Goal: Task Accomplishment & Management: Use online tool/utility

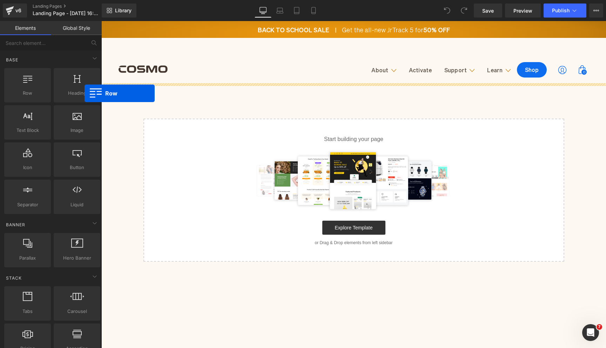
drag, startPoint x: 186, startPoint y: 114, endPoint x: 278, endPoint y: 101, distance: 92.8
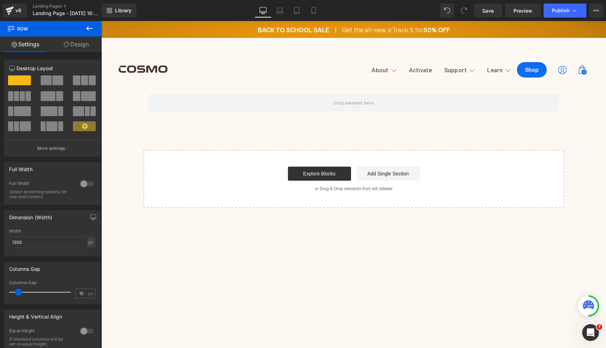
click at [88, 25] on icon at bounding box center [89, 28] width 8 height 8
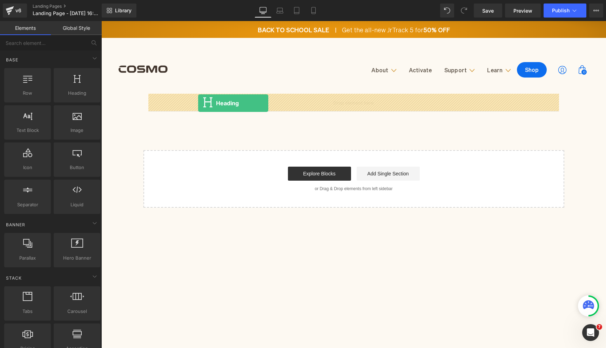
drag, startPoint x: 187, startPoint y: 108, endPoint x: 198, endPoint y: 102, distance: 12.7
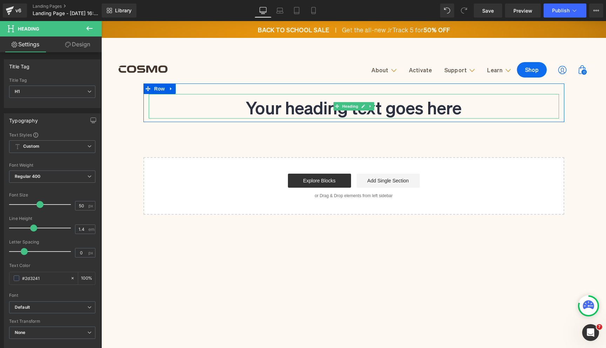
click at [270, 114] on h1 "Your heading text goes here" at bounding box center [354, 106] width 410 height 25
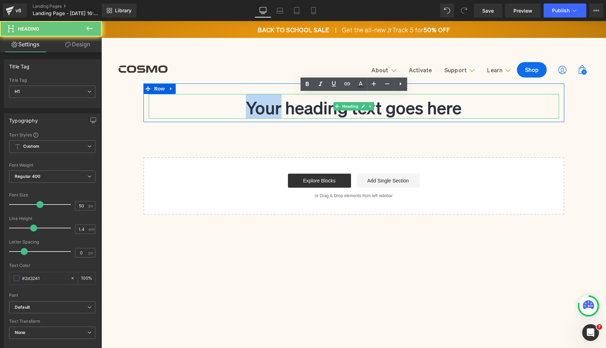
click at [270, 114] on h1 "Your heading text goes here" at bounding box center [354, 106] width 410 height 25
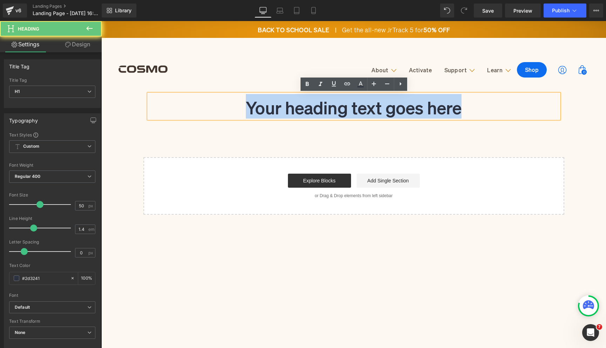
click at [270, 114] on h1 "Your heading text goes here" at bounding box center [354, 106] width 410 height 25
paste div
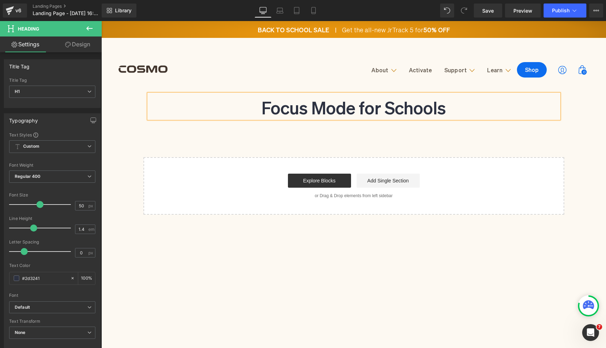
click at [394, 114] on h1 "Focus Mode for Schools" at bounding box center [354, 106] width 410 height 25
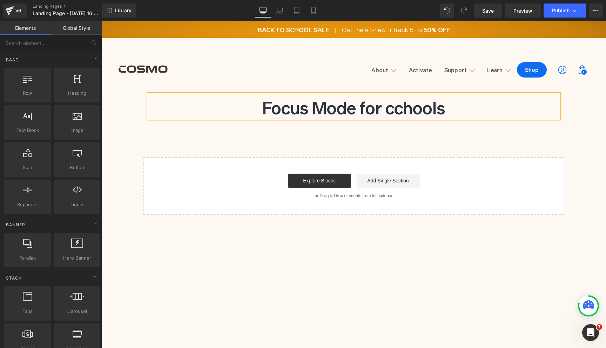
click at [347, 147] on div "Focus Mode for cchools Heading Row Select your layout" at bounding box center [353, 148] width 505 height 131
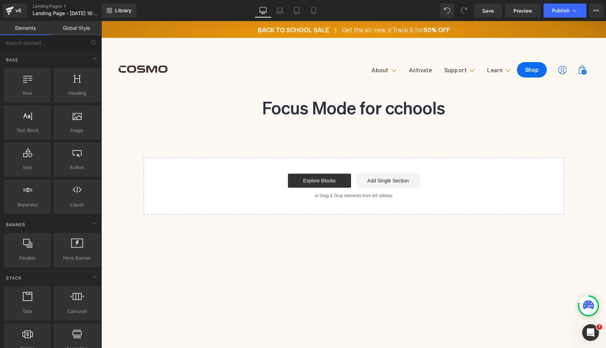
click at [395, 109] on h1 "Focus Mode for cchools" at bounding box center [354, 106] width 410 height 25
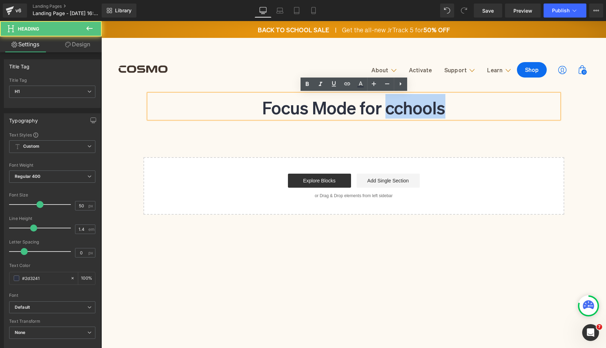
click at [395, 109] on h1 "Focus Mode for cchools" at bounding box center [354, 106] width 410 height 25
click at [392, 109] on h1 "Focus Mode for cchools" at bounding box center [354, 106] width 410 height 25
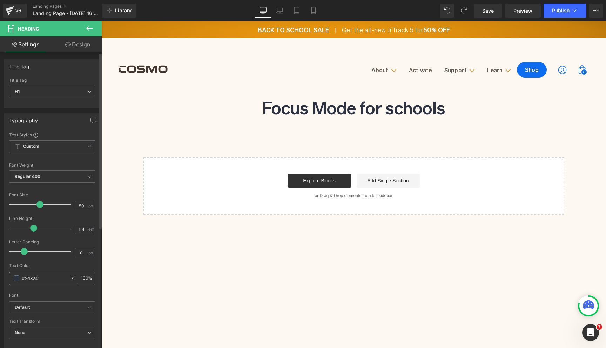
click at [35, 279] on input "#2d3241" at bounding box center [44, 278] width 45 height 8
type input "#6"
type input "0"
type input "#655b"
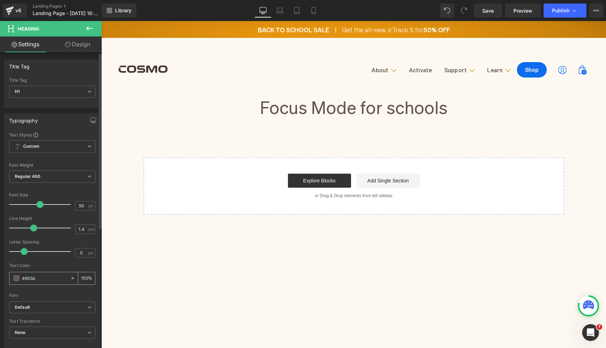
type input "73"
type input "#655b50"
type input "100"
type input "#655b50"
click at [44, 183] on div "Regular 400 Thin 100 Semi Thin 200 Light 300 Regular 400 Medium 500 Semi Bold 6…" at bounding box center [52, 178] width 86 height 16
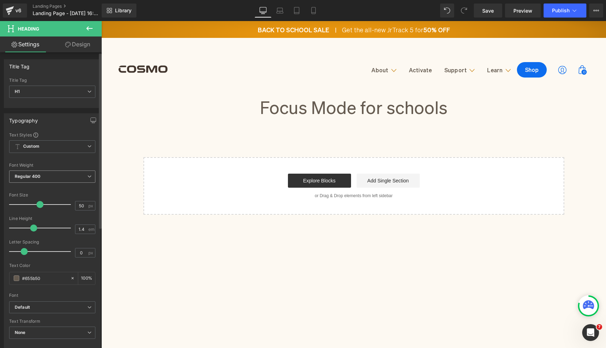
click at [48, 182] on span "Regular 400" at bounding box center [52, 176] width 86 height 12
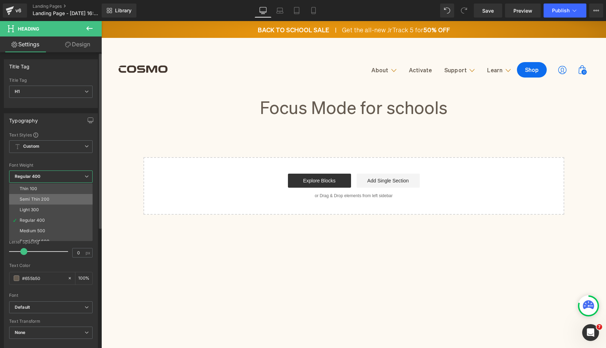
scroll to position [17, 0]
click at [53, 225] on li "Semi Bold 600" at bounding box center [52, 224] width 87 height 11
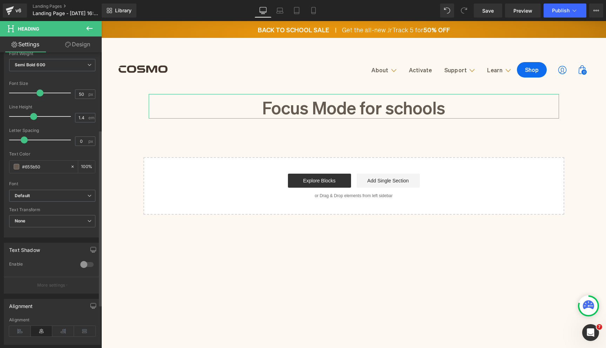
scroll to position [179, 0]
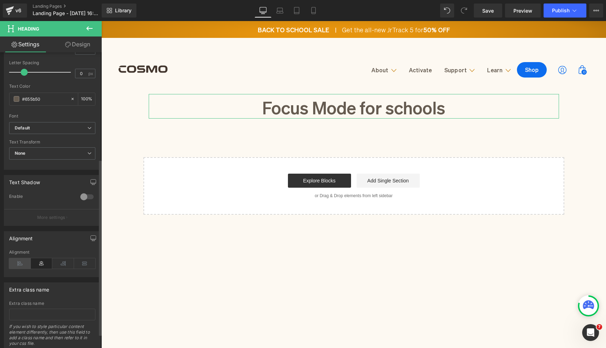
click at [19, 260] on icon at bounding box center [20, 263] width 22 height 11
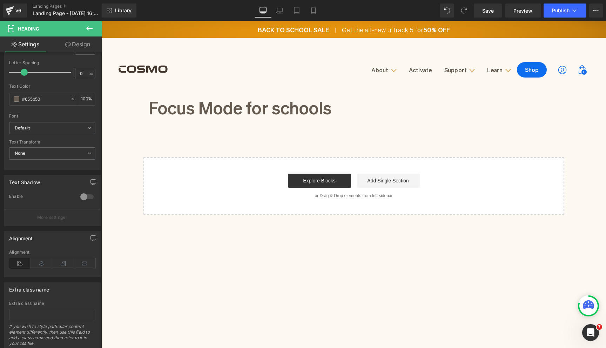
click at [191, 182] on div "Explore Blocks Add Single Section" at bounding box center [354, 181] width 398 height 14
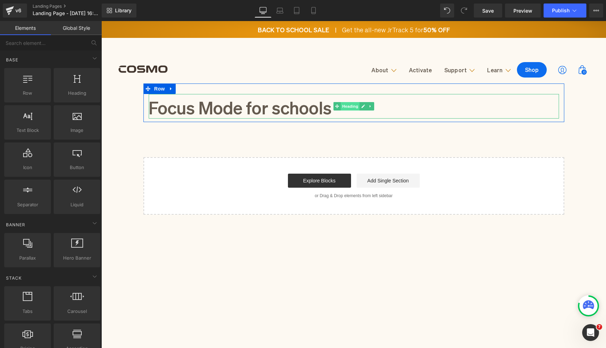
click at [351, 104] on span "Heading" at bounding box center [349, 106] width 19 height 8
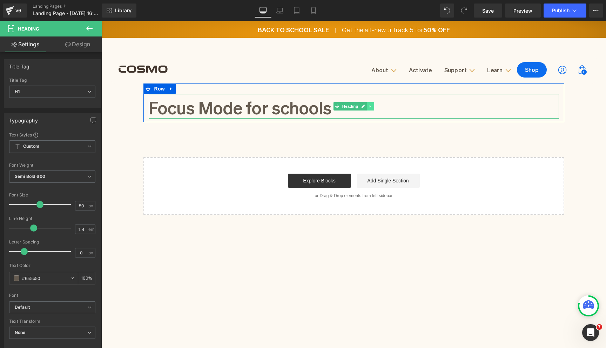
click at [369, 107] on icon at bounding box center [370, 106] width 4 height 4
click at [367, 107] on icon at bounding box center [367, 106] width 4 height 4
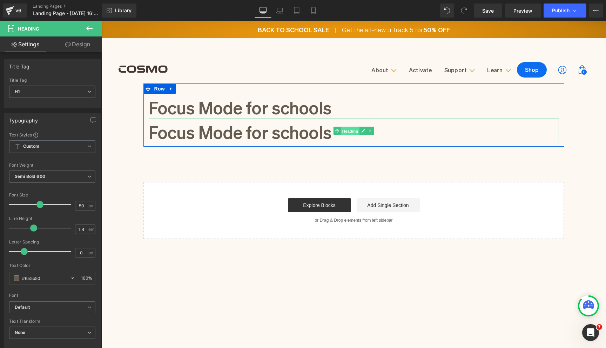
click at [340, 129] on span "Heading" at bounding box center [349, 131] width 19 height 8
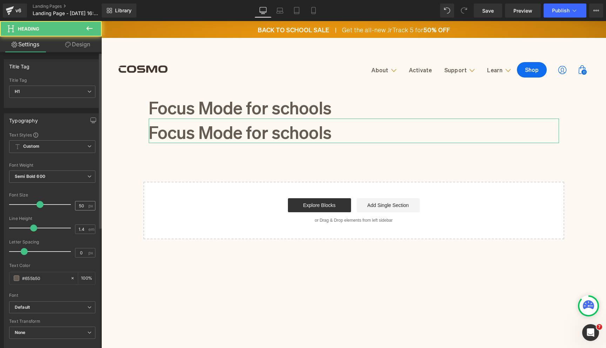
click at [78, 206] on input "50" at bounding box center [81, 205] width 12 height 9
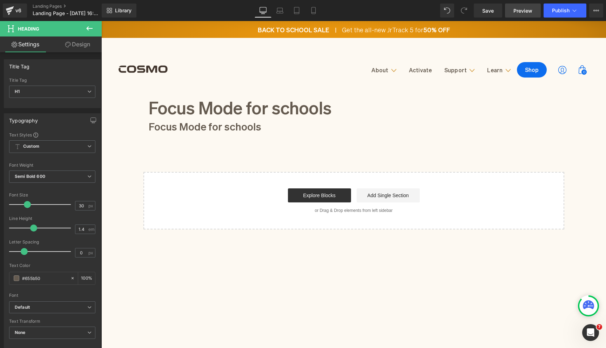
type input "30"
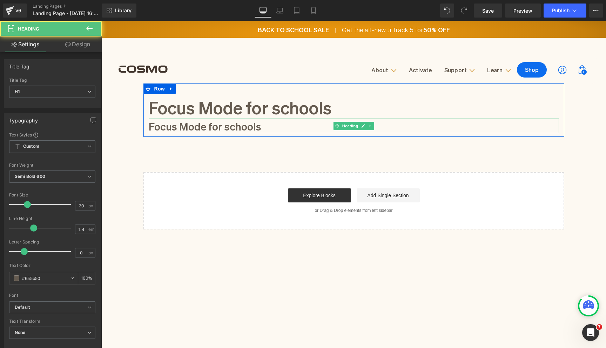
click at [196, 129] on h1 "Focus Mode for schools" at bounding box center [354, 126] width 410 height 15
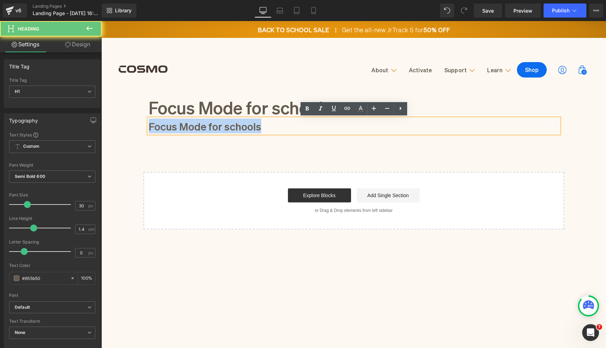
click at [196, 129] on h1 "Focus Mode for schools" at bounding box center [354, 126] width 410 height 15
paste div
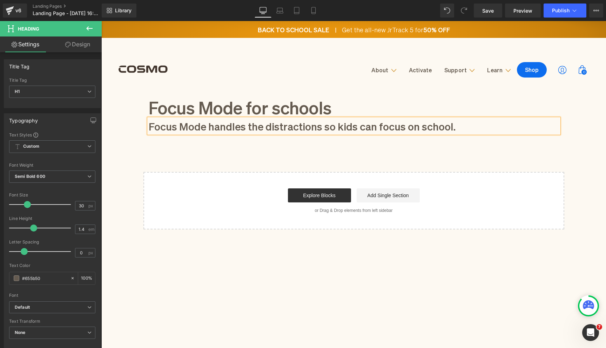
click at [341, 129] on h1 "Focus Mode handles the distractions so kids can focus on school." at bounding box center [354, 126] width 410 height 15
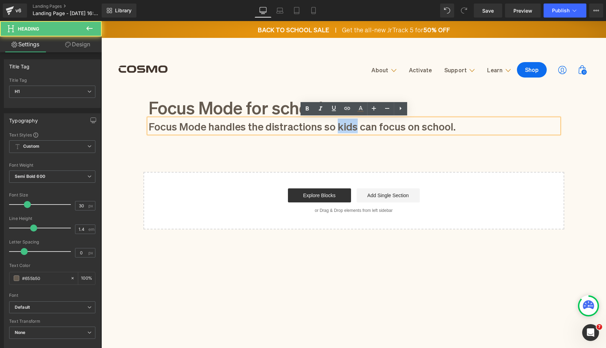
click at [341, 129] on h1 "Focus Mode handles the distractions so kids can focus on school." at bounding box center [354, 126] width 410 height 15
click at [338, 131] on h1 "Focus Mode handles the distractions so kids can focus on school." at bounding box center [354, 126] width 410 height 15
drag, startPoint x: 336, startPoint y: 126, endPoint x: 352, endPoint y: 126, distance: 15.8
click at [352, 126] on h1 "Focus Mode handles the distractions so kids can focus on school." at bounding box center [354, 126] width 410 height 15
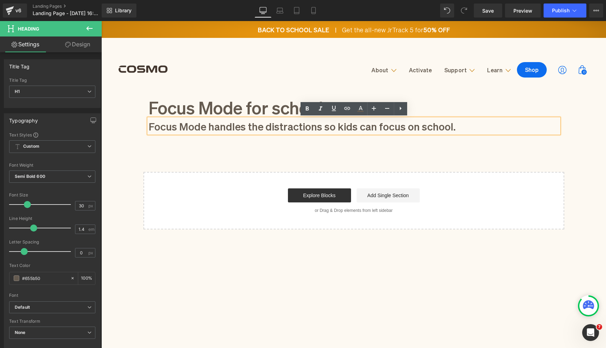
click at [211, 167] on div "Focus Mode for schools Heading Focus Mode handles the distractions so kids can …" at bounding box center [353, 156] width 505 height 146
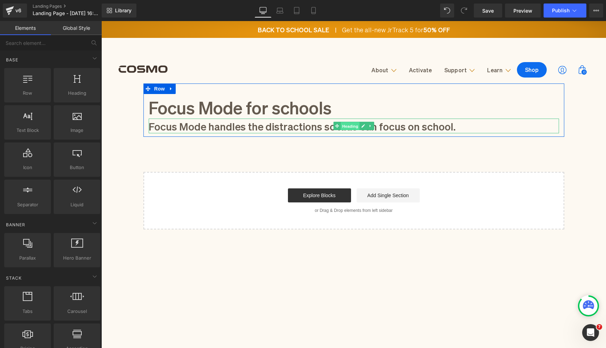
click at [351, 126] on span "Heading" at bounding box center [349, 126] width 19 height 8
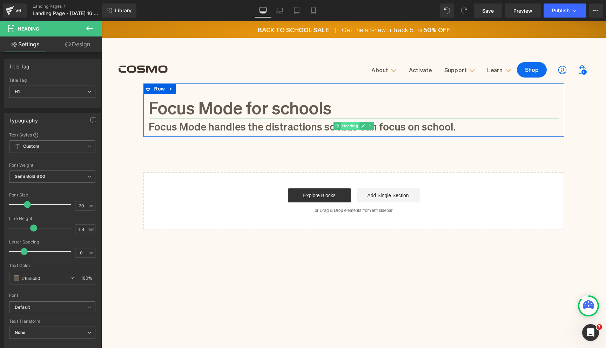
click at [340, 125] on span "Heading" at bounding box center [349, 126] width 19 height 8
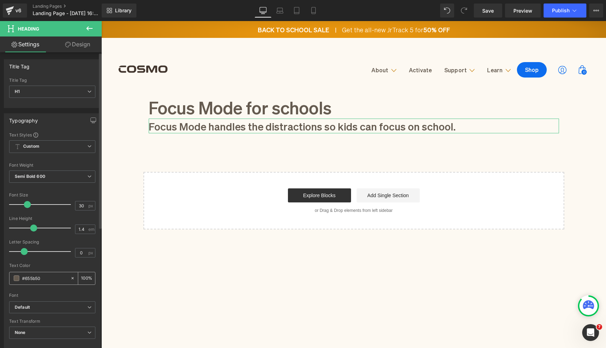
click at [40, 279] on input "#655b50" at bounding box center [44, 278] width 45 height 8
paste input "888072"
type input "#888072"
click at [48, 169] on div "Font Weight Semi Bold 600 Thin 100 Semi Thin 200 Light 300 Regular 400 Medium 5…" at bounding box center [52, 177] width 86 height 28
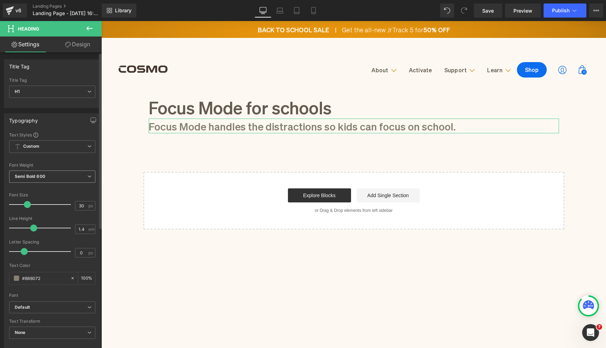
click at [47, 176] on span "Semi Bold 600" at bounding box center [52, 176] width 86 height 12
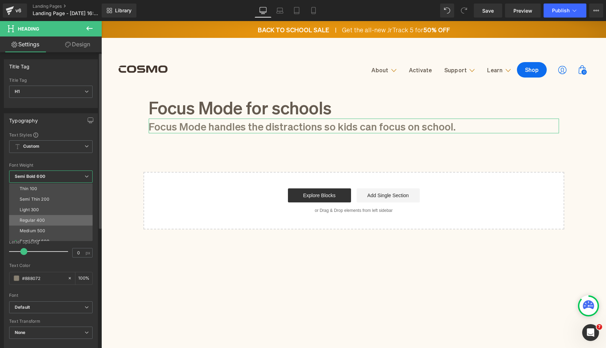
click at [55, 216] on li "Regular 400" at bounding box center [52, 220] width 87 height 11
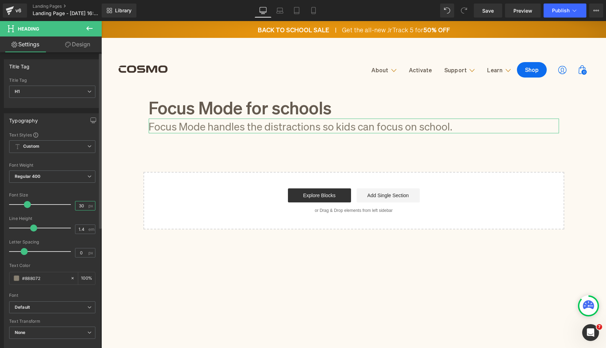
click at [80, 208] on input "30" at bounding box center [81, 205] width 12 height 9
click at [78, 207] on input "30" at bounding box center [81, 205] width 12 height 9
type input "3"
type input "25"
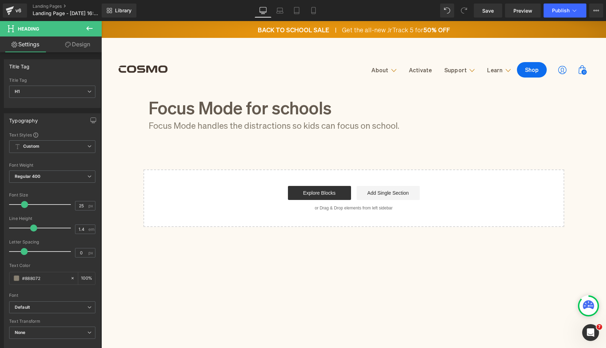
click at [141, 144] on div "Focus Mode for schools Heading Focus Mode handles the distractions so kids can …" at bounding box center [353, 154] width 505 height 143
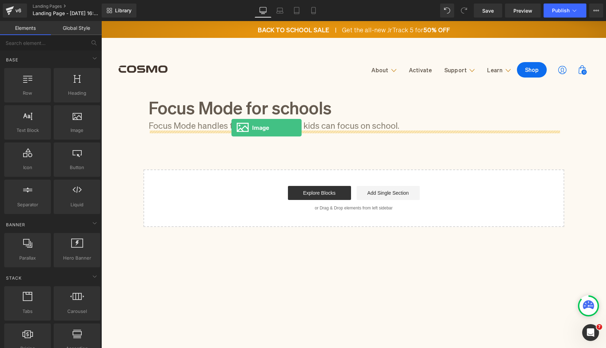
drag, startPoint x: 189, startPoint y: 145, endPoint x: 231, endPoint y: 128, distance: 46.1
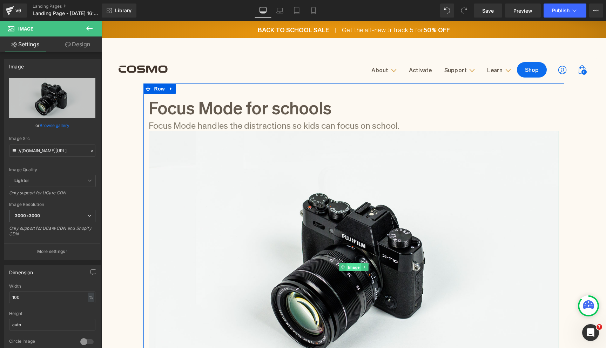
click at [349, 265] on span "Image" at bounding box center [353, 267] width 15 height 8
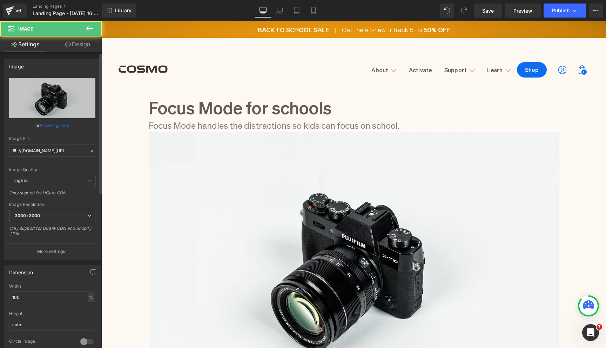
click at [58, 127] on link "Browse gallery" at bounding box center [55, 125] width 30 height 12
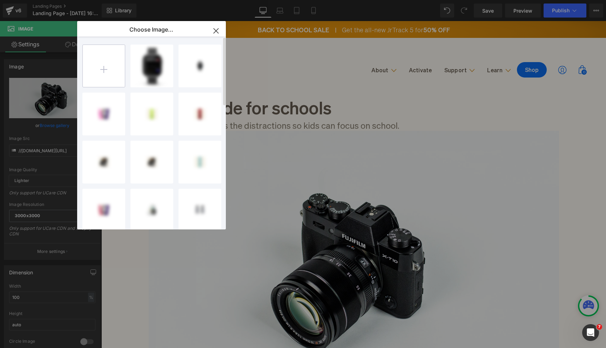
click at [111, 73] on input "file" at bounding box center [104, 66] width 42 height 42
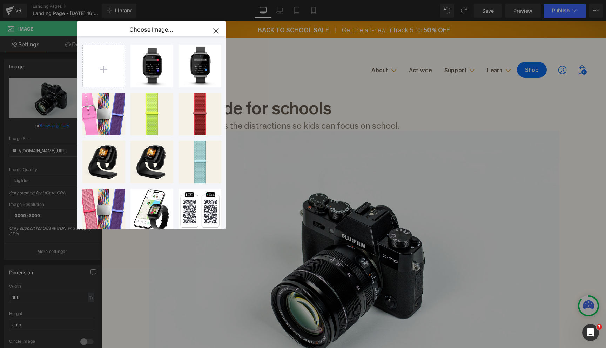
type input "C:\fakepath\Untitled design (48).jpg"
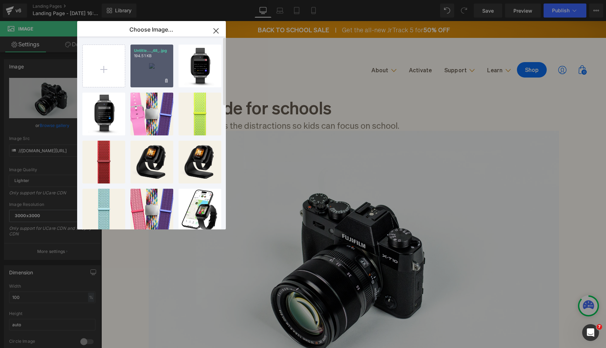
click at [140, 66] on div "Untitle..._48_.jpg 194.51 KB" at bounding box center [151, 66] width 43 height 43
type input "https://ucarecdn.com/cd5c9efe-2295-471d-bc19-d73cfb40b076/-/format/auto/-/previ…"
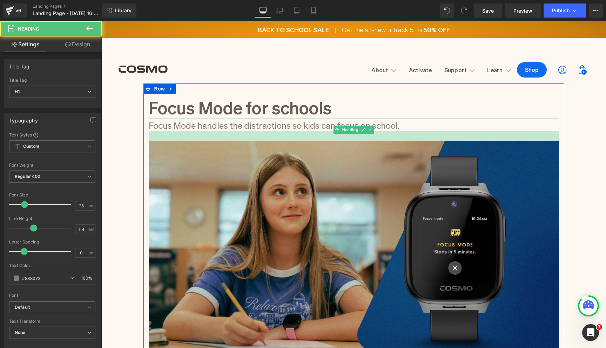
drag, startPoint x: 204, startPoint y: 130, endPoint x: 204, endPoint y: 140, distance: 10.2
click at [204, 140] on div at bounding box center [354, 136] width 410 height 10
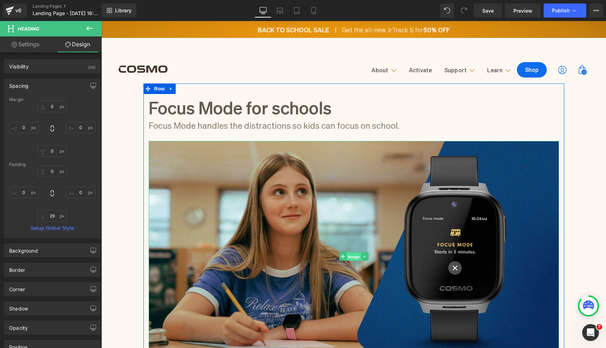
click at [355, 259] on span "Image" at bounding box center [353, 256] width 15 height 8
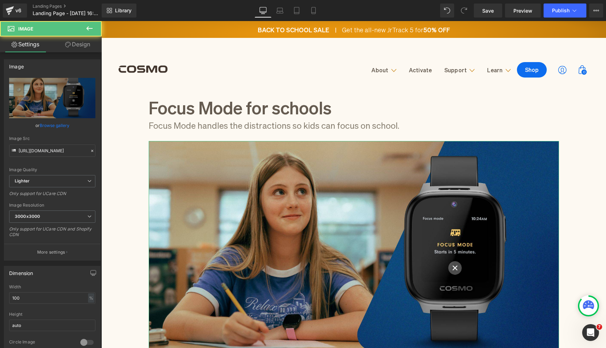
click at [78, 43] on link "Design" at bounding box center [77, 44] width 51 height 16
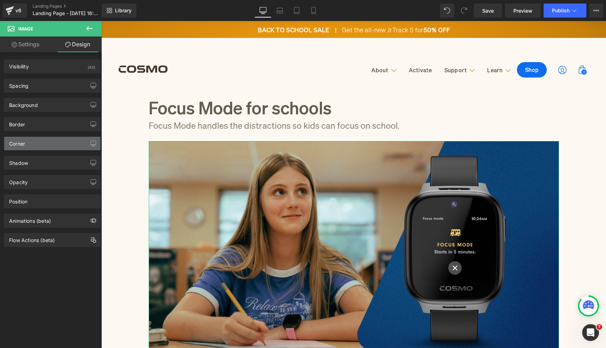
click at [65, 142] on div "Corner" at bounding box center [52, 143] width 96 height 13
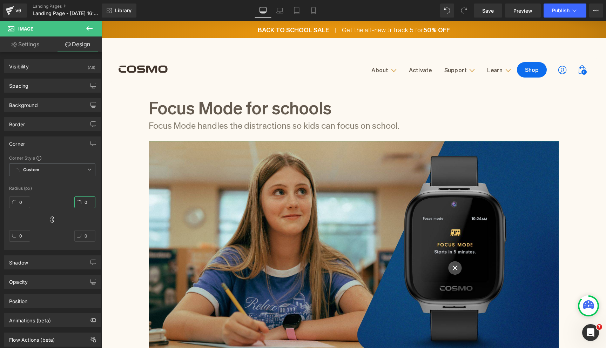
click at [87, 208] on input "0" at bounding box center [84, 202] width 21 height 12
type input "30"
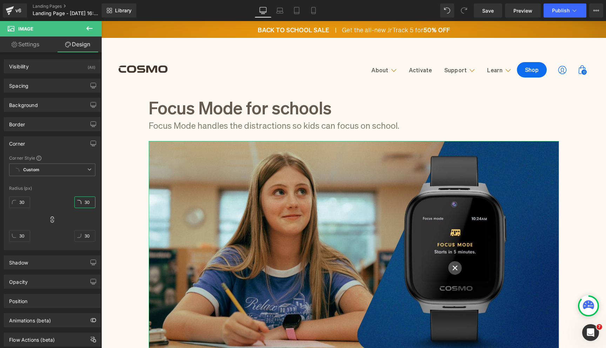
type input "30"
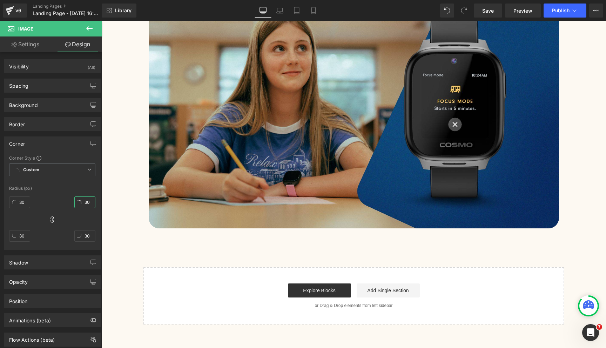
scroll to position [178, 0]
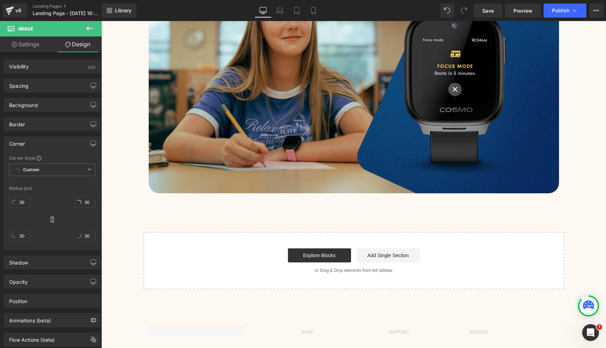
click at [88, 30] on icon at bounding box center [89, 28] width 6 height 4
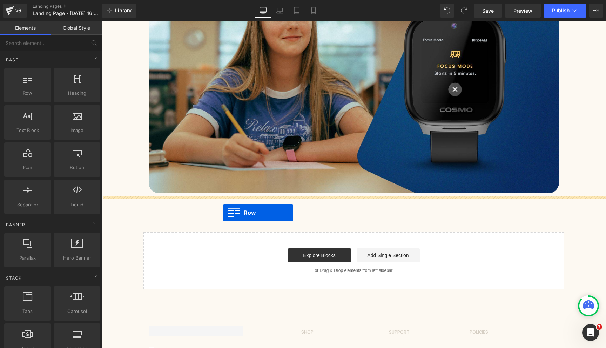
drag, startPoint x: 125, startPoint y: 118, endPoint x: 223, endPoint y: 212, distance: 136.1
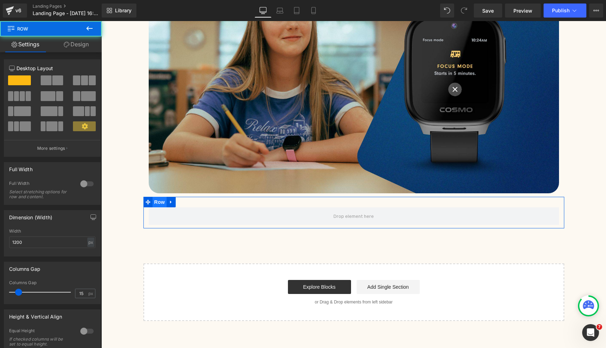
click at [162, 201] on span "Row" at bounding box center [160, 202] width 14 height 11
click at [41, 80] on span at bounding box center [46, 80] width 11 height 10
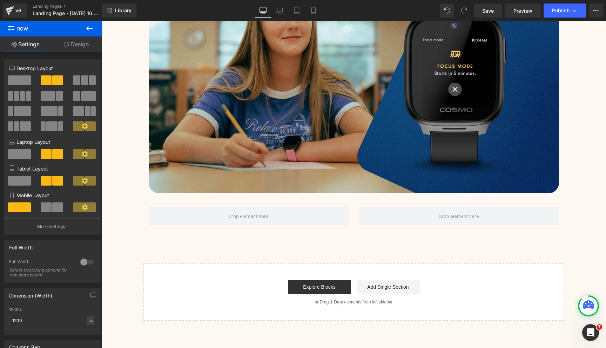
click at [91, 32] on icon at bounding box center [89, 28] width 8 height 8
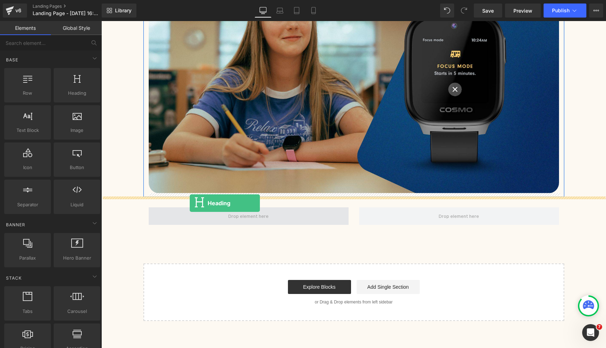
drag, startPoint x: 173, startPoint y: 112, endPoint x: 190, endPoint y: 209, distance: 97.9
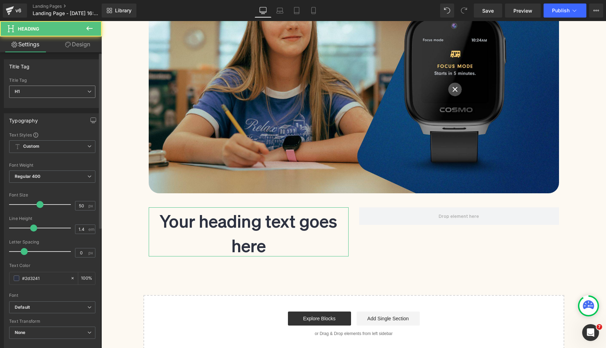
click at [57, 94] on span "H1" at bounding box center [52, 92] width 86 height 12
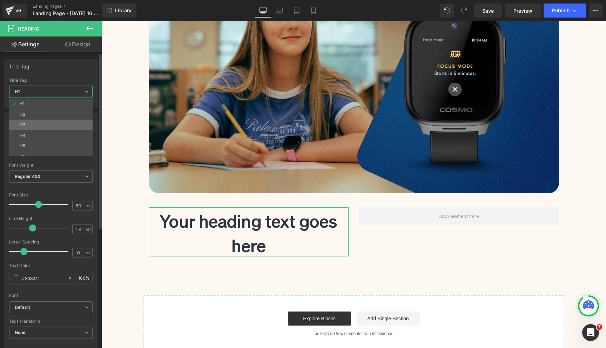
click at [50, 123] on li "H3" at bounding box center [52, 125] width 87 height 11
type input "24"
type input "100"
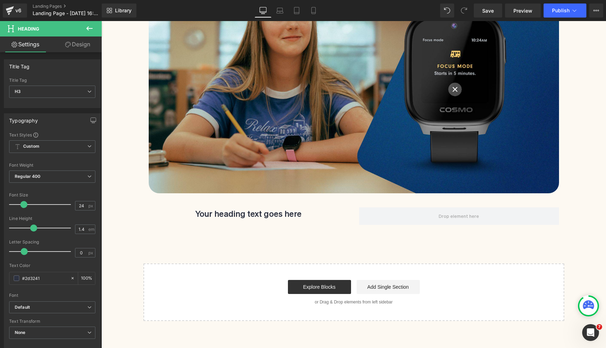
click at [89, 27] on icon at bounding box center [89, 28] width 8 height 8
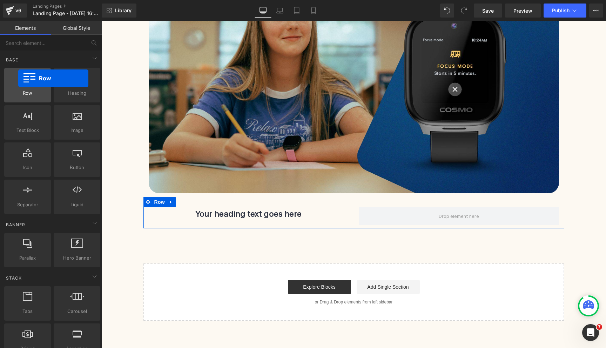
drag, startPoint x: 26, startPoint y: 95, endPoint x: 19, endPoint y: 79, distance: 16.8
click at [19, 79] on div "Row rows, columns, layouts, div" at bounding box center [27, 85] width 47 height 34
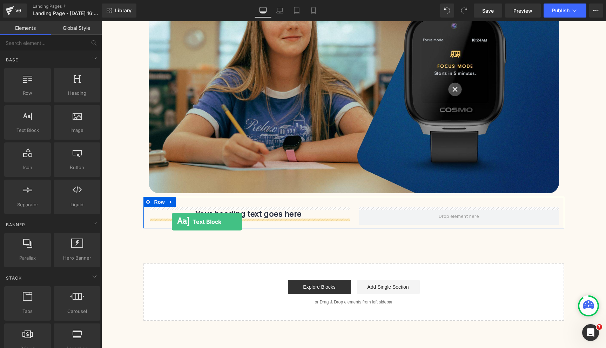
drag, startPoint x: 122, startPoint y: 138, endPoint x: 171, endPoint y: 221, distance: 96.4
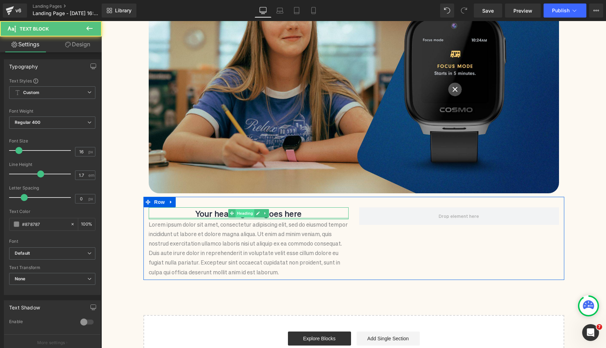
click at [248, 216] on span "Heading" at bounding box center [244, 213] width 19 height 8
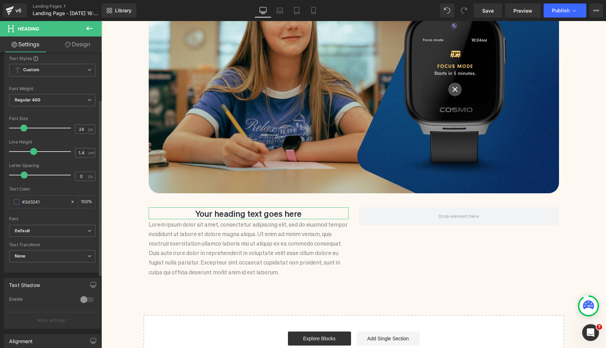
scroll to position [115, 0]
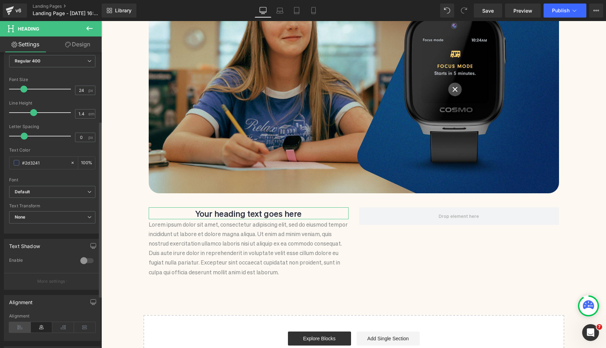
click at [20, 324] on icon at bounding box center [20, 327] width 22 height 11
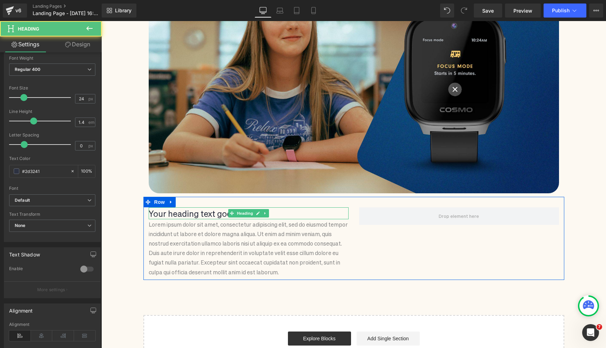
click at [198, 216] on h3 "Your heading text goes here" at bounding box center [249, 213] width 200 height 12
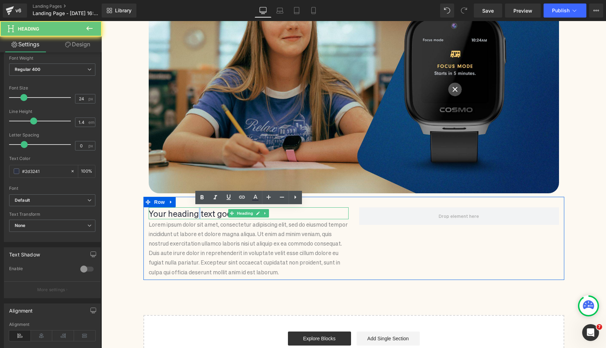
click at [198, 216] on h3 "Your heading text goes here" at bounding box center [249, 213] width 200 height 12
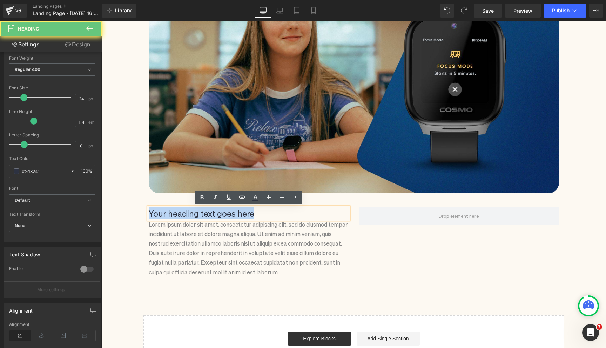
click at [198, 216] on h3 "Your heading text goes here" at bounding box center [249, 213] width 200 height 12
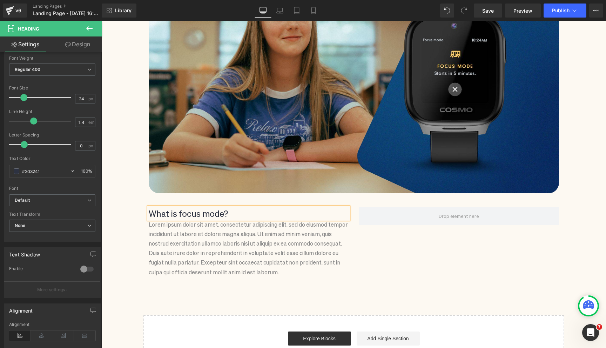
click at [211, 250] on p "Lorem ipsum dolor sit amet, consectetur adipiscing elit, sed do eiusmod tempor …" at bounding box center [249, 247] width 200 height 57
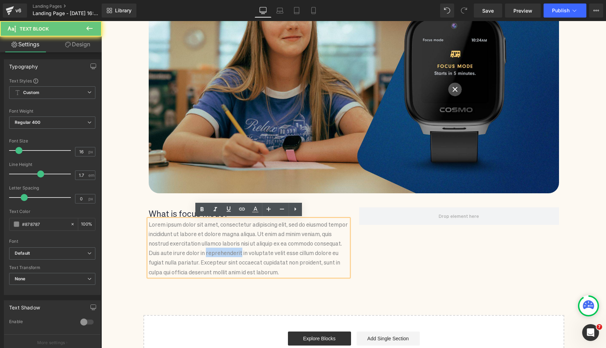
click at [211, 250] on p "Lorem ipsum dolor sit amet, consectetur adipiscing elit, sed do eiusmod tempor …" at bounding box center [249, 247] width 200 height 57
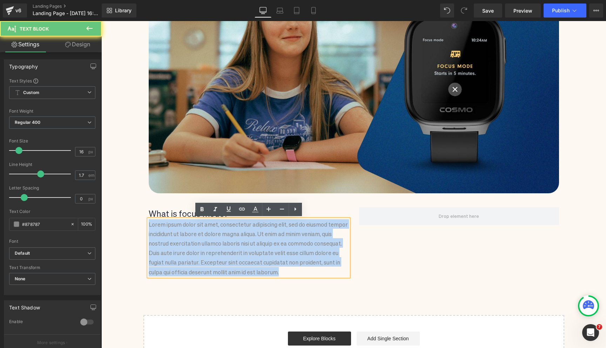
click at [211, 250] on p "Lorem ipsum dolor sit amet, consectetur adipiscing elit, sed do eiusmod tempor …" at bounding box center [249, 247] width 200 height 57
paste div
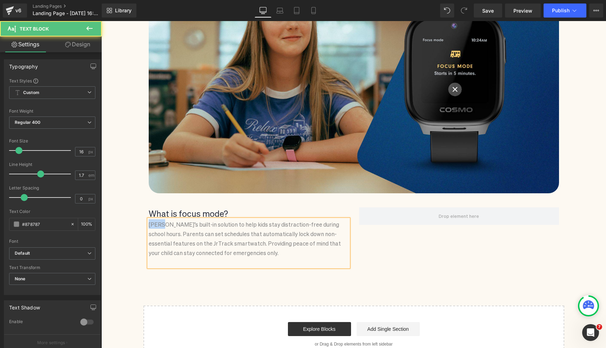
drag, startPoint x: 169, startPoint y: 223, endPoint x: 141, endPoint y: 222, distance: 27.4
click at [141, 222] on div "Focus Mode for schools Heading Focus Mode handles the distractions so kids can …" at bounding box center [353, 134] width 505 height 458
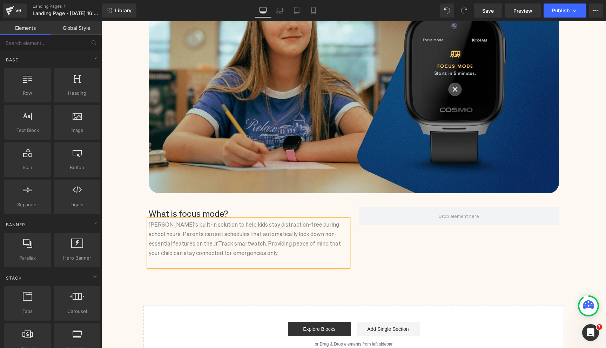
click at [127, 227] on div "Focus Mode for schools Heading Focus Mode handles the distractions so kids can …" at bounding box center [353, 134] width 505 height 458
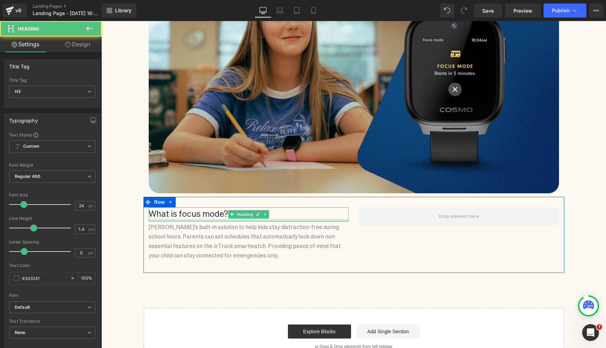
click at [203, 220] on div at bounding box center [249, 220] width 200 height 2
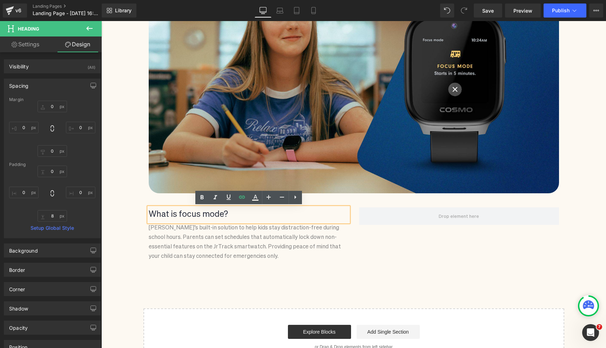
click at [118, 195] on div "Focus Mode for schools Heading Focus Mode handles the distractions so kids can …" at bounding box center [353, 135] width 505 height 461
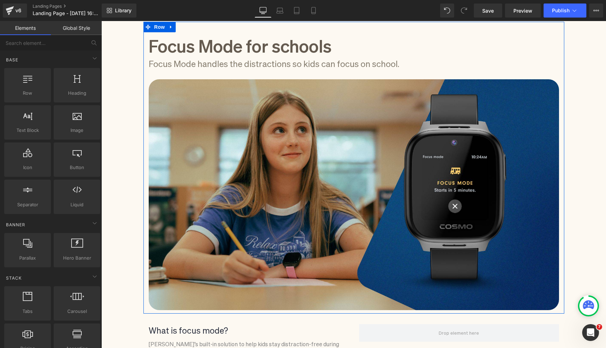
scroll to position [14, 0]
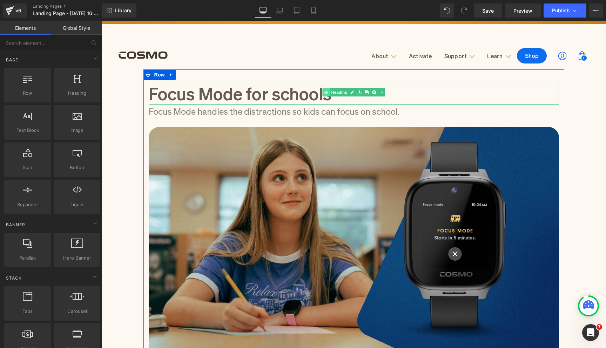
click at [338, 92] on link "Heading" at bounding box center [335, 92] width 26 height 8
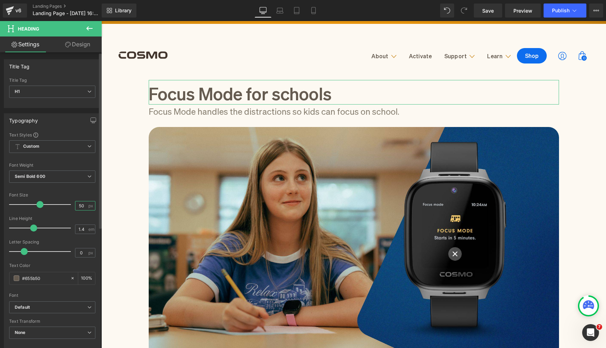
click at [79, 202] on input "50" at bounding box center [81, 205] width 12 height 9
type input "40"
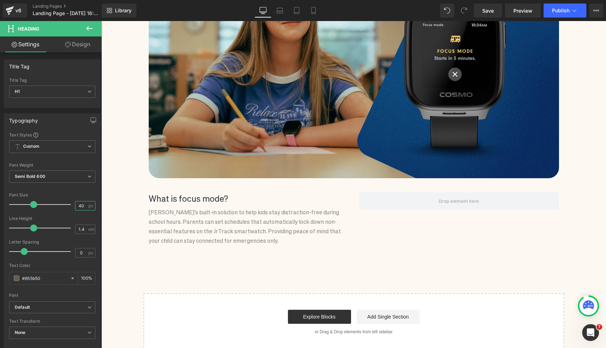
scroll to position [182, 0]
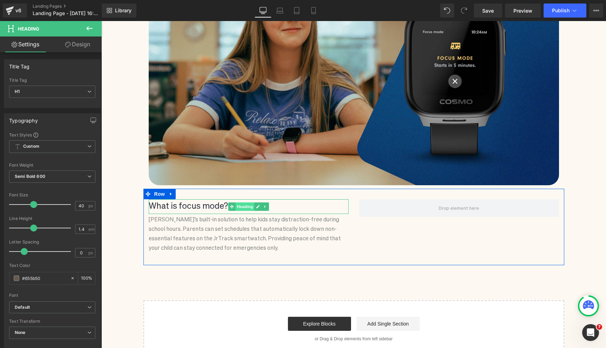
click at [238, 205] on span "Heading" at bounding box center [244, 206] width 19 height 8
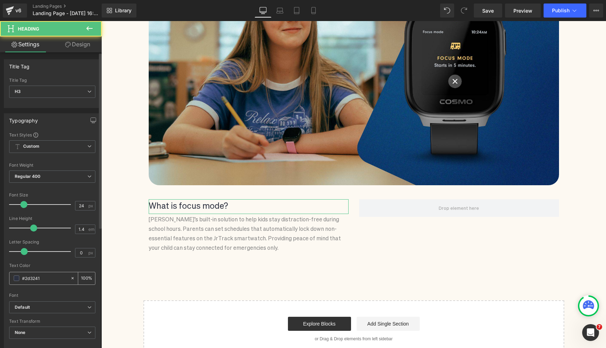
click at [40, 276] on input "#2d3241" at bounding box center [44, 278] width 45 height 8
type input "#6"
type input "0"
type input "#655b"
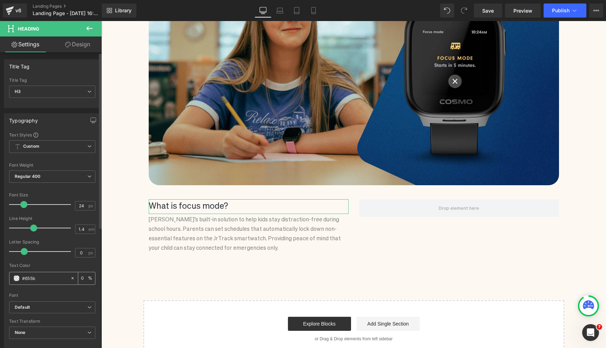
type input "73"
type input "#655b50"
type input "100"
type input "#655b50"
click at [35, 175] on b "Regular 400" at bounding box center [28, 176] width 26 height 5
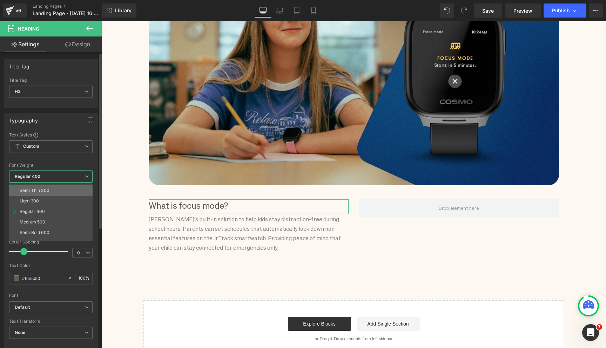
scroll to position [11, 0]
click at [41, 231] on div "Semi Bold 600" at bounding box center [35, 230] width 30 height 5
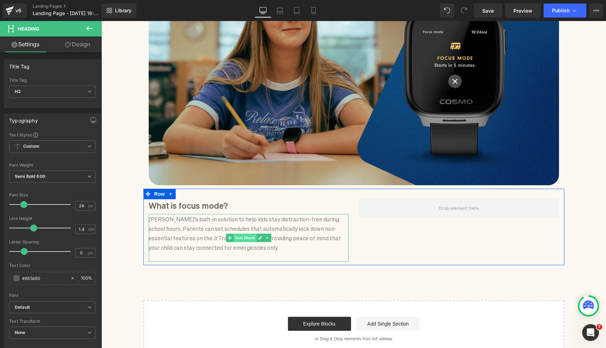
click at [245, 238] on span "Text Block" at bounding box center [244, 238] width 23 height 8
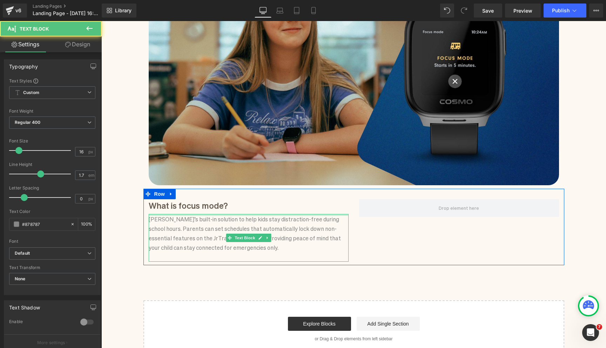
scroll to position [0, 0]
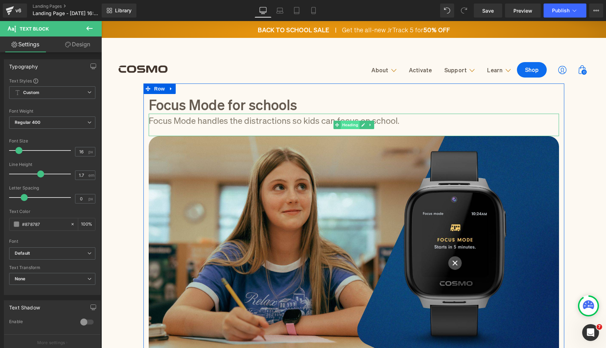
click at [348, 121] on span "Heading" at bounding box center [349, 125] width 19 height 8
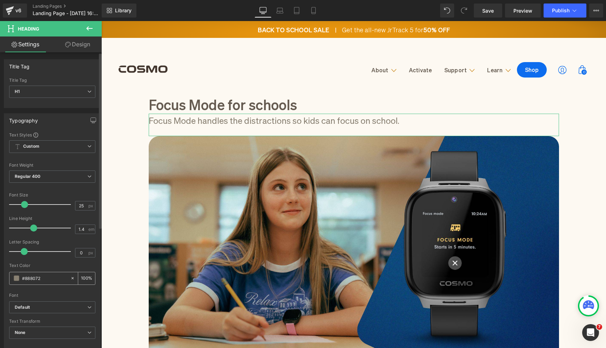
click at [34, 282] on input "#888072" at bounding box center [44, 278] width 45 height 8
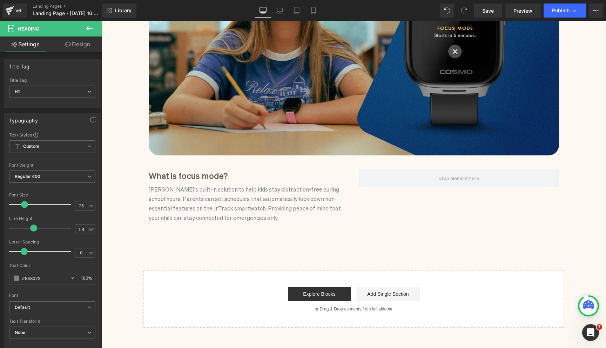
scroll to position [239, 0]
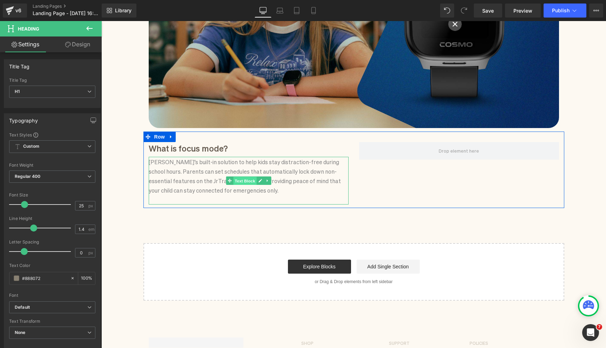
click at [245, 181] on span "Text Block" at bounding box center [244, 181] width 23 height 8
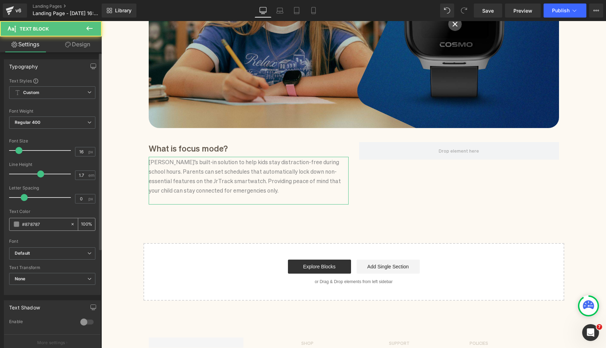
click at [36, 223] on input "#878787" at bounding box center [44, 224] width 45 height 8
paste input "#888072"
type input "##888072"
type input "0"
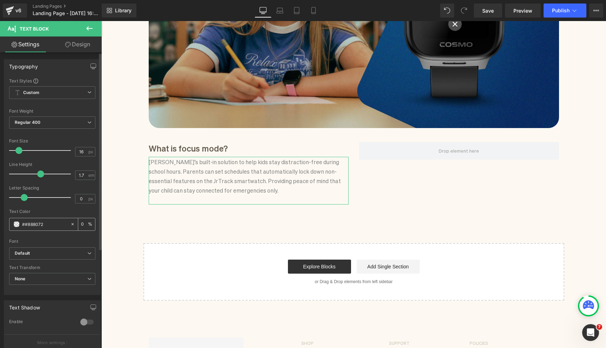
click at [36, 223] on input "##888072" at bounding box center [44, 224] width 45 height 8
paste input "text"
type input "#888072"
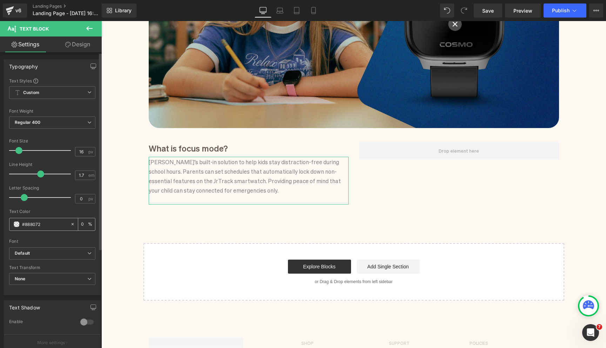
type input "100"
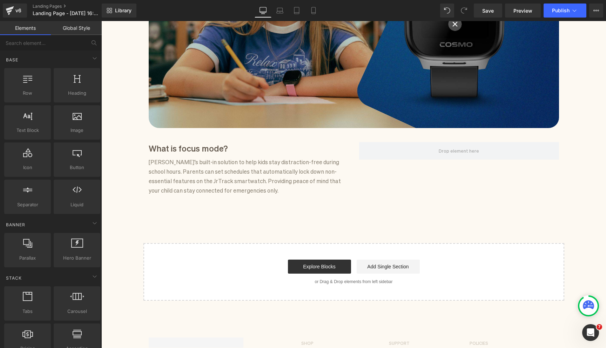
click at [135, 216] on div "Focus Mode for schools Heading Focus Mode handles the distractions so kids can …" at bounding box center [353, 73] width 505 height 456
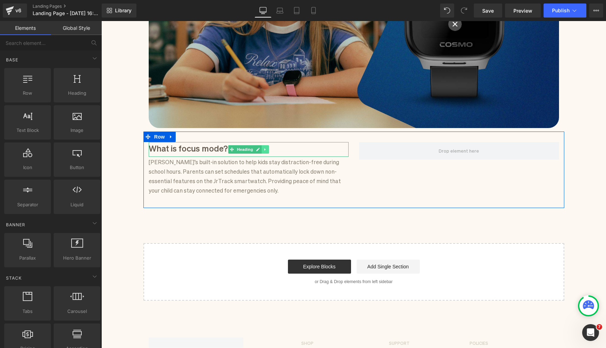
click at [266, 150] on icon at bounding box center [265, 149] width 4 height 4
click at [263, 150] on icon at bounding box center [261, 149] width 4 height 4
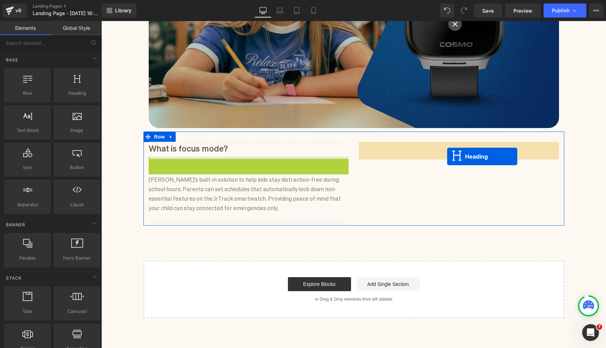
drag, startPoint x: 232, startPoint y: 162, endPoint x: 447, endPoint y: 156, distance: 215.0
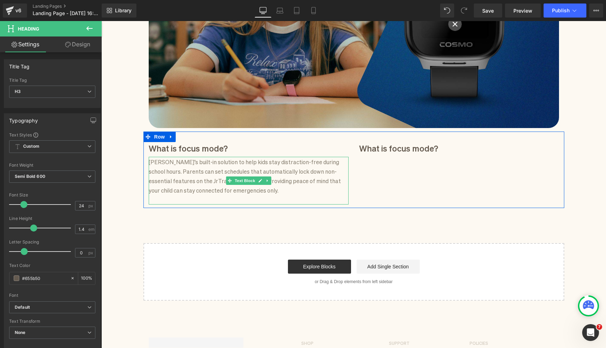
click at [272, 178] on p "Cosmo’s built-in solution to help kids stay distraction-free during school hour…" at bounding box center [249, 176] width 200 height 38
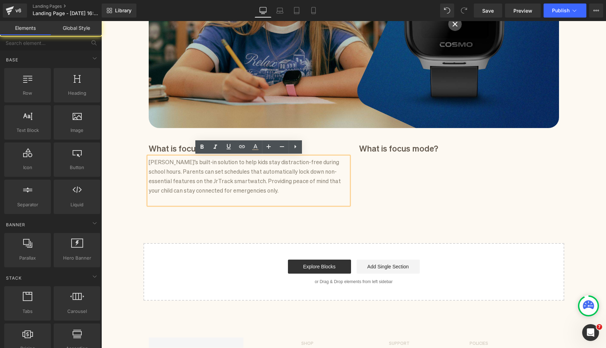
click at [271, 212] on div "Focus Mode for schools Heading Focus Mode handles the distractions so kids can …" at bounding box center [353, 73] width 505 height 456
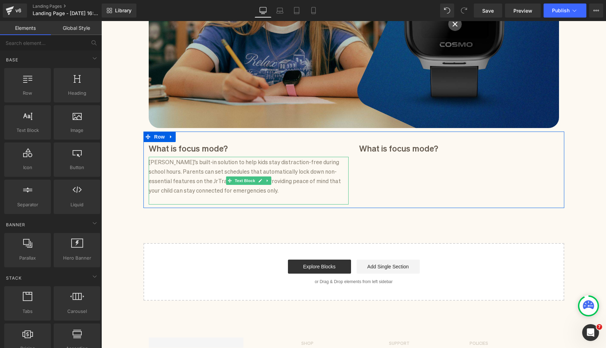
click at [273, 182] on p "Cosmo’s built-in solution to help kids stay distraction-free during school hour…" at bounding box center [249, 176] width 200 height 38
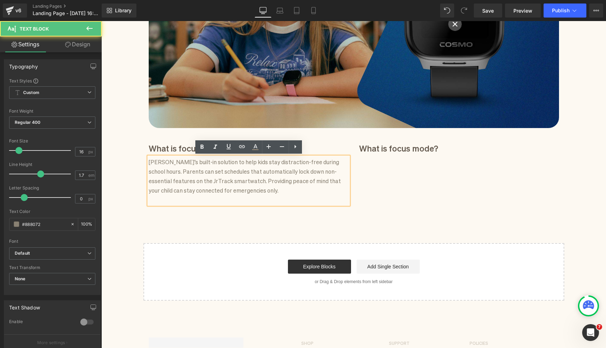
click at [261, 219] on div "Focus Mode for schools Heading Focus Mode handles the distractions so kids can …" at bounding box center [353, 73] width 505 height 456
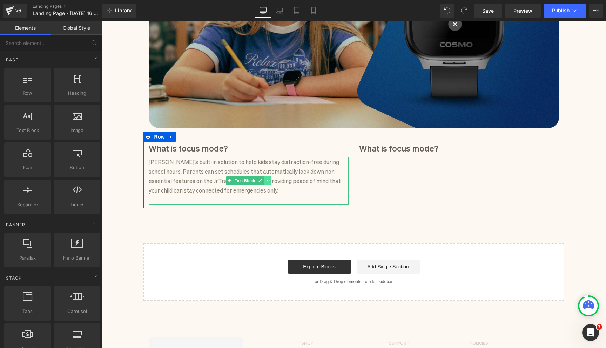
click at [268, 181] on icon at bounding box center [267, 180] width 4 height 4
click at [263, 181] on icon at bounding box center [264, 180] width 4 height 4
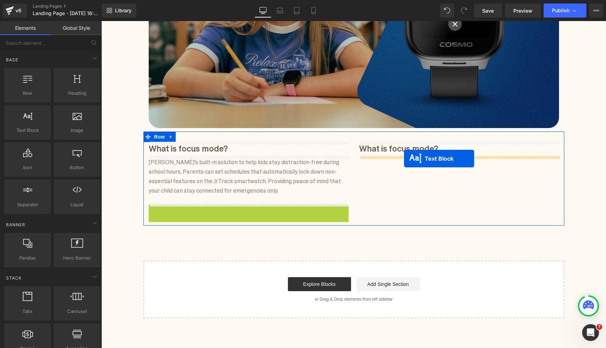
drag, startPoint x: 226, startPoint y: 228, endPoint x: 407, endPoint y: 157, distance: 194.2
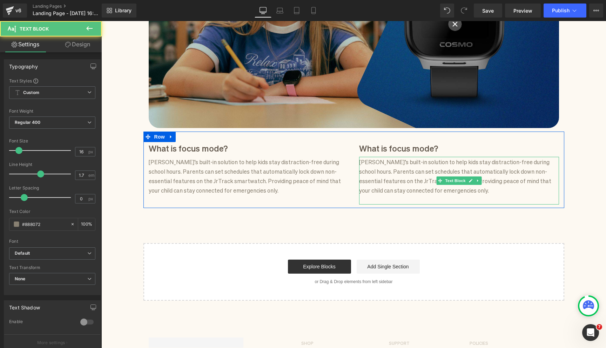
click at [397, 177] on p "Cosmo’s built-in solution to help kids stay distraction-free during school hour…" at bounding box center [459, 176] width 200 height 38
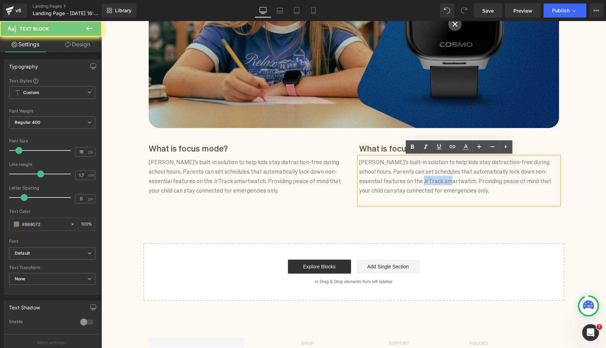
click at [397, 177] on p "Cosmo’s built-in solution to help kids stay distraction-free during school hour…" at bounding box center [459, 176] width 200 height 38
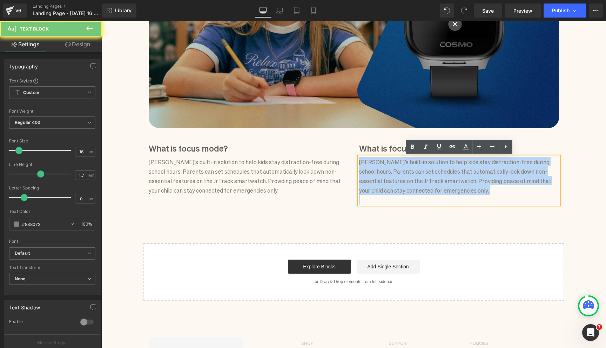
click at [397, 177] on p "Cosmo’s built-in solution to help kids stay distraction-free during school hour…" at bounding box center [459, 176] width 200 height 38
paste div
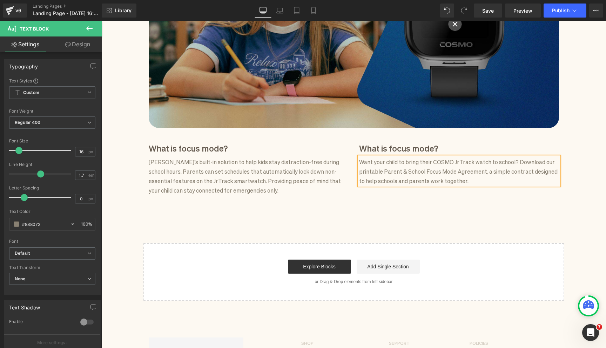
click at [328, 216] on div "Focus Mode for schools Heading Focus Mode handles the distractions so kids can …" at bounding box center [353, 73] width 505 height 456
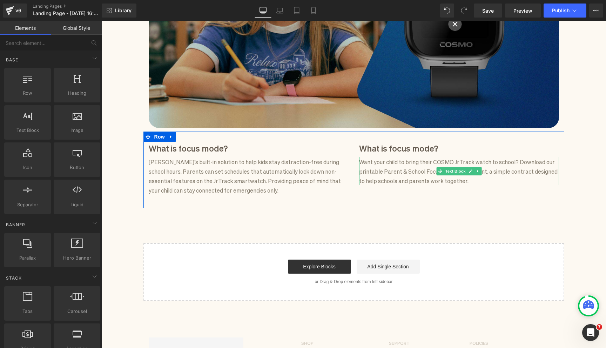
click at [441, 161] on p "Want your child to bring their COSMO JrTrack watch to school? Download our prin…" at bounding box center [459, 171] width 200 height 29
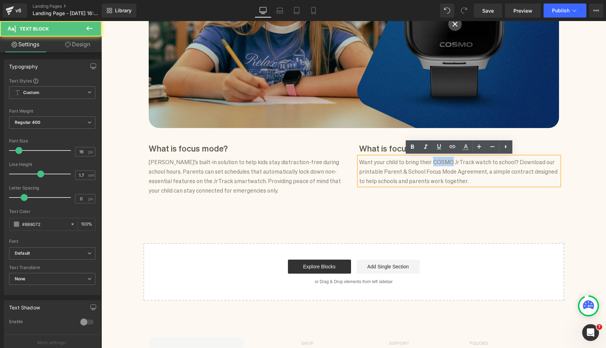
click at [441, 161] on p "Want your child to bring their COSMO JrTrack watch to school? Download our prin…" at bounding box center [459, 171] width 200 height 29
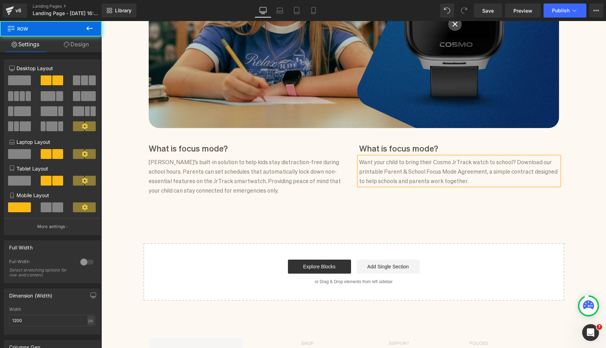
click at [491, 203] on div "What is focus mode? Heading Cosmo’s built-in solution to help kids stay distrac…" at bounding box center [353, 169] width 421 height 76
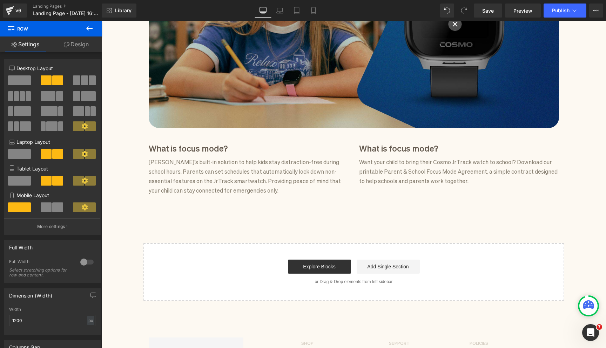
click at [88, 25] on icon at bounding box center [89, 28] width 8 height 8
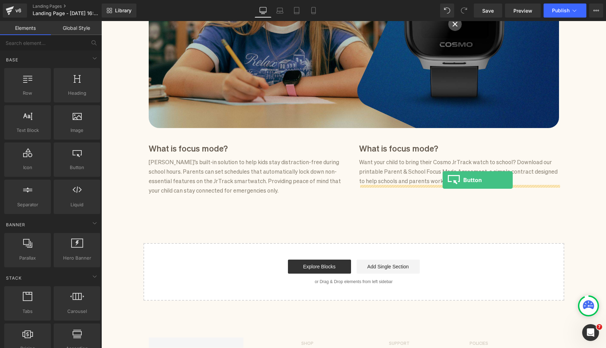
drag, startPoint x: 178, startPoint y: 183, endPoint x: 442, endPoint y: 181, distance: 264.4
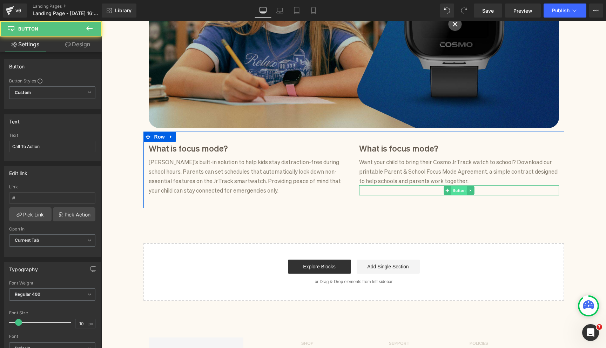
click at [459, 190] on span "Button" at bounding box center [459, 190] width 16 height 8
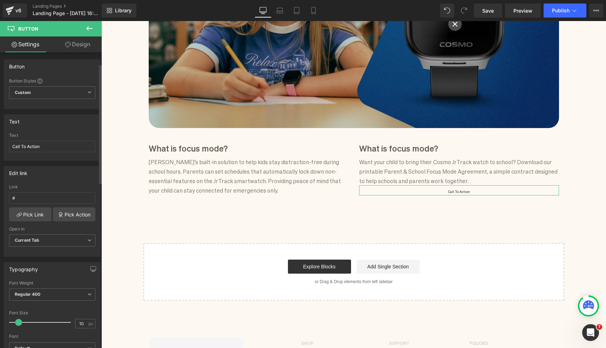
scroll to position [92, 0]
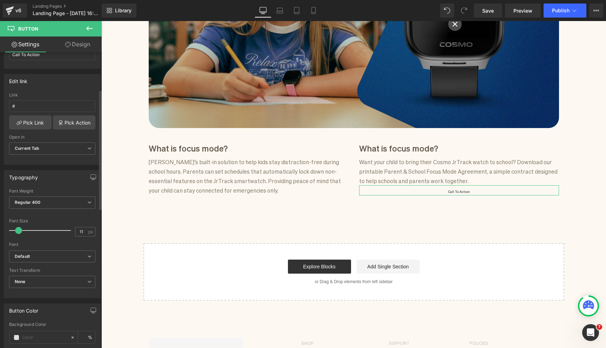
type input "12"
click at [20, 232] on span at bounding box center [19, 230] width 7 height 7
click at [82, 48] on link "Design" at bounding box center [77, 44] width 51 height 16
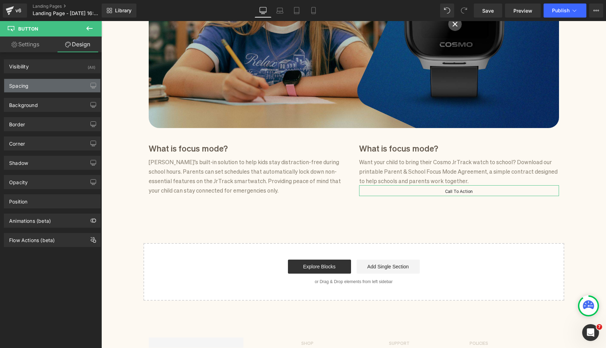
click at [65, 83] on div "Spacing" at bounding box center [52, 85] width 96 height 13
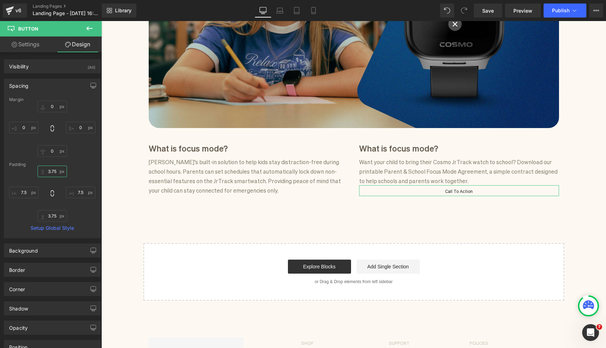
click at [57, 168] on input "3.75" at bounding box center [52, 171] width 29 height 12
type input "12"
click at [55, 217] on input "3.75" at bounding box center [52, 216] width 29 height 12
type input "12"
click at [80, 192] on input "7.5" at bounding box center [80, 193] width 29 height 12
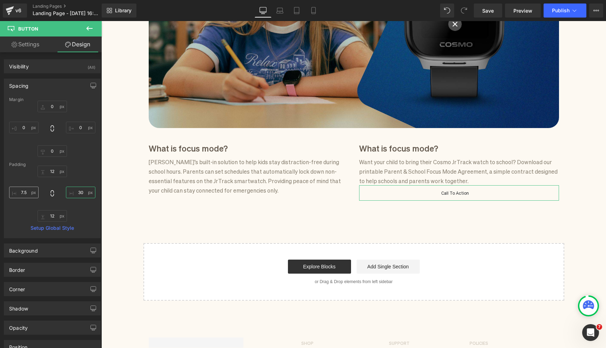
type input "30"
click at [29, 192] on input "7.5" at bounding box center [23, 193] width 29 height 12
type input "30"
click at [27, 291] on div "Corner" at bounding box center [52, 288] width 96 height 13
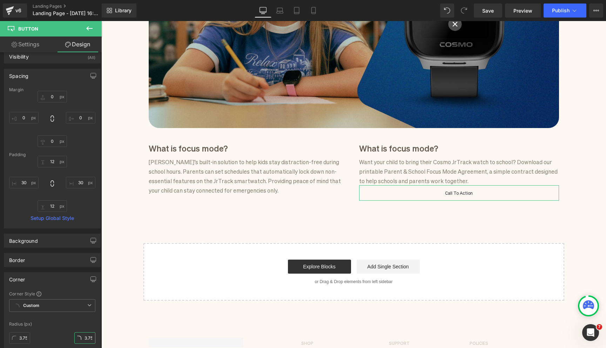
click at [89, 338] on input "3.75" at bounding box center [84, 338] width 21 height 12
type input "1"
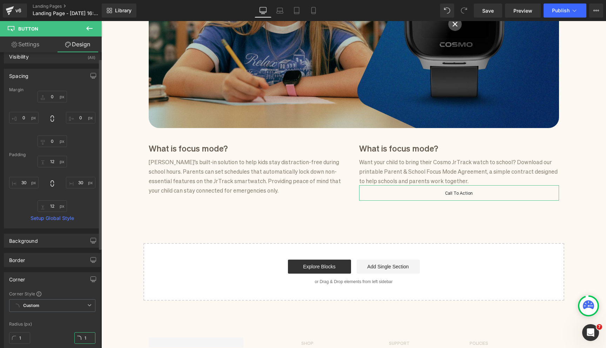
type input "10"
type input "100"
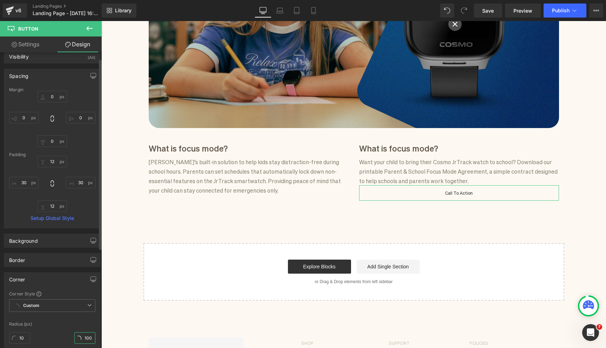
type input "100"
type input "1000"
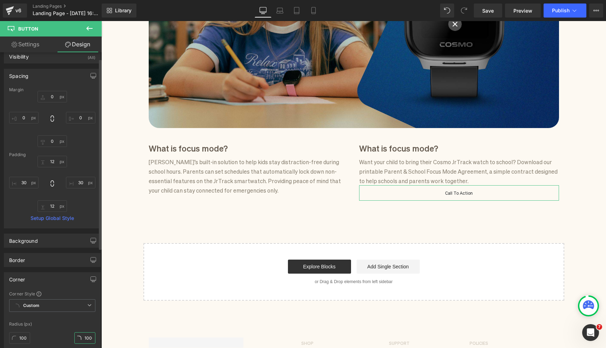
type input "1000"
type input "100"
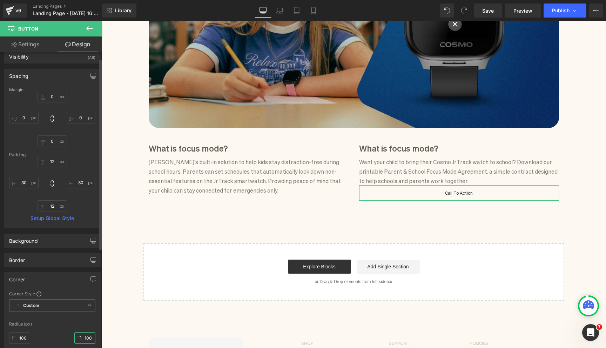
type input "100"
click at [54, 314] on div "Custom Setup Global Style Custom Setup Global Style" at bounding box center [52, 307] width 86 height 16
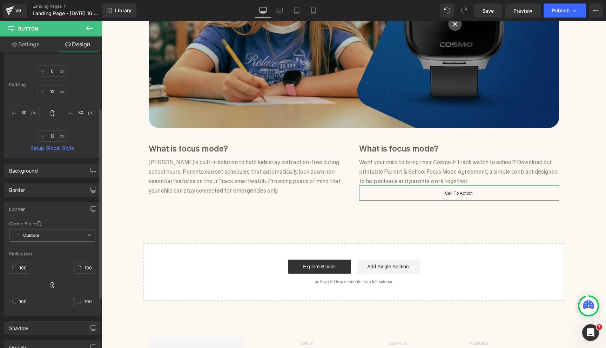
scroll to position [69, 0]
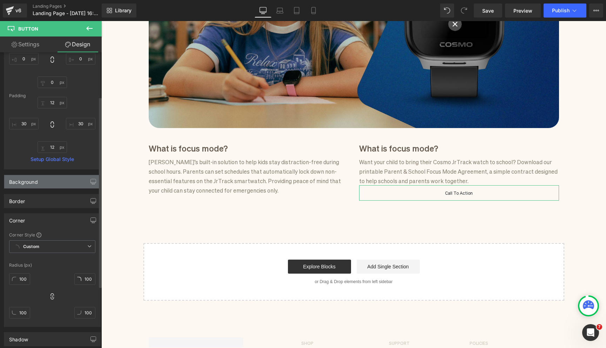
click at [47, 179] on div "Background" at bounding box center [52, 181] width 96 height 13
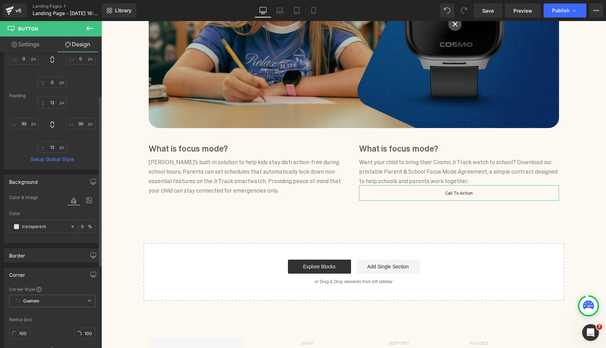
scroll to position [96, 0]
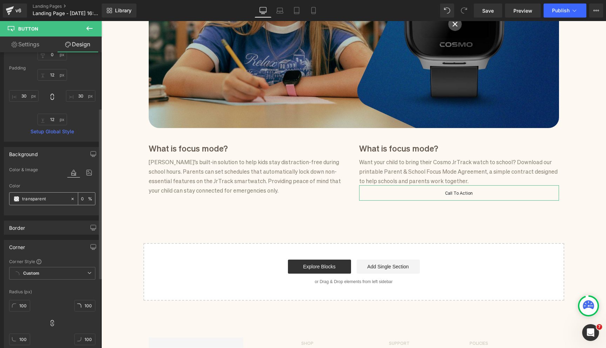
click at [40, 202] on input "transparent" at bounding box center [44, 199] width 45 height 8
type input "006"
type input "100"
type input "0068"
type input "53"
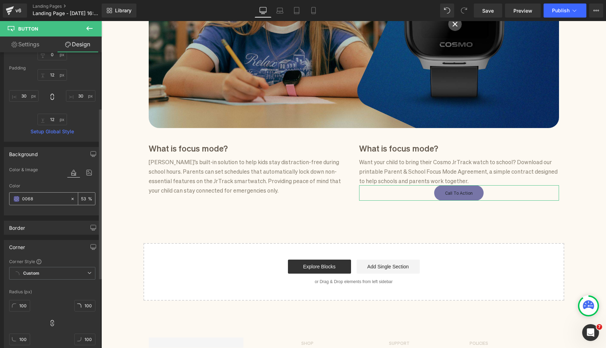
type input "0068f"
type input "0"
type input "0068ff"
type input "100"
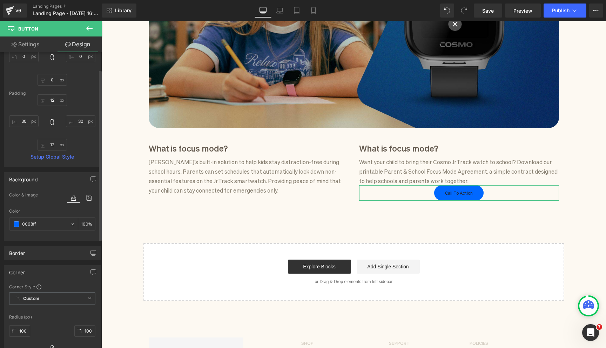
scroll to position [0, 0]
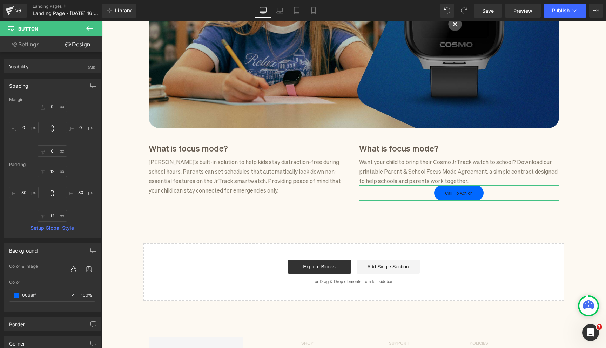
type input "#0068ff"
click at [24, 48] on link "Settings" at bounding box center [25, 44] width 51 height 16
type input "#0068ff"
type input "100"
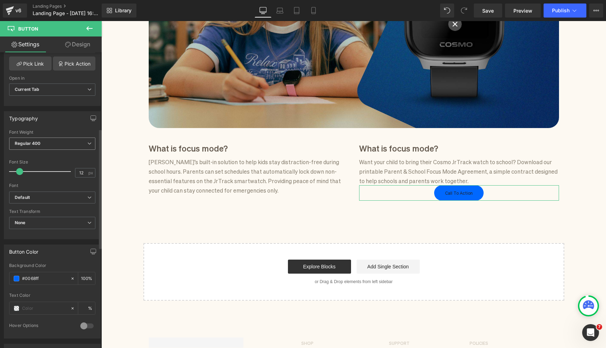
scroll to position [216, 0]
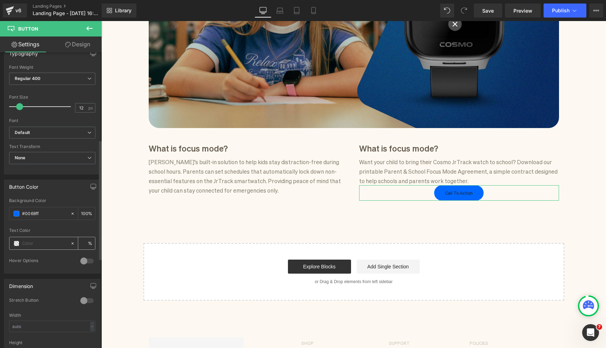
click at [18, 244] on span at bounding box center [17, 244] width 6 height 6
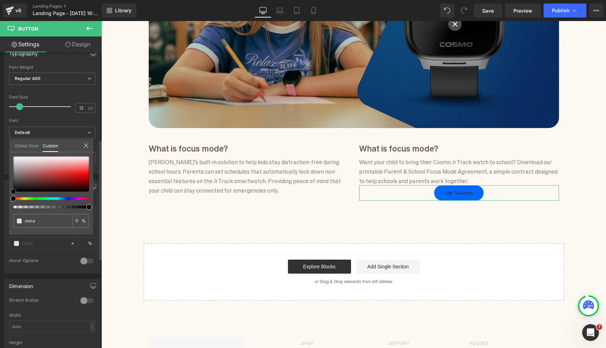
type input "#523737"
type input "100"
type input "#523737"
type input "100"
type input "#ffffff"
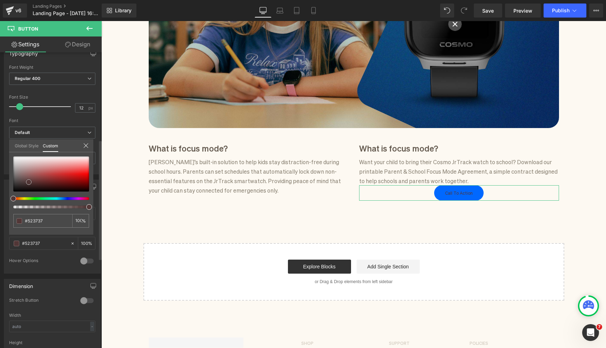
type input "#ffffff"
drag, startPoint x: 29, startPoint y: 182, endPoint x: 6, endPoint y: 134, distance: 52.8
click at [5, 174] on div "Button Color rgba(0, 104, 255, 1) Background Color #0068ff 100 % rgba(255, 255,…" at bounding box center [52, 223] width 105 height 99
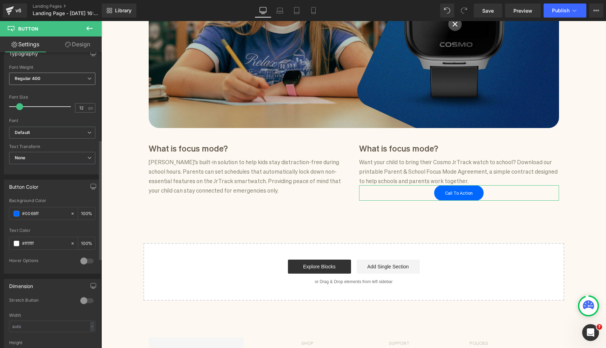
click at [60, 73] on span "Regular 400" at bounding box center [52, 79] width 86 height 12
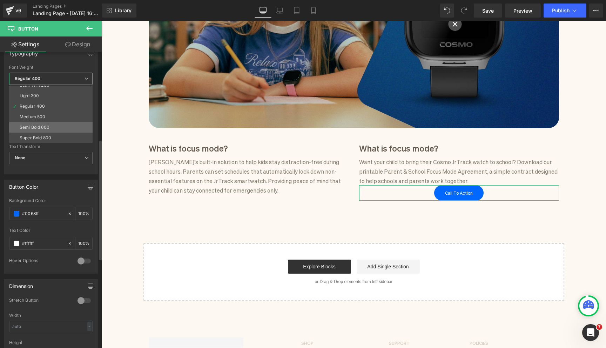
scroll to position [22, 0]
click at [58, 126] on li "Semi Bold 600" at bounding box center [52, 121] width 87 height 11
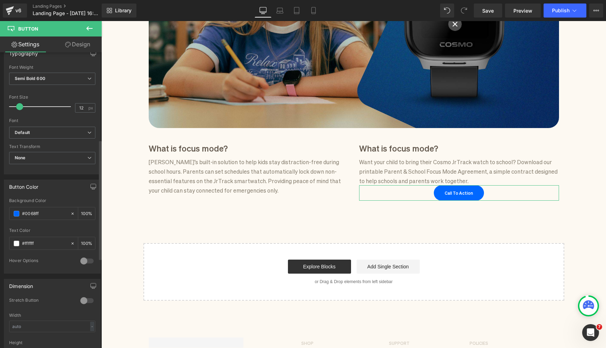
scroll to position [146, 0]
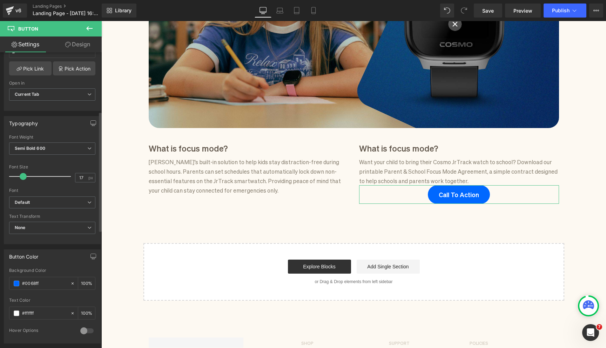
type input "16"
click at [23, 176] on span at bounding box center [22, 176] width 7 height 7
click at [79, 40] on link "Design" at bounding box center [77, 44] width 51 height 16
type input "0"
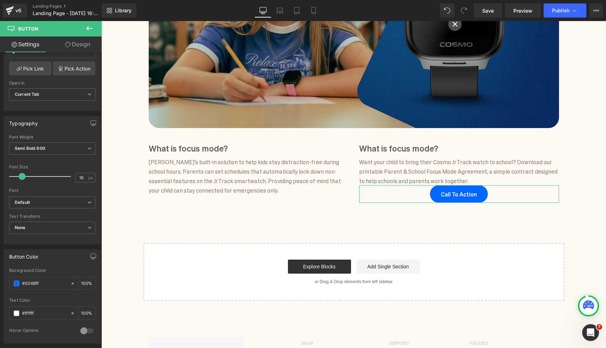
type input "0"
type input "12"
type input "30"
type input "12"
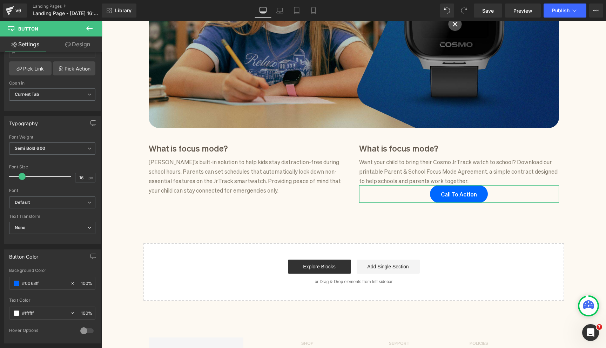
type input "30"
type input "100"
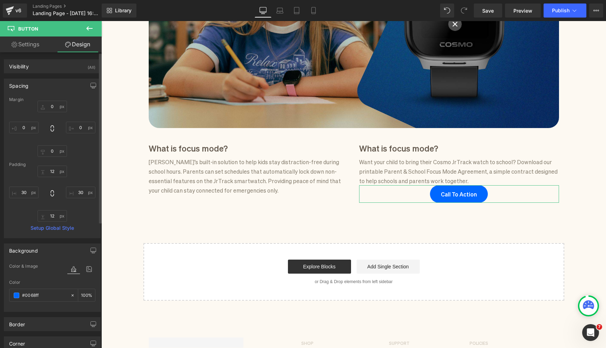
click at [54, 85] on div "Spacing" at bounding box center [52, 85] width 96 height 13
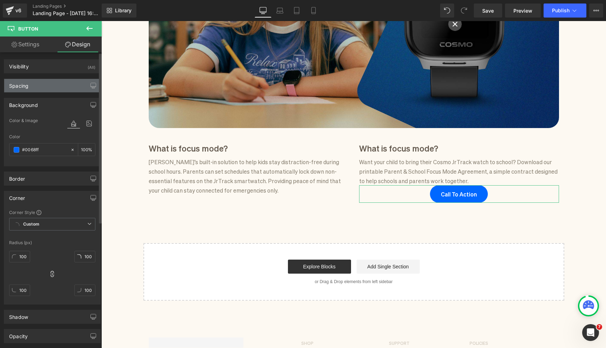
click at [50, 80] on div "Spacing" at bounding box center [52, 85] width 96 height 13
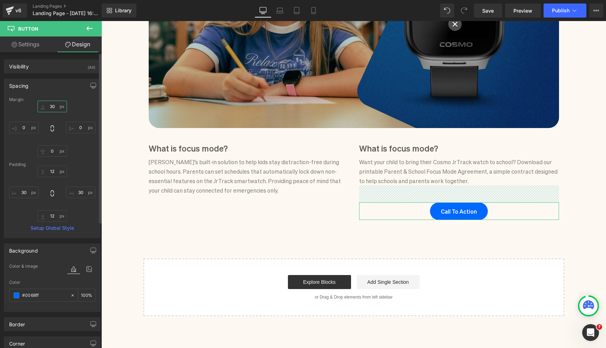
type input "30"
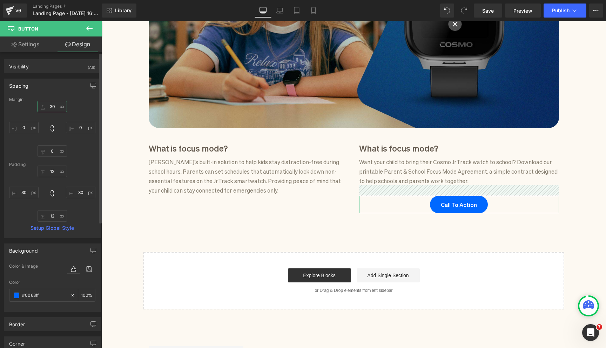
drag, startPoint x: 39, startPoint y: 110, endPoint x: 40, endPoint y: 100, distance: 10.6
click at [40, 100] on div "Margin 30px 30 0px 0 0px 0 0px 0 Padding 12px 12 30px 30 12px 12 30px 30 Setup …" at bounding box center [52, 167] width 96 height 141
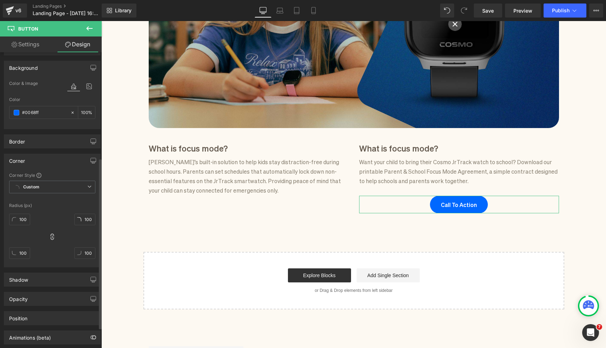
scroll to position [60, 0]
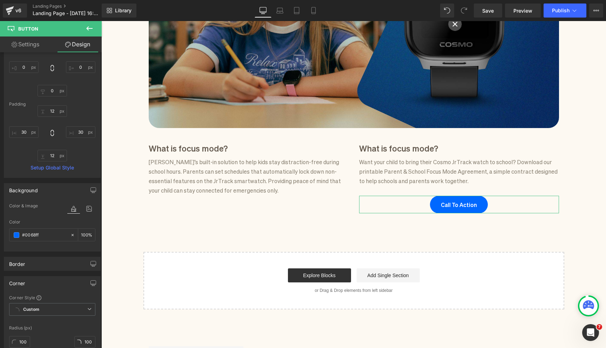
click at [26, 37] on link "Settings" at bounding box center [25, 44] width 51 height 16
type input "100"
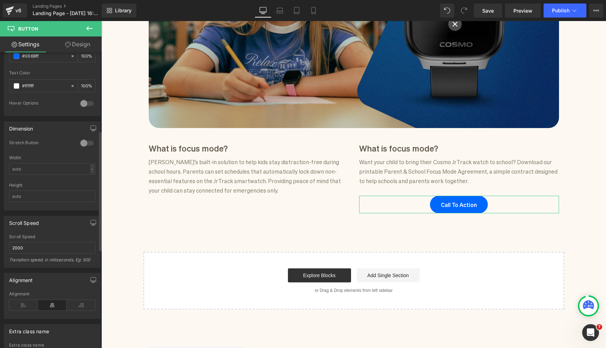
scroll to position [407, 0]
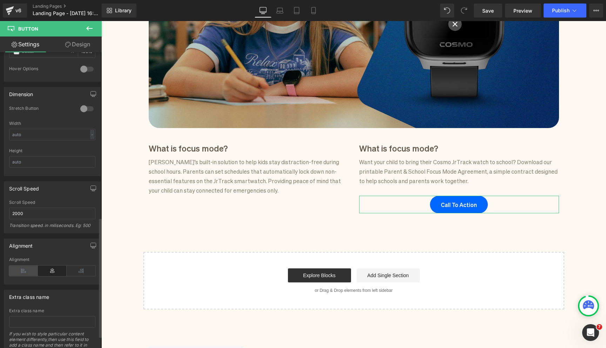
click at [20, 269] on icon at bounding box center [23, 270] width 29 height 11
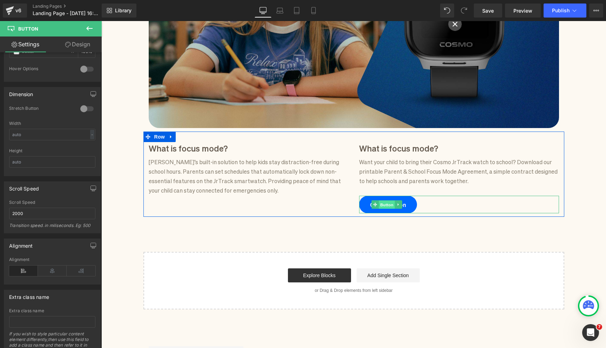
click at [390, 207] on span "Button" at bounding box center [387, 205] width 16 height 8
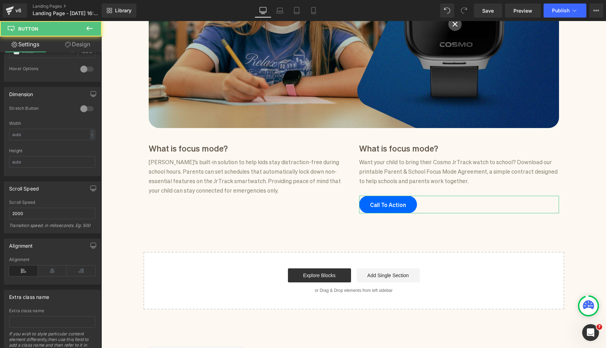
click at [88, 42] on link "Design" at bounding box center [77, 44] width 51 height 16
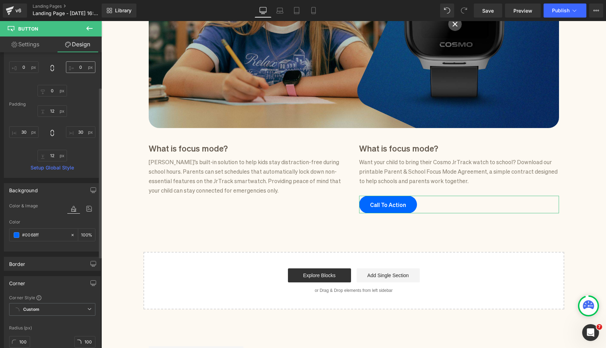
type input "30"
type input "0"
type input "12"
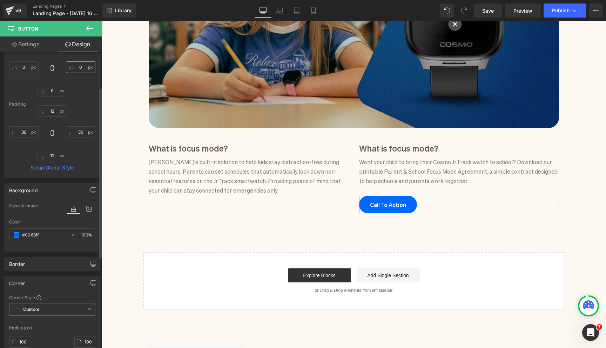
type input "30"
type input "12"
type input "30"
type input "100"
click at [58, 113] on input "12" at bounding box center [52, 111] width 29 height 12
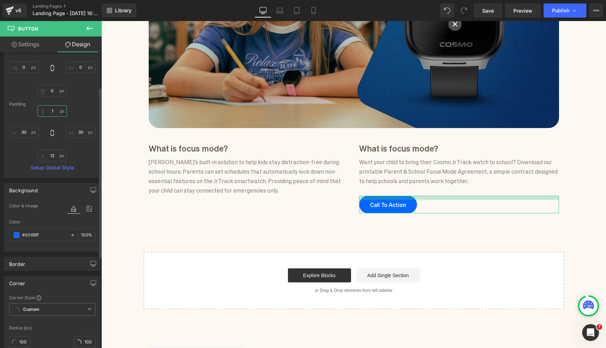
type input "10"
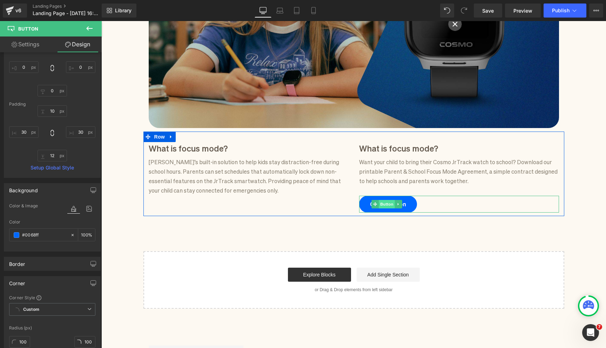
click at [386, 204] on span "Button" at bounding box center [387, 204] width 16 height 8
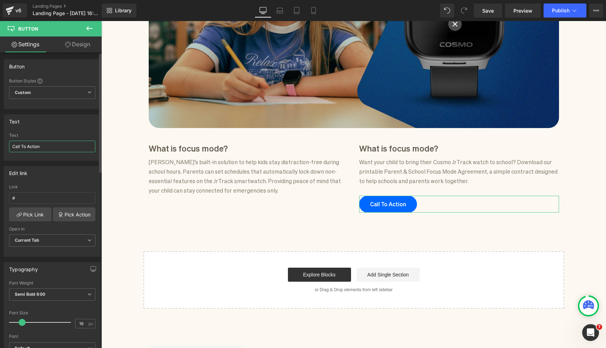
click at [43, 148] on input "Call To Action" at bounding box center [52, 147] width 86 height 12
type input "G"
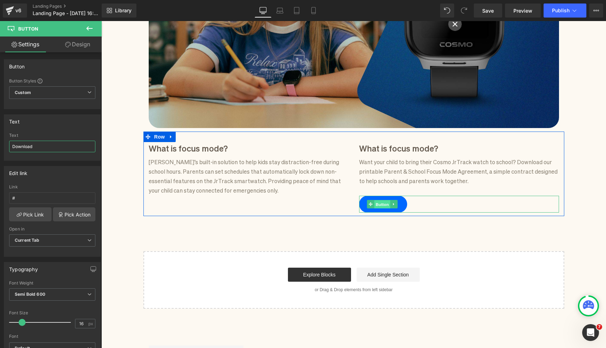
click at [381, 205] on span "Button" at bounding box center [382, 204] width 16 height 8
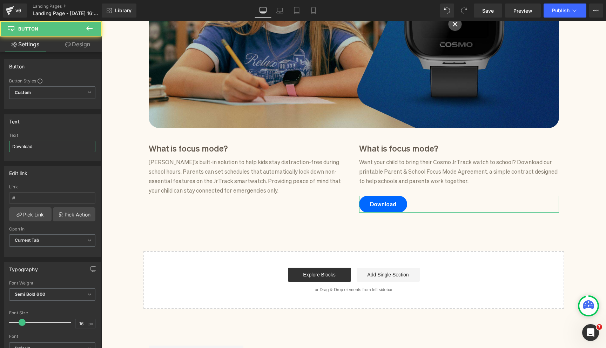
type input "Download"
click at [77, 38] on link "Design" at bounding box center [77, 44] width 51 height 16
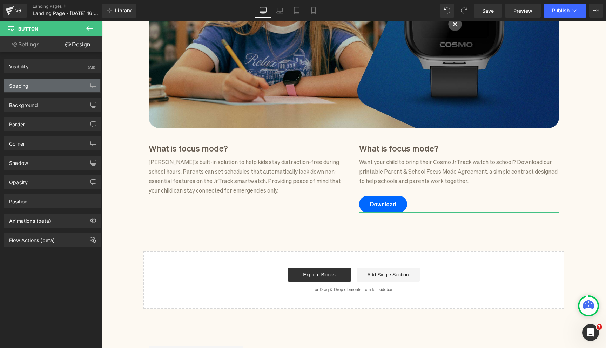
click at [58, 87] on div "Spacing" at bounding box center [52, 85] width 96 height 13
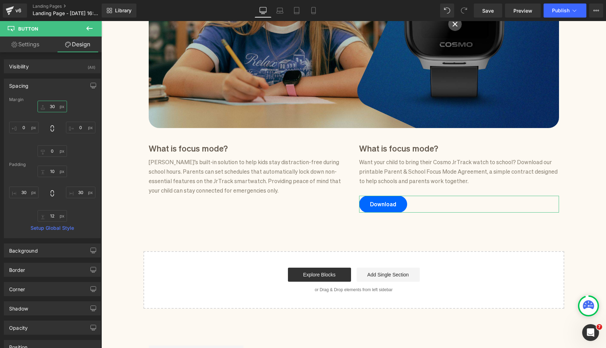
click at [54, 108] on input "30" at bounding box center [52, 107] width 29 height 12
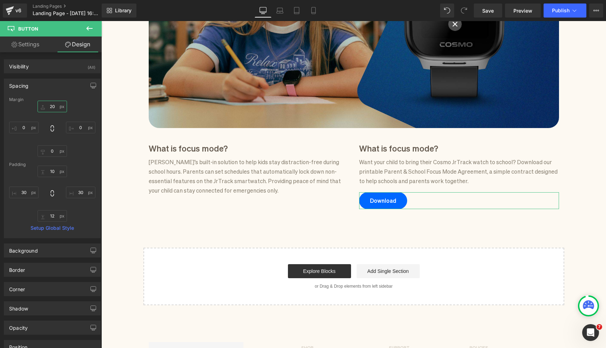
type input "2"
type input "15"
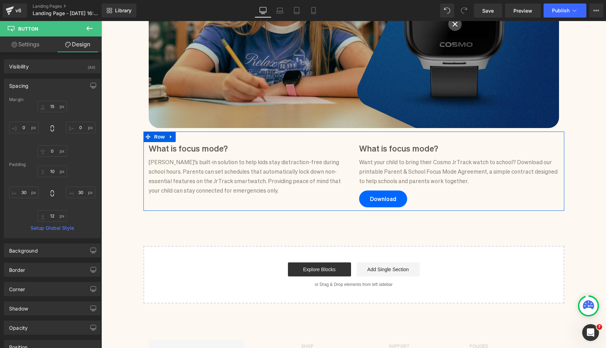
click at [376, 150] on h3 "What is focus mode?" at bounding box center [459, 148] width 200 height 12
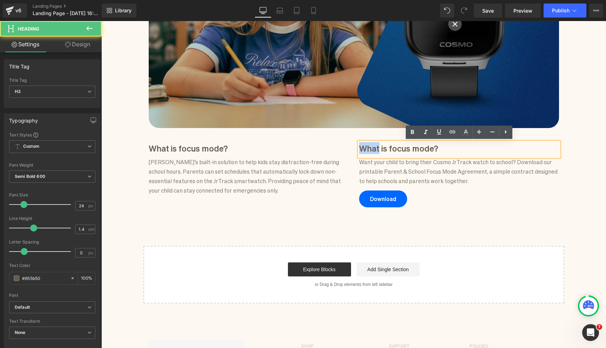
click at [376, 150] on h3 "What is focus mode?" at bounding box center [459, 148] width 200 height 12
paste div
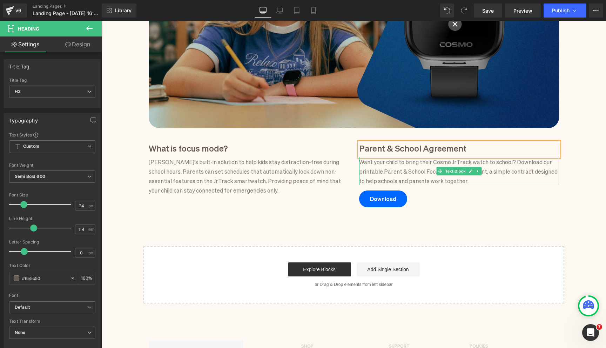
click at [413, 163] on p "Want your child to bring their Cosmo JrTrack watch to school? Download our prin…" at bounding box center [459, 171] width 200 height 29
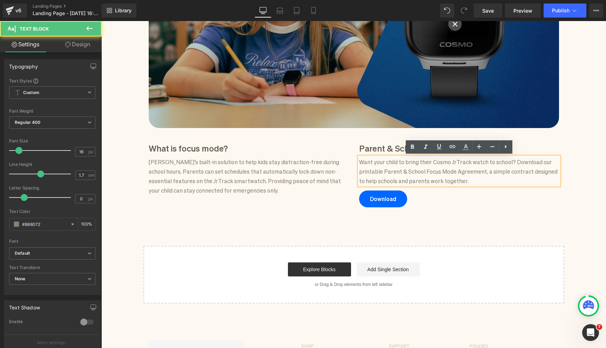
click at [537, 220] on div "Focus Mode for schools Heading Focus Mode handles the distractions so kids can …" at bounding box center [353, 74] width 505 height 459
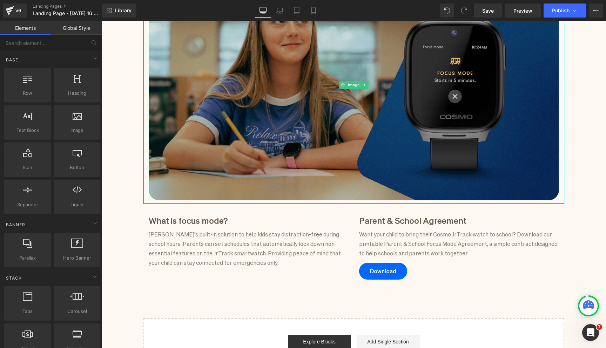
scroll to position [113, 0]
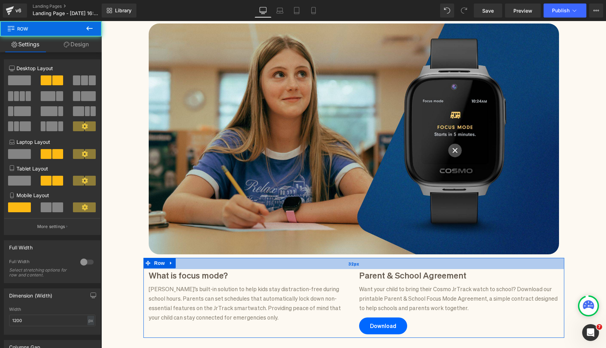
click at [215, 262] on div "32px" at bounding box center [353, 263] width 421 height 11
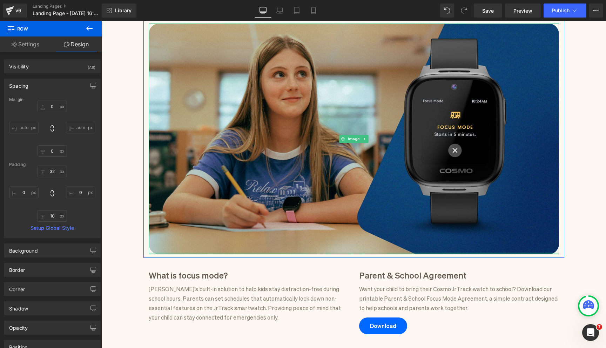
scroll to position [167, 0]
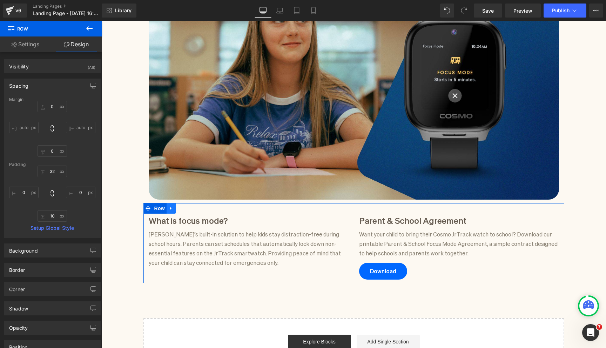
click at [174, 211] on link at bounding box center [171, 208] width 9 height 11
click at [182, 209] on icon at bounding box center [180, 208] width 5 height 5
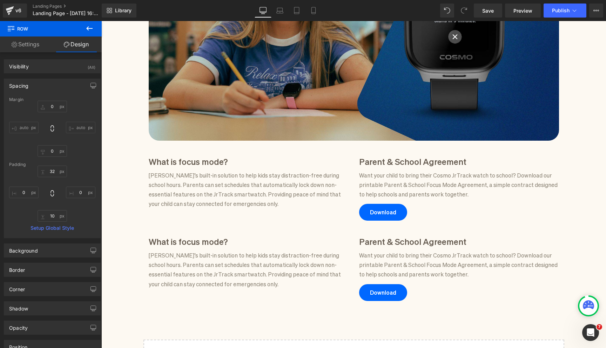
scroll to position [216, 0]
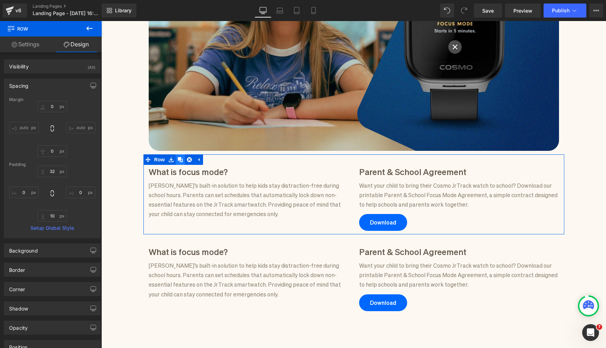
click at [179, 158] on icon at bounding box center [180, 159] width 5 height 5
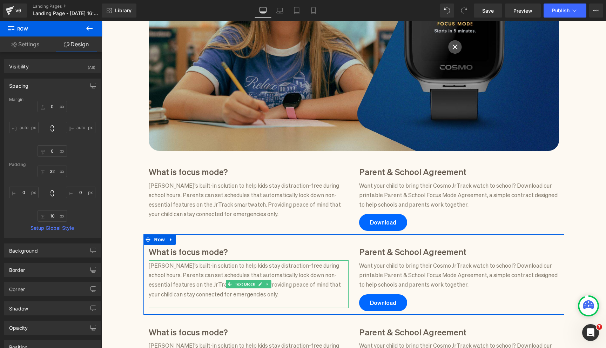
click at [235, 264] on p "Cosmo’s built-in solution to help kids stay distraction-free during school hour…" at bounding box center [249, 279] width 200 height 38
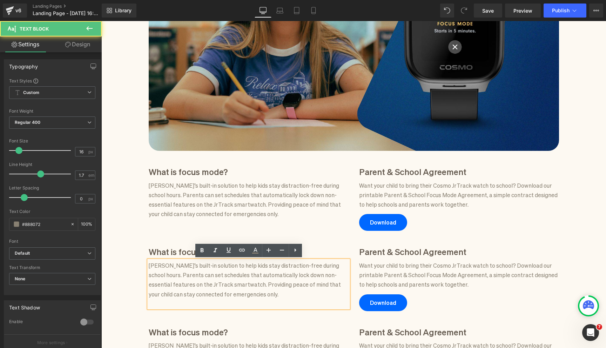
click at [134, 213] on div "Focus Mode for schools Heading Focus Mode handles the distractions so kids can …" at bounding box center [353, 177] width 505 height 620
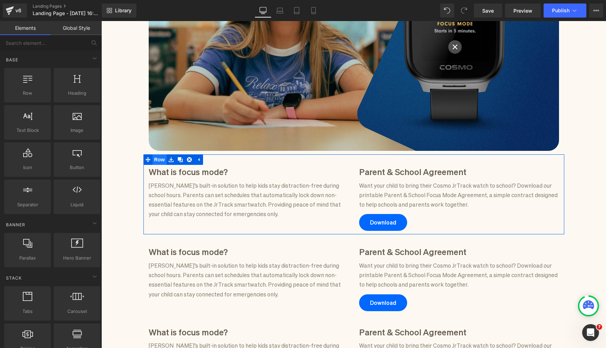
click at [161, 162] on span "Row" at bounding box center [160, 159] width 14 height 11
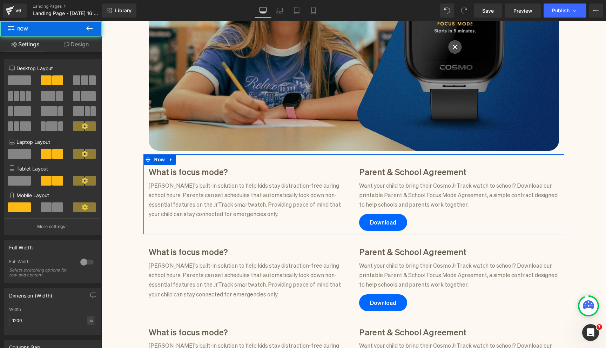
click at [19, 81] on span at bounding box center [19, 80] width 23 height 10
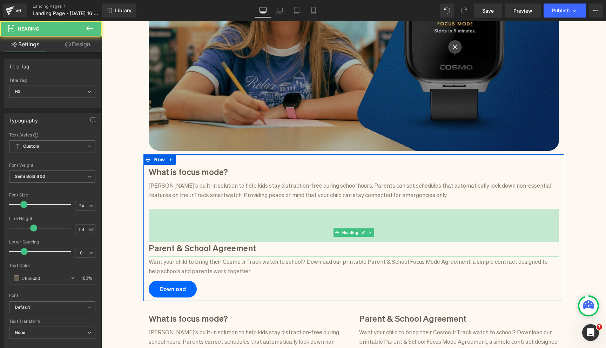
drag, startPoint x: 272, startPoint y: 209, endPoint x: 179, endPoint y: 141, distance: 115.1
click at [273, 242] on div "Parent & School Agreement Heading 94px" at bounding box center [354, 233] width 410 height 48
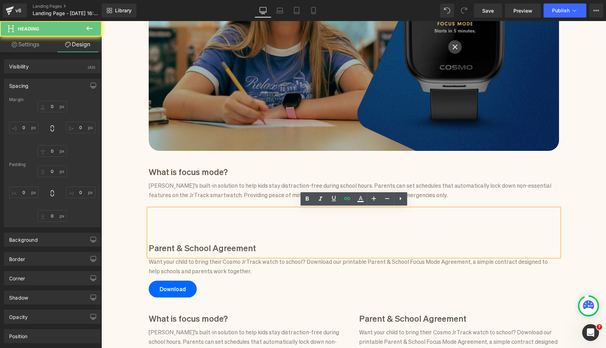
type input "0"
type input "94"
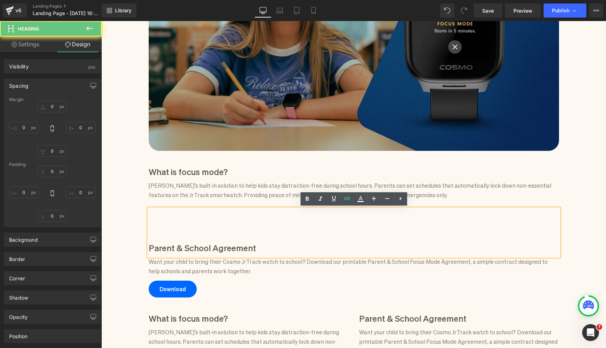
type input "0"
type input "8"
type input "0"
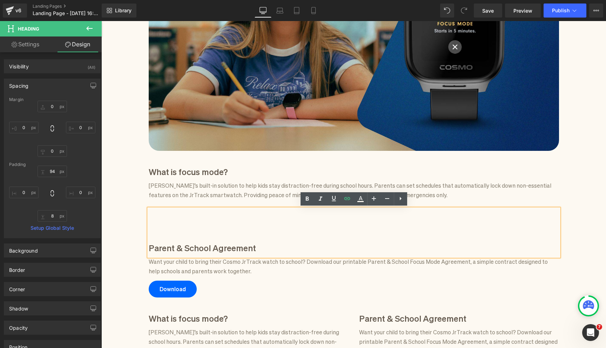
click at [141, 168] on div "Focus Mode for schools Heading Focus Mode handles the distractions so kids can …" at bounding box center [353, 210] width 505 height 686
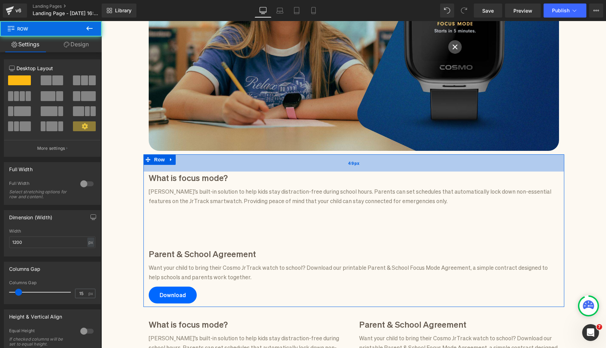
drag, startPoint x: 183, startPoint y: 158, endPoint x: 183, endPoint y: 169, distance: 10.5
click at [183, 169] on div "49px" at bounding box center [353, 162] width 421 height 17
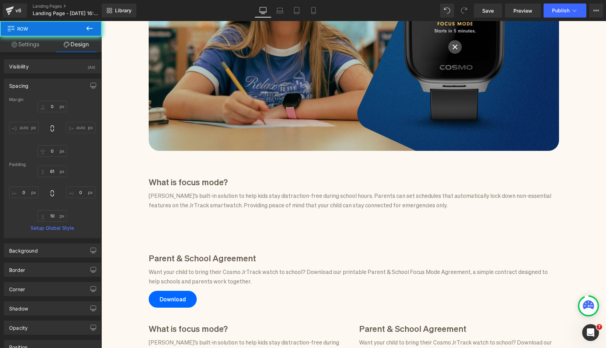
click at [129, 160] on div "Focus Mode for schools Heading Focus Mode handles the distractions so kids can …" at bounding box center [353, 215] width 505 height 696
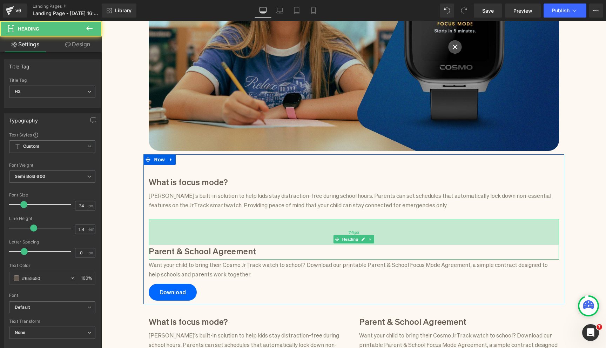
drag, startPoint x: 210, startPoint y: 241, endPoint x: 210, endPoint y: 234, distance: 7.4
click at [210, 234] on div "74px" at bounding box center [354, 232] width 410 height 26
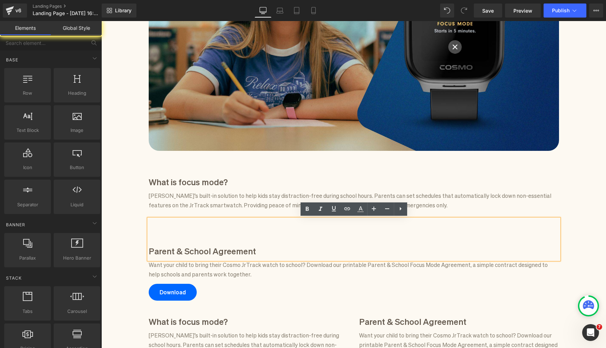
click at [133, 218] on div "Focus Mode for schools Heading Focus Mode handles the distractions so kids can …" at bounding box center [353, 211] width 505 height 689
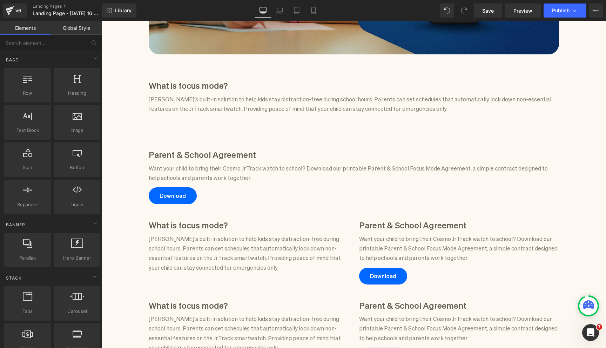
scroll to position [313, 0]
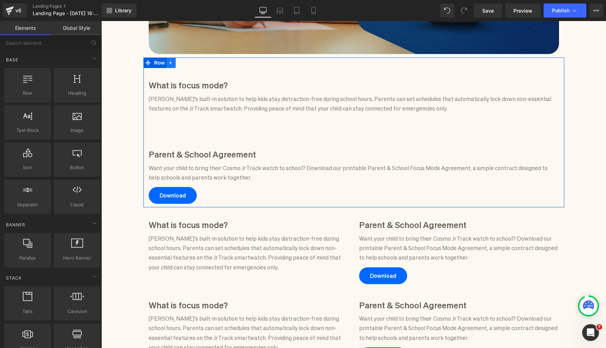
click at [171, 65] on link at bounding box center [171, 63] width 9 height 11
click at [190, 63] on icon at bounding box center [189, 62] width 5 height 5
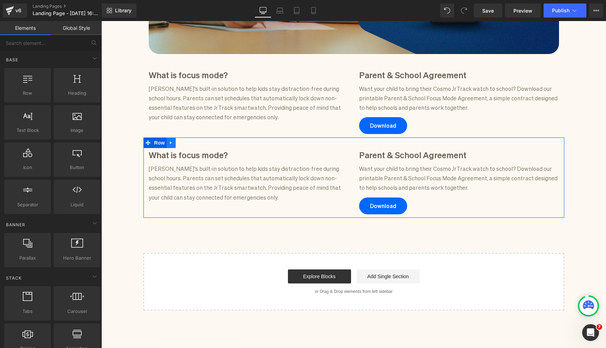
click at [172, 145] on icon at bounding box center [171, 142] width 5 height 5
click at [190, 147] on link at bounding box center [189, 142] width 9 height 11
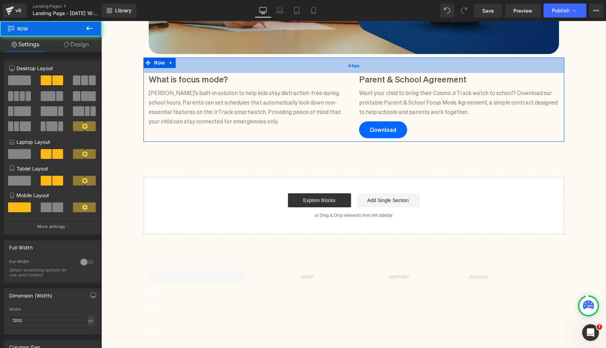
drag, startPoint x: 194, startPoint y: 58, endPoint x: 194, endPoint y: 62, distance: 3.9
click at [194, 62] on div "44px" at bounding box center [353, 65] width 421 height 15
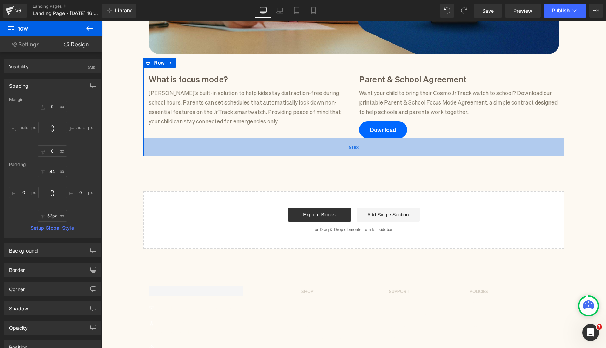
type input "54px"
drag, startPoint x: 228, startPoint y: 138, endPoint x: 230, endPoint y: 153, distance: 15.5
click at [230, 153] on div "51px" at bounding box center [353, 147] width 421 height 18
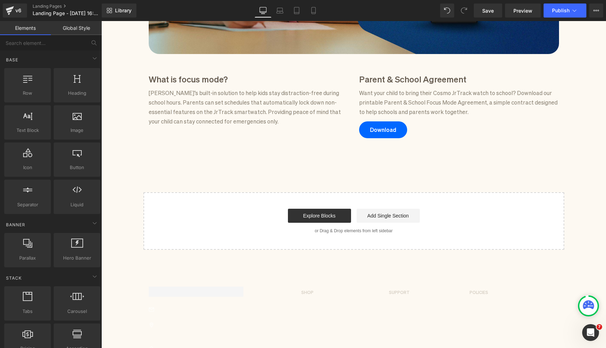
click at [234, 173] on div "Focus Mode for schools Heading Focus Mode handles the distractions so kids can …" at bounding box center [353, 10] width 505 height 479
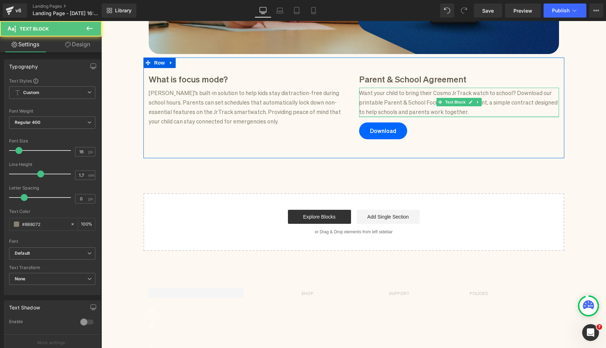
click at [489, 117] on div "Parent & School Agreement Heading Want your child to bring their Cosmo JrTrack …" at bounding box center [459, 106] width 210 height 66
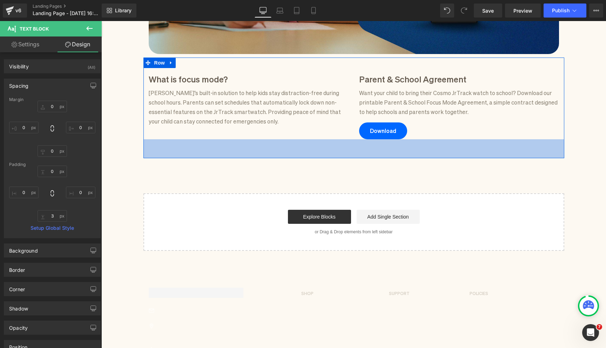
scroll to position [283, 0]
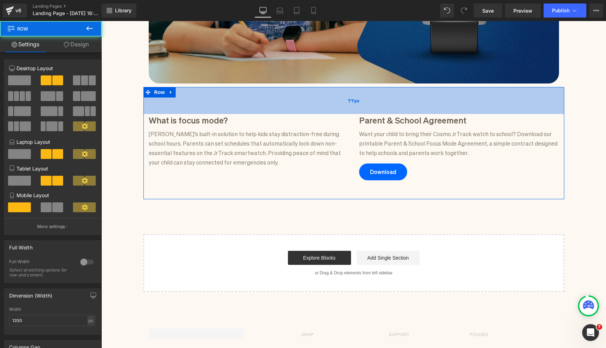
drag, startPoint x: 195, startPoint y: 89, endPoint x: 195, endPoint y: 101, distance: 11.2
click at [195, 101] on div "77px" at bounding box center [353, 100] width 421 height 27
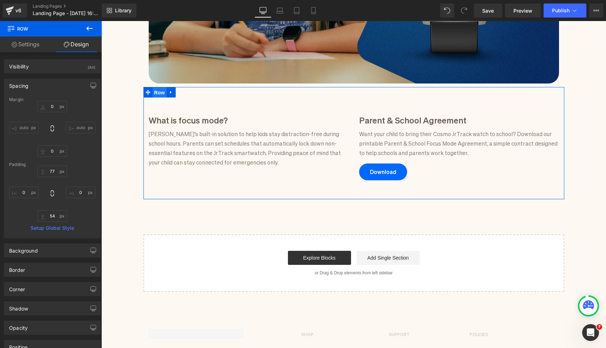
click at [161, 92] on span "Row" at bounding box center [160, 92] width 14 height 11
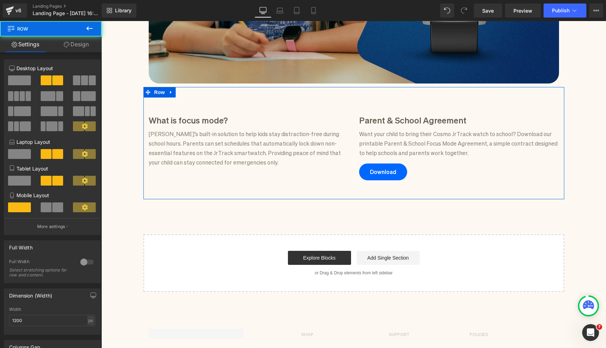
click at [80, 47] on link "Design" at bounding box center [76, 44] width 51 height 16
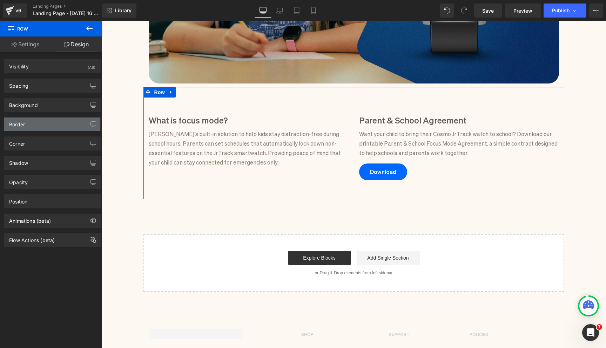
click at [49, 123] on div "Border" at bounding box center [52, 123] width 96 height 13
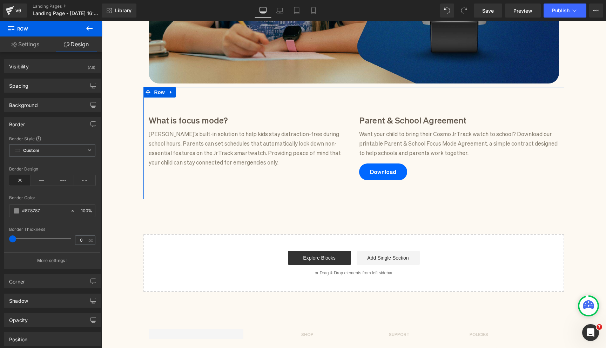
click at [38, 186] on div "Border Design" at bounding box center [52, 180] width 86 height 27
click at [38, 182] on icon at bounding box center [42, 180] width 22 height 11
click at [234, 150] on span "Text Block" at bounding box center [244, 152] width 23 height 8
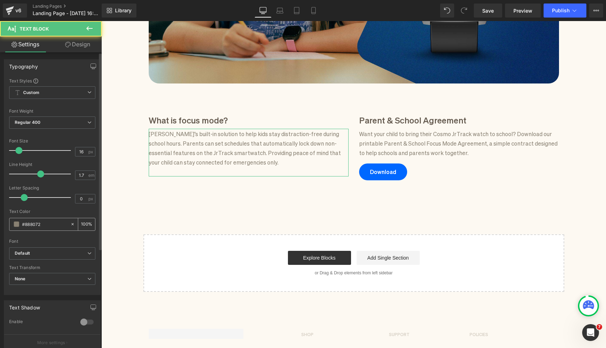
click at [41, 221] on input "#888072" at bounding box center [44, 224] width 45 height 8
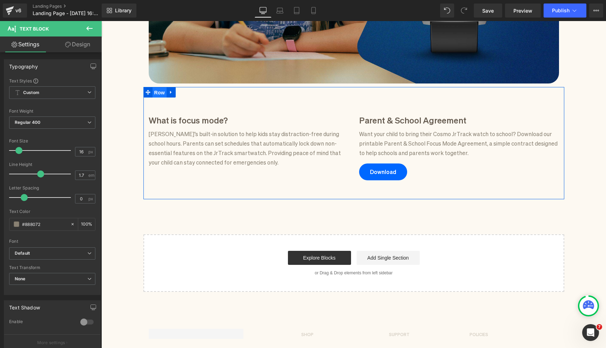
click at [159, 93] on span "Row" at bounding box center [160, 92] width 14 height 11
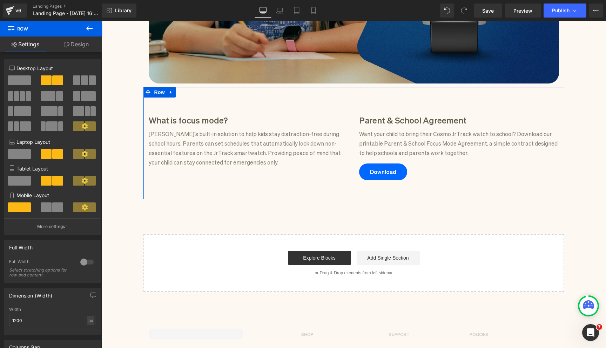
click at [84, 48] on link "Design" at bounding box center [76, 44] width 51 height 16
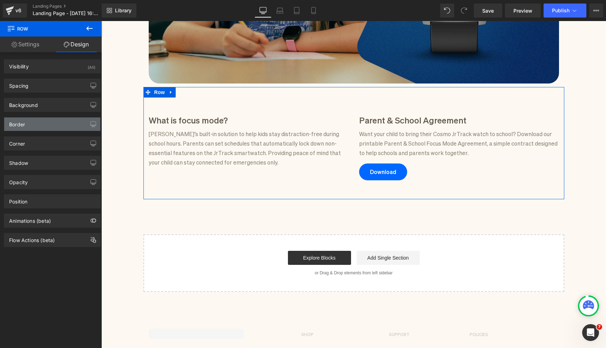
click at [49, 126] on div "Border" at bounding box center [52, 123] width 96 height 13
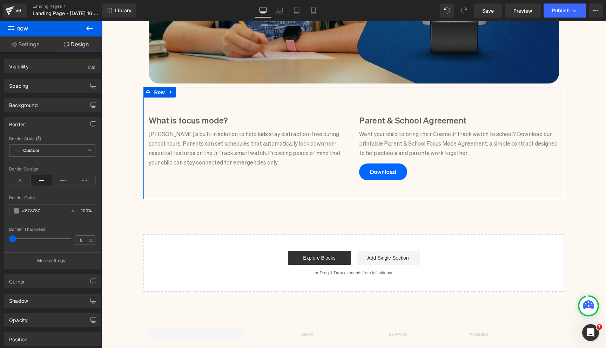
type input "1"
click at [14, 238] on span at bounding box center [13, 238] width 7 height 7
click at [46, 211] on input "#878787" at bounding box center [44, 211] width 45 height 8
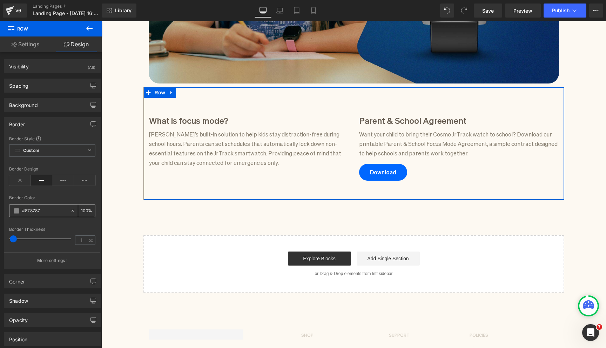
paste input "88072"
type input "#888072"
click at [85, 213] on input "100" at bounding box center [84, 211] width 7 height 8
type input "50"
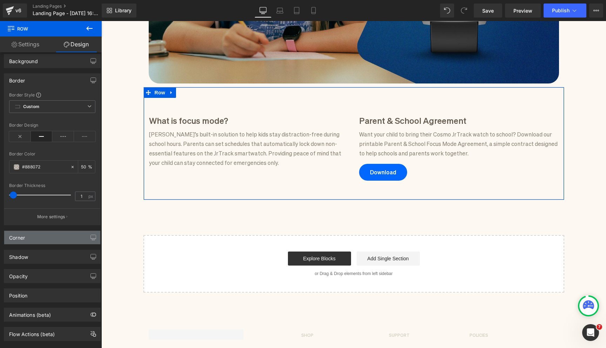
scroll to position [51, 0]
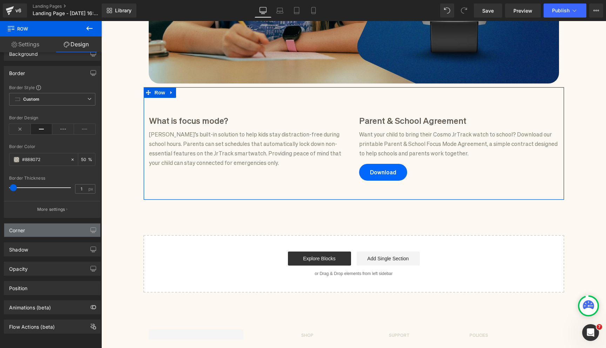
click at [45, 226] on div "Corner" at bounding box center [52, 229] width 96 height 13
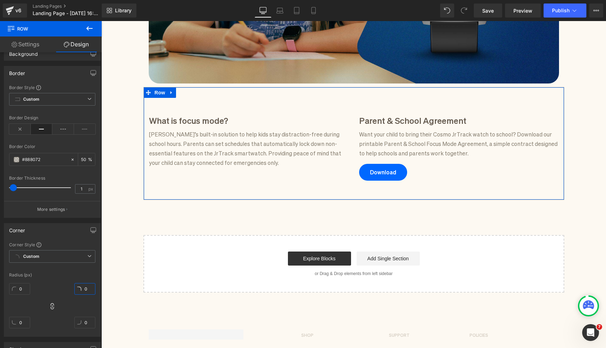
click at [89, 287] on input "0" at bounding box center [84, 289] width 21 height 12
type input "30"
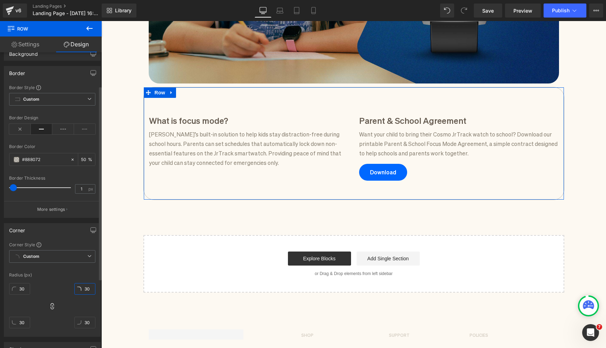
type input "30"
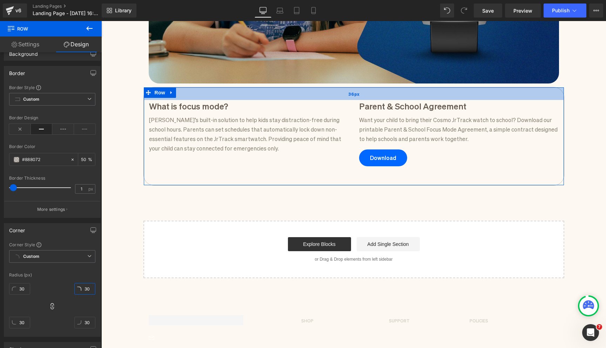
drag, startPoint x: 182, startPoint y: 108, endPoint x: 187, endPoint y: 93, distance: 15.0
click at [187, 93] on div "36px" at bounding box center [354, 93] width 420 height 13
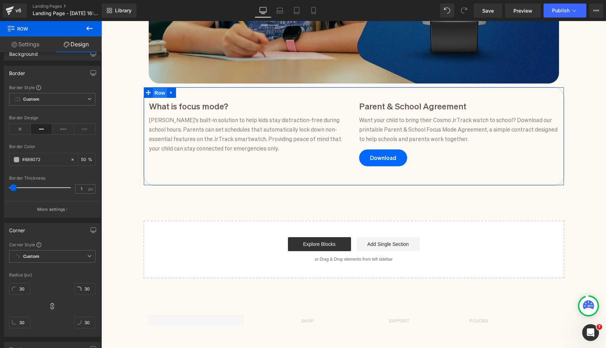
click at [164, 95] on span "Row" at bounding box center [160, 93] width 14 height 11
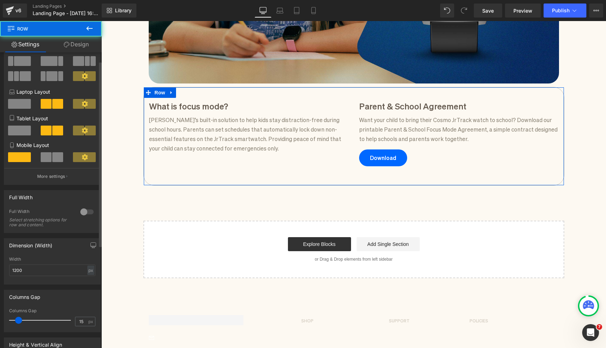
scroll to position [53, 0]
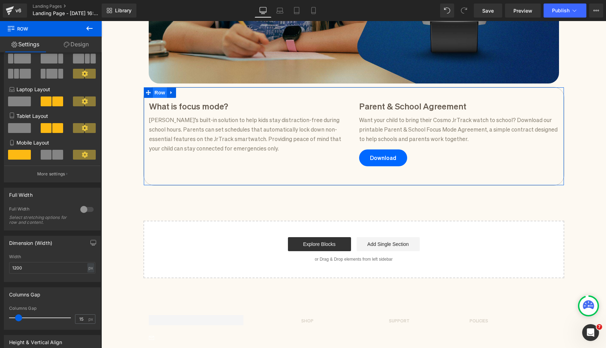
click at [161, 90] on span "Row" at bounding box center [160, 92] width 14 height 11
click at [76, 42] on link "Design" at bounding box center [76, 44] width 51 height 16
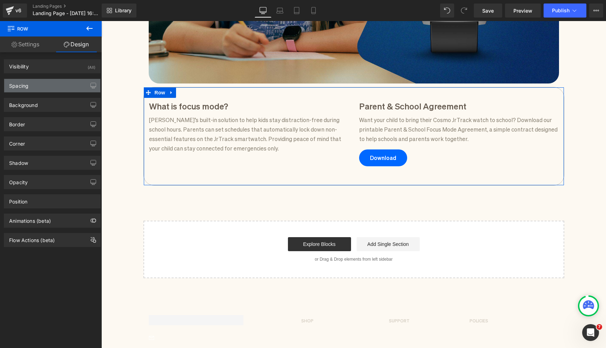
click at [39, 88] on div "Spacing" at bounding box center [52, 85] width 96 height 13
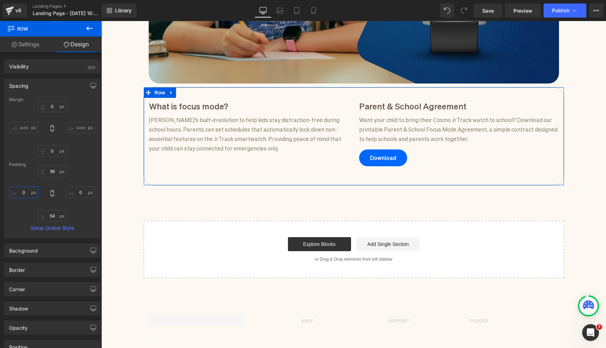
click at [27, 197] on input "0" at bounding box center [23, 193] width 29 height 12
type input "20"
click at [86, 195] on input "0" at bounding box center [80, 193] width 29 height 12
type input "20"
click at [26, 197] on input "20" at bounding box center [23, 193] width 29 height 12
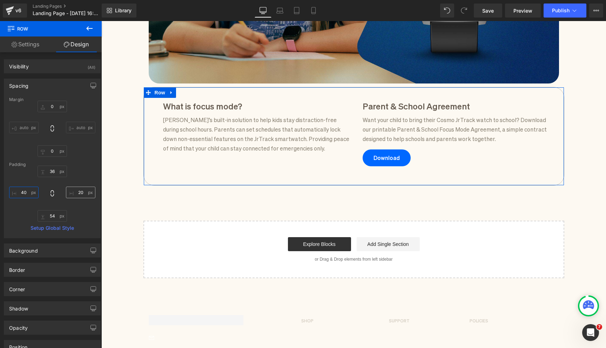
type input "40"
click at [78, 196] on input "20" at bounding box center [80, 193] width 29 height 12
type input "40"
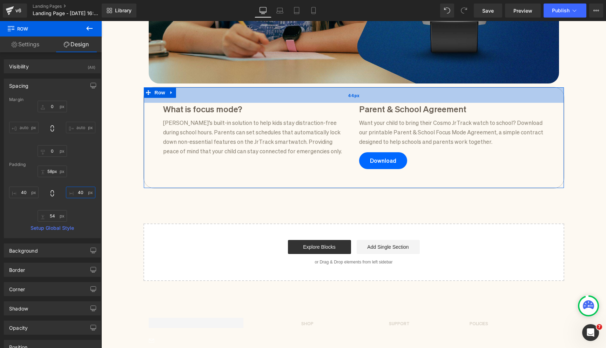
type input "59px"
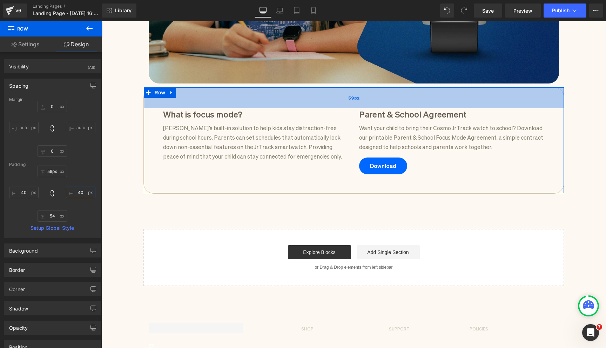
drag, startPoint x: 192, startPoint y: 93, endPoint x: 192, endPoint y: 101, distance: 8.1
click at [192, 101] on div "59px" at bounding box center [354, 97] width 420 height 21
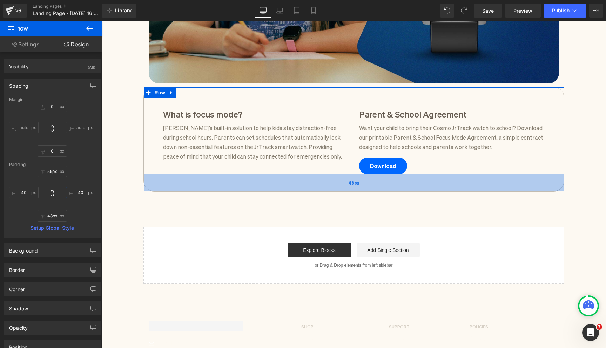
type input "47px"
click at [189, 183] on div "47px" at bounding box center [354, 182] width 420 height 16
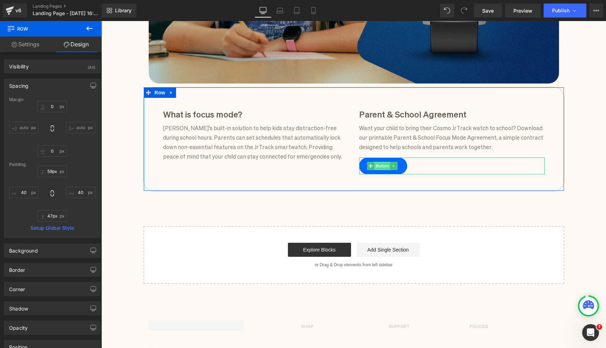
click at [383, 164] on span "Button" at bounding box center [382, 166] width 16 height 8
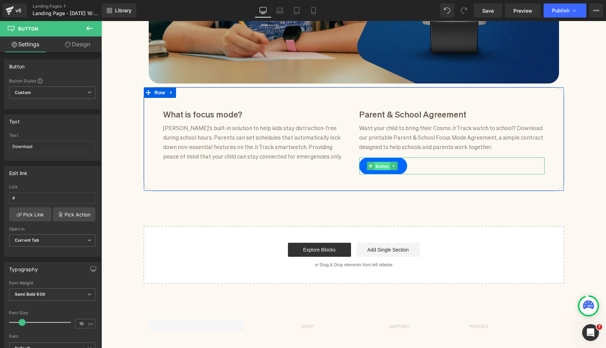
click at [384, 168] on span "Button" at bounding box center [382, 166] width 16 height 8
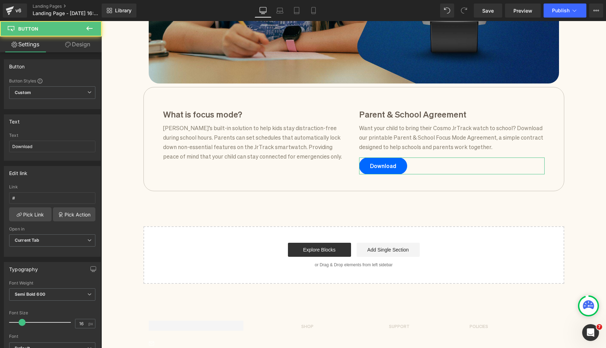
click at [85, 43] on link "Design" at bounding box center [77, 44] width 51 height 16
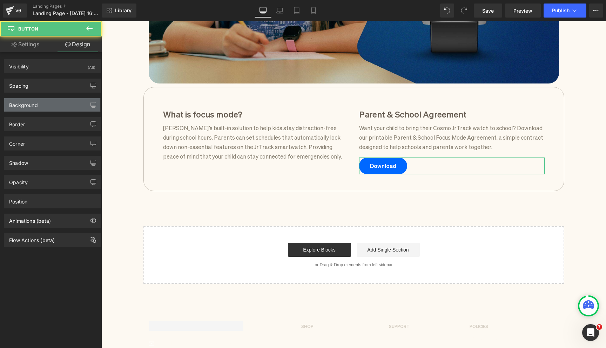
type input "15"
type input "0"
type input "10"
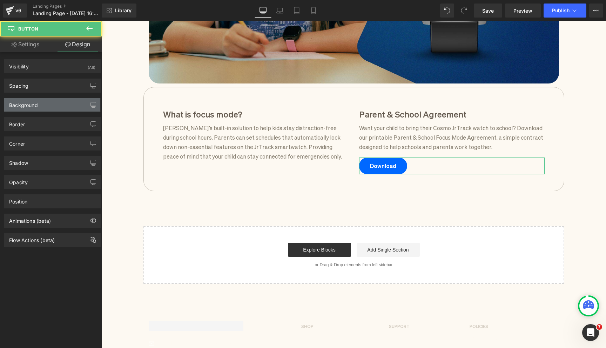
type input "30"
type input "12"
type input "30"
type input "#0068ff"
type input "100"
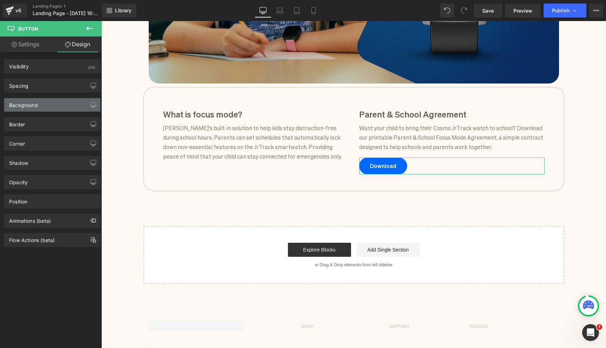
click at [49, 107] on div "Background" at bounding box center [52, 104] width 96 height 13
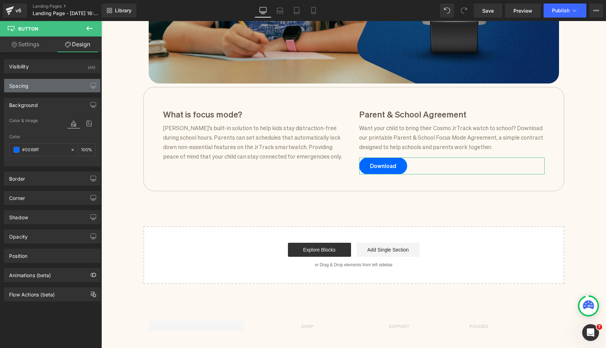
click at [45, 92] on div "Spacing" at bounding box center [52, 85] width 96 height 13
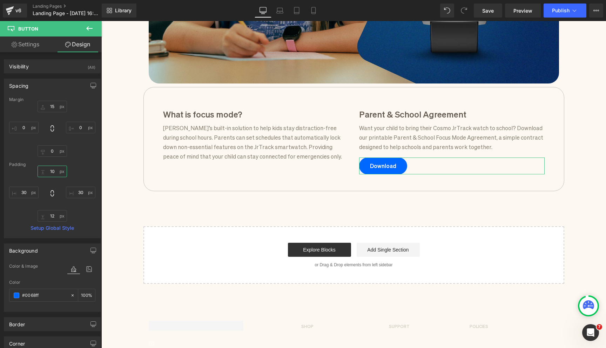
click at [54, 172] on input "10" at bounding box center [52, 171] width 29 height 12
type input "8"
click at [56, 217] on input "12" at bounding box center [52, 216] width 29 height 12
type input "10"
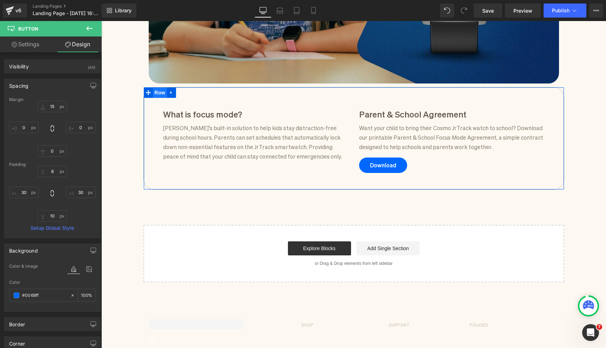
click at [158, 92] on span "Row" at bounding box center [160, 92] width 14 height 11
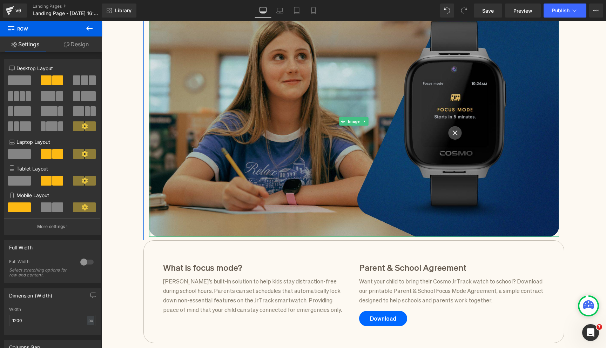
scroll to position [77, 0]
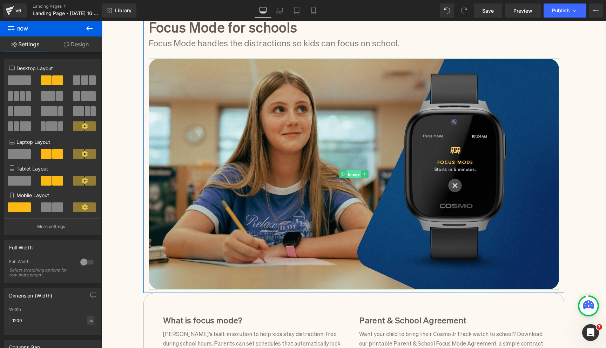
click at [349, 171] on span "Image" at bounding box center [353, 174] width 15 height 8
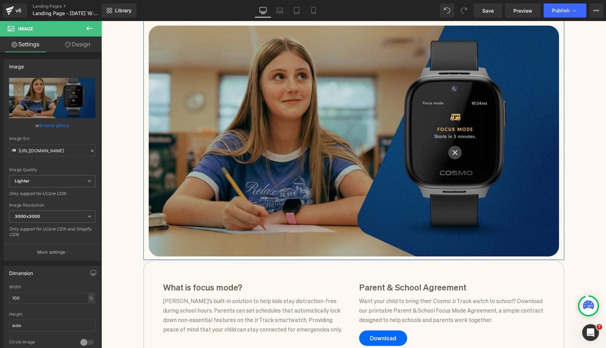
scroll to position [116, 0]
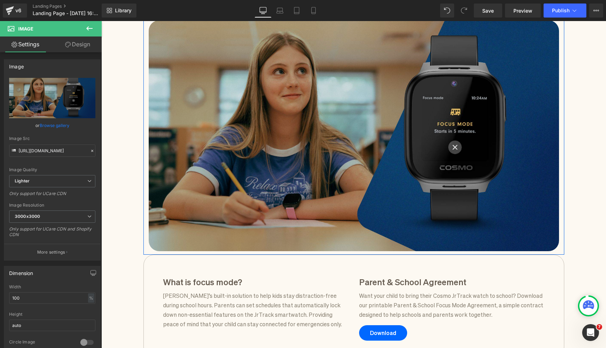
click at [167, 117] on img at bounding box center [354, 135] width 410 height 231
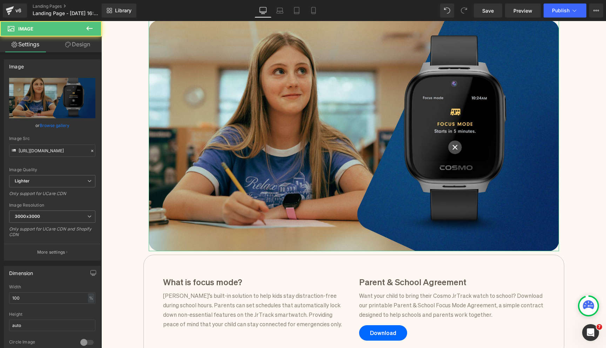
click at [77, 45] on link "Design" at bounding box center [77, 44] width 51 height 16
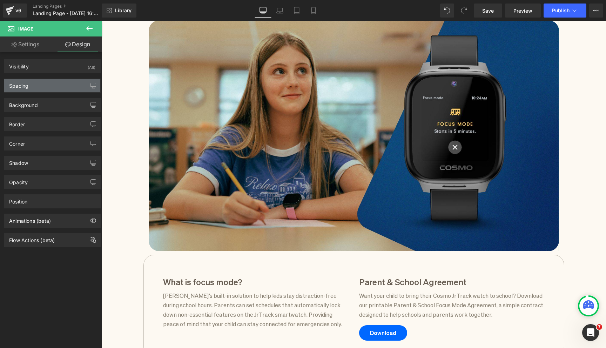
click at [53, 82] on div "Spacing" at bounding box center [52, 85] width 96 height 13
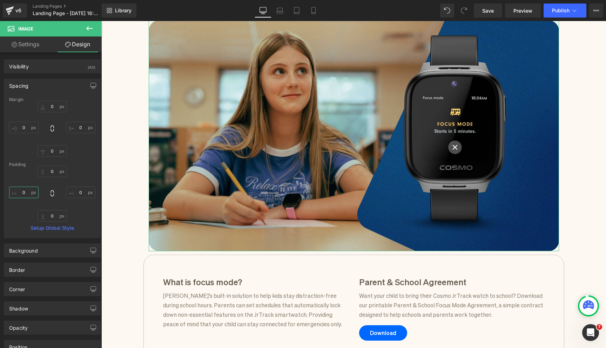
click at [27, 190] on input "0" at bounding box center [23, 193] width 29 height 12
type input "-15"
click at [81, 194] on input "0" at bounding box center [80, 193] width 29 height 12
click at [25, 125] on input "0" at bounding box center [23, 128] width 29 height 12
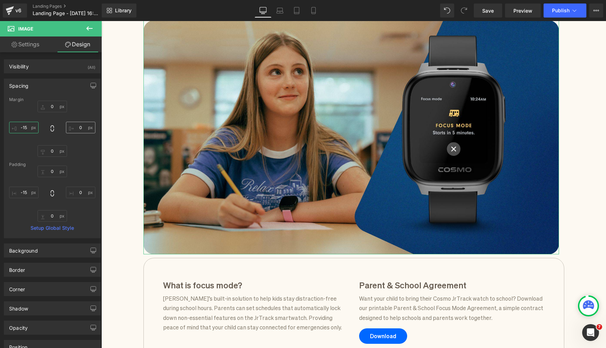
type input "-15"
click at [82, 127] on input "0" at bounding box center [80, 128] width 29 height 12
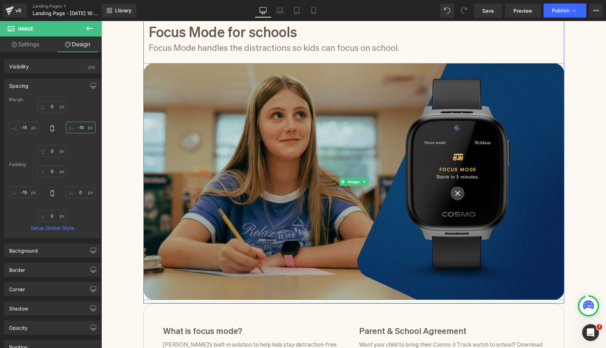
scroll to position [6, 0]
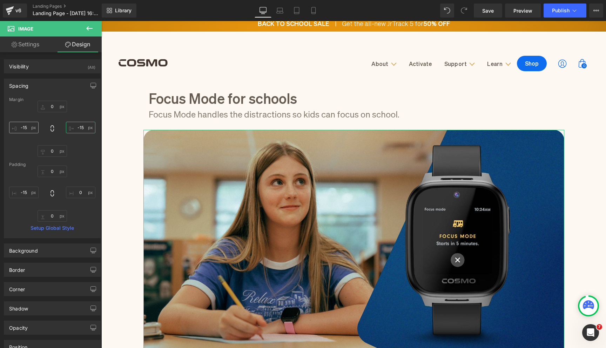
type input "-15"
click at [32, 128] on input "-15" at bounding box center [23, 128] width 29 height 12
type input "0"
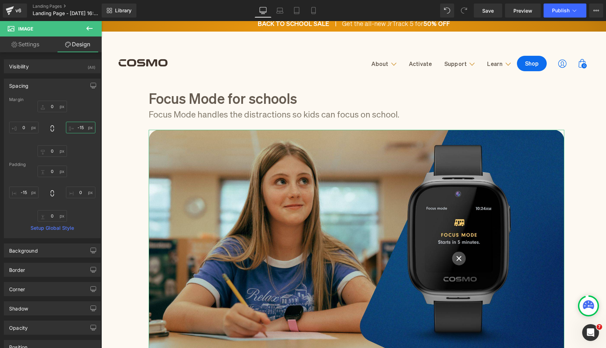
click at [81, 130] on input "-15" at bounding box center [80, 128] width 29 height 12
type input "0"
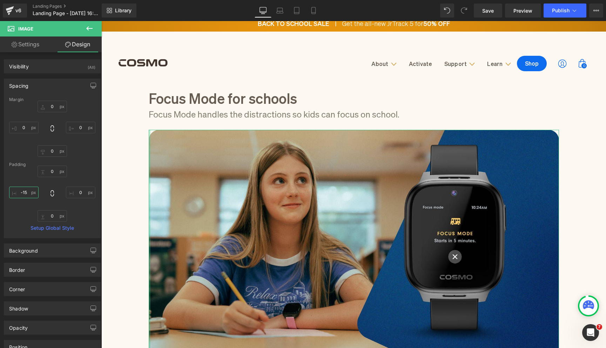
click at [30, 187] on input "-15" at bounding box center [23, 193] width 29 height 12
type input "0"
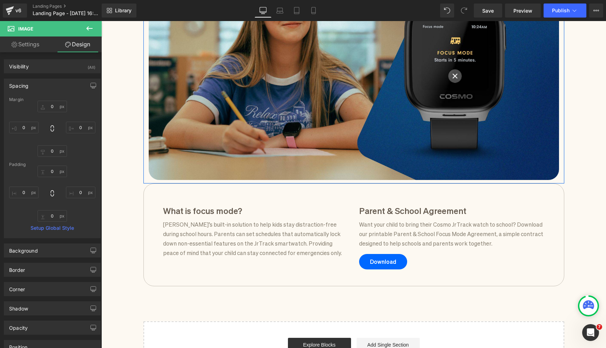
scroll to position [206, 0]
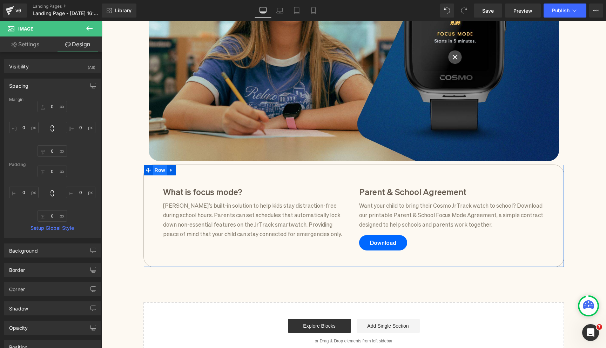
click at [159, 170] on span "Row" at bounding box center [160, 170] width 14 height 11
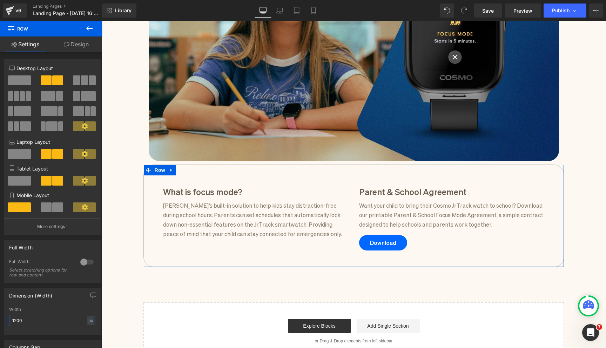
drag, startPoint x: 25, startPoint y: 322, endPoint x: 0, endPoint y: 322, distance: 24.5
click at [0, 322] on div "Dimension (Width) 1200px Width 1200 px % px" at bounding box center [52, 309] width 105 height 52
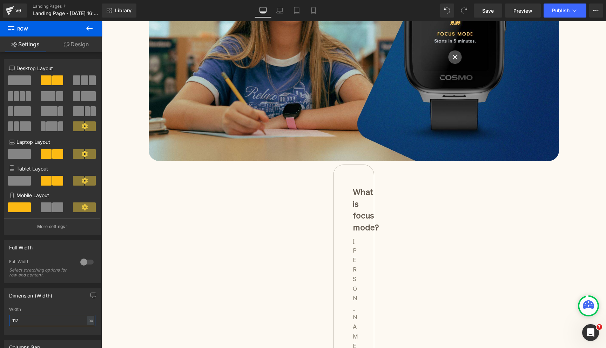
type input "1170"
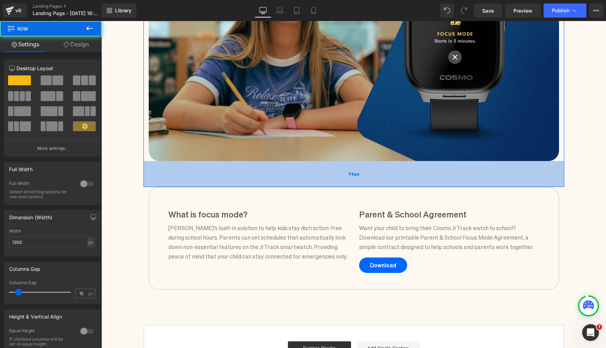
drag, startPoint x: 210, startPoint y: 163, endPoint x: 210, endPoint y: 186, distance: 22.8
click at [210, 186] on div "74px" at bounding box center [353, 174] width 421 height 26
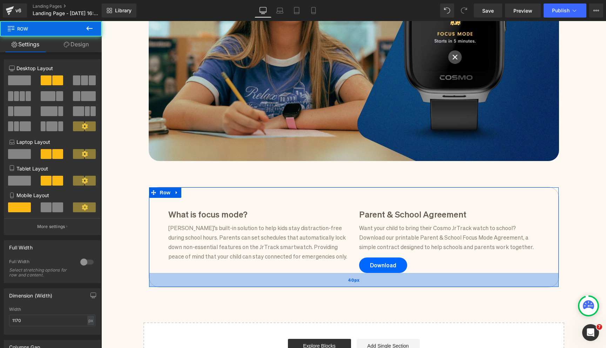
click at [245, 284] on div "40px" at bounding box center [354, 280] width 410 height 14
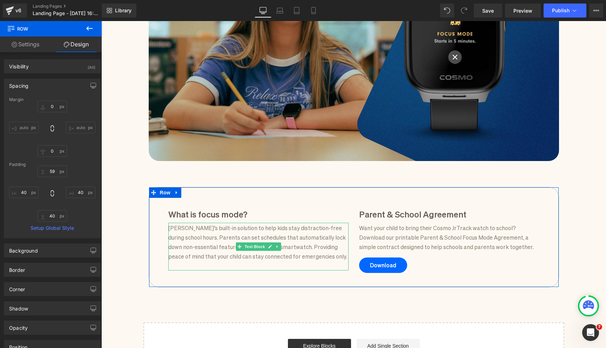
click at [171, 229] on p "Cosmo’s built-in solution to help kids stay distraction-free during school hour…" at bounding box center [258, 242] width 180 height 38
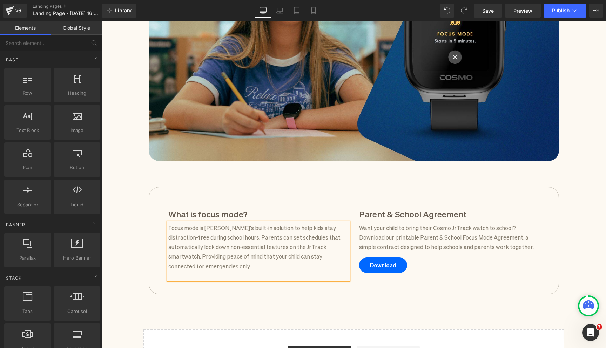
click at [137, 237] on div "Focus Mode for schools Heading Focus Mode handles the distractions so kids can …" at bounding box center [353, 132] width 505 height 509
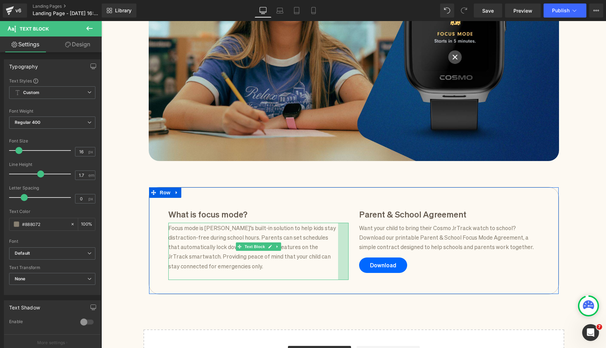
drag, startPoint x: 346, startPoint y: 236, endPoint x: 336, endPoint y: 236, distance: 10.5
click at [336, 236] on div "Focus mode is Cosmo’s built-in solution to help kids stay distraction-free duri…" at bounding box center [258, 251] width 180 height 57
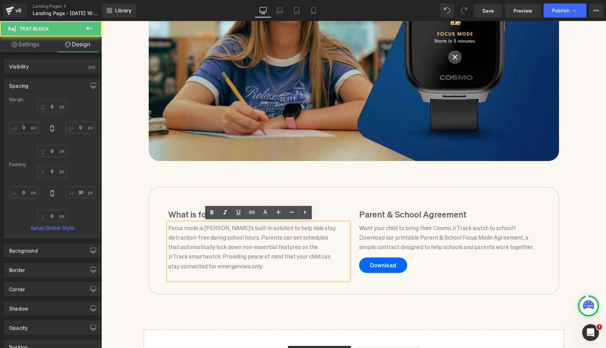
click at [118, 156] on div "Focus Mode for schools Heading Focus Mode handles the distractions so kids can …" at bounding box center [353, 132] width 505 height 509
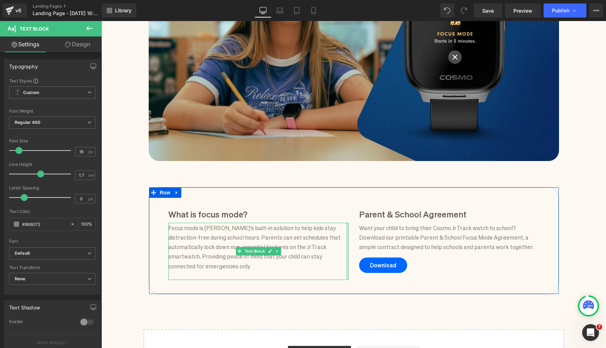
drag, startPoint x: 345, startPoint y: 243, endPoint x: 326, endPoint y: 253, distance: 21.5
click at [353, 243] on div "What is focus mode? Heading Focus mode is Cosmo’s built-in solution to help kid…" at bounding box center [258, 244] width 191 height 72
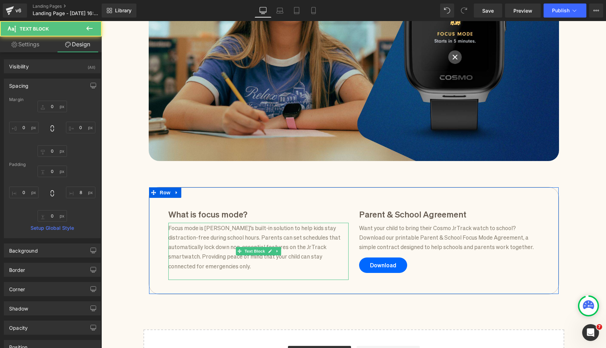
click at [325, 254] on p "Focus mode is Cosmo’s built-in solution to help kids stay distraction-free duri…" at bounding box center [256, 247] width 177 height 48
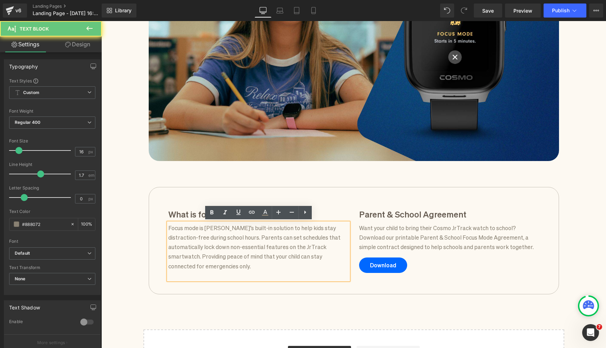
click at [344, 296] on div "Focus Mode for schools Heading Focus Mode handles the distractions so kids can …" at bounding box center [353, 132] width 505 height 509
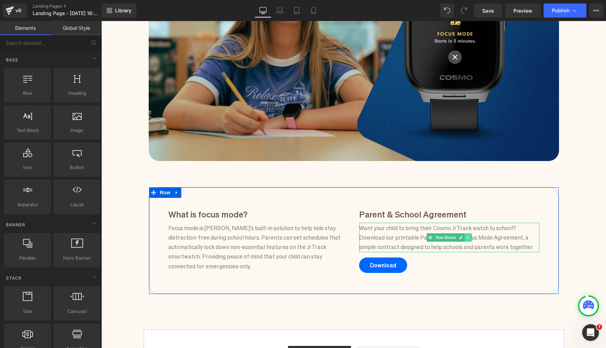
click at [469, 237] on link at bounding box center [467, 237] width 7 height 8
click at [465, 237] on icon at bounding box center [464, 237] width 4 height 4
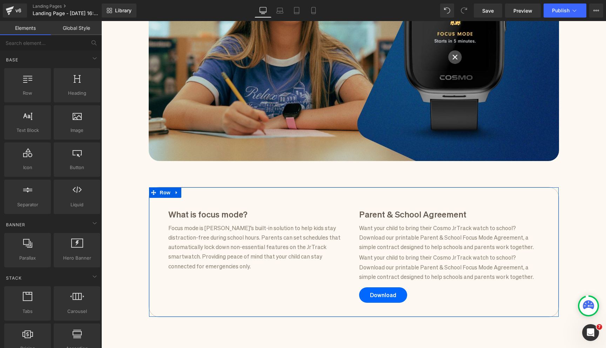
click at [420, 265] on p "Want your child to bring their Cosmo JrTrack watch to school? Download our prin…" at bounding box center [449, 266] width 180 height 29
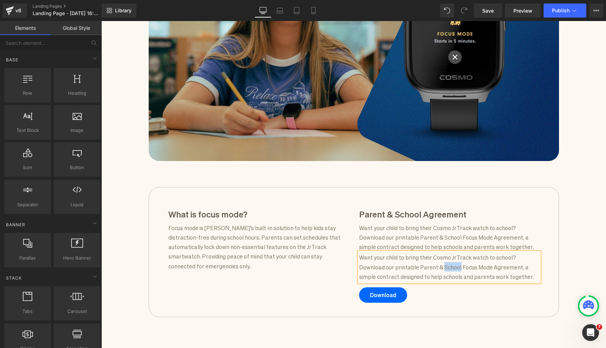
click at [420, 265] on p "Want your child to bring their Cosmo JrTrack watch to school? Download our prin…" at bounding box center [449, 266] width 180 height 29
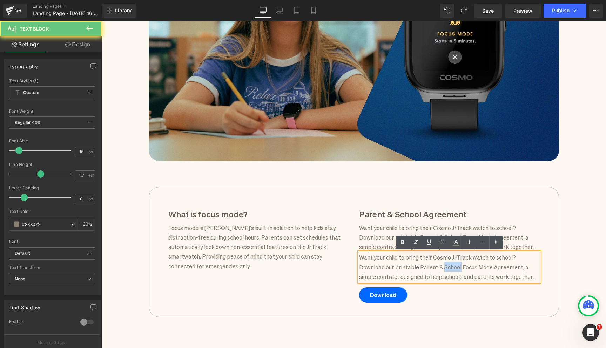
click at [420, 265] on p "Want your child to bring their Cosmo JrTrack watch to school? Download our prin…" at bounding box center [449, 266] width 180 height 29
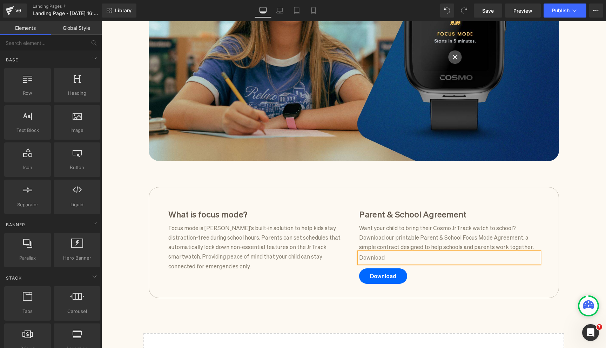
click at [578, 248] on div "Focus Mode for schools Heading Focus Mode handles the distractions so kids can …" at bounding box center [353, 134] width 505 height 513
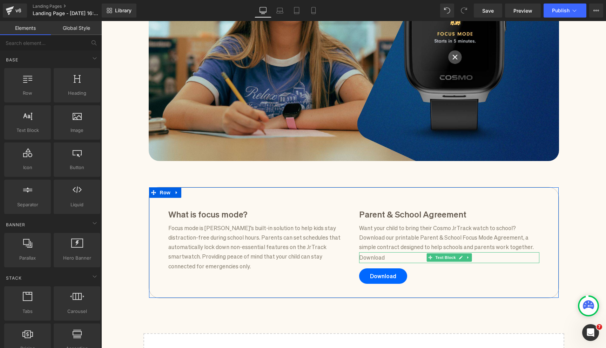
click at [396, 257] on p "Download" at bounding box center [449, 256] width 180 height 9
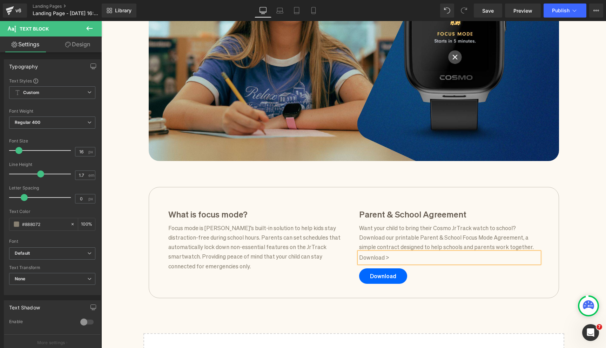
click at [385, 257] on p "Download >" at bounding box center [449, 256] width 180 height 9
click at [392, 259] on p "Download >" at bounding box center [449, 256] width 180 height 9
click at [564, 234] on div "Focus Mode for schools Heading Focus Mode handles the distractions so kids can …" at bounding box center [353, 134] width 505 height 513
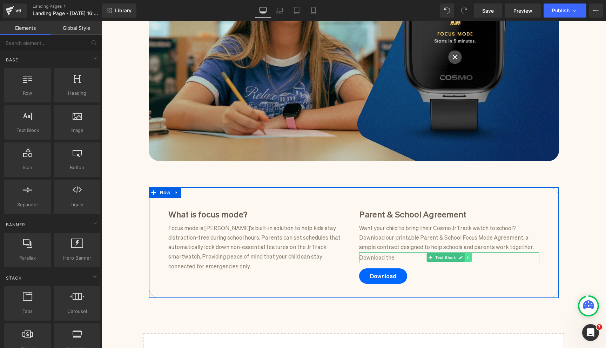
click at [469, 257] on icon at bounding box center [468, 257] width 4 height 4
click at [471, 257] on icon at bounding box center [471, 258] width 4 height 4
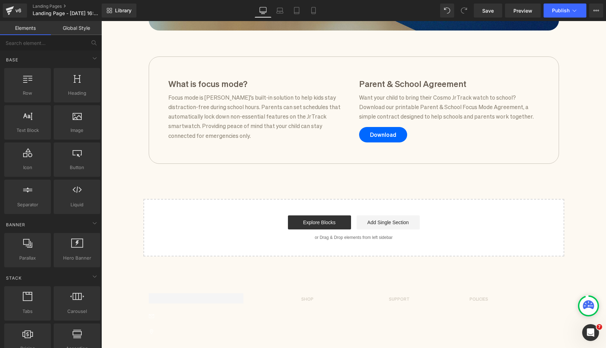
scroll to position [335, 0]
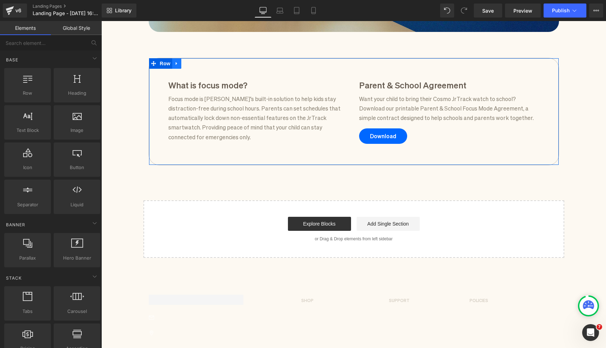
click at [178, 66] on link at bounding box center [176, 63] width 9 height 11
click at [185, 63] on icon at bounding box center [185, 63] width 5 height 5
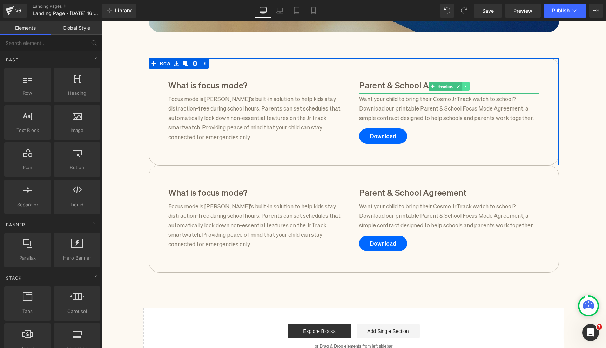
click at [466, 84] on icon at bounding box center [466, 86] width 4 height 4
click at [468, 86] on icon at bounding box center [469, 86] width 4 height 4
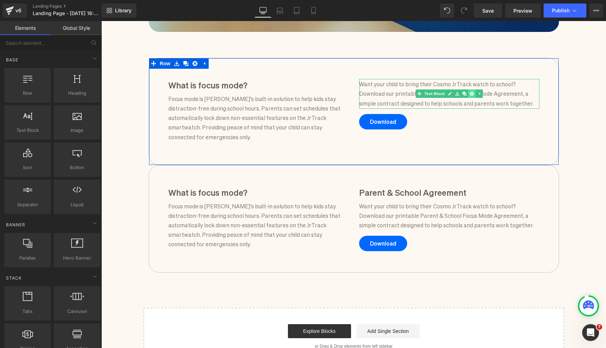
click at [471, 94] on icon at bounding box center [471, 94] width 4 height 4
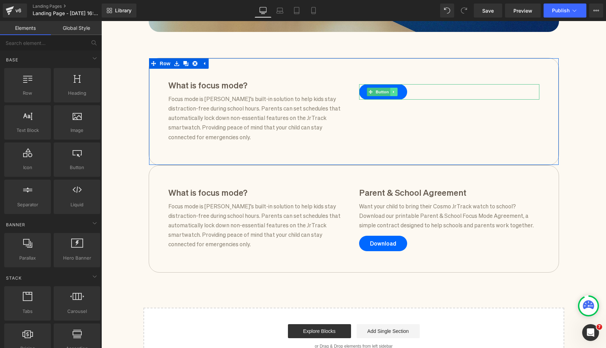
click at [396, 91] on link at bounding box center [393, 92] width 7 height 8
click at [399, 91] on icon at bounding box center [397, 92] width 4 height 4
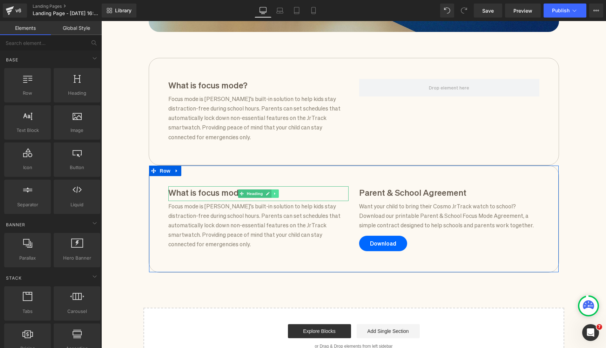
click at [277, 189] on link at bounding box center [274, 193] width 7 height 8
click at [278, 191] on icon at bounding box center [279, 193] width 4 height 4
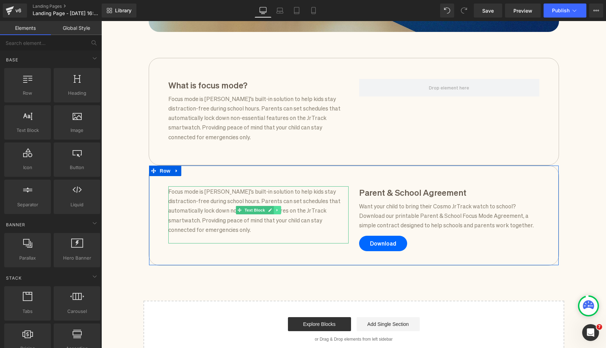
click at [275, 206] on link at bounding box center [276, 210] width 7 height 8
click at [281, 208] on icon at bounding box center [281, 210] width 4 height 4
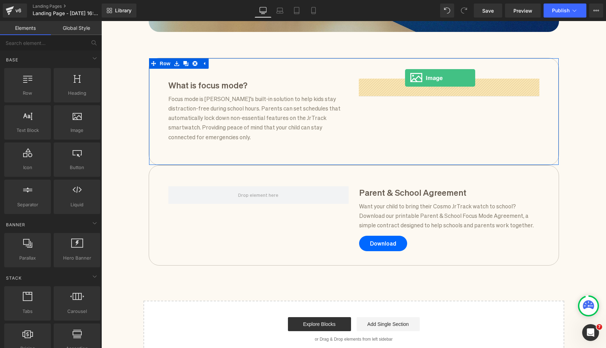
drag, startPoint x: 188, startPoint y: 137, endPoint x: 404, endPoint y: 86, distance: 221.5
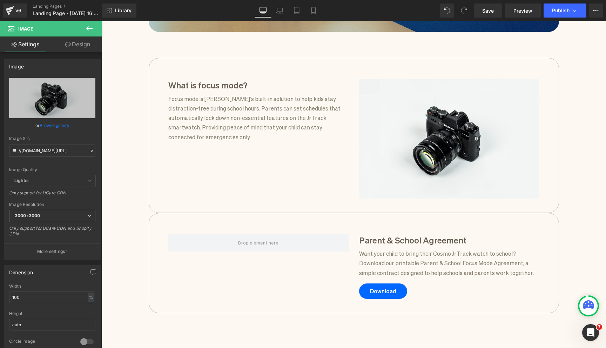
click at [90, 28] on icon at bounding box center [89, 28] width 6 height 4
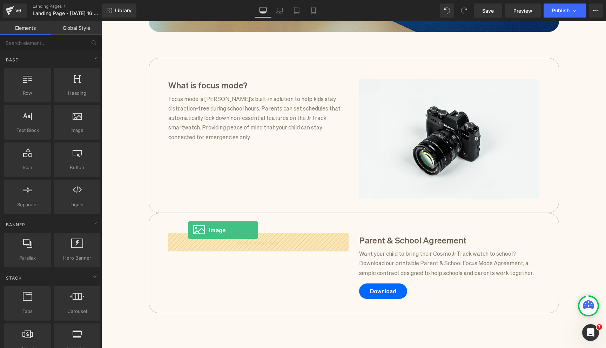
drag, startPoint x: 177, startPoint y: 141, endPoint x: 188, endPoint y: 230, distance: 89.7
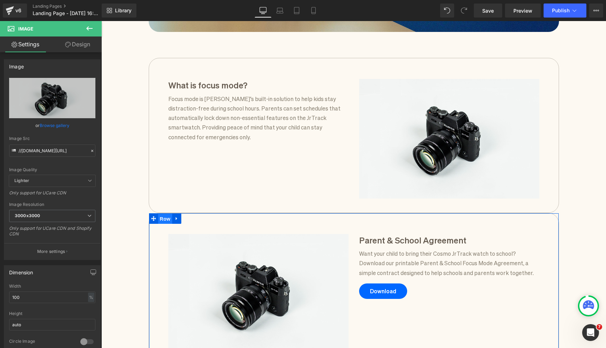
click at [168, 219] on span "Row" at bounding box center [165, 219] width 14 height 11
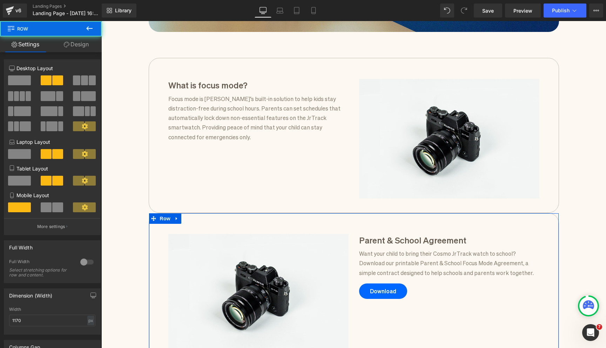
click at [67, 44] on icon at bounding box center [67, 45] width 6 height 6
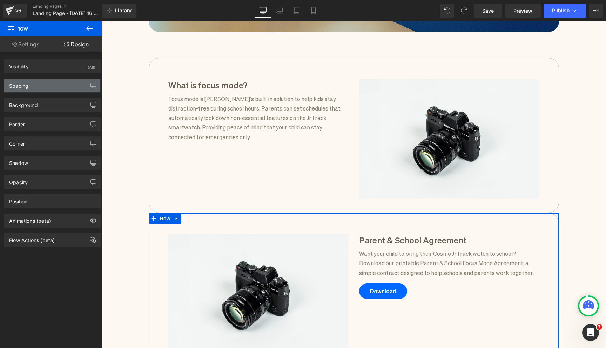
click at [53, 87] on div "Spacing" at bounding box center [52, 85] width 96 height 13
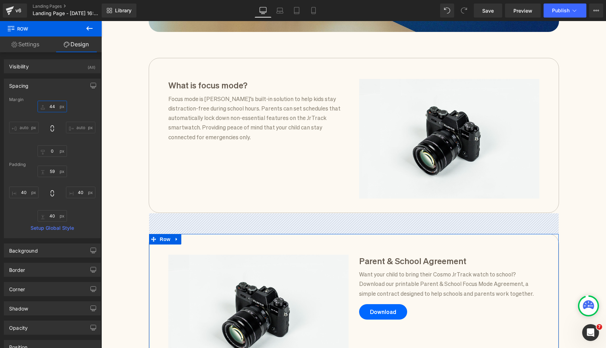
type input "44"
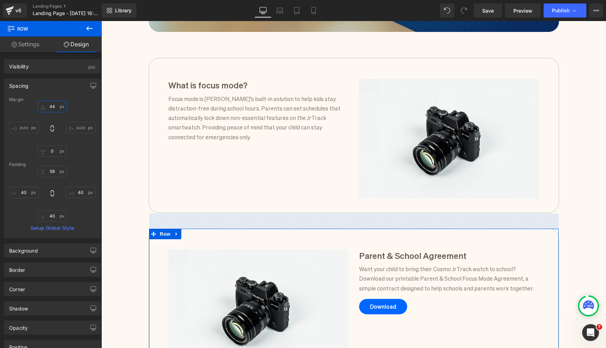
drag, startPoint x: 41, startPoint y: 108, endPoint x: 42, endPoint y: 93, distance: 15.4
click at [42, 93] on div "Spacing Margin 44px 44 auto auto 0px 0 auto auto Padding 59px 59 40px 40 40px 4…" at bounding box center [52, 159] width 97 height 160
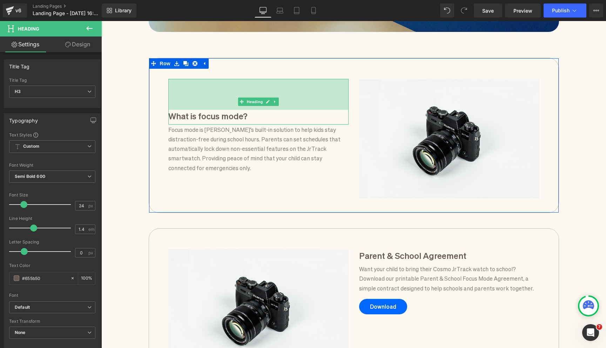
drag, startPoint x: 208, startPoint y: 79, endPoint x: 208, endPoint y: 110, distance: 31.2
click at [208, 110] on div "What is focus mode? Heading 88px" at bounding box center [258, 102] width 180 height 46
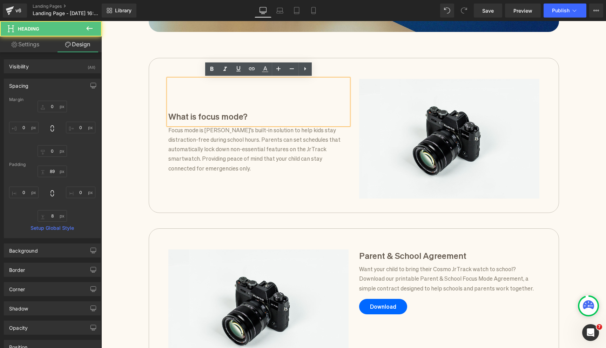
click at [141, 95] on div "Focus Mode for schools Heading Focus Mode handles the distractions so kids can …" at bounding box center [353, 112] width 505 height 727
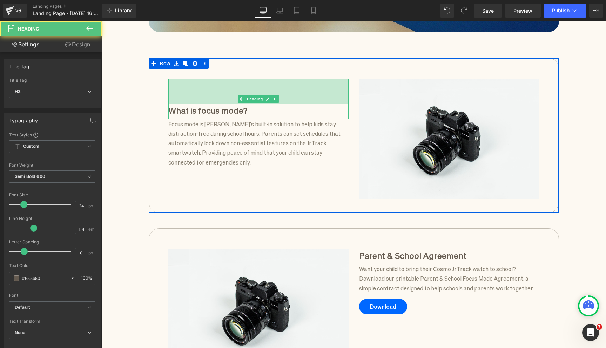
drag, startPoint x: 196, startPoint y: 106, endPoint x: 142, endPoint y: 95, distance: 55.3
click at [196, 100] on div "72px" at bounding box center [258, 91] width 180 height 25
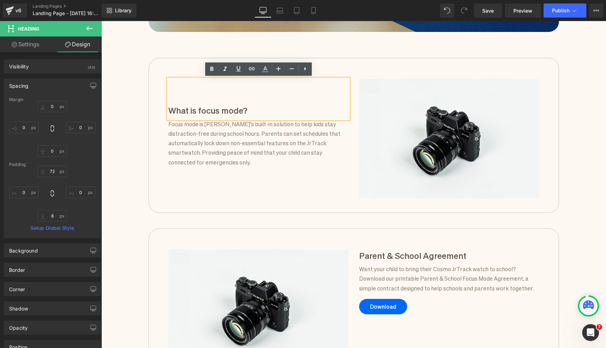
click at [128, 94] on div "Focus Mode for schools Heading Focus Mode handles the distractions so kids can …" at bounding box center [353, 112] width 505 height 727
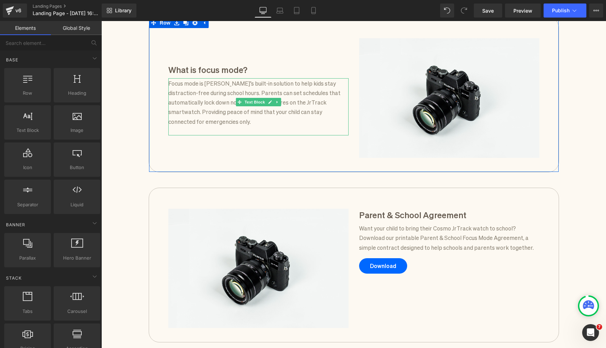
scroll to position [432, 0]
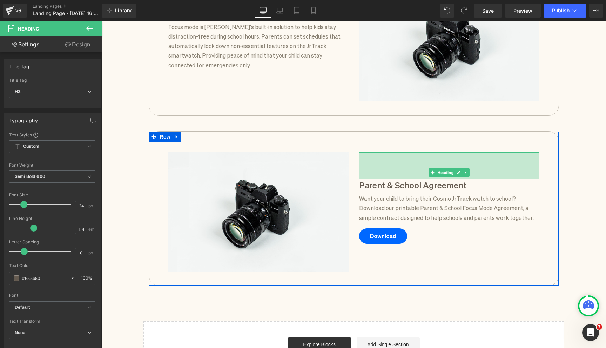
drag, startPoint x: 387, startPoint y: 153, endPoint x: 549, endPoint y: 195, distance: 167.5
click at [387, 179] on div "Parent & School Agreement Heading 76px" at bounding box center [449, 172] width 180 height 41
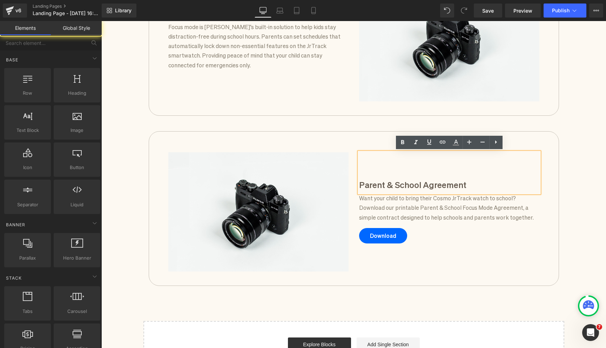
click at [566, 197] on div "Focus Mode for schools Heading Focus Mode handles the distractions so kids can …" at bounding box center [353, 14] width 505 height 727
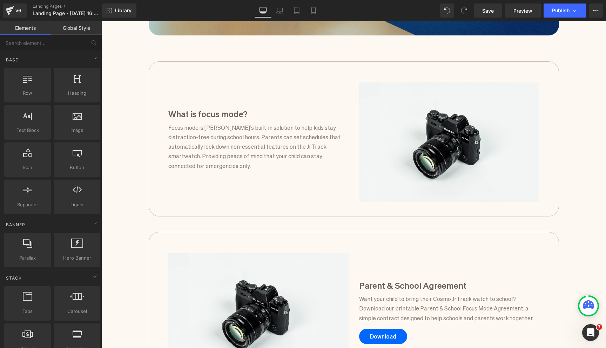
scroll to position [341, 0]
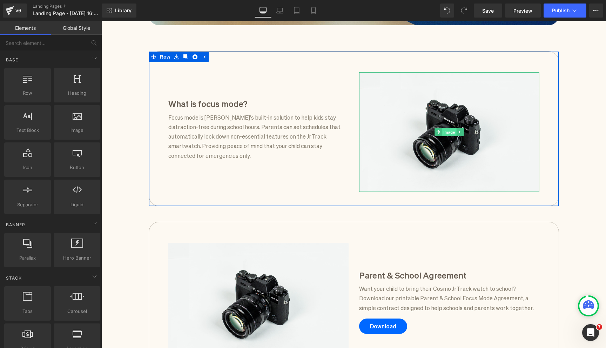
click at [448, 134] on span "Image" at bounding box center [449, 132] width 15 height 8
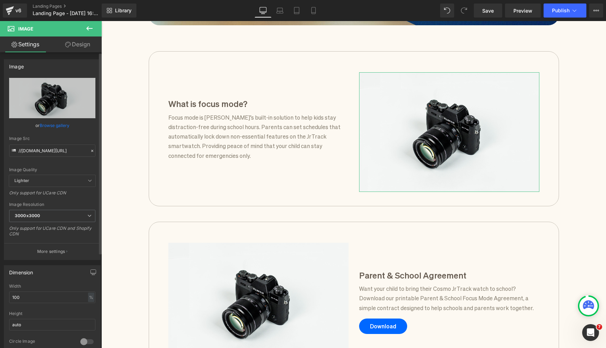
click at [64, 125] on link "Browse gallery" at bounding box center [55, 125] width 30 height 12
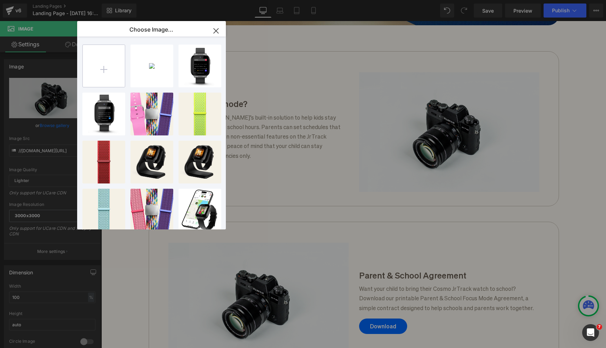
click at [111, 59] on input "file" at bounding box center [104, 66] width 42 height 42
type input "C:\fakepath\User Guide Photo Export (51).jpg"
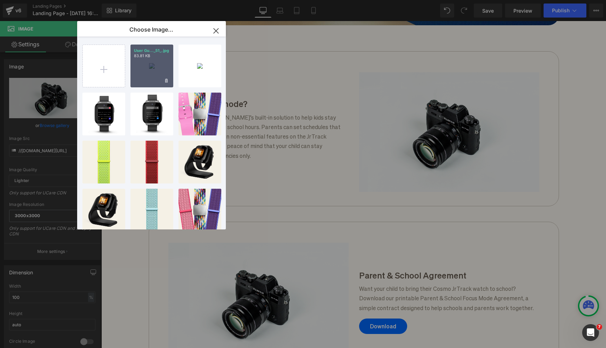
click at [152, 69] on div "User Gu..._51_.jpg 83.81 KB" at bounding box center [151, 66] width 43 height 43
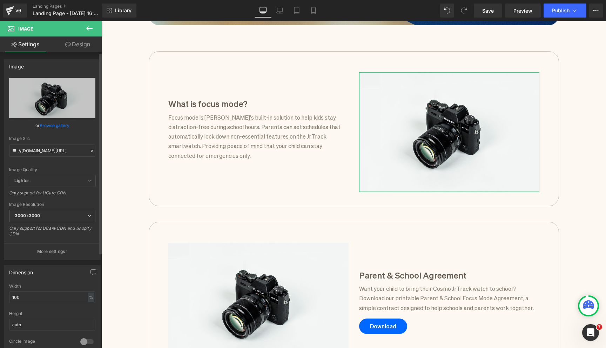
click at [52, 123] on link "Browse gallery" at bounding box center [55, 125] width 30 height 12
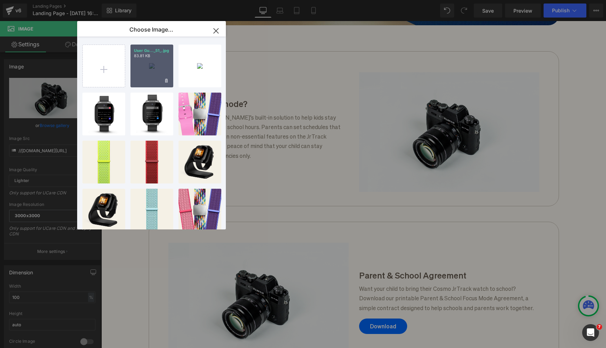
click at [160, 73] on div "User Gu..._51_.jpg 83.81 KB" at bounding box center [151, 66] width 43 height 43
type input "https://ucarecdn.com/e075be11-48db-4a09-b9c5-bf86971e2fa3/-/format/auto/-/previ…"
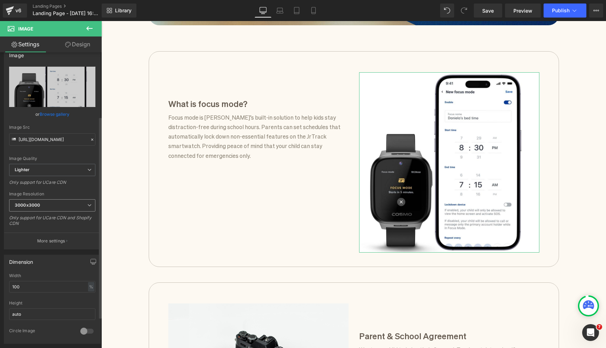
scroll to position [0, 0]
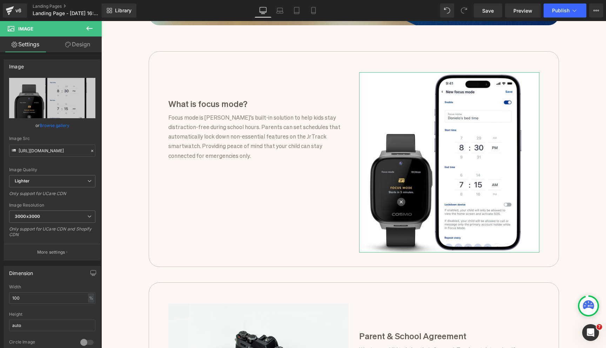
click at [69, 40] on link "Design" at bounding box center [77, 44] width 51 height 16
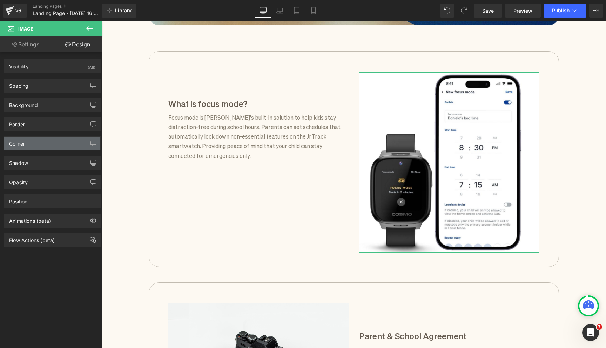
click at [41, 142] on div "Corner" at bounding box center [52, 143] width 96 height 13
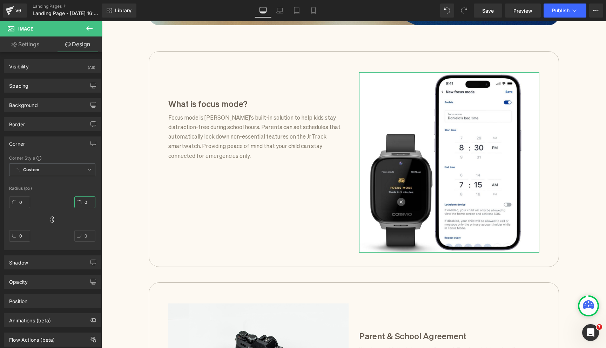
click at [84, 200] on input "0" at bounding box center [84, 202] width 21 height 12
type input "30"
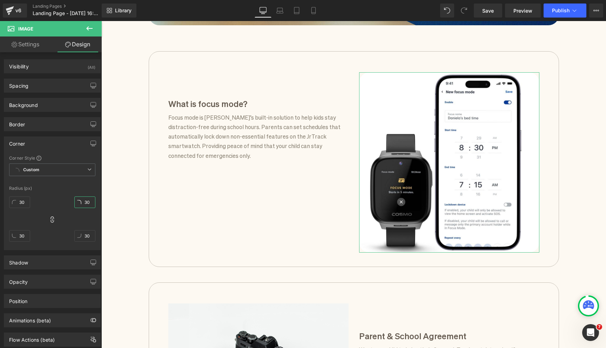
type input "30"
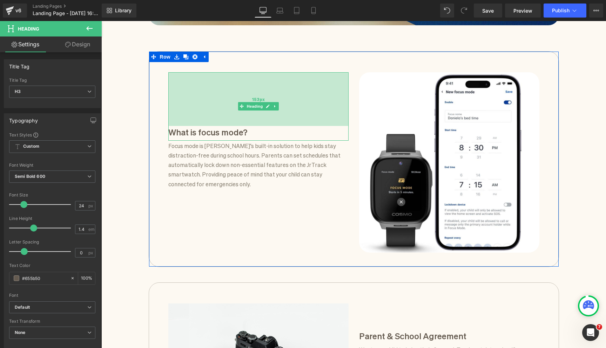
drag, startPoint x: 205, startPoint y: 75, endPoint x: 208, endPoint y: 104, distance: 29.2
click at [208, 104] on div "153px" at bounding box center [258, 99] width 180 height 54
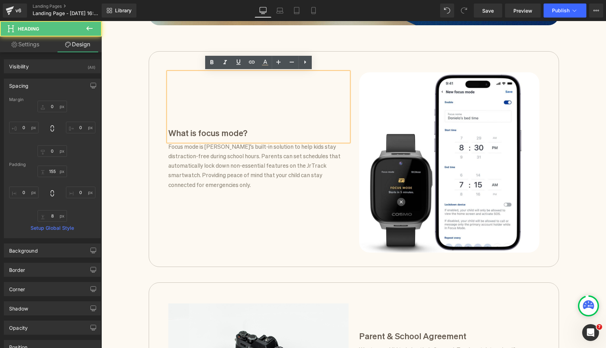
click at [131, 73] on div "Focus Mode for schools Heading Focus Mode handles the distractions so kids can …" at bounding box center [353, 136] width 505 height 788
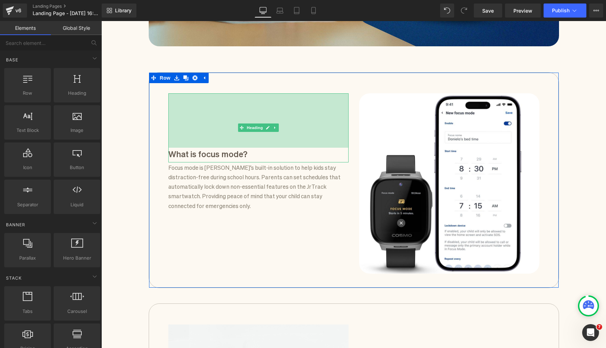
scroll to position [282, 0]
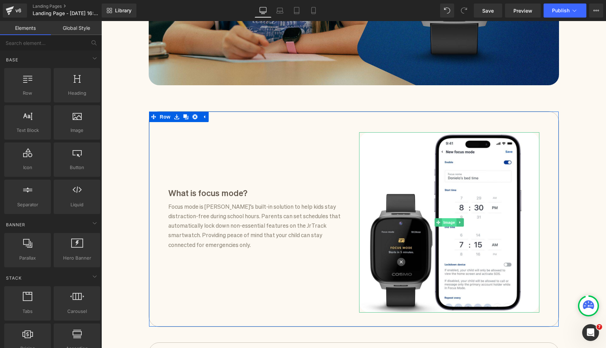
click at [451, 224] on span "Image" at bounding box center [449, 222] width 15 height 8
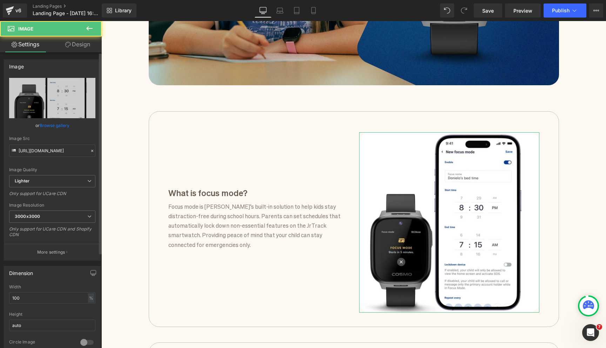
click at [48, 127] on link "Browse gallery" at bounding box center [55, 125] width 30 height 12
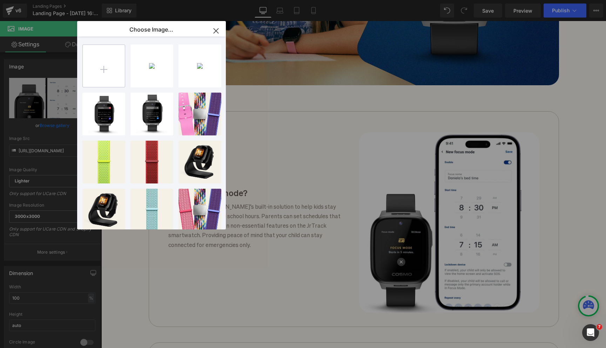
click at [100, 79] on input "file" at bounding box center [104, 66] width 42 height 42
type input "C:\fakepath\User Guide Photo Export (32).png"
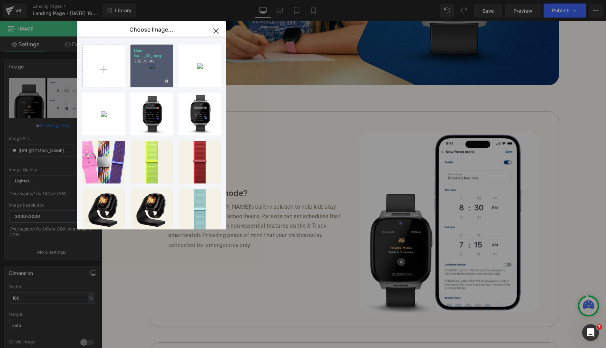
click at [150, 73] on div "User Gu..._32_.png 332.35 KB" at bounding box center [151, 66] width 43 height 43
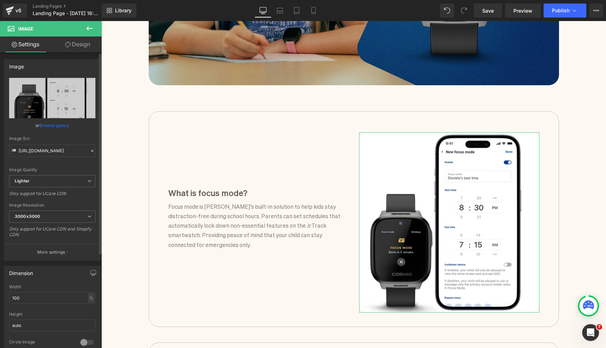
click at [59, 124] on link "Browse gallery" at bounding box center [55, 125] width 30 height 12
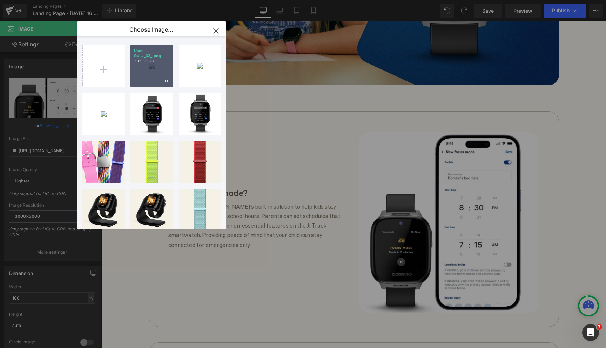
click at [146, 66] on div "User Gu..._32_.png 332.35 KB" at bounding box center [151, 66] width 43 height 43
type input "[URL][DOMAIN_NAME]"
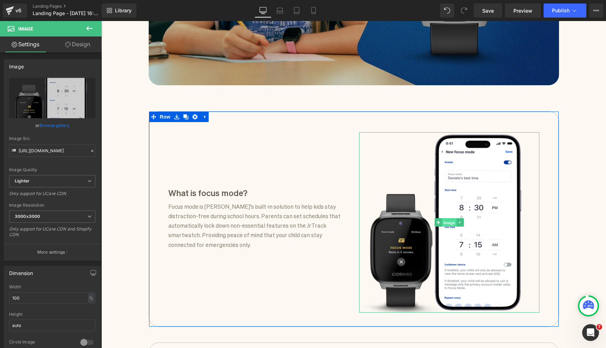
click at [446, 222] on span "Image" at bounding box center [449, 222] width 15 height 8
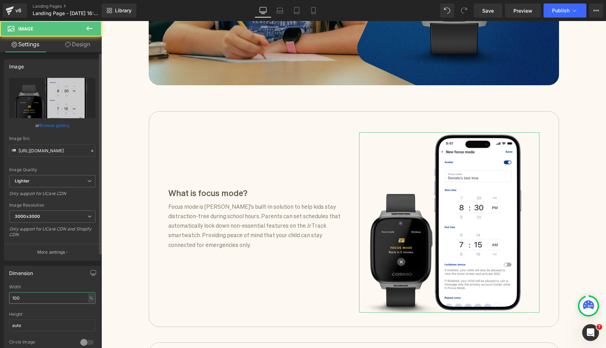
drag, startPoint x: 32, startPoint y: 298, endPoint x: 0, endPoint y: 291, distance: 32.6
click at [19, 297] on input "100" at bounding box center [52, 298] width 86 height 12
click at [13, 299] on input "100" at bounding box center [52, 298] width 86 height 12
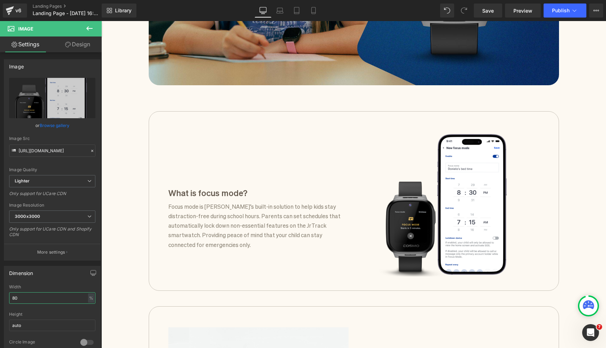
type input "8"
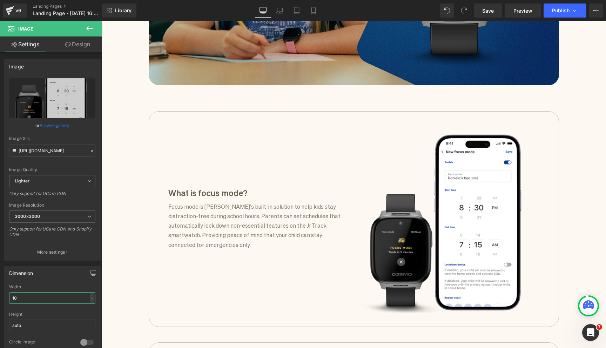
type input "100"
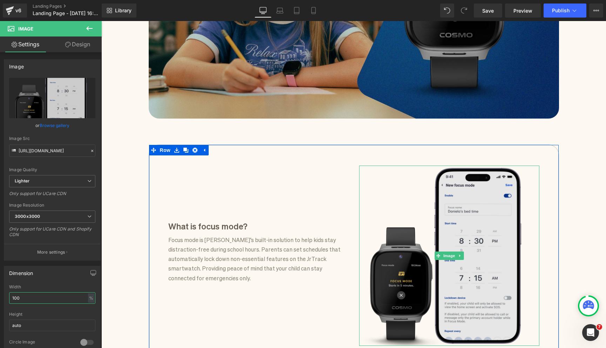
scroll to position [320, 0]
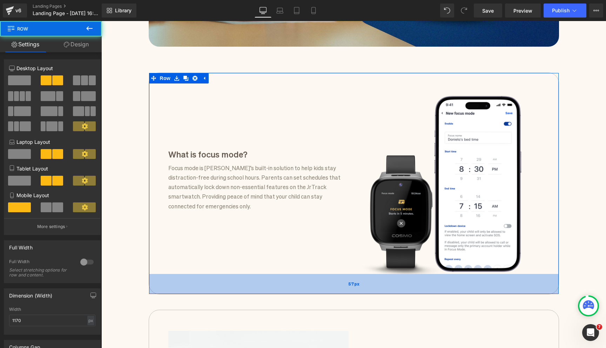
drag, startPoint x: 339, startPoint y: 282, endPoint x: 339, endPoint y: 288, distance: 6.3
click at [339, 288] on div "57px" at bounding box center [354, 284] width 410 height 20
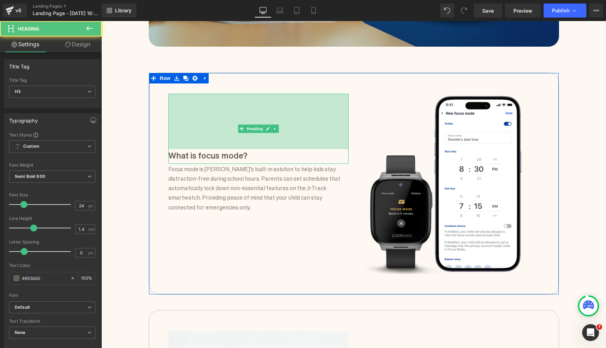
click at [236, 124] on div "158px" at bounding box center [258, 121] width 180 height 55
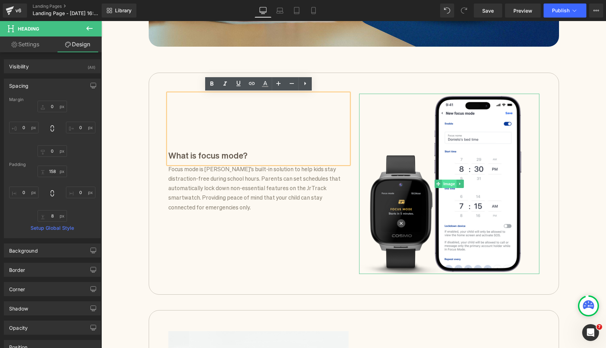
click at [448, 184] on span "Image" at bounding box center [449, 184] width 15 height 8
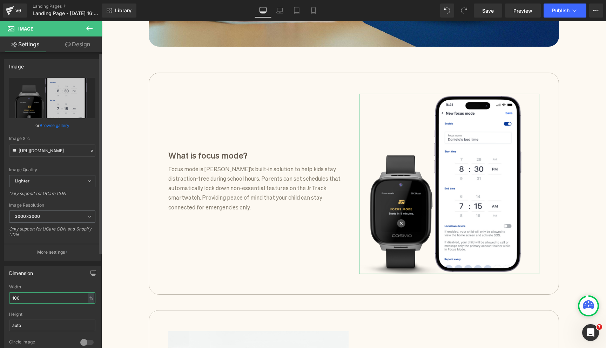
drag, startPoint x: 27, startPoint y: 297, endPoint x: 0, endPoint y: 297, distance: 27.3
click at [0, 297] on div "Dimension 100% Width 100 % % px auto Height auto 0 Circle Image" at bounding box center [52, 308] width 105 height 94
type input "90"
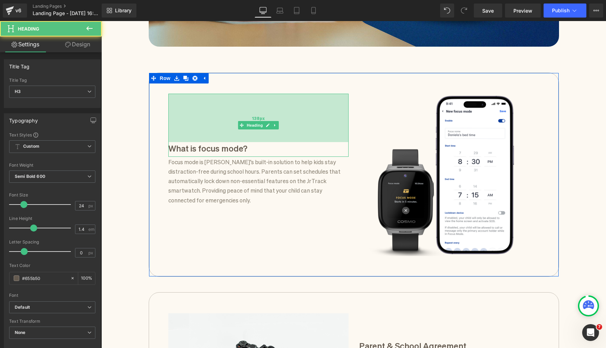
click at [208, 133] on div "138px" at bounding box center [258, 118] width 180 height 48
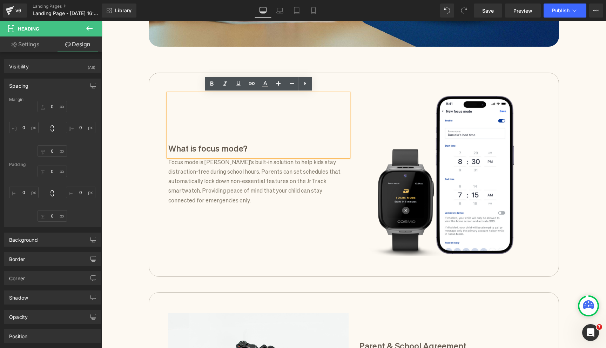
type input "0"
type input "138"
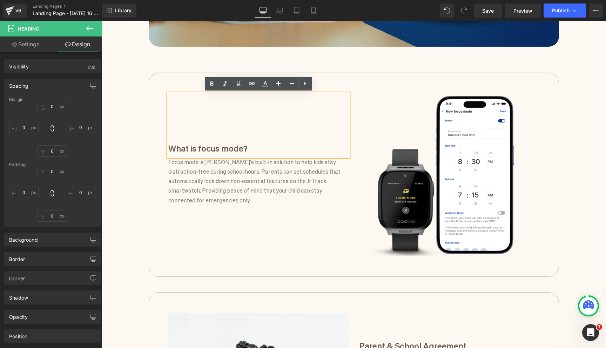
type input "0"
type input "8"
type input "0"
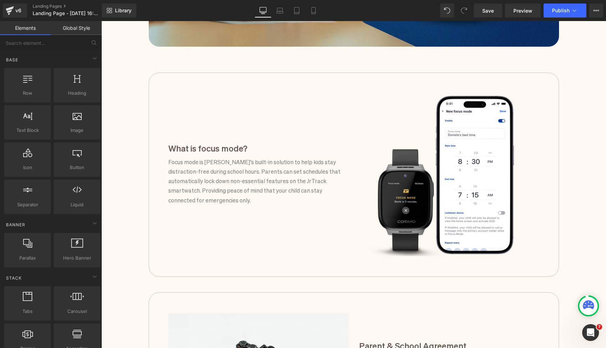
click at [116, 108] on div "Focus Mode for schools Heading Focus Mode handles the distractions so kids can …" at bounding box center [353, 151] width 505 height 776
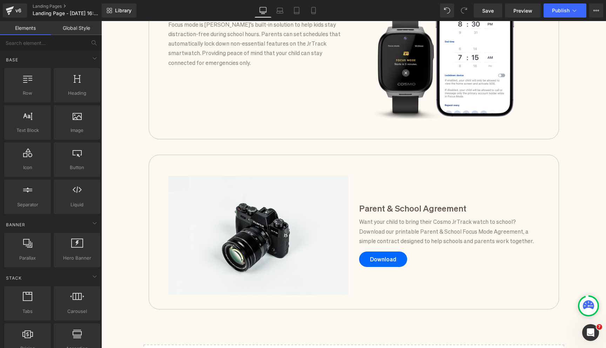
scroll to position [455, 0]
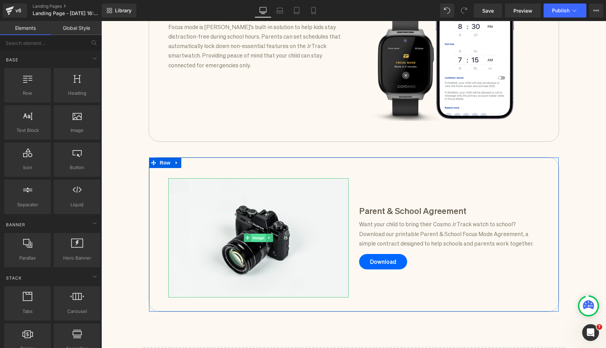
click at [252, 234] on span "Image" at bounding box center [258, 238] width 15 height 8
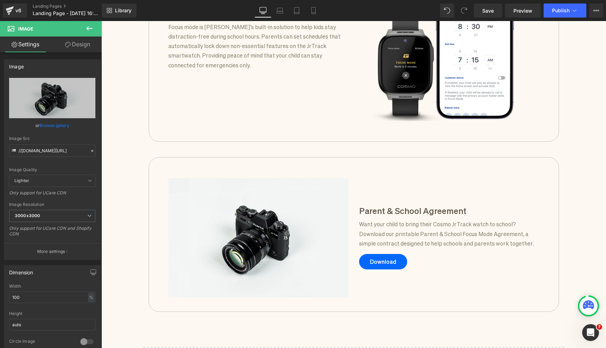
scroll to position [444, 0]
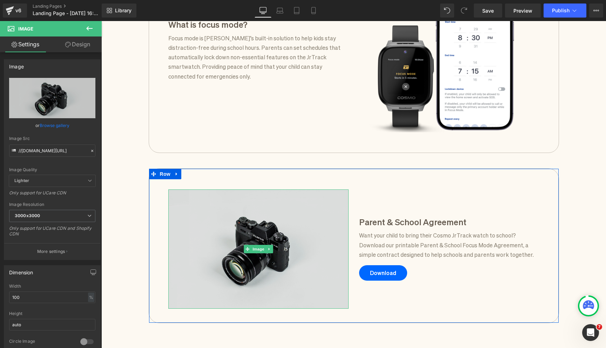
click at [289, 240] on img at bounding box center [258, 249] width 180 height 120
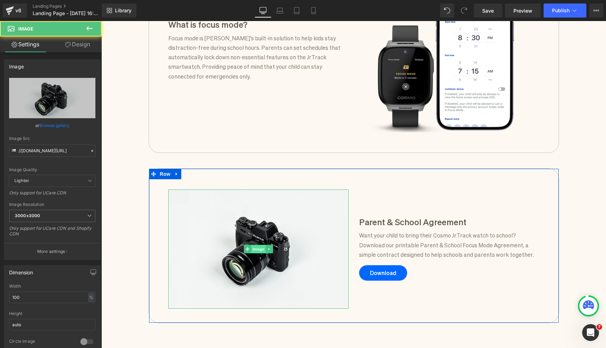
click at [259, 248] on span "Image" at bounding box center [258, 249] width 15 height 8
click at [264, 248] on span "Image" at bounding box center [258, 249] width 15 height 8
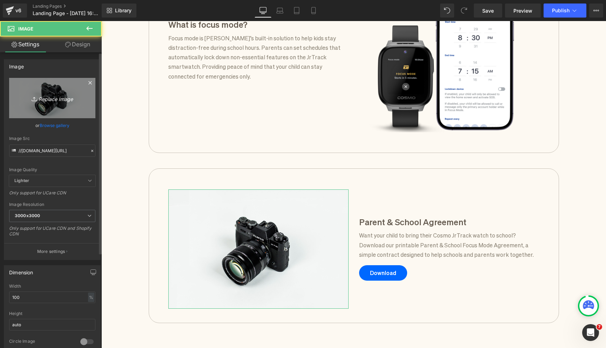
click at [63, 102] on icon "Replace Image" at bounding box center [52, 98] width 56 height 9
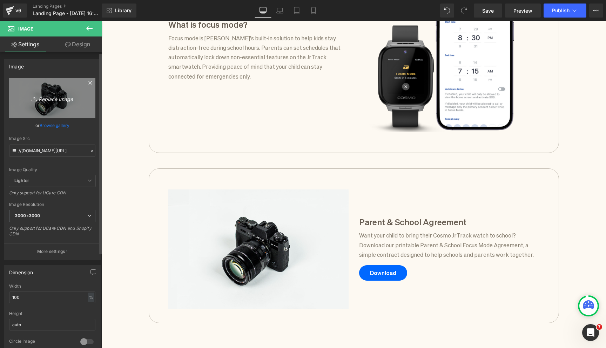
type input "C:\fakepath\Gemini_Generated_Image_41h7d941h7d941h7.jpeg"
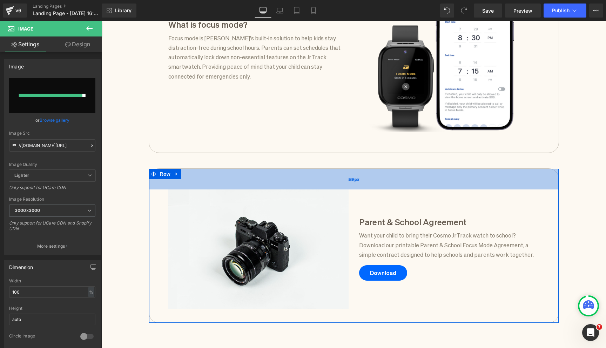
scroll to position [438, 0]
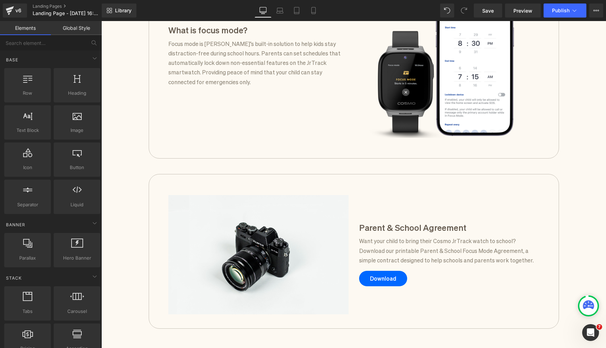
click at [110, 104] on div "Focus Mode for schools Heading Focus Mode handles the distractions so kids can …" at bounding box center [353, 33] width 505 height 776
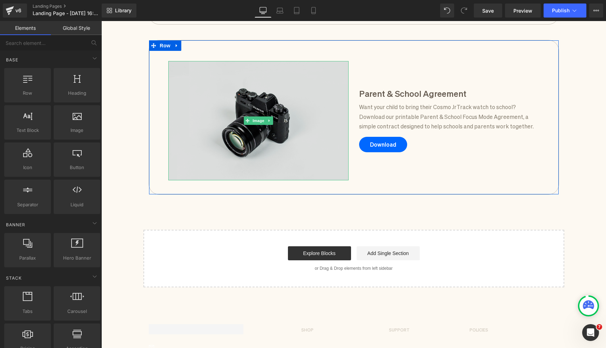
scroll to position [665, 0]
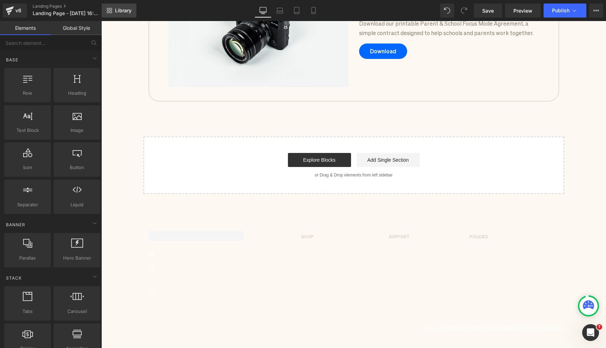
click at [124, 16] on link "Library" at bounding box center [119, 11] width 35 height 14
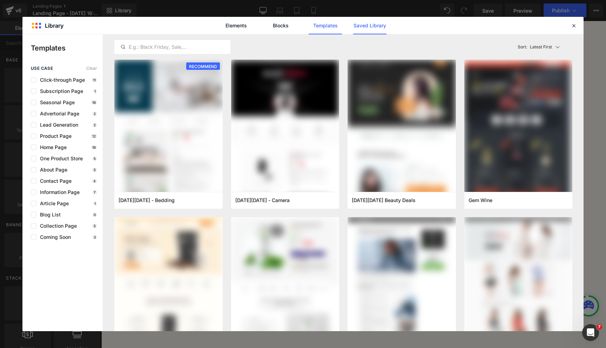
click at [364, 21] on link "Saved Library" at bounding box center [369, 26] width 33 height 18
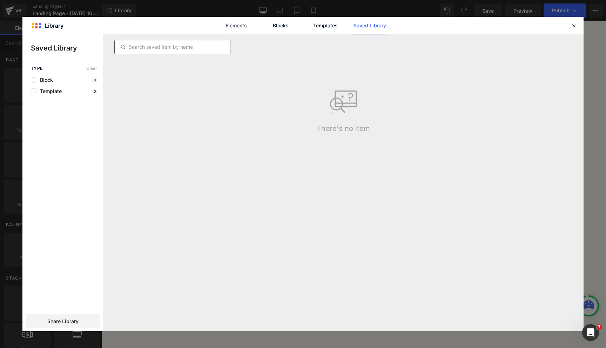
click at [159, 45] on input "text" at bounding box center [172, 47] width 115 height 8
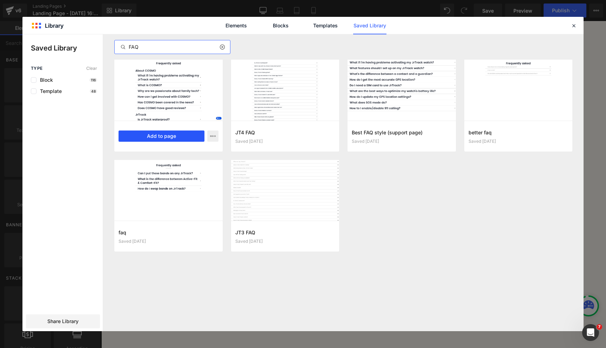
type input "FAQ"
click at [188, 134] on button "Add to page" at bounding box center [162, 135] width 86 height 11
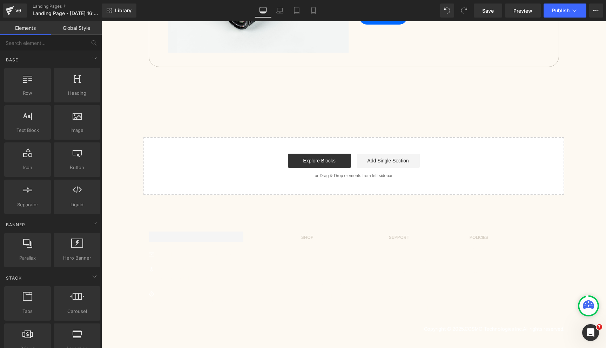
scroll to position [701, 0]
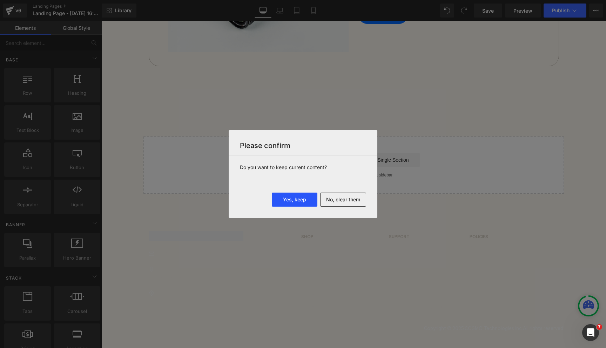
click at [308, 205] on button "Yes, keep" at bounding box center [295, 199] width 46 height 14
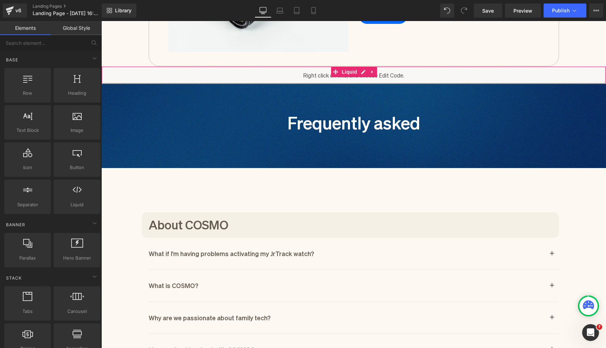
click at [132, 78] on div "Liquid" at bounding box center [353, 75] width 505 height 18
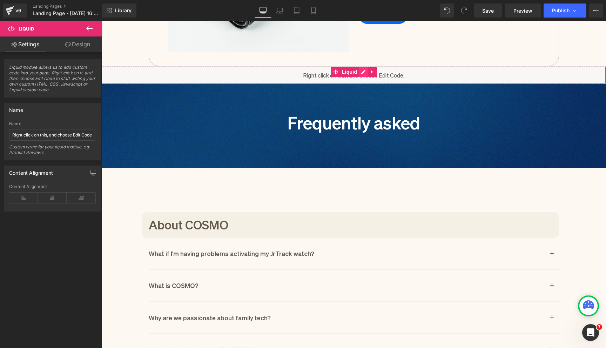
click at [363, 71] on icon at bounding box center [363, 71] width 5 height 5
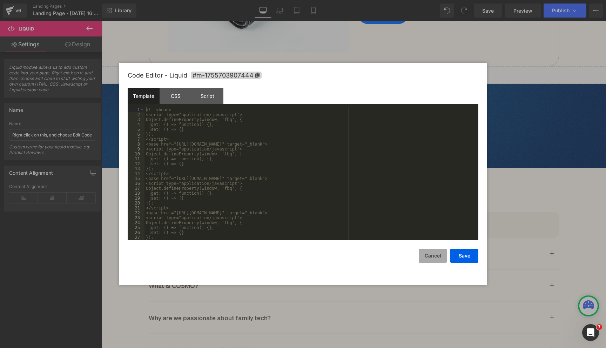
click at [434, 256] on button "Cancel" at bounding box center [433, 256] width 28 height 14
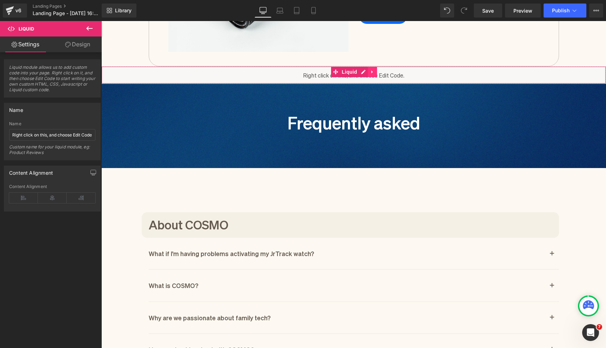
click at [372, 72] on icon at bounding box center [372, 71] width 5 height 5
click at [376, 72] on icon at bounding box center [376, 71] width 5 height 5
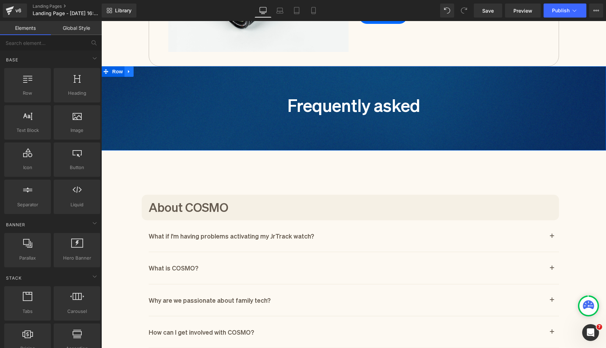
click at [130, 73] on icon at bounding box center [129, 71] width 5 height 5
click at [148, 73] on icon at bounding box center [147, 71] width 5 height 5
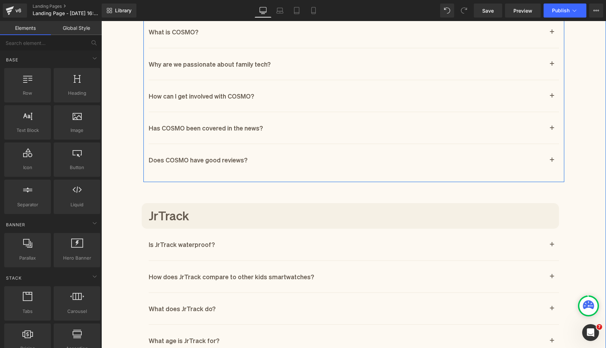
scroll to position [847, 0]
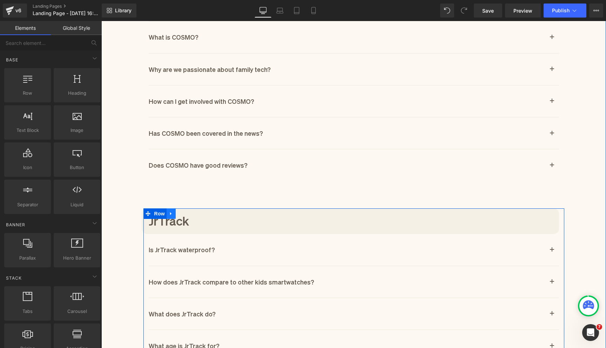
click at [173, 212] on icon at bounding box center [171, 213] width 5 height 5
click at [188, 213] on icon at bounding box center [189, 213] width 5 height 5
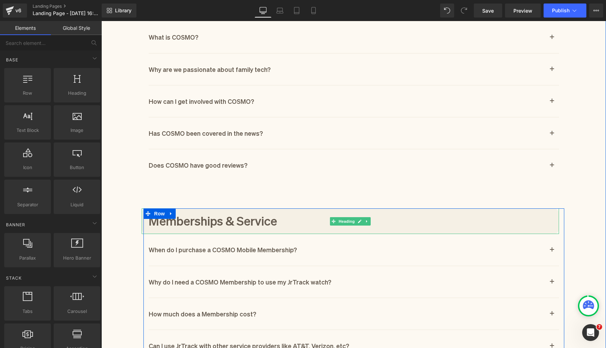
click at [176, 214] on h6 "Memberships & Service" at bounding box center [354, 219] width 410 height 15
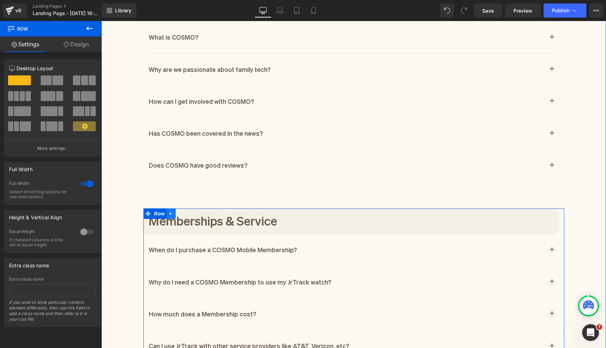
click at [170, 213] on icon at bounding box center [170, 213] width 1 height 3
click at [189, 212] on icon at bounding box center [189, 213] width 5 height 5
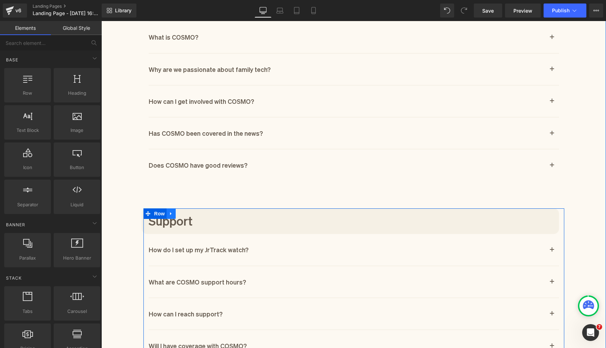
click at [171, 212] on icon at bounding box center [171, 213] width 5 height 5
click at [187, 212] on icon at bounding box center [189, 213] width 5 height 5
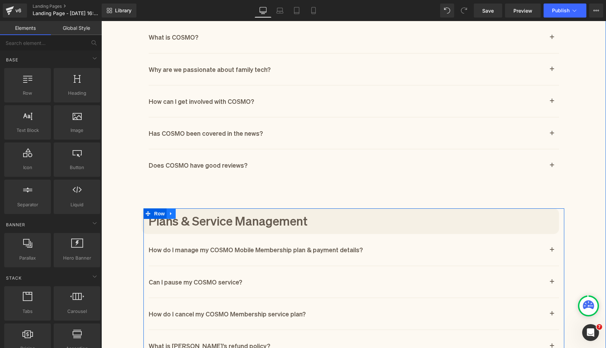
click at [171, 213] on icon at bounding box center [170, 213] width 1 height 3
click at [189, 212] on icon at bounding box center [189, 213] width 5 height 5
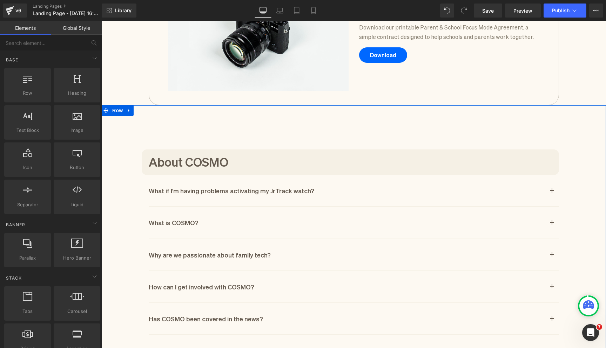
scroll to position [663, 0]
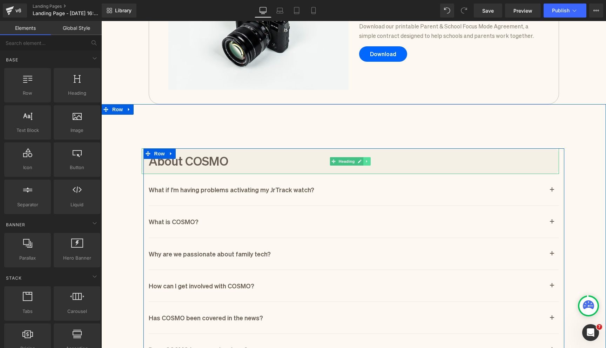
click at [367, 162] on icon at bounding box center [367, 161] width 4 height 4
click at [371, 161] on icon at bounding box center [370, 161] width 4 height 4
click at [344, 159] on span "Heading" at bounding box center [346, 161] width 19 height 8
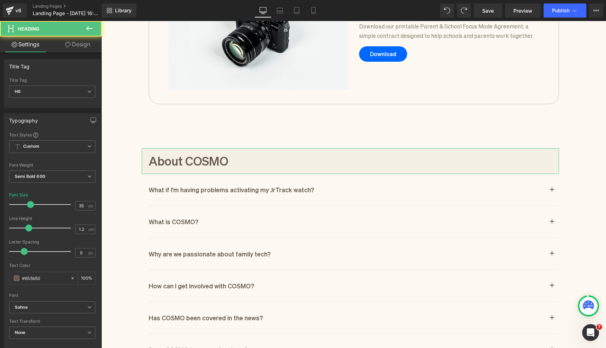
click at [76, 40] on link "Design" at bounding box center [77, 44] width 51 height 16
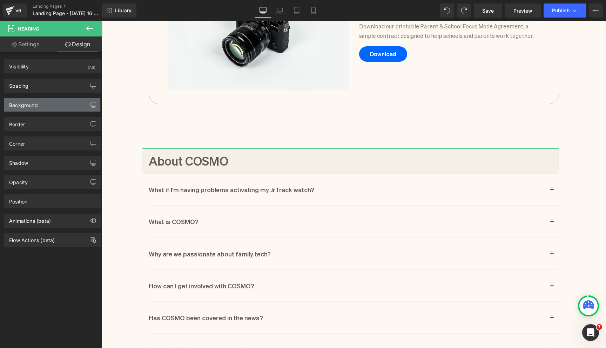
click at [61, 104] on div "Background" at bounding box center [52, 104] width 96 height 13
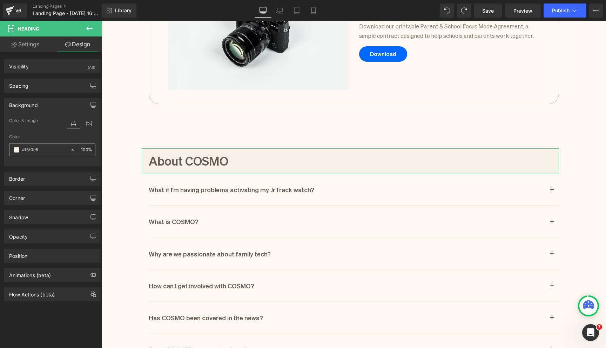
click at [70, 148] on icon at bounding box center [72, 149] width 5 height 5
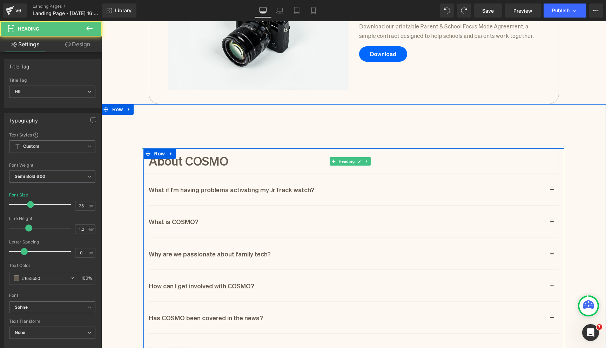
click at [164, 161] on h6 "About COSMO" at bounding box center [354, 160] width 410 height 15
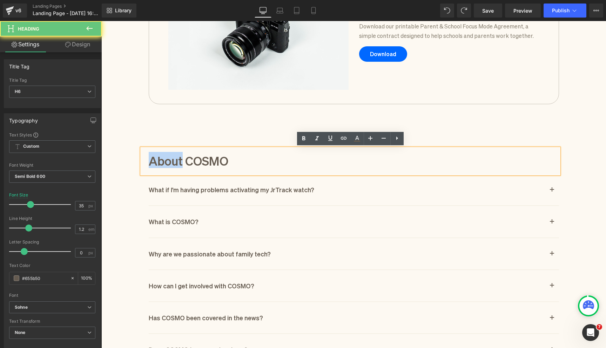
click at [164, 161] on h6 "About COSMO" at bounding box center [354, 160] width 410 height 15
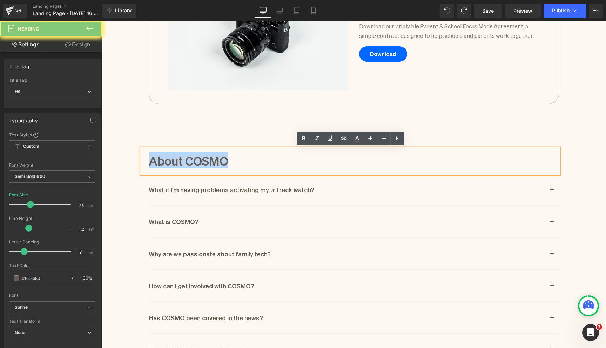
click at [164, 161] on h6 "About COSMO" at bounding box center [354, 160] width 410 height 15
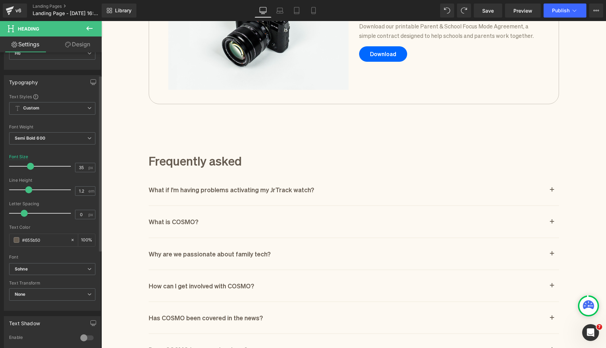
scroll to position [153, 0]
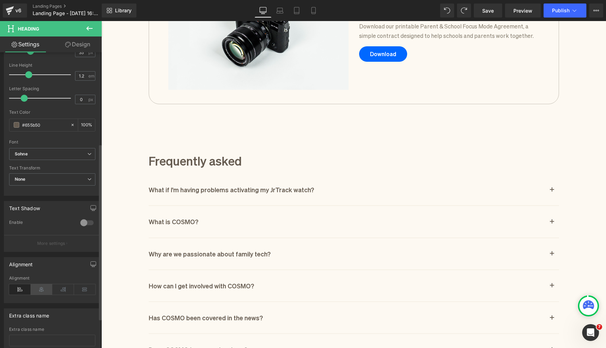
click at [41, 288] on icon at bounding box center [42, 289] width 22 height 11
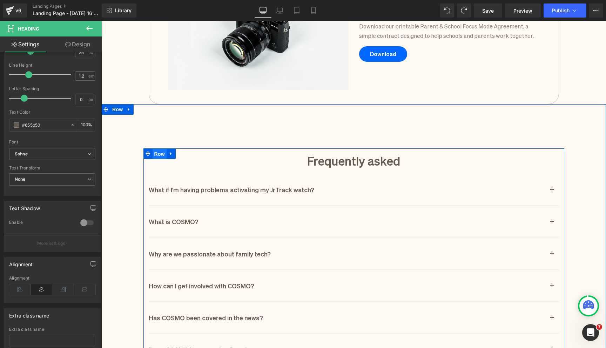
click at [161, 152] on span "Row" at bounding box center [160, 154] width 14 height 11
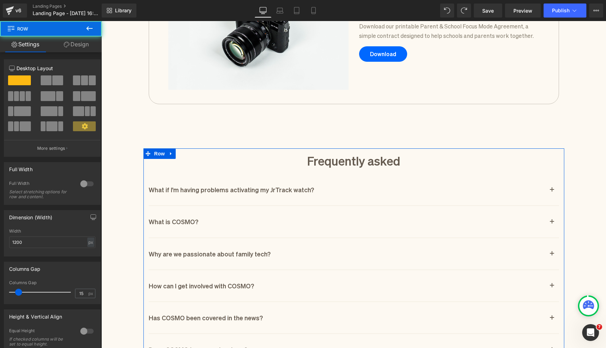
click at [67, 42] on icon at bounding box center [67, 45] width 6 height 6
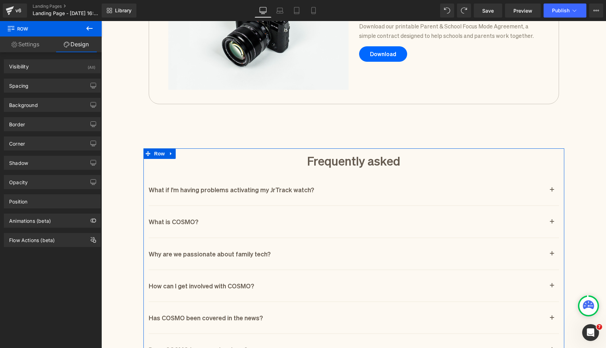
click at [44, 95] on div "Background Color & Image color Color transparent 0 % Image Replace Image Upload…" at bounding box center [52, 102] width 105 height 19
click at [44, 86] on div "Spacing" at bounding box center [52, 85] width 96 height 13
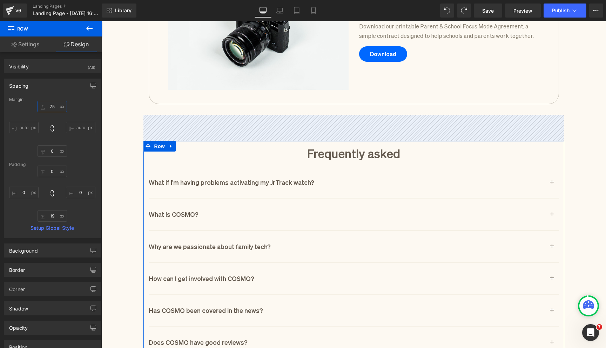
drag, startPoint x: 41, startPoint y: 109, endPoint x: 41, endPoint y: 115, distance: 5.6
click at [41, 115] on div "96 auto 0 auto" at bounding box center [52, 129] width 86 height 56
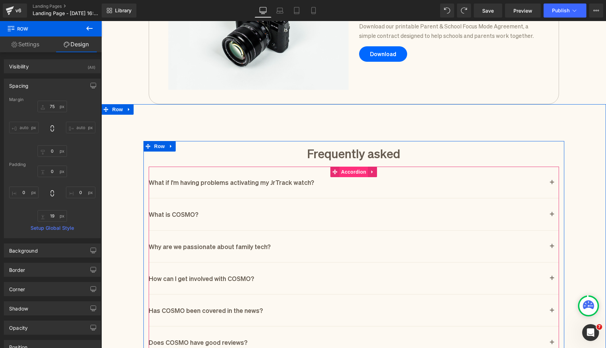
click at [353, 167] on span "Accordion" at bounding box center [353, 172] width 29 height 11
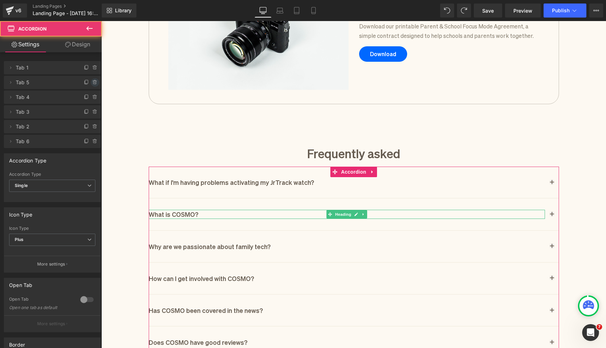
click at [93, 81] on icon at bounding box center [94, 82] width 3 height 3
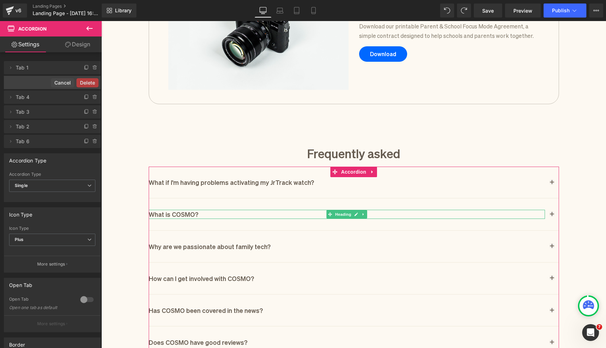
click at [93, 81] on button "Delete" at bounding box center [87, 82] width 22 height 9
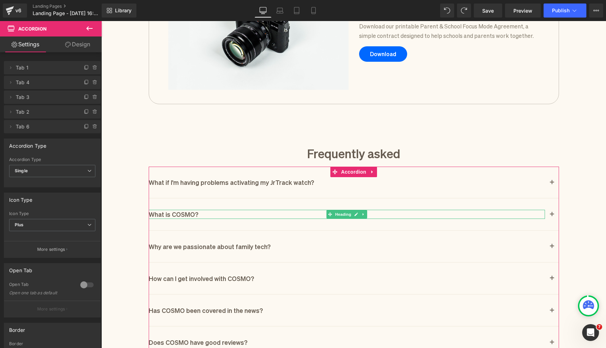
click at [93, 81] on icon at bounding box center [94, 82] width 3 height 3
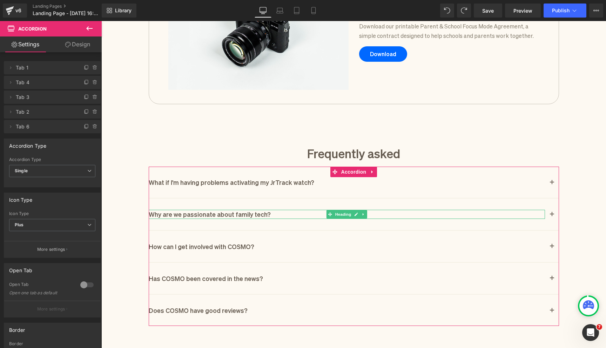
click at [93, 81] on button "Delete" at bounding box center [89, 82] width 22 height 9
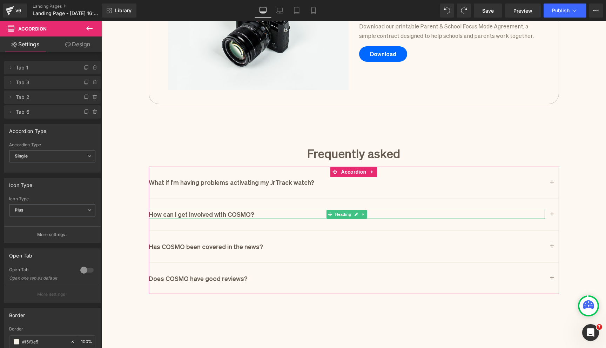
click at [93, 81] on icon at bounding box center [94, 82] width 3 height 3
click at [93, 81] on button "Delete" at bounding box center [87, 82] width 22 height 9
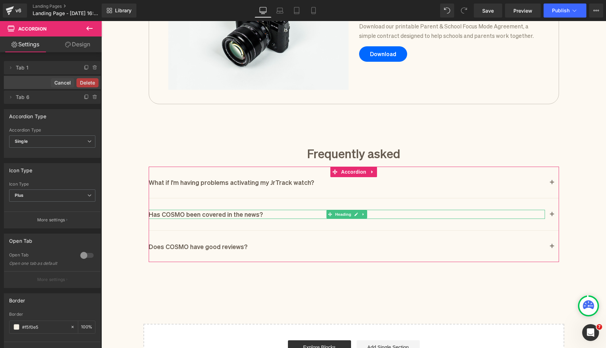
click at [93, 81] on button "Delete" at bounding box center [87, 82] width 22 height 9
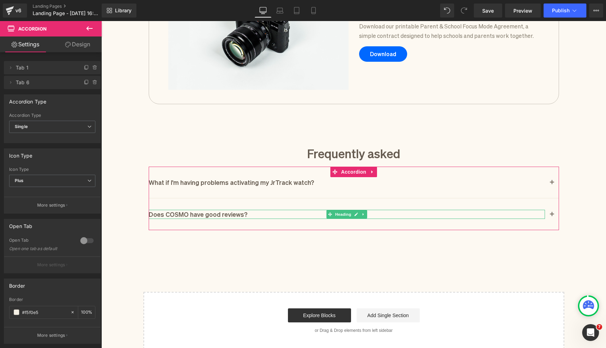
click at [93, 81] on icon at bounding box center [94, 82] width 3 height 3
click at [93, 81] on button "Delete" at bounding box center [87, 82] width 22 height 9
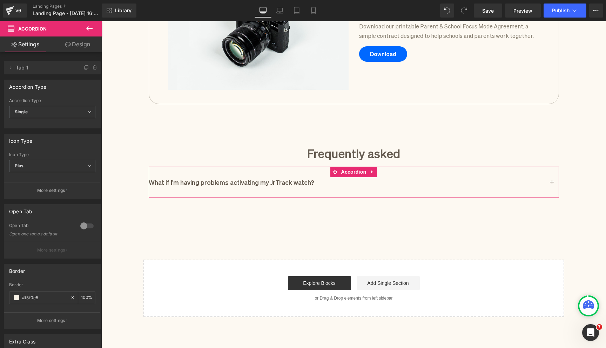
click at [58, 69] on span "Tab 1" at bounding box center [45, 67] width 59 height 13
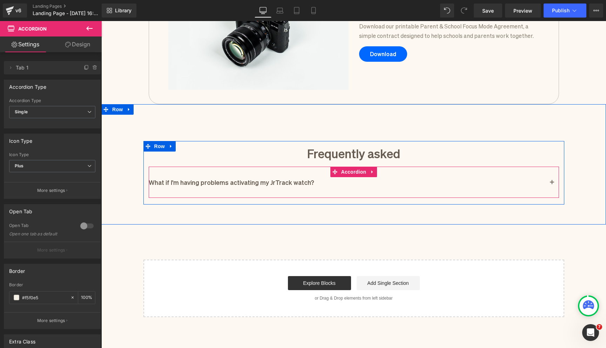
click at [555, 181] on button "button" at bounding box center [552, 182] width 14 height 31
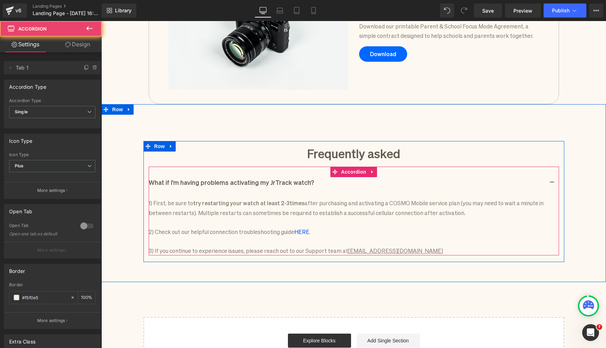
click at [555, 181] on button "button" at bounding box center [552, 182] width 14 height 31
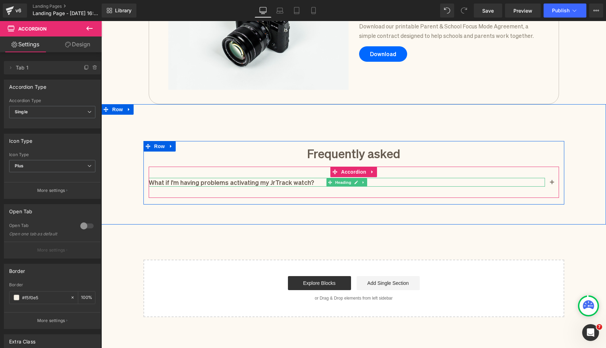
click at [257, 180] on h1 "What if I'm having problems activating my JrTrack watch?" at bounding box center [347, 182] width 396 height 9
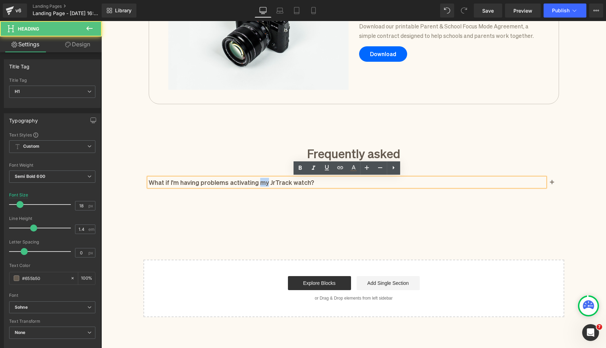
click at [257, 180] on h1 "What if I'm having problems activating my JrTrack watch?" at bounding box center [347, 182] width 396 height 9
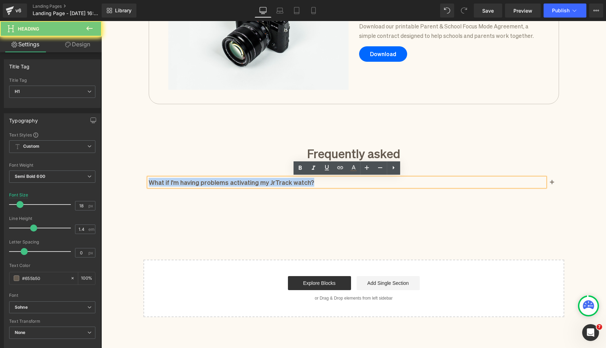
click at [257, 180] on h1 "What if I'm having problems activating my JrTrack watch?" at bounding box center [347, 182] width 396 height 9
paste div
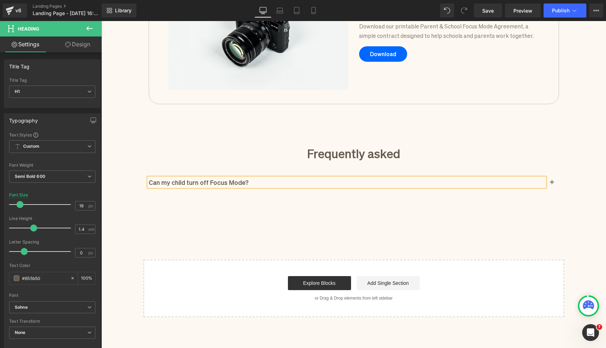
click at [481, 191] on div "Can my child turn off Focus Mode? Heading" at bounding box center [354, 182] width 410 height 31
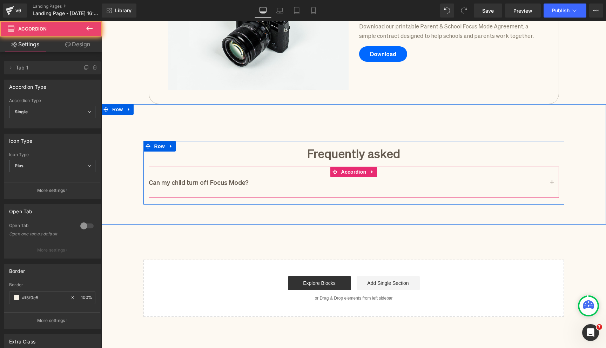
click at [552, 184] on span "button" at bounding box center [552, 184] width 0 height 0
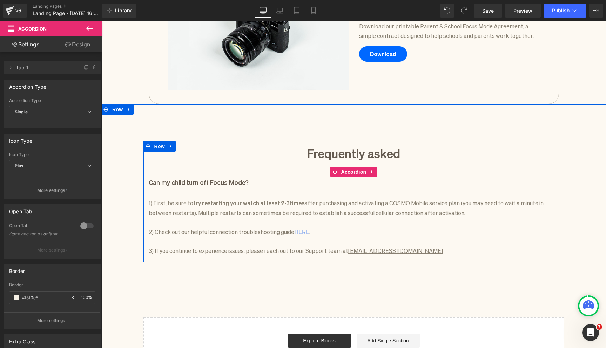
click at [181, 216] on p "1) First, be sure to try restarting your watch at least 2-3 times after purchas…" at bounding box center [354, 207] width 410 height 19
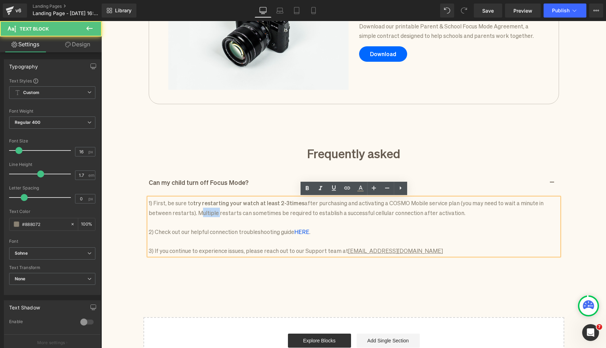
click at [181, 216] on p "1) First, be sure to try restarting your watch at least 2-3 times after purchas…" at bounding box center [354, 207] width 410 height 19
click at [153, 198] on p "1) First, be sure to try restarting your watch at least 2-3 times after purchas…" at bounding box center [354, 207] width 410 height 19
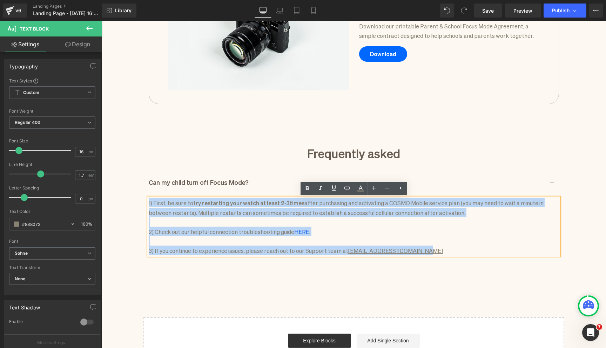
drag, startPoint x: 442, startPoint y: 248, endPoint x: 153, endPoint y: 192, distance: 294.7
click at [153, 192] on div "Can my child turn off Focus Mode? Heading 1) First, be sure to try restarting y…" at bounding box center [354, 211] width 410 height 88
paste div
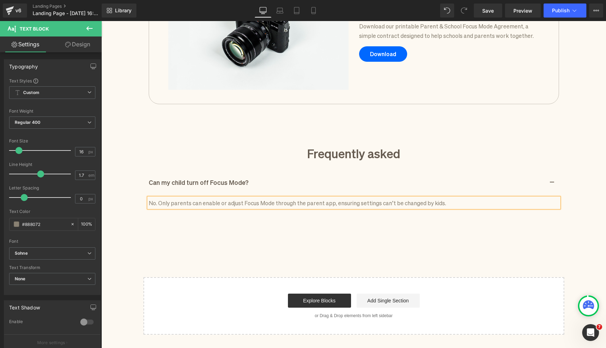
click at [135, 196] on div "Frequently asked Heading Can my child turn off Focus Mode? Heading No. Only par…" at bounding box center [353, 168] width 505 height 107
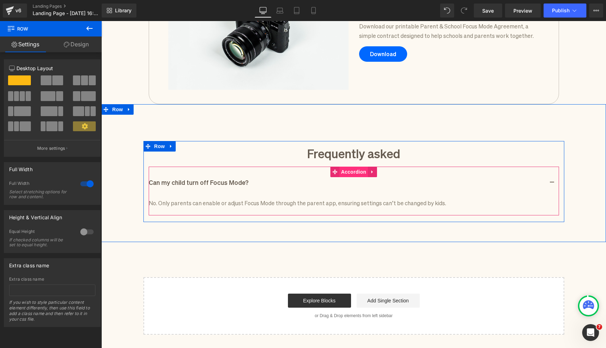
click at [355, 173] on span "Accordion" at bounding box center [353, 172] width 29 height 11
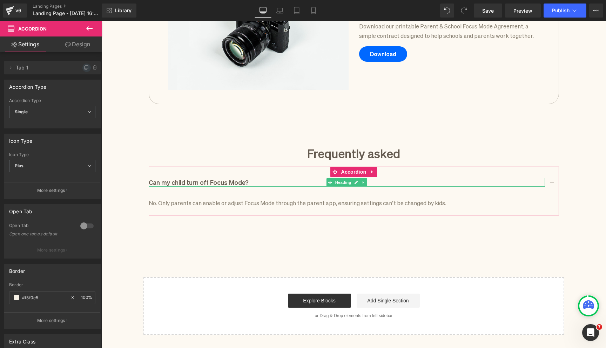
click at [84, 68] on icon at bounding box center [87, 68] width 6 height 6
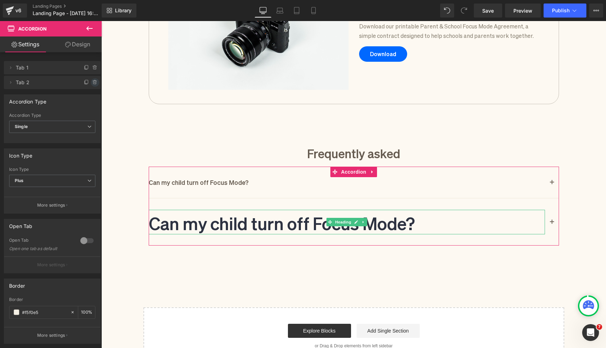
click at [92, 83] on icon at bounding box center [95, 83] width 6 height 6
click at [92, 84] on button "Delete" at bounding box center [87, 82] width 22 height 9
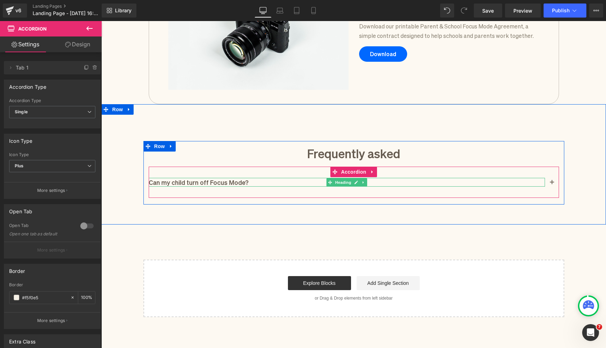
click at [237, 182] on h1 "Can my child turn off Focus Mode?" at bounding box center [347, 182] width 396 height 9
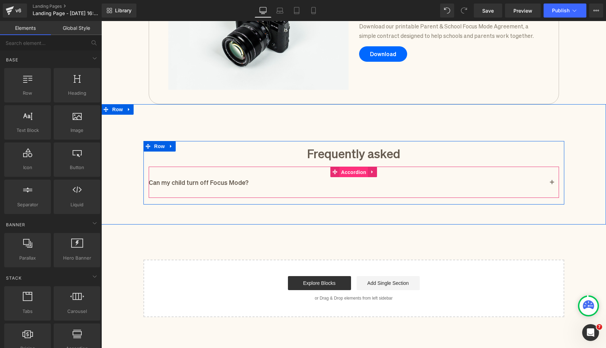
click at [348, 169] on span "Accordion" at bounding box center [353, 172] width 29 height 11
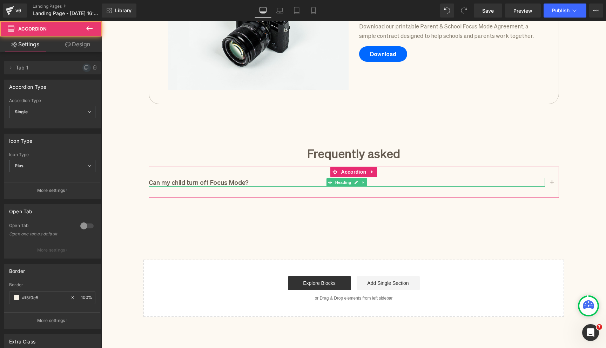
click at [84, 67] on icon at bounding box center [87, 68] width 6 height 6
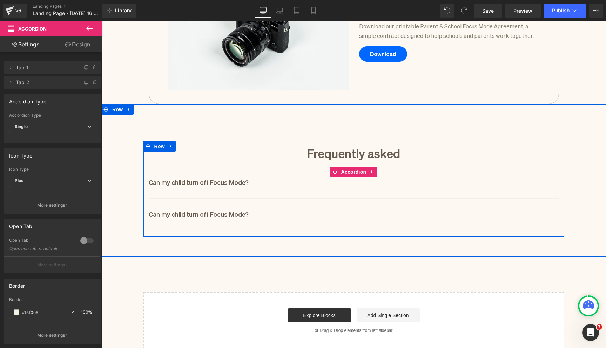
click at [190, 215] on h1 "Can my child turn off Focus Mode?" at bounding box center [347, 214] width 396 height 9
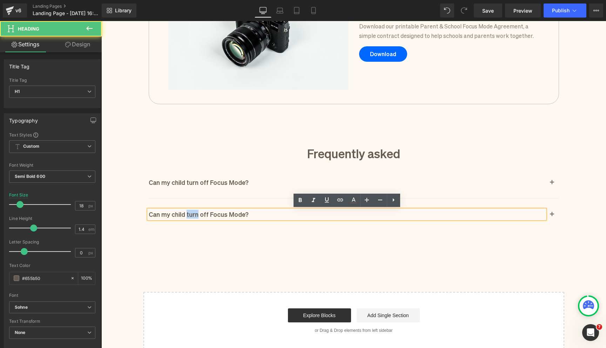
click at [190, 215] on h1 "Can my child turn off Focus Mode?" at bounding box center [347, 214] width 396 height 9
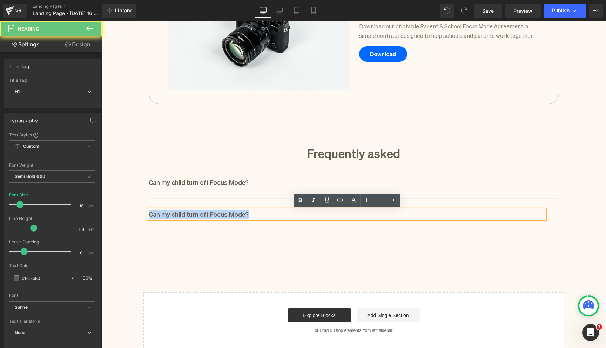
click at [190, 215] on h1 "Can my child turn off Focus Mode?" at bounding box center [347, 214] width 396 height 9
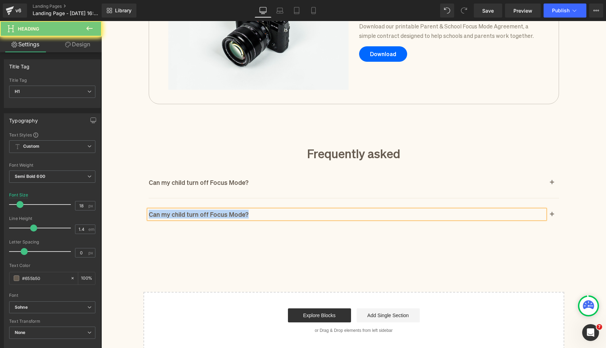
paste div
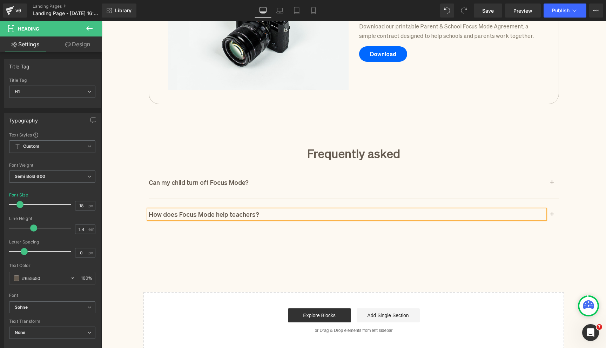
click at [462, 243] on div "Frequently asked Heading Can my child turn off Focus Mode? Heading No. Only par…" at bounding box center [353, 180] width 505 height 152
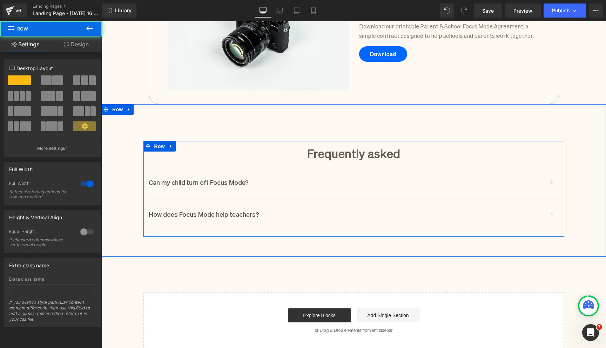
click at [552, 216] on span "button" at bounding box center [552, 216] width 0 height 0
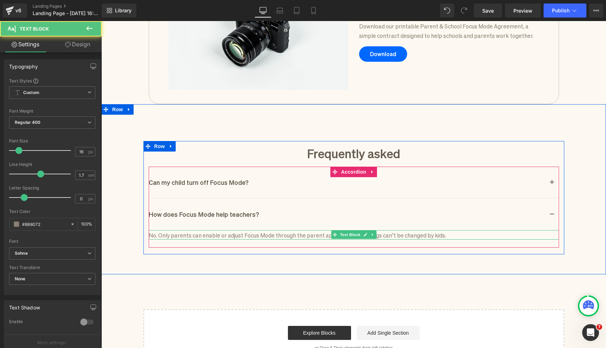
click at [210, 235] on p "No. Only parents can enable or adjust Focus Mode through the parent app, ensuri…" at bounding box center [354, 234] width 410 height 9
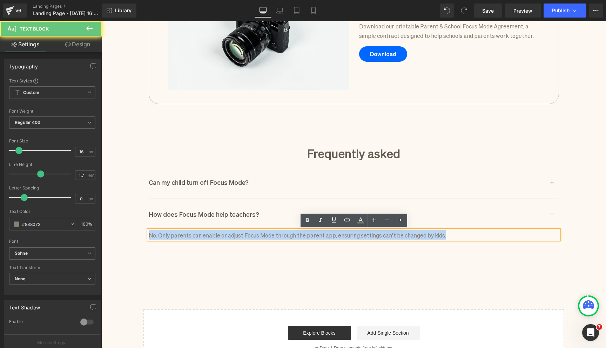
click at [210, 235] on p "No. Only parents can enable or adjust Focus Mode through the parent app, ensuri…" at bounding box center [354, 234] width 410 height 9
paste div
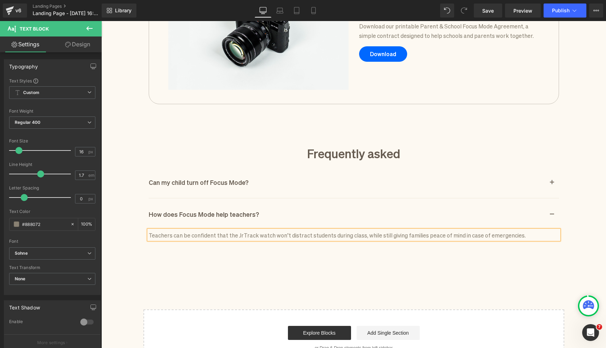
click at [149, 224] on div "How does Focus Mode help teachers? Heading" at bounding box center [354, 213] width 410 height 31
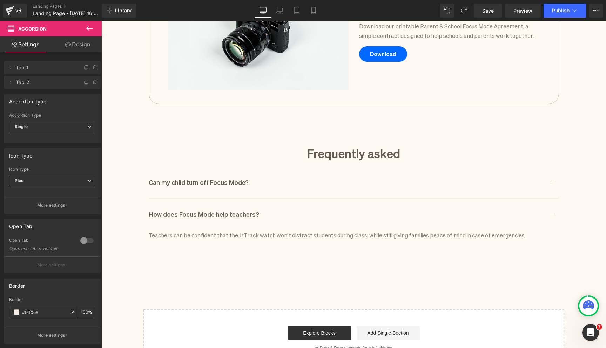
click at [138, 218] on div "Frequently asked Heading Can my child turn off Focus Mode? Heading No. Only par…" at bounding box center [353, 184] width 505 height 139
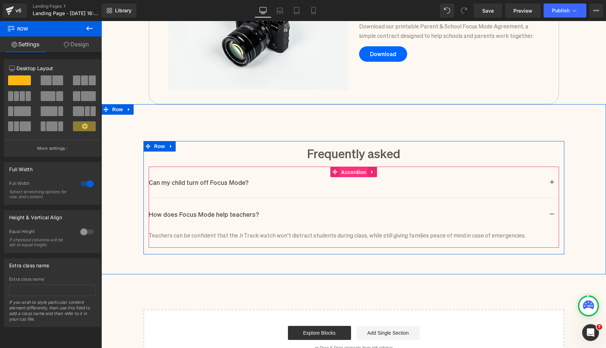
click at [352, 176] on span "Accordion" at bounding box center [353, 172] width 29 height 11
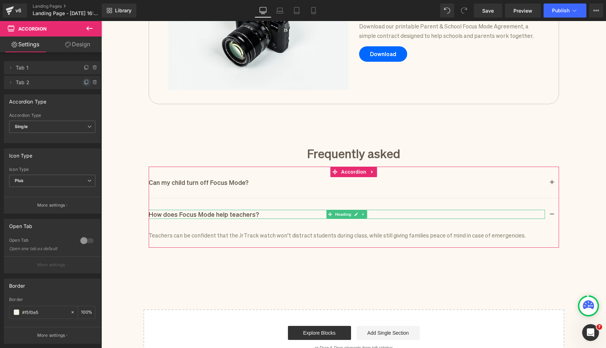
click at [86, 82] on icon at bounding box center [87, 83] width 6 height 6
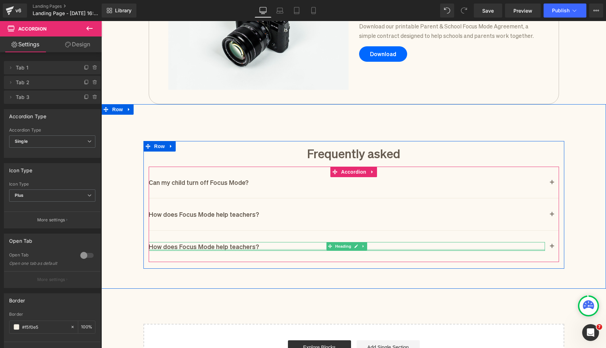
click at [194, 249] on div at bounding box center [347, 250] width 396 height 2
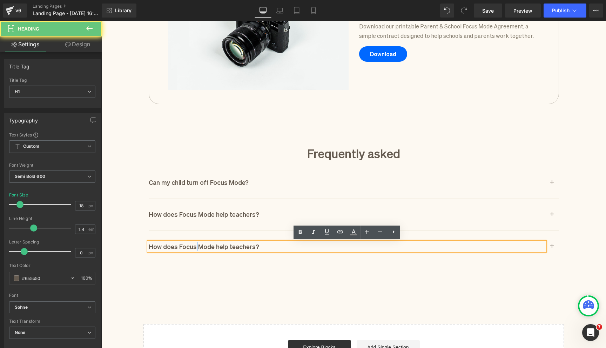
click at [194, 249] on h1 "How does Focus Mode help teachers?" at bounding box center [347, 246] width 396 height 9
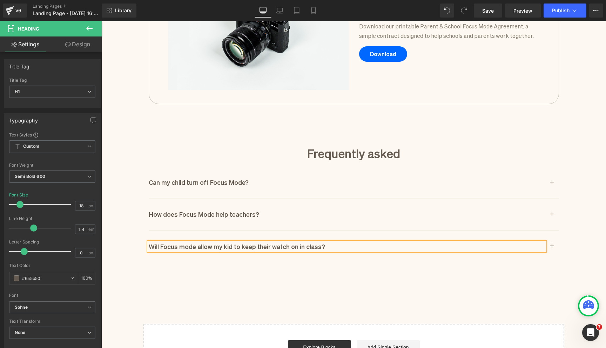
click at [554, 246] on button "button" at bounding box center [552, 246] width 14 height 31
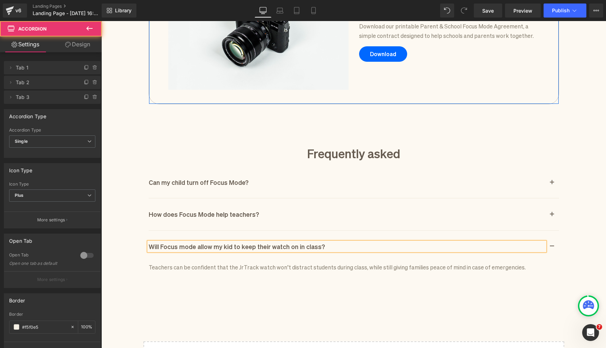
scroll to position [604, 0]
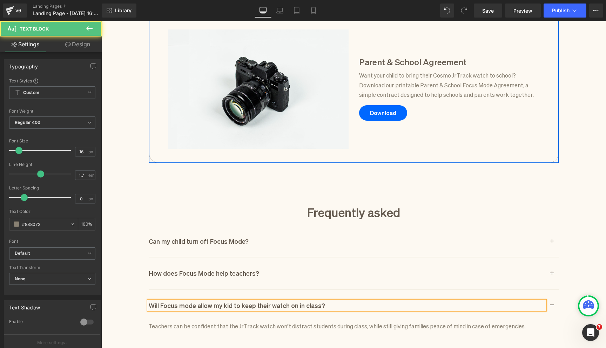
click at [438, 97] on p "Want your child to bring their Cosmo JrTrack watch to school? Download our prin…" at bounding box center [449, 84] width 180 height 29
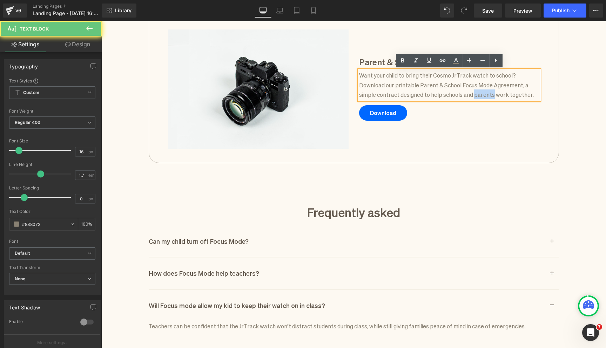
click at [438, 97] on p "Want your child to bring their Cosmo JrTrack watch to school? Download our prin…" at bounding box center [449, 84] width 180 height 29
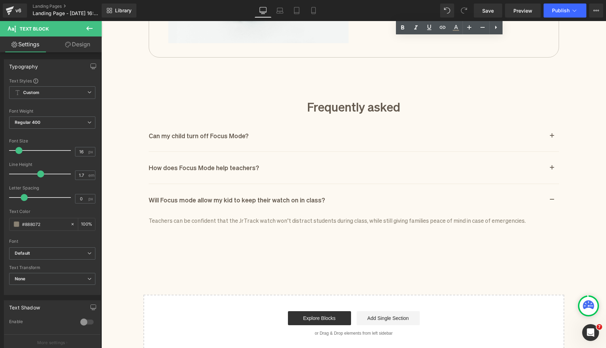
scroll to position [721, 0]
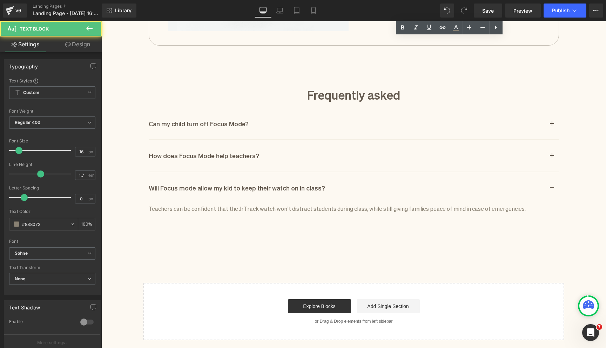
click at [235, 209] on p "Teachers can be confident that the JrTrack watch won’t distract students during…" at bounding box center [354, 207] width 410 height 9
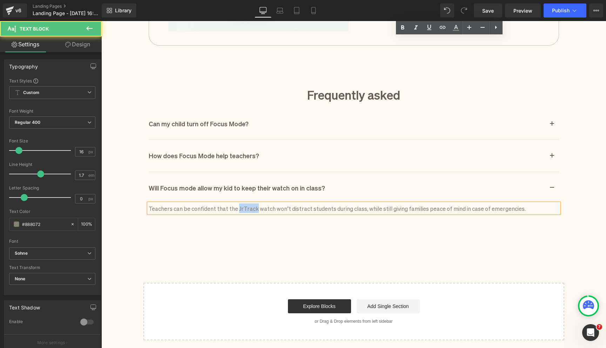
click at [235, 209] on p "Teachers can be confident that the JrTrack watch won’t distract students during…" at bounding box center [354, 207] width 410 height 9
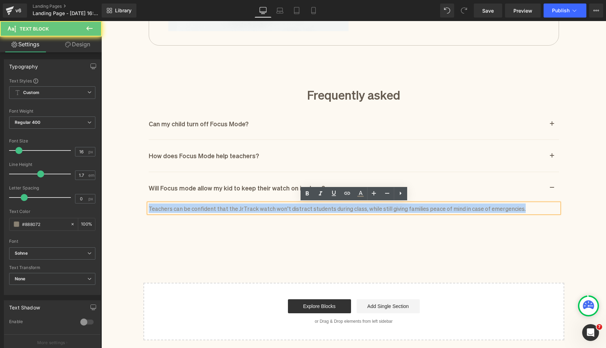
click at [235, 209] on p "Teachers can be confident that the JrTrack watch won’t distract students during…" at bounding box center [354, 207] width 410 height 9
paste div
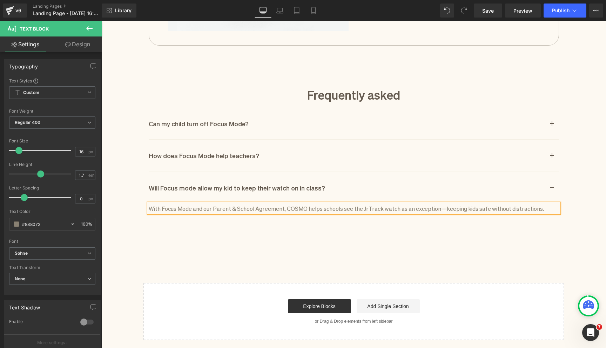
click at [191, 210] on p "With Focus Mode and our Parent & School Agreement, COSMO helps schools see the …" at bounding box center [354, 207] width 410 height 9
click at [200, 207] on p "With Focus Mode, and our Parent & School Agreement, COSMO helps schools see the…" at bounding box center [354, 207] width 410 height 9
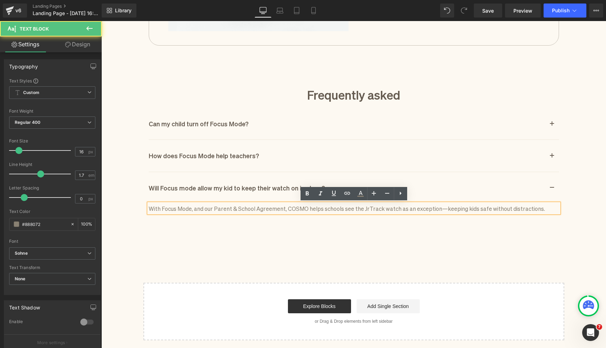
click at [209, 209] on p "With Focus Mode, and our Parent & School Agreement, COSMO helps schools see the…" at bounding box center [354, 207] width 410 height 9
drag, startPoint x: 306, startPoint y: 209, endPoint x: 291, endPoint y: 210, distance: 15.8
click at [291, 210] on p "With Focus Mode, and our Parent & School Agreement, COSMO helps schools see the…" at bounding box center [354, 207] width 410 height 9
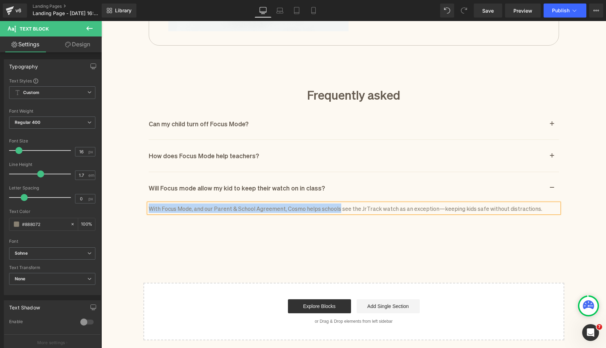
drag, startPoint x: 339, startPoint y: 209, endPoint x: 144, endPoint y: 201, distance: 194.8
click at [144, 201] on div "Frequently asked Heading Can my child turn off Focus Mode? Heading No. Only par…" at bounding box center [353, 151] width 421 height 138
click at [435, 210] on p "We've drafted up the agreement above that you can give your school to help them…" at bounding box center [354, 207] width 410 height 9
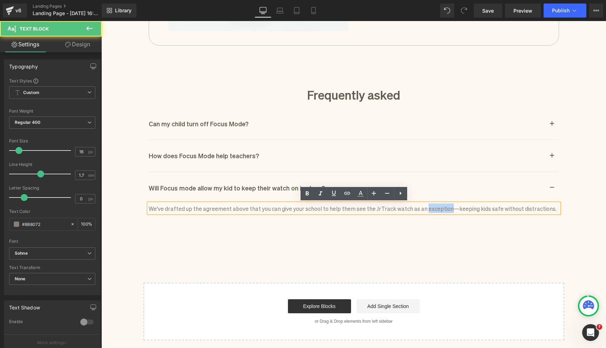
click at [435, 210] on p "We've drafted up the agreement above that you can give your school to help them…" at bounding box center [354, 207] width 410 height 9
click at [437, 211] on p "We've drafted up the agreement above that you can give your school to help them…" at bounding box center [354, 207] width 410 height 9
click at [355, 211] on p "We've drafted up the agreement above that you can give your school to help them…" at bounding box center [354, 207] width 410 height 9
click at [364, 210] on p "We've drafted up the agreement above that you can give your school to help them…" at bounding box center [354, 207] width 410 height 9
click at [368, 208] on p "We've drafted up the agreement above that you can give your school to help them…" at bounding box center [354, 207] width 410 height 9
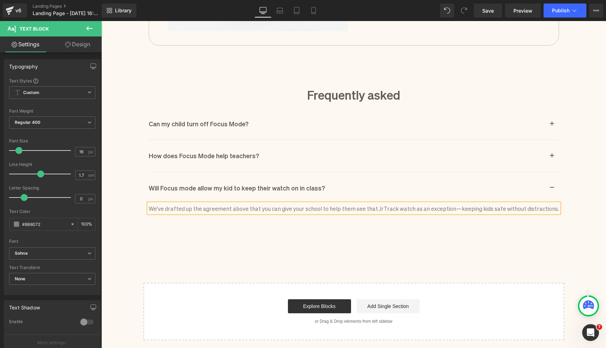
click at [391, 210] on p "We've drafted up the agreement above that you can give your school to help them…" at bounding box center [354, 207] width 410 height 9
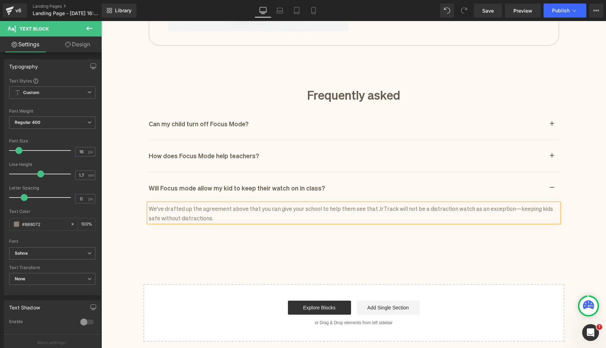
click at [373, 211] on p "We've drafted up the agreement above that you can give your school to help them…" at bounding box center [354, 212] width 410 height 19
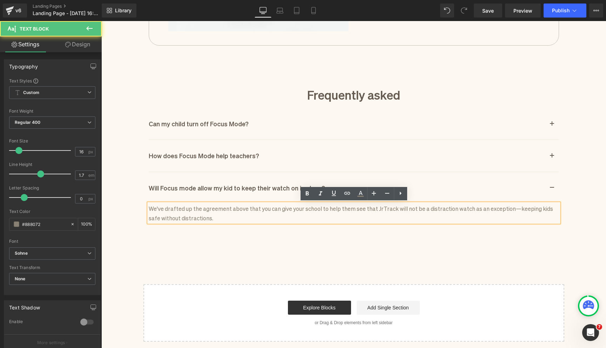
click at [373, 208] on p "We've drafted up the agreement above that you can give your school to help them…" at bounding box center [354, 212] width 410 height 19
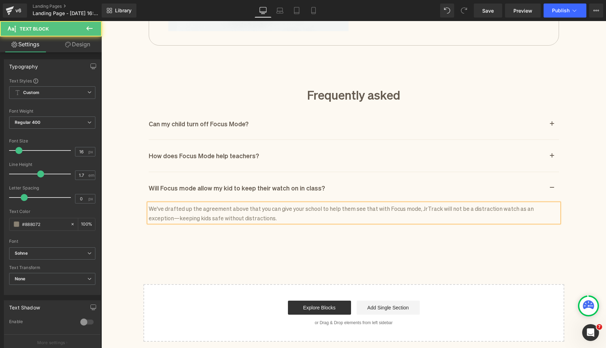
click at [492, 210] on p "We've drafted up the agreement above that you can give your school to help them…" at bounding box center [354, 212] width 410 height 19
drag, startPoint x: 494, startPoint y: 208, endPoint x: 523, endPoint y: 219, distance: 30.9
click at [523, 220] on p "We've drafted up the agreement above that you can give your school to help them…" at bounding box center [354, 212] width 410 height 19
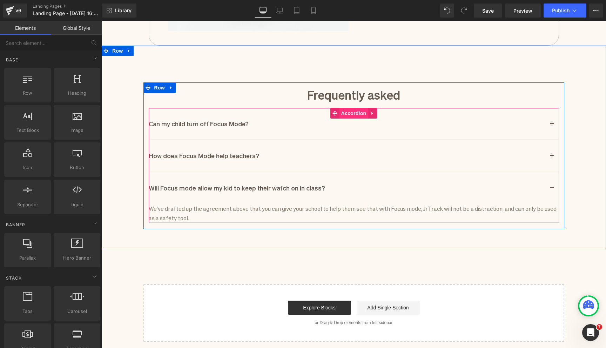
click at [349, 113] on span "Accordion" at bounding box center [353, 113] width 29 height 11
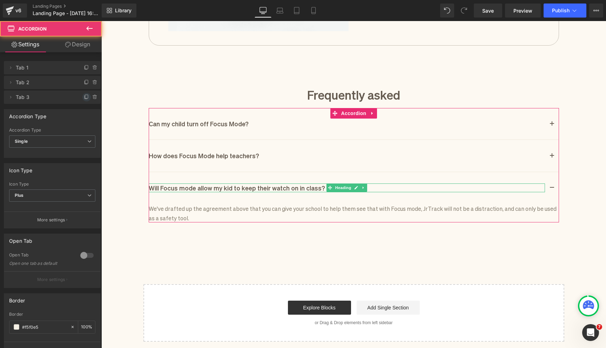
click at [85, 98] on icon at bounding box center [86, 97] width 3 height 4
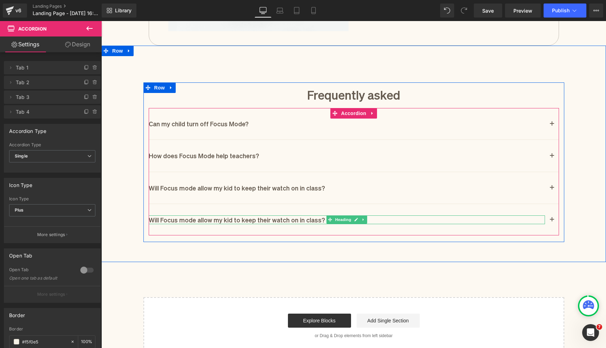
click at [203, 221] on h1 "Will Focus mode allow my kid to keep their watch on in class?" at bounding box center [347, 219] width 396 height 9
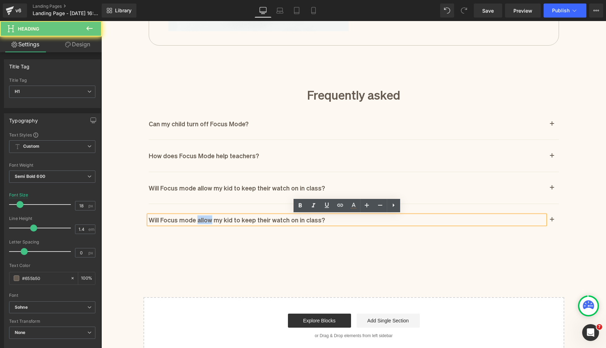
click at [203, 221] on h1 "Will Focus mode allow my kid to keep their watch on in class?" at bounding box center [347, 219] width 396 height 9
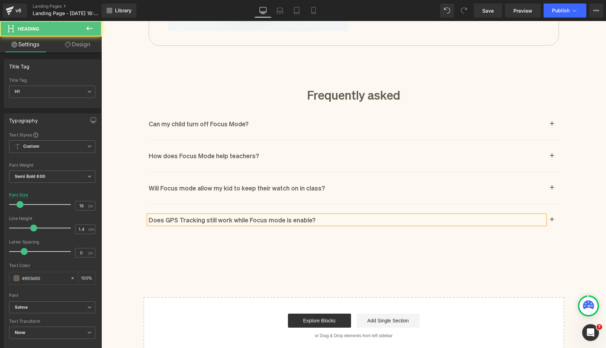
click at [305, 218] on h1 "Does GPS Tracking still work while Focus mode is enable?" at bounding box center [347, 219] width 396 height 9
click at [227, 122] on h1 "Can my child turn off Focus Mode?" at bounding box center [347, 123] width 396 height 9
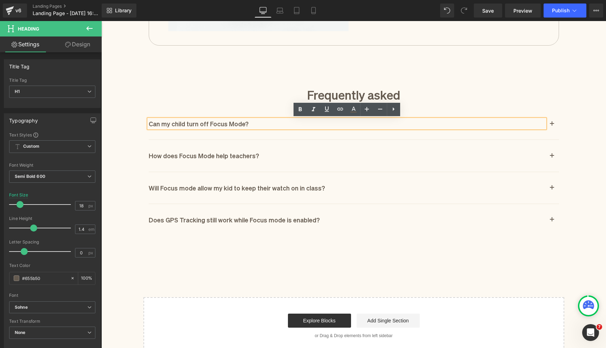
click at [230, 124] on h1 "Can my child turn off Focus Mode?" at bounding box center [347, 123] width 396 height 9
click at [247, 215] on div "Does GPS Tracking still work while Focus mode is enabled? Heading" at bounding box center [347, 219] width 396 height 9
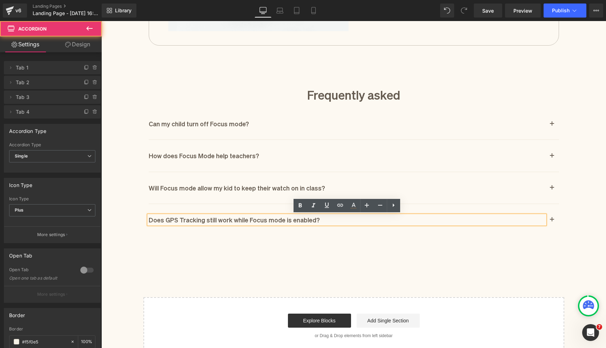
click at [553, 220] on button "button" at bounding box center [552, 219] width 14 height 31
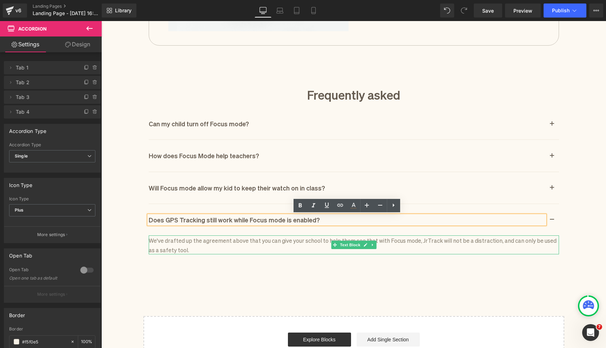
click at [274, 240] on p "We've drafted up the agreement above that you can give your school to help them…" at bounding box center [354, 244] width 410 height 19
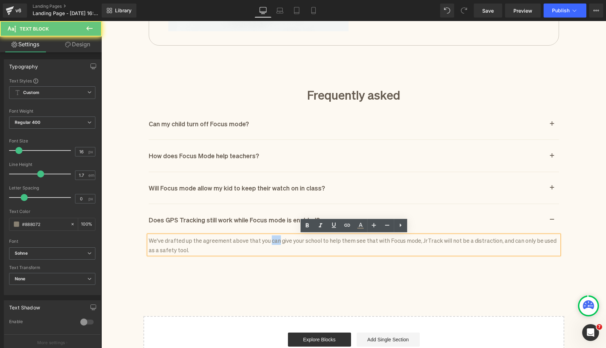
click at [274, 240] on p "We've drafted up the agreement above that you can give your school to help them…" at bounding box center [354, 244] width 410 height 19
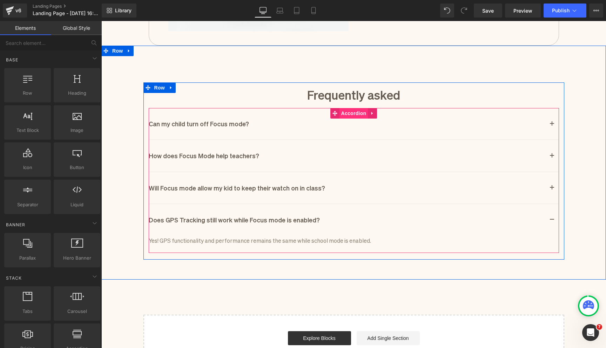
click at [357, 110] on span "Accordion" at bounding box center [353, 113] width 29 height 11
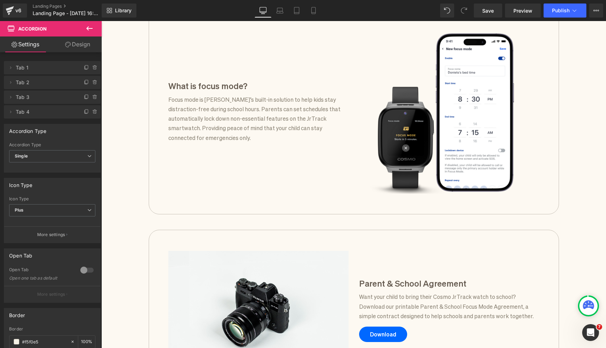
scroll to position [519, 0]
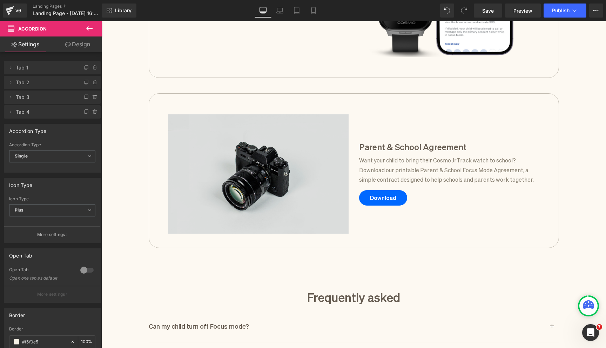
click at [248, 189] on img at bounding box center [258, 174] width 180 height 120
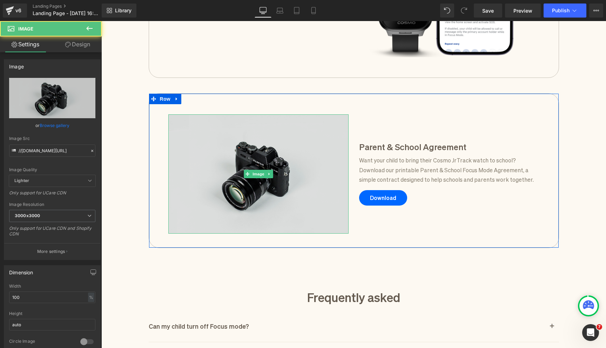
click at [256, 162] on img at bounding box center [258, 174] width 180 height 120
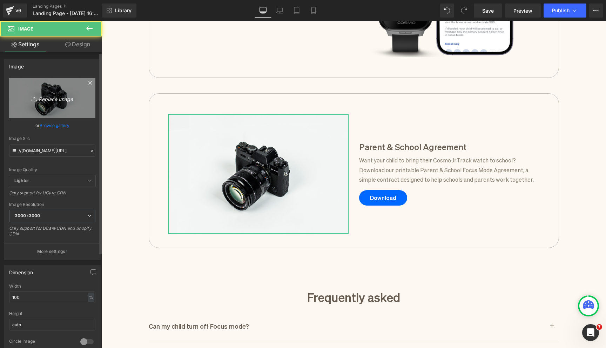
click at [51, 100] on icon "Replace Image" at bounding box center [52, 98] width 56 height 9
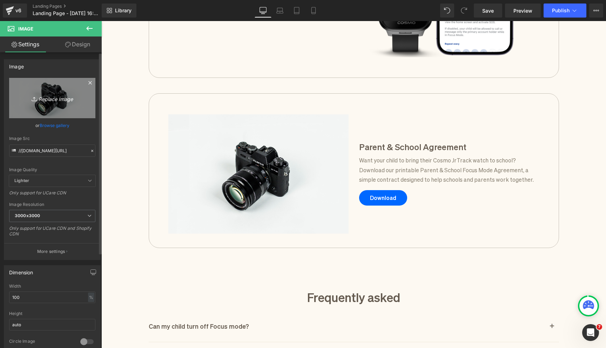
type input "C:\fakepath\Gemini_Generated_Image_41h7d941h7d941h7.jpeg"
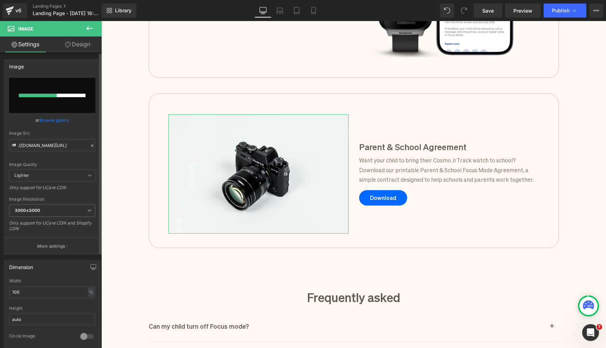
click at [73, 94] on div at bounding box center [52, 96] width 67 height 4
click at [59, 122] on link "Browse gallery" at bounding box center [55, 120] width 30 height 12
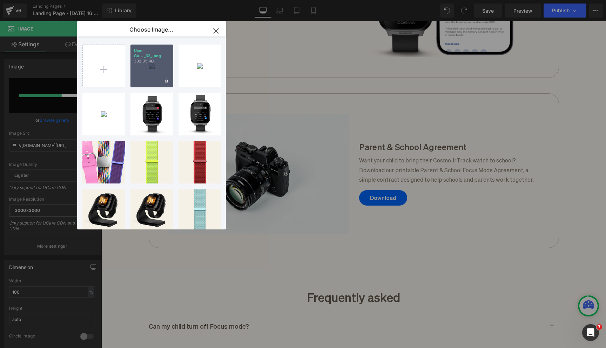
click at [146, 70] on div "User Gu..._32_.png 332.35 KB" at bounding box center [151, 66] width 43 height 43
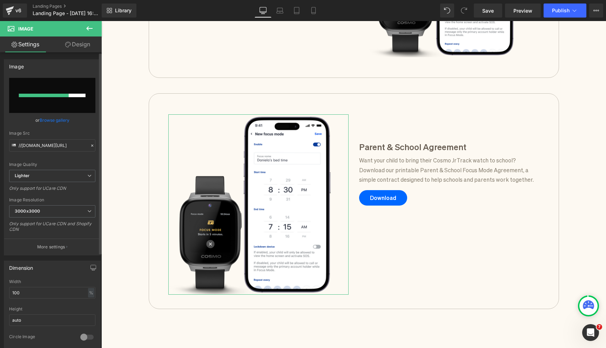
click at [56, 123] on link "Browse gallery" at bounding box center [55, 120] width 30 height 12
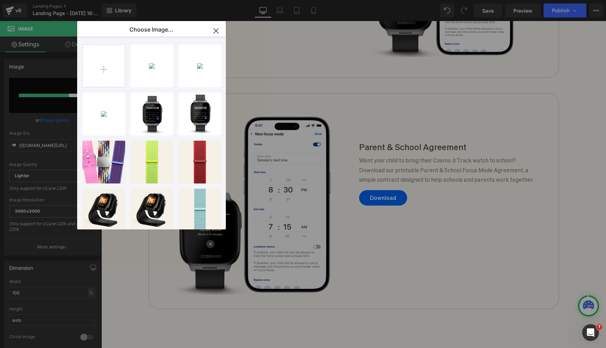
click at [128, 70] on div "User Gu..._32_.png 332.35 KB Delete image? Yes No User Gu..._51_.jpg 83.81 KB D…" at bounding box center [155, 134] width 146 height 196
click at [119, 71] on input "file" at bounding box center [104, 66] width 42 height 42
type input "C:\fakepath\Gemini_Generated_Image_41h7d941h7d941h7.jpeg"
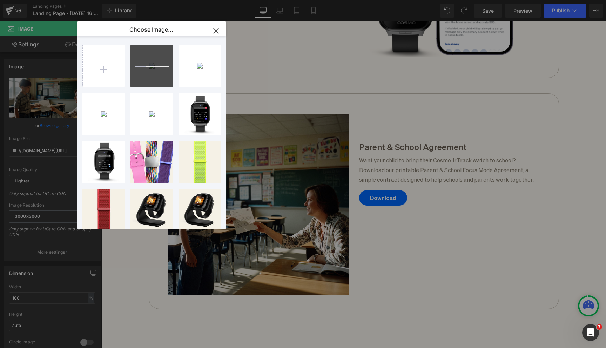
click at [215, 34] on icon "button" at bounding box center [215, 30] width 11 height 11
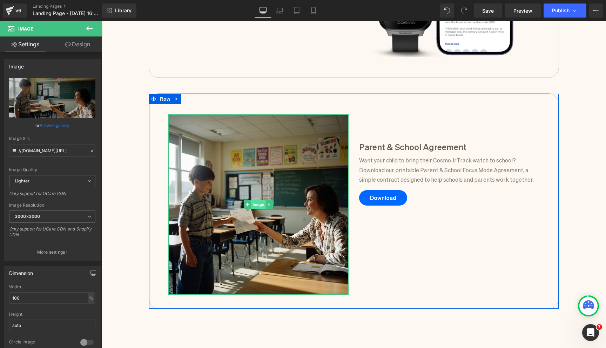
click at [257, 202] on span "Image" at bounding box center [258, 204] width 15 height 8
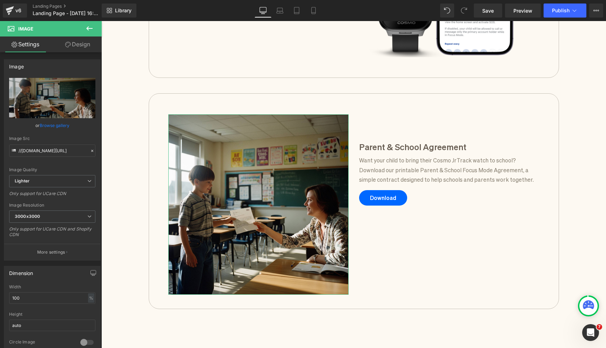
click at [83, 48] on link "Design" at bounding box center [77, 44] width 51 height 16
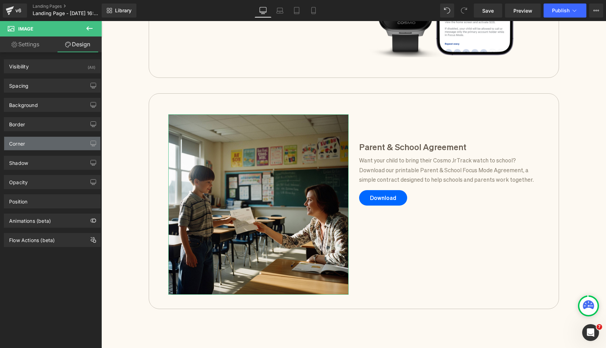
click at [53, 142] on div "Corner" at bounding box center [52, 143] width 96 height 13
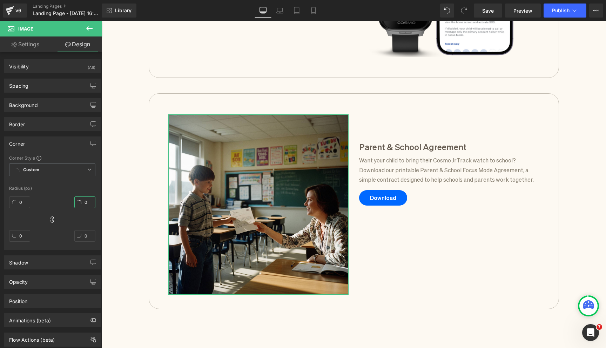
click at [87, 199] on input "0" at bounding box center [84, 202] width 21 height 12
type input "30"
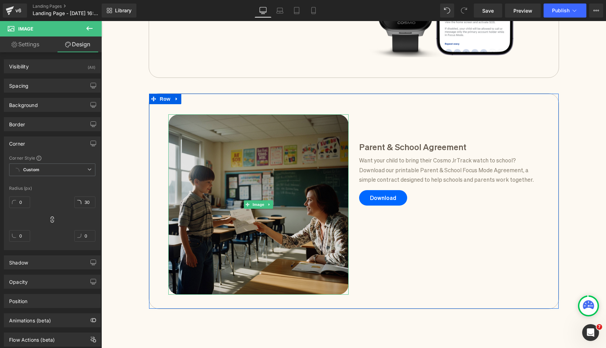
click at [255, 199] on img at bounding box center [258, 204] width 180 height 180
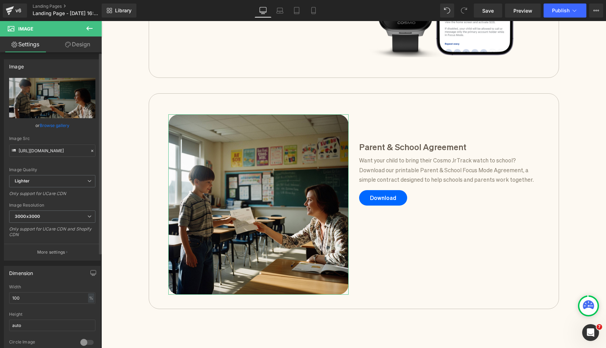
drag, startPoint x: 47, startPoint y: 297, endPoint x: 0, endPoint y: 289, distance: 47.7
click at [0, 290] on div "Dimension 100% Width 100 % % px auto Height auto 0 Circle Image" at bounding box center [52, 308] width 105 height 94
type input "90"
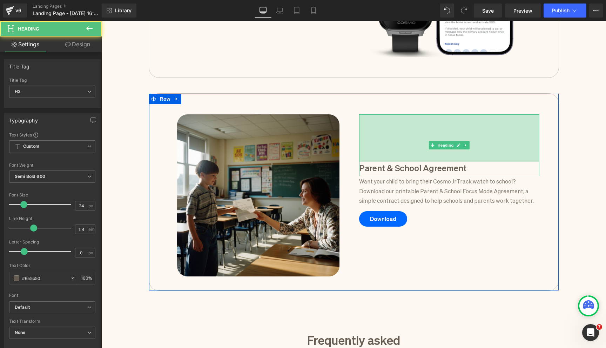
drag, startPoint x: 415, startPoint y: 121, endPoint x: 415, endPoint y: 142, distance: 21.4
click at [415, 142] on div "135px" at bounding box center [449, 137] width 180 height 47
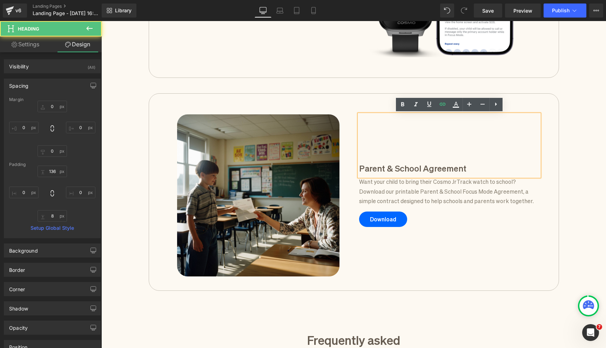
click at [573, 158] on div "Focus Mode for schools Heading Focus Mode handles the distractions so kids can …" at bounding box center [353, 91] width 505 height 1053
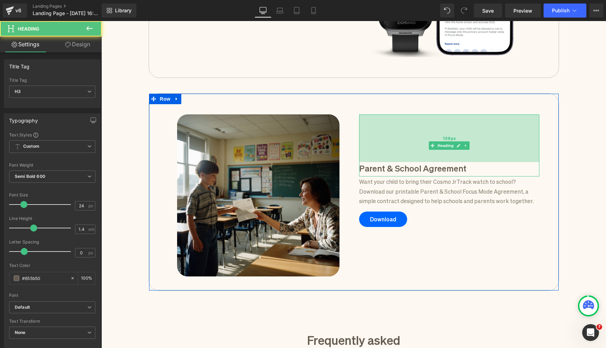
click at [377, 122] on div "136px" at bounding box center [449, 138] width 180 height 48
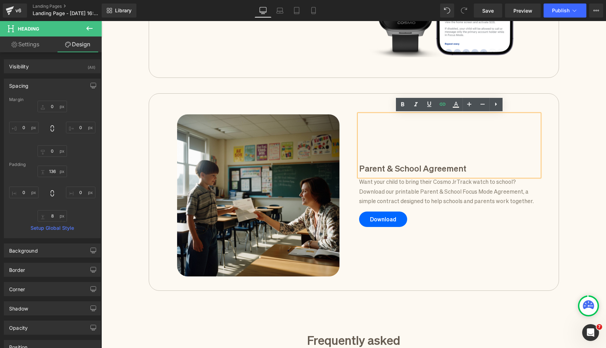
click at [580, 197] on div "Focus Mode for schools Heading Focus Mode handles the distractions so kids can …" at bounding box center [353, 91] width 505 height 1053
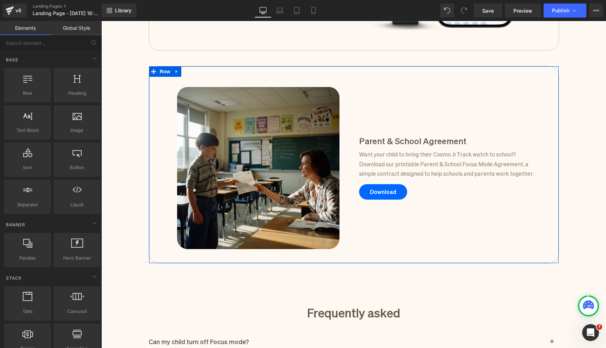
scroll to position [659, 0]
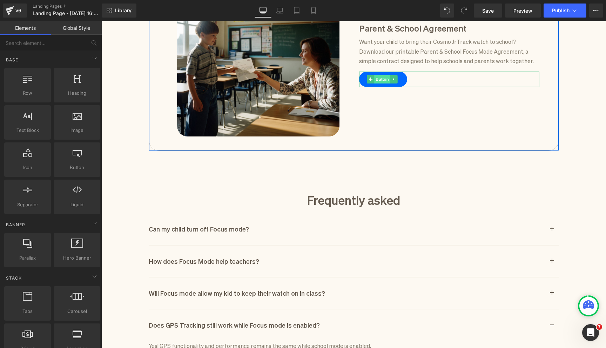
click at [383, 81] on span "Button" at bounding box center [382, 79] width 16 height 8
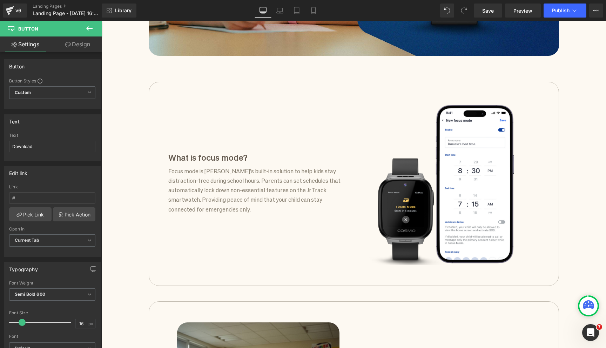
scroll to position [307, 0]
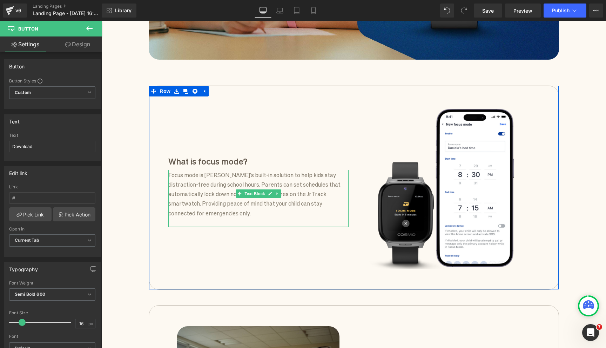
click at [207, 176] on p "Focus mode is osmo’s built-in solution to help kids stay distraction-free durin…" at bounding box center [256, 194] width 177 height 48
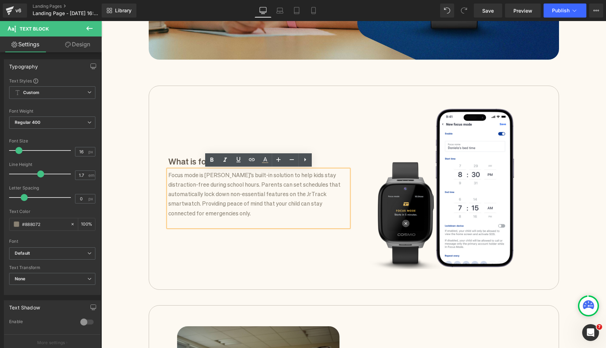
click at [206, 176] on p "Focus mode is osmo’s built-in solution to help kids stay distraction-free durin…" at bounding box center [256, 194] width 177 height 48
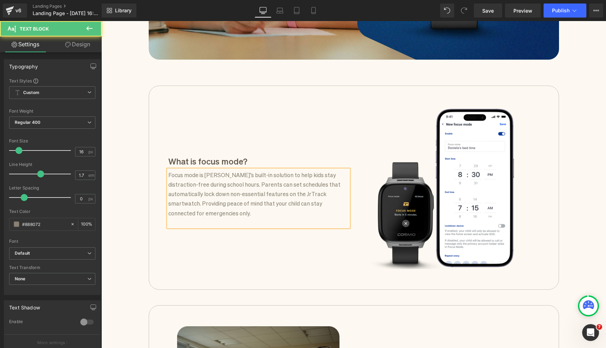
click at [141, 175] on div "Focus Mode for schools Heading Focus Mode handles the distractions so kids can …" at bounding box center [353, 302] width 505 height 1053
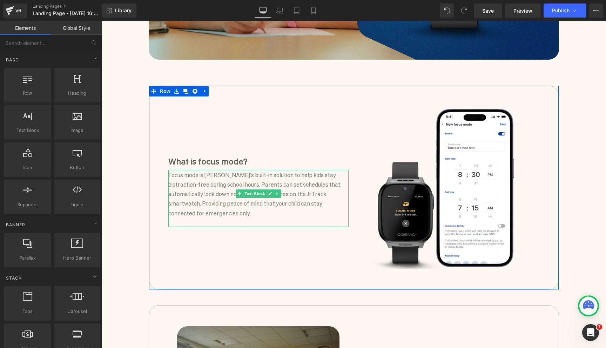
click at [235, 183] on p "Focus mode is Cosmo’s built-in solution to help kids stay distraction-free duri…" at bounding box center [256, 194] width 177 height 48
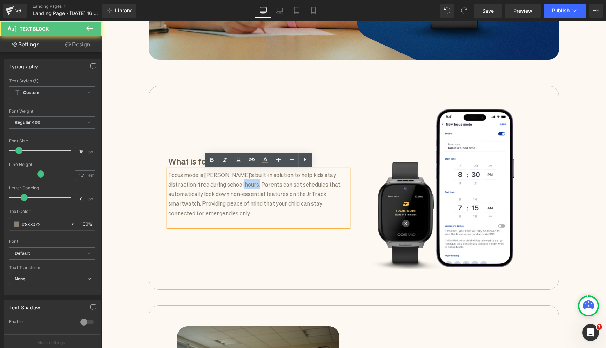
click at [235, 183] on p "Focus mode is Cosmo’s built-in solution to help kids stay distraction-free duri…" at bounding box center [256, 194] width 177 height 48
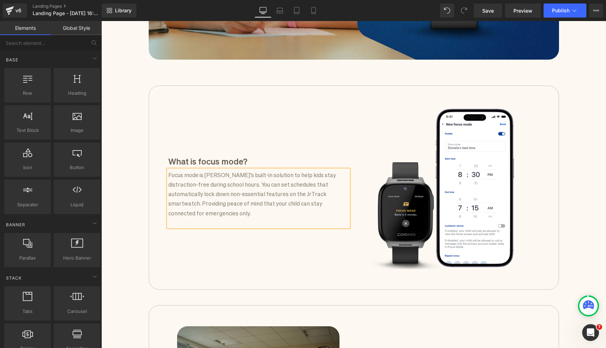
click at [131, 125] on div "Focus Mode for schools Heading Focus Mode handles the distractions so kids can …" at bounding box center [353, 302] width 505 height 1053
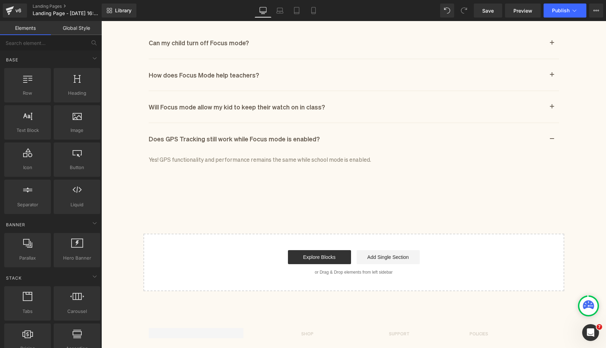
scroll to position [744, 0]
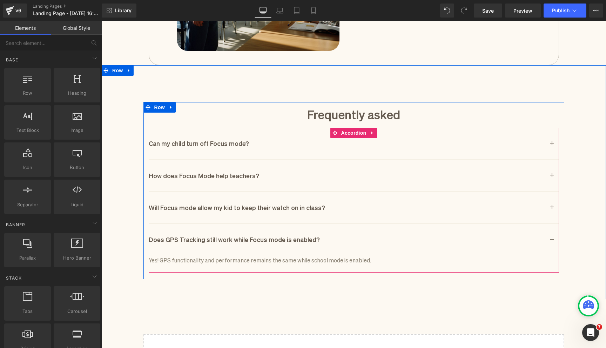
click at [554, 243] on button "button" at bounding box center [552, 239] width 14 height 31
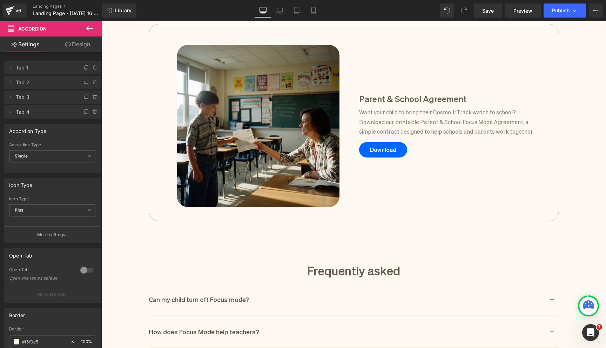
scroll to position [563, 0]
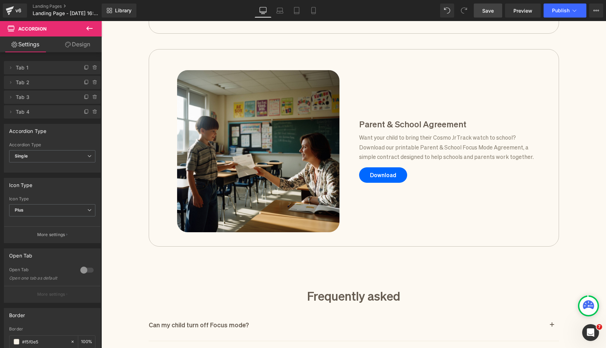
click at [488, 8] on span "Save" at bounding box center [488, 10] width 12 height 7
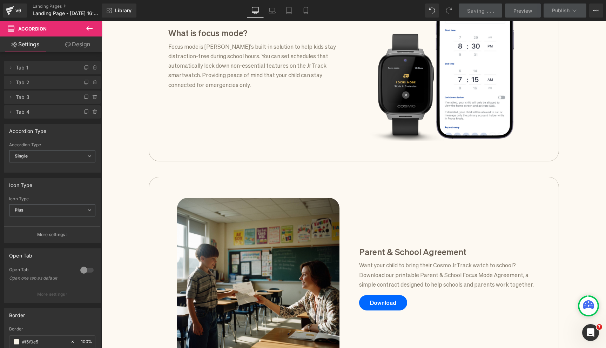
scroll to position [528, 0]
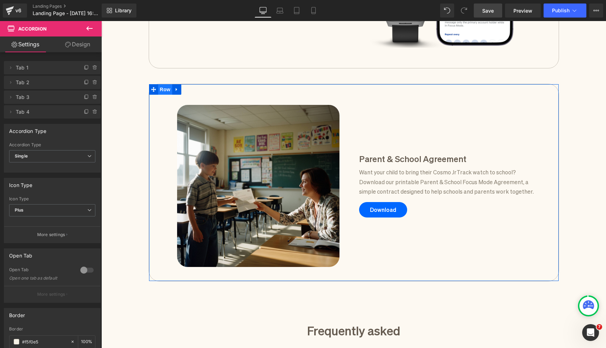
click at [166, 90] on span "Row" at bounding box center [165, 89] width 14 height 11
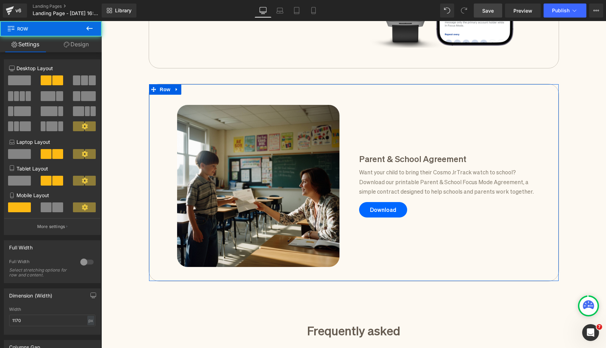
click at [76, 49] on link "Design" at bounding box center [76, 44] width 51 height 16
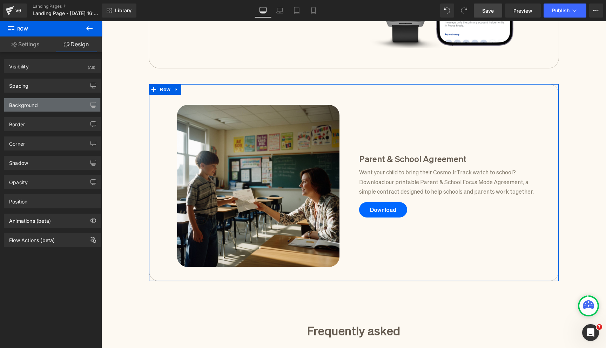
click at [56, 104] on div "Background" at bounding box center [52, 104] width 96 height 13
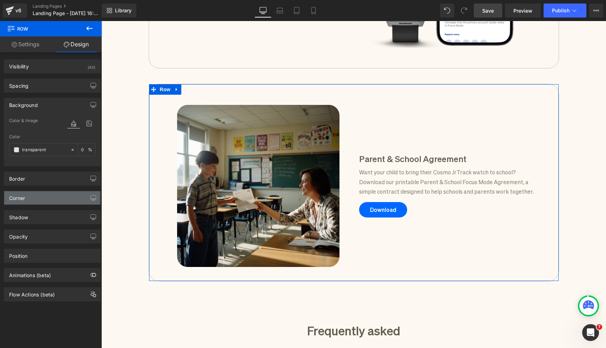
click at [48, 194] on div "Corner" at bounding box center [52, 197] width 96 height 13
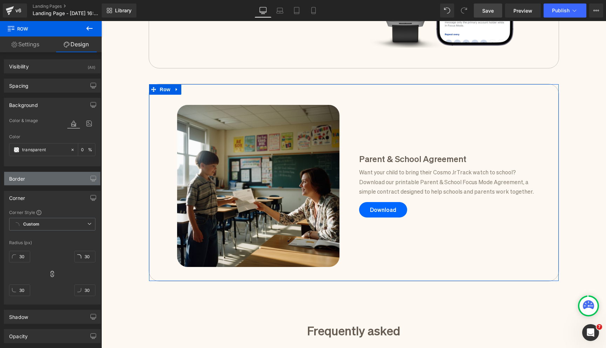
click at [46, 181] on div "Border" at bounding box center [52, 178] width 96 height 13
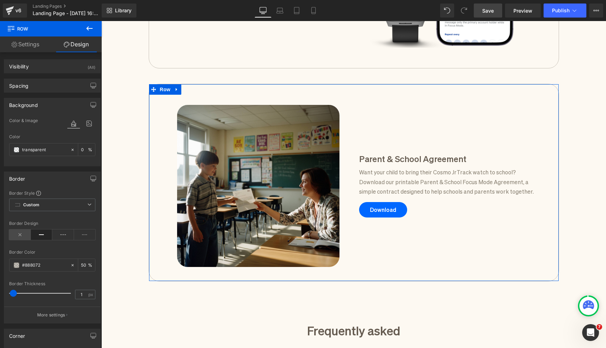
click at [15, 232] on icon at bounding box center [20, 234] width 22 height 11
click at [166, 85] on span "Row" at bounding box center [165, 89] width 14 height 11
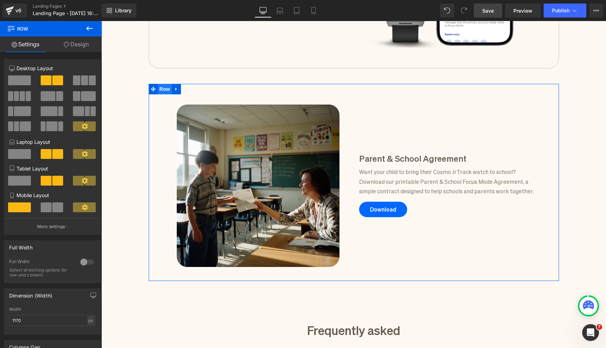
click at [164, 86] on span "Row" at bounding box center [165, 89] width 14 height 11
click at [86, 56] on div "Column Size Customizer 6+6 Desktop Layout Laptop Layout Tablet Layout Mobile La…" at bounding box center [52, 144] width 105 height 181
click at [83, 47] on link "Design" at bounding box center [76, 44] width 51 height 16
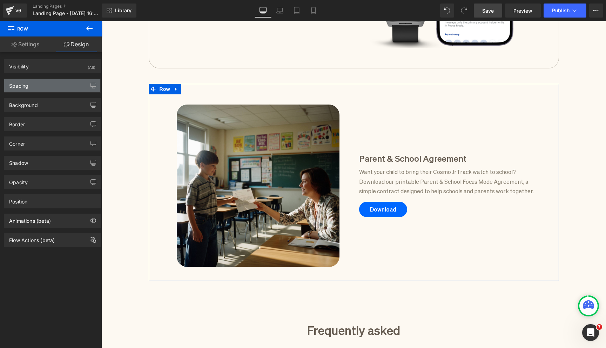
click at [53, 84] on div "Spacing" at bounding box center [52, 85] width 96 height 13
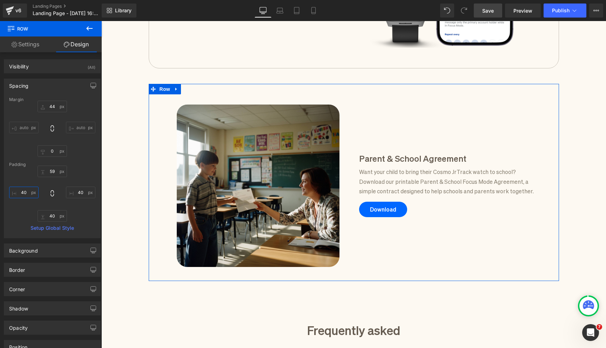
click at [26, 190] on input "text" at bounding box center [23, 193] width 29 height 12
type input "0"
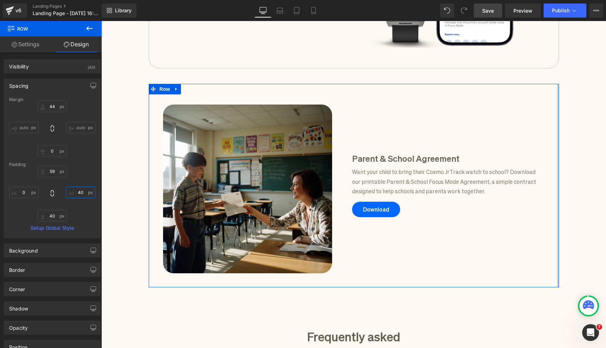
click at [80, 196] on input "text" at bounding box center [80, 193] width 29 height 12
type input "0"
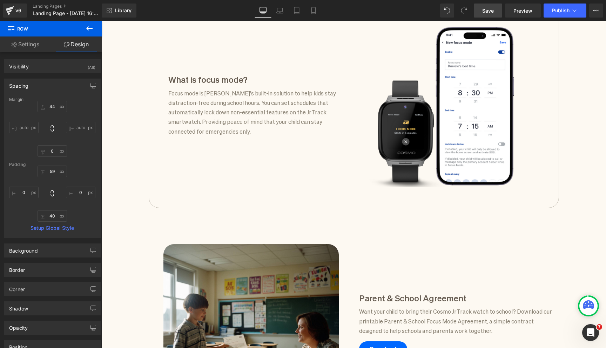
scroll to position [225, 0]
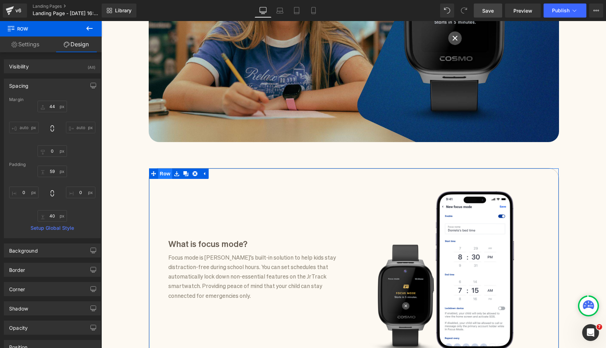
click at [171, 173] on span "Row" at bounding box center [165, 173] width 14 height 11
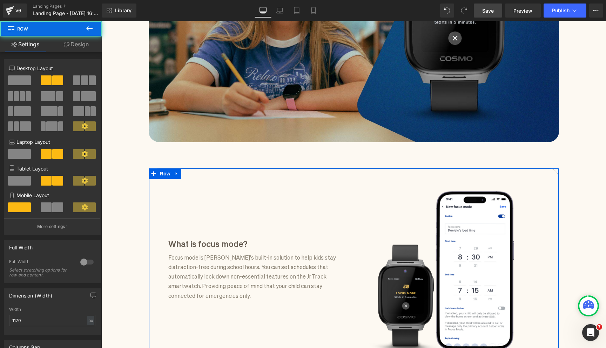
click at [82, 46] on link "Design" at bounding box center [76, 44] width 51 height 16
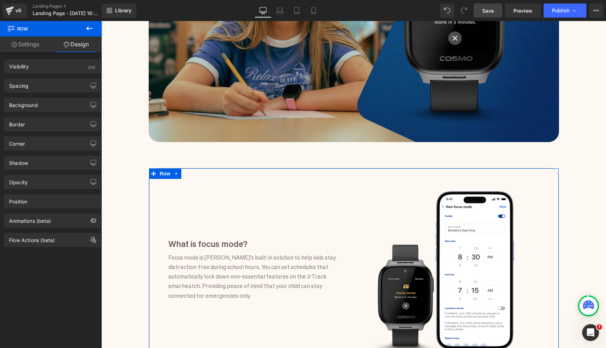
click at [49, 132] on div "Corner Corner Style Custom Custom Setup Global Style Custom Setup Global Style …" at bounding box center [52, 140] width 105 height 19
click at [47, 129] on div "Border" at bounding box center [52, 123] width 96 height 13
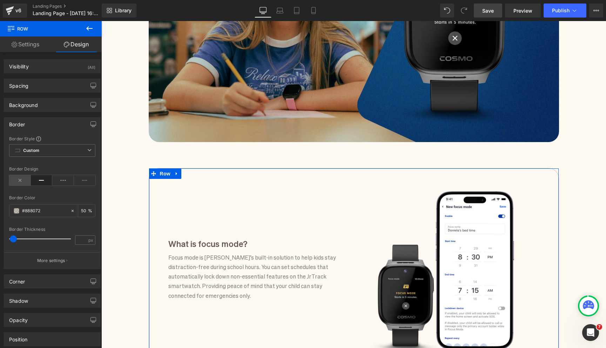
click at [21, 178] on icon at bounding box center [20, 180] width 22 height 11
click at [49, 87] on div "Spacing" at bounding box center [52, 85] width 96 height 13
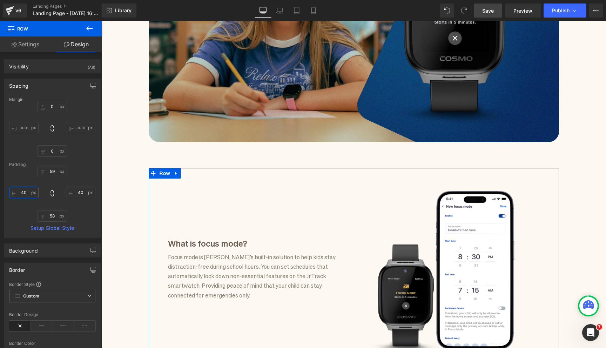
click at [28, 189] on input "text" at bounding box center [23, 193] width 29 height 12
type input "0"
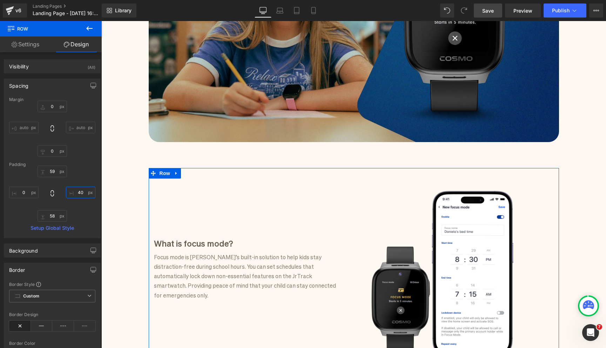
click at [80, 195] on input "text" at bounding box center [80, 193] width 29 height 12
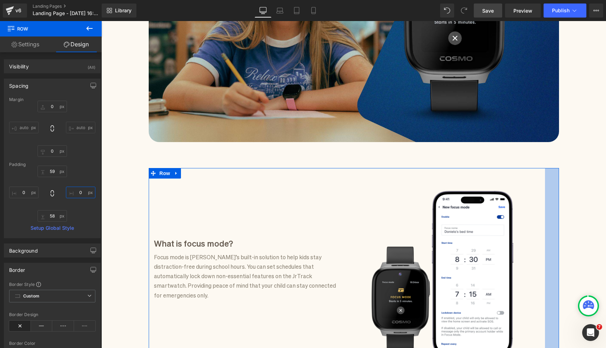
type input "0"
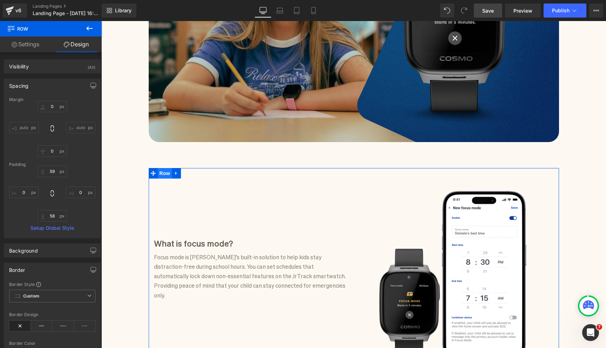
scroll to position [331, 0]
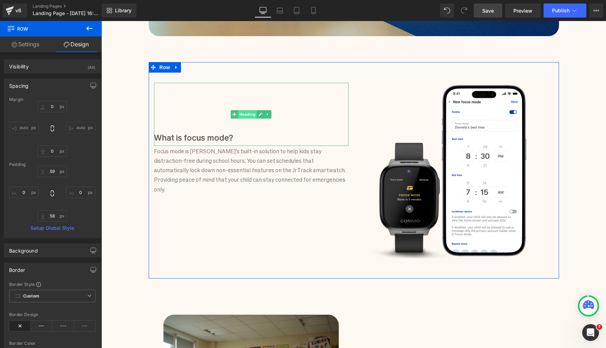
click at [248, 114] on span "Heading" at bounding box center [247, 114] width 19 height 8
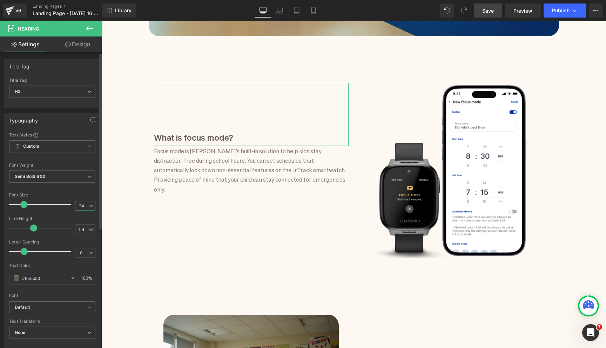
drag, startPoint x: 81, startPoint y: 205, endPoint x: 74, endPoint y: 205, distance: 7.0
click at [75, 205] on input "24" at bounding box center [81, 205] width 12 height 9
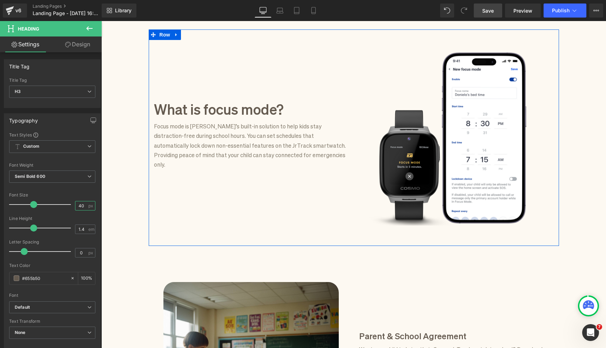
scroll to position [411, 0]
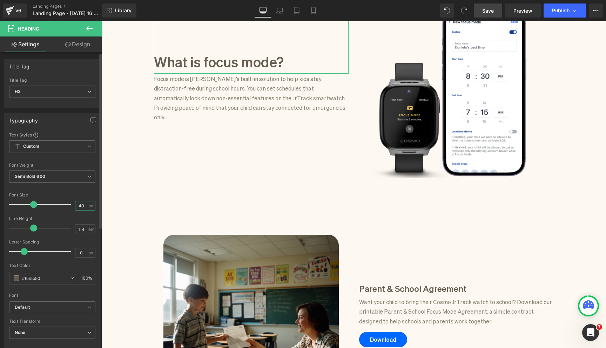
click at [79, 207] on input "40" at bounding box center [81, 205] width 12 height 9
type input "30"
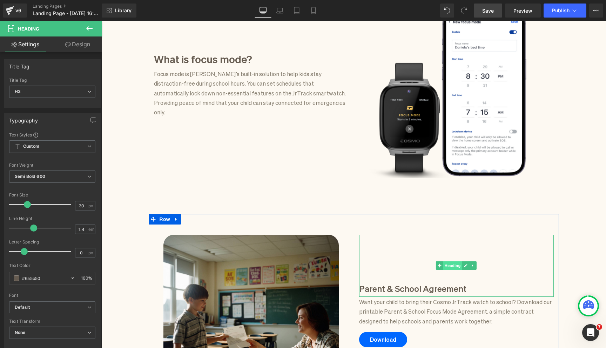
click at [452, 266] on span "Heading" at bounding box center [452, 265] width 19 height 8
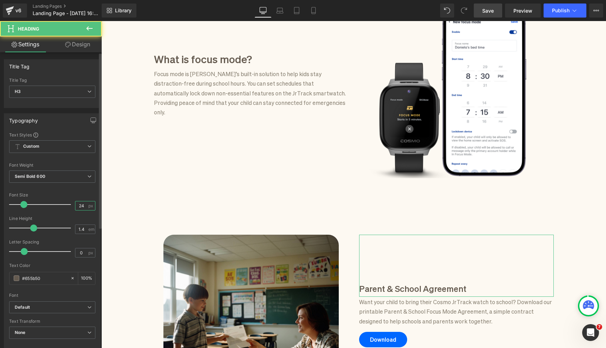
click at [78, 203] on input "24" at bounding box center [81, 205] width 12 height 9
type input "30"
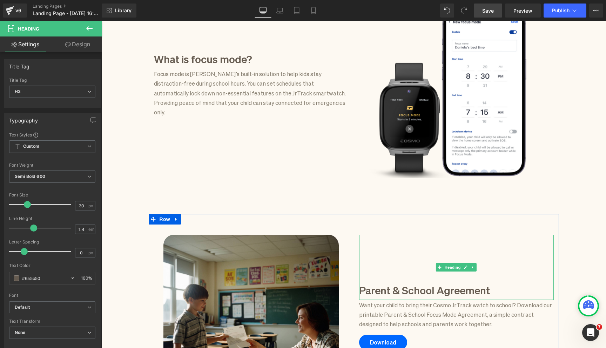
click at [440, 292] on h3 "Parent & School Agreement" at bounding box center [456, 289] width 195 height 15
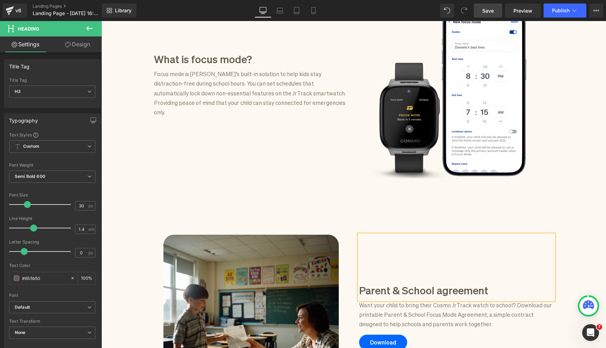
click at [596, 233] on div "Focus Mode for schools Heading Focus Mode handles the distractions so kids can …" at bounding box center [353, 203] width 505 height 1060
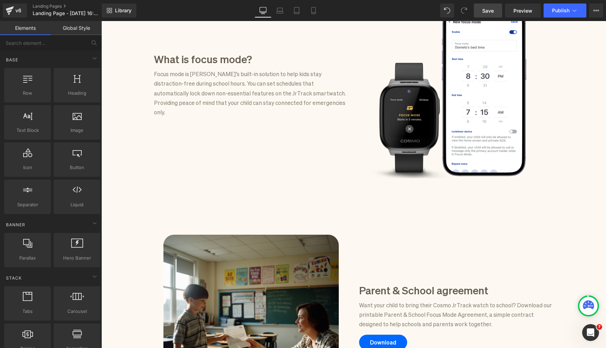
scroll to position [488, 0]
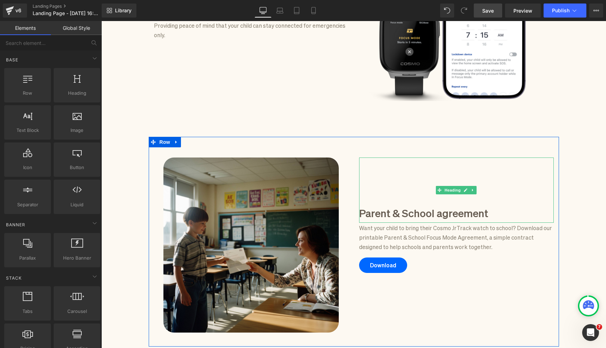
click at [409, 215] on h3 "Parent & School agreement" at bounding box center [456, 212] width 195 height 15
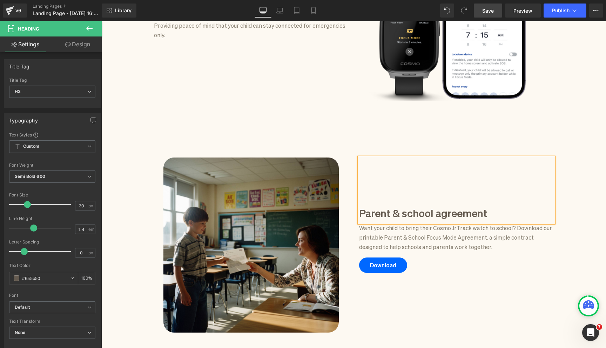
click at [604, 197] on div "Focus Mode for schools Heading Focus Mode handles the distractions so kids can …" at bounding box center [353, 126] width 505 height 1060
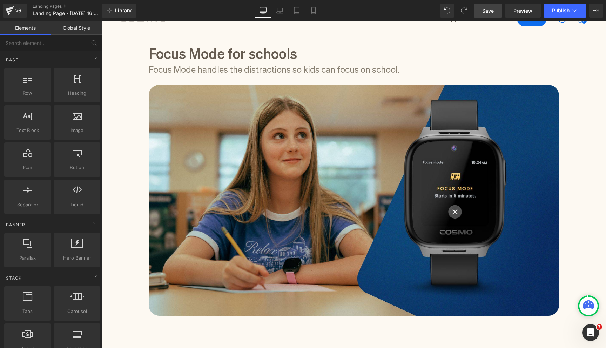
scroll to position [35, 0]
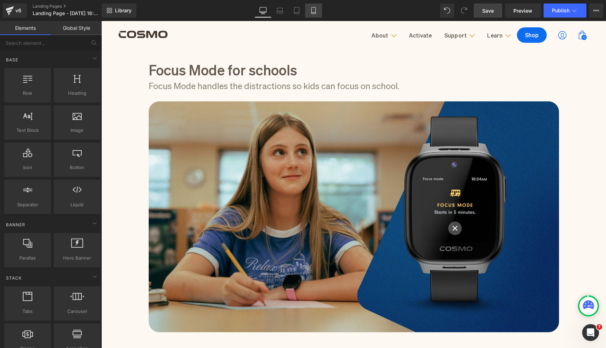
click at [314, 9] on icon at bounding box center [313, 10] width 7 height 7
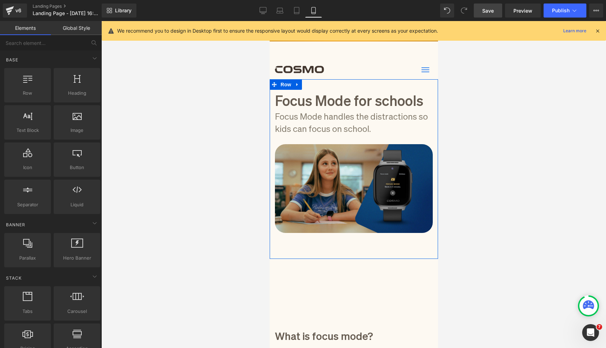
scroll to position [0, 0]
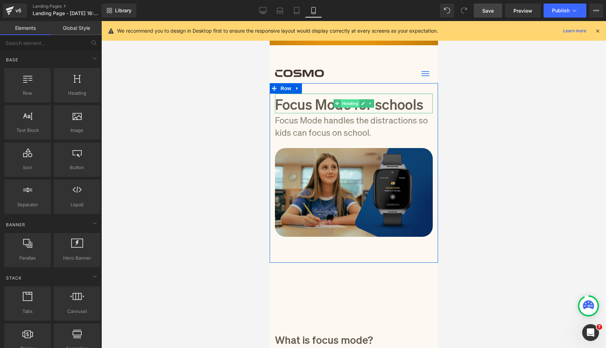
click at [354, 106] on span "Heading" at bounding box center [349, 103] width 19 height 8
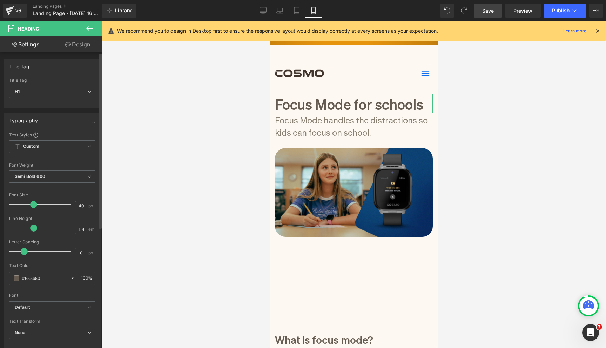
click at [79, 204] on input "40" at bounding box center [81, 205] width 12 height 9
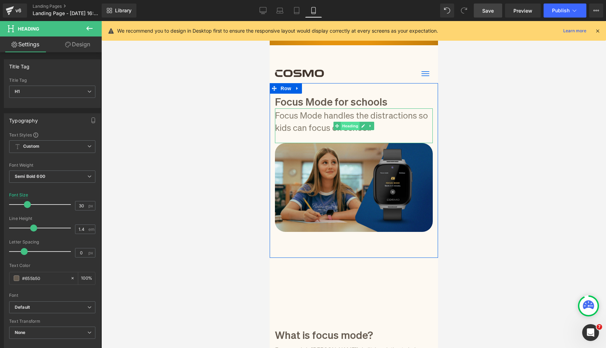
click at [350, 122] on span "Heading" at bounding box center [349, 126] width 19 height 8
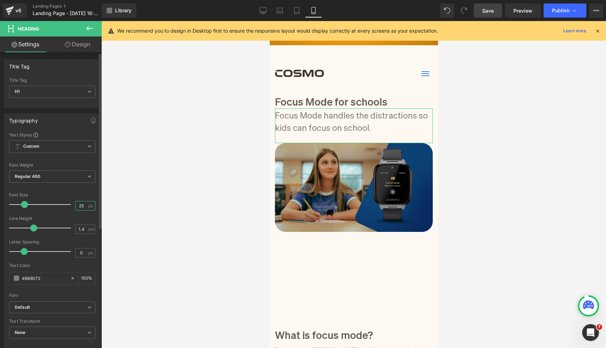
drag, startPoint x: 75, startPoint y: 205, endPoint x: 69, endPoint y: 205, distance: 6.3
click at [70, 205] on div "Font Size 25 px" at bounding box center [52, 203] width 86 height 23
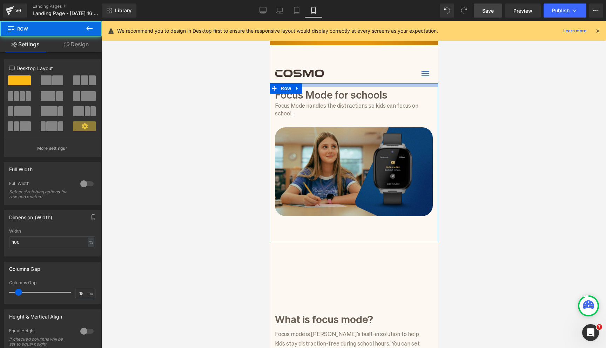
drag, startPoint x: 370, startPoint y: 90, endPoint x: 372, endPoint y: 83, distance: 7.6
click at [372, 83] on div at bounding box center [353, 85] width 168 height 4
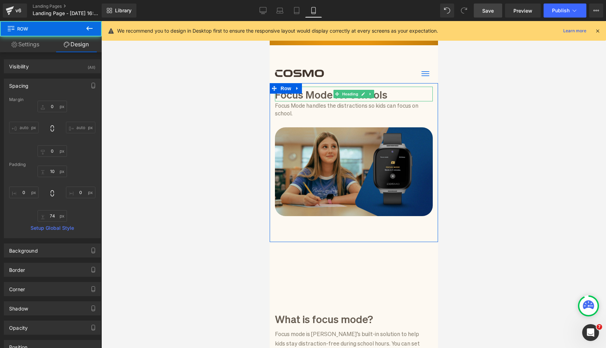
click at [316, 96] on h1 "Focus Mode for schools" at bounding box center [354, 94] width 158 height 15
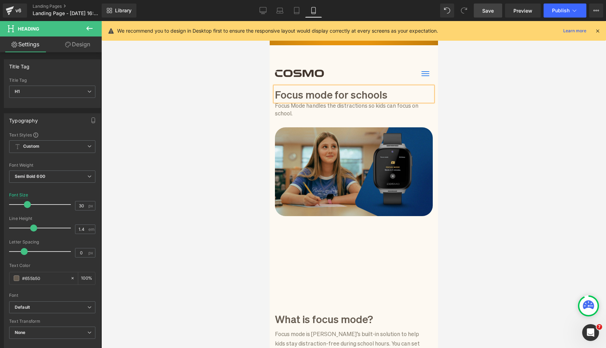
click at [234, 129] on div at bounding box center [353, 184] width 505 height 327
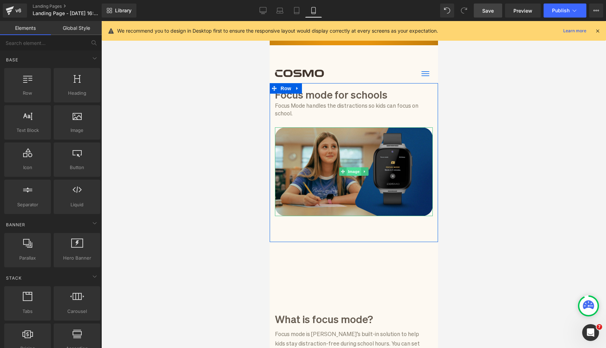
click at [349, 168] on span "Image" at bounding box center [353, 171] width 15 height 8
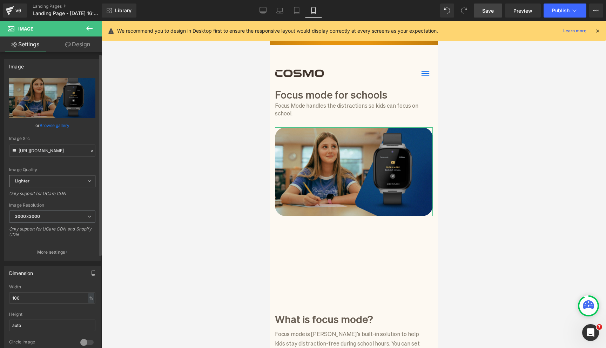
scroll to position [76, 0]
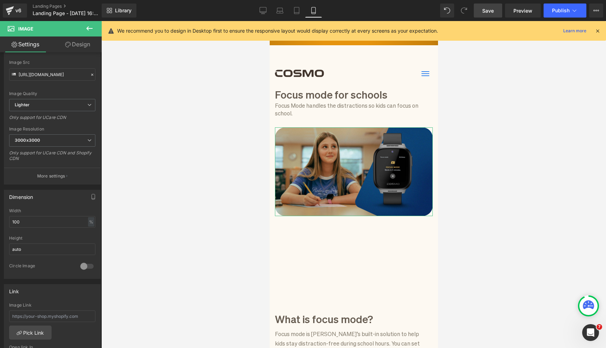
click at [71, 45] on link "Design" at bounding box center [77, 44] width 51 height 16
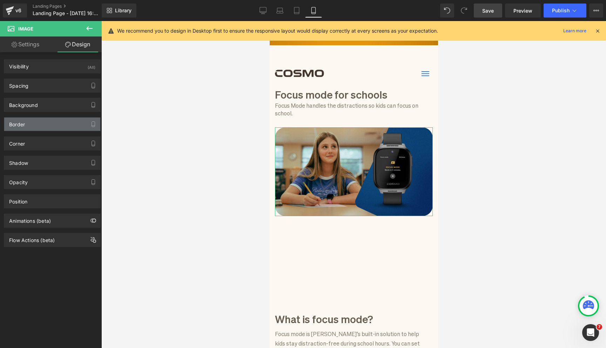
click at [51, 123] on div "Border" at bounding box center [52, 123] width 96 height 13
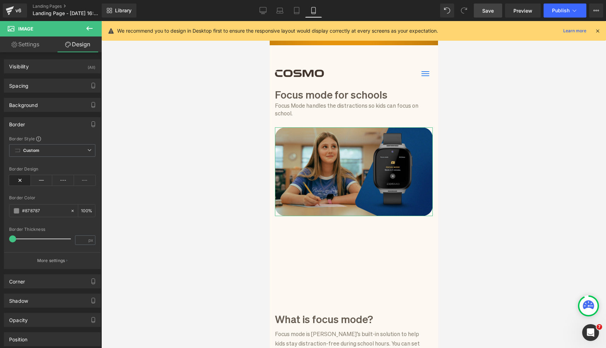
click at [50, 119] on div "Border" at bounding box center [52, 123] width 96 height 13
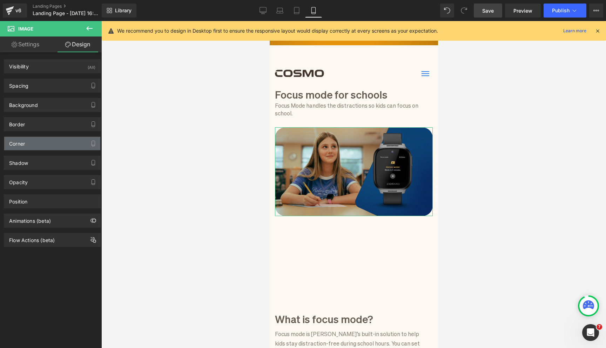
click at [48, 148] on div "Corner" at bounding box center [52, 143] width 96 height 13
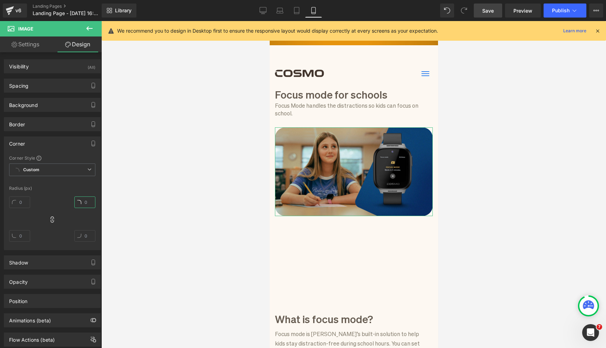
click at [92, 200] on input "text" at bounding box center [84, 202] width 21 height 12
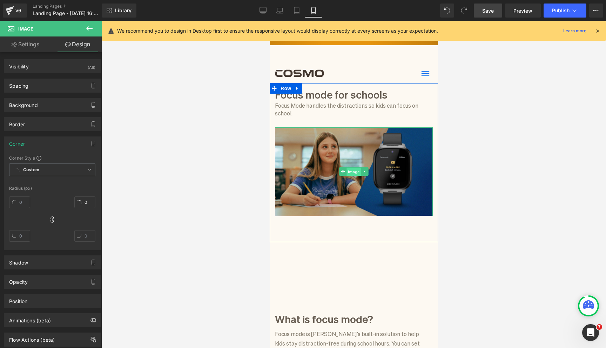
click at [354, 174] on span "Image" at bounding box center [353, 172] width 15 height 8
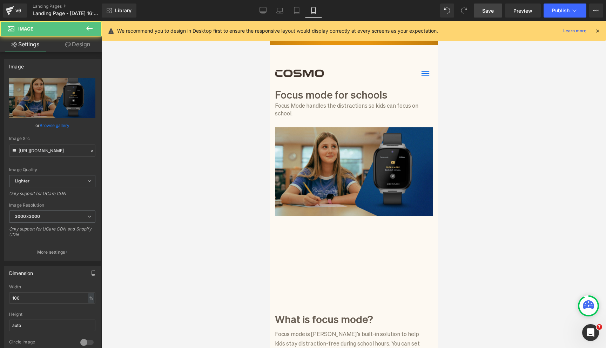
click at [78, 47] on link "Design" at bounding box center [77, 44] width 51 height 16
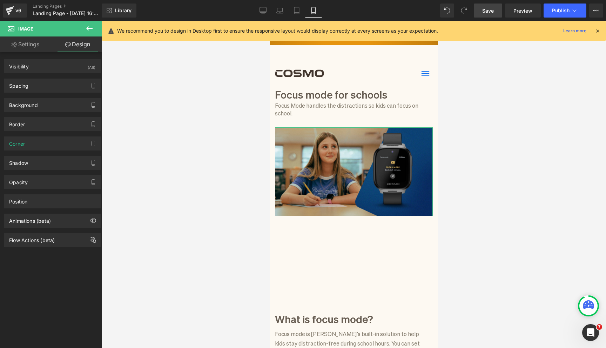
click at [26, 41] on link "Settings" at bounding box center [25, 44] width 51 height 16
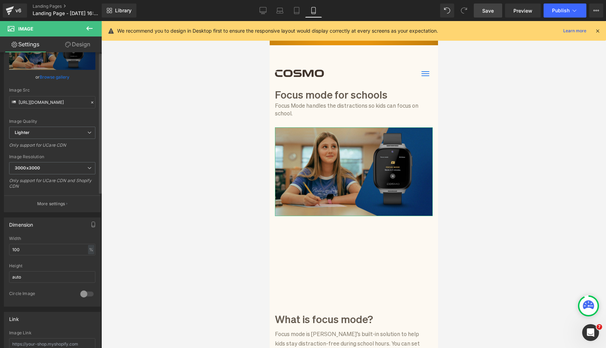
scroll to position [51, 0]
click at [80, 45] on link "Design" at bounding box center [77, 44] width 51 height 16
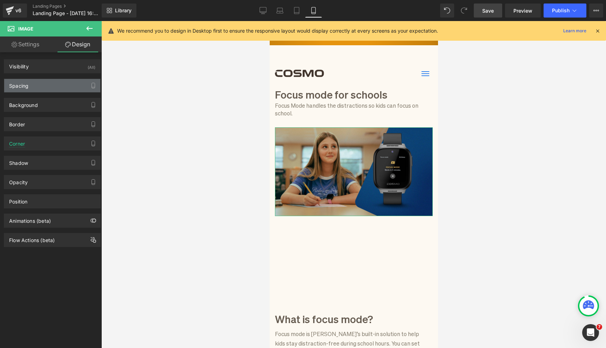
click at [54, 88] on div "Spacing" at bounding box center [52, 85] width 96 height 13
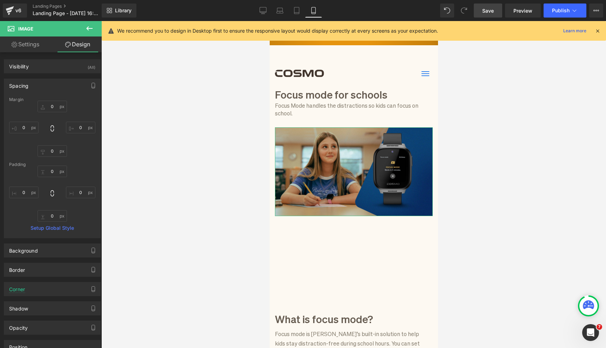
click at [32, 200] on div "0 0 0 0" at bounding box center [52, 193] width 86 height 56
click at [28, 195] on input "0" at bounding box center [23, 193] width 29 height 12
click at [30, 197] on input "-15" at bounding box center [23, 193] width 29 height 12
click at [29, 132] on input "0" at bounding box center [23, 128] width 29 height 12
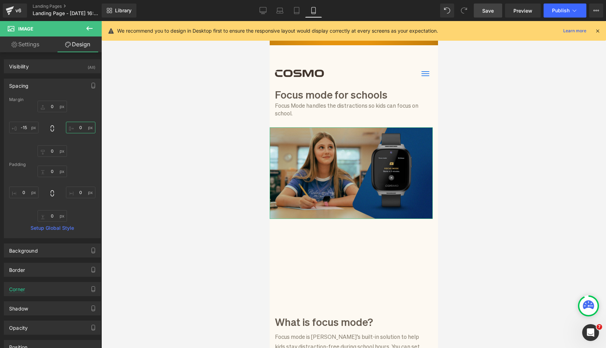
click at [80, 130] on input "0" at bounding box center [80, 128] width 29 height 12
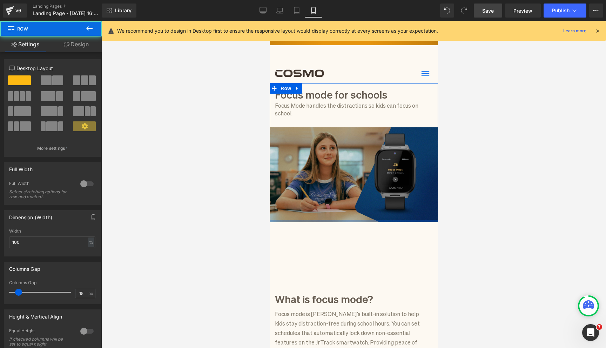
drag, startPoint x: 405, startPoint y: 221, endPoint x: 408, endPoint y: 216, distance: 5.5
click at [408, 216] on div "Focus mode for schools Heading Focus Mode handles the distractions so kids can …" at bounding box center [353, 152] width 168 height 139
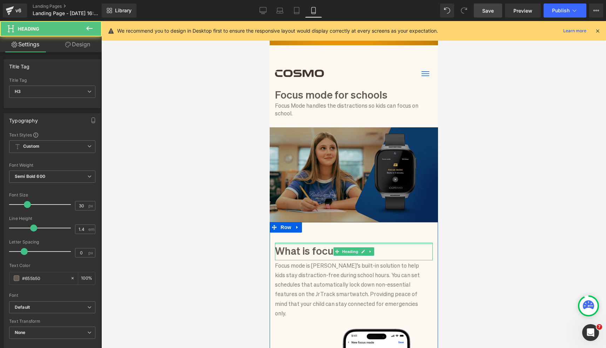
drag, startPoint x: 324, startPoint y: 244, endPoint x: 333, endPoint y: 190, distance: 54.8
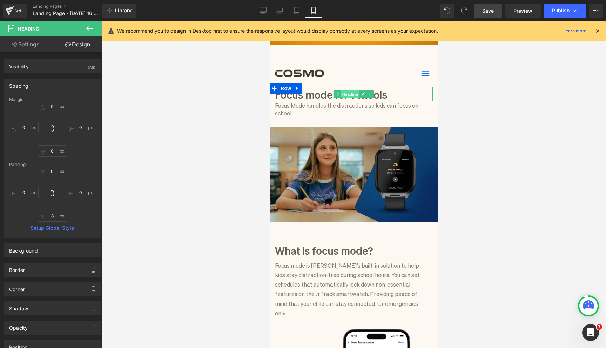
click at [343, 94] on span "Heading" at bounding box center [349, 94] width 19 height 8
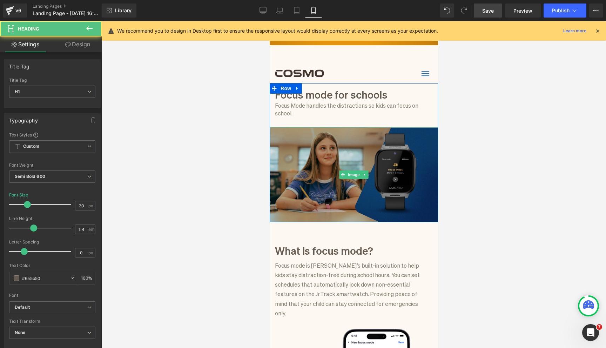
scroll to position [75, 0]
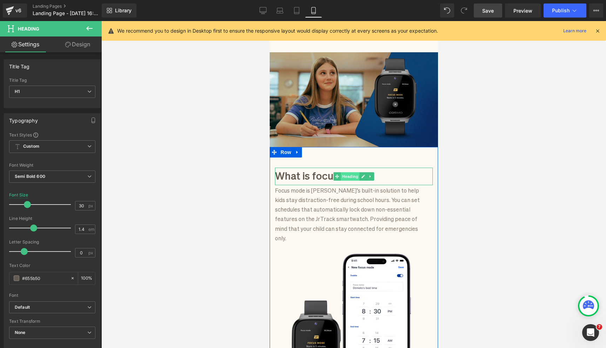
click at [349, 176] on span "Heading" at bounding box center [349, 176] width 19 height 8
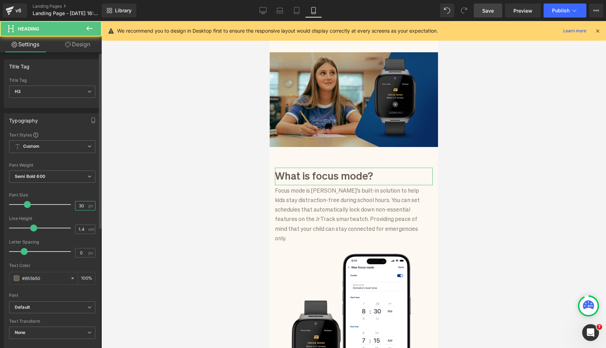
click at [77, 202] on input "30" at bounding box center [81, 205] width 12 height 9
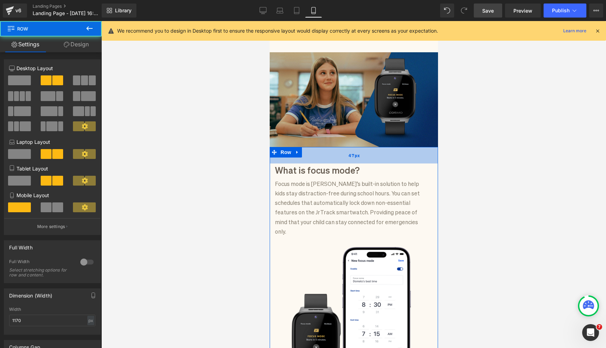
drag, startPoint x: 339, startPoint y: 156, endPoint x: 340, endPoint y: 150, distance: 6.9
click at [340, 150] on div "47px" at bounding box center [353, 155] width 168 height 16
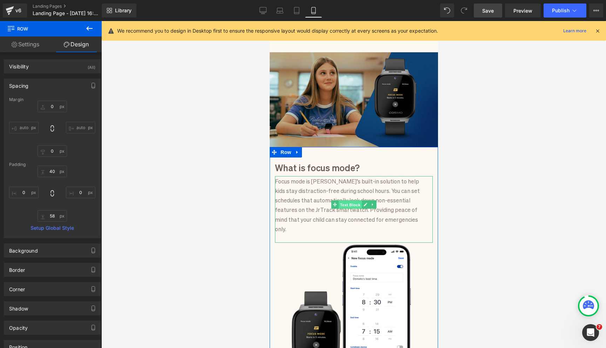
click at [348, 204] on span "Text Block" at bounding box center [349, 205] width 23 height 8
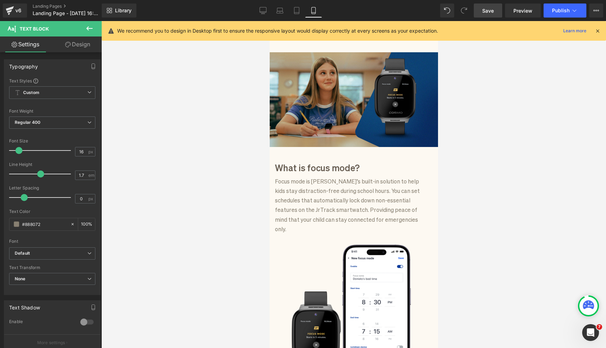
click at [179, 211] on div at bounding box center [353, 184] width 505 height 327
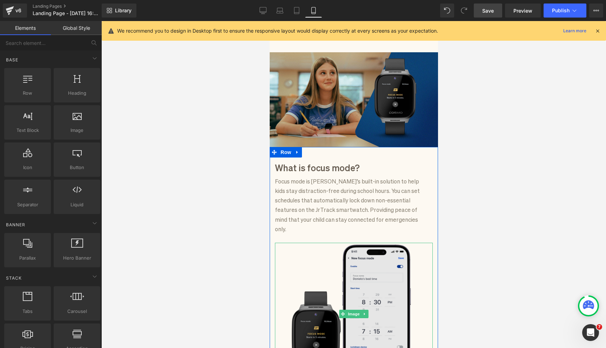
scroll to position [151, 0]
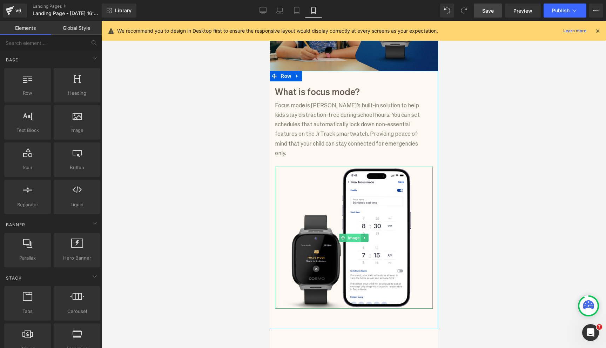
click at [349, 234] on span "Image" at bounding box center [353, 238] width 15 height 8
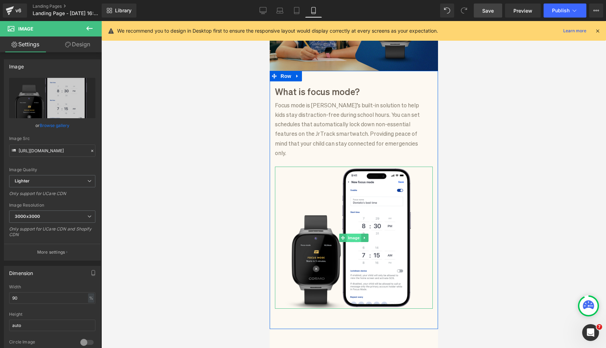
click at [351, 234] on span "Image" at bounding box center [353, 238] width 15 height 8
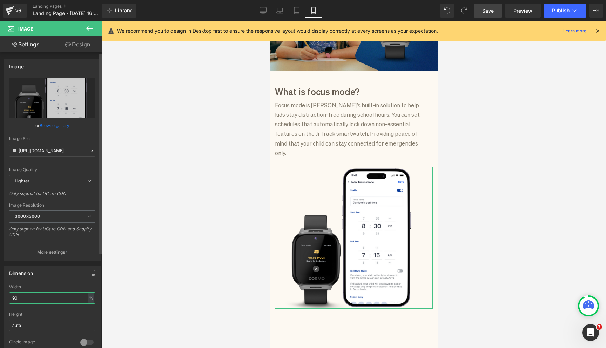
drag, startPoint x: 28, startPoint y: 296, endPoint x: 2, endPoint y: 296, distance: 25.6
click at [4, 296] on div "Dimension 90% Width 90 % % px auto Height auto 0 Circle Image" at bounding box center [52, 310] width 97 height 89
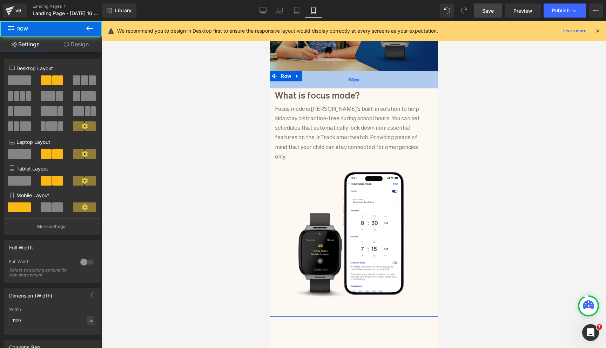
click at [316, 87] on div "50px" at bounding box center [353, 80] width 168 height 18
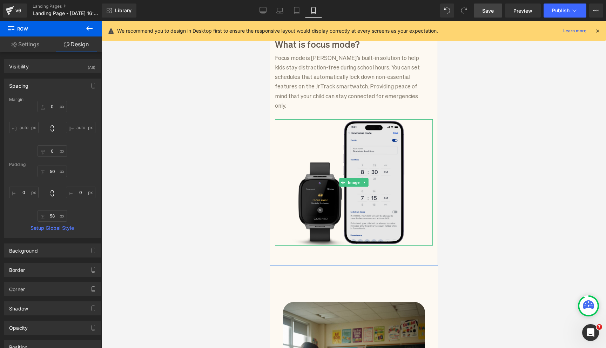
scroll to position [217, 0]
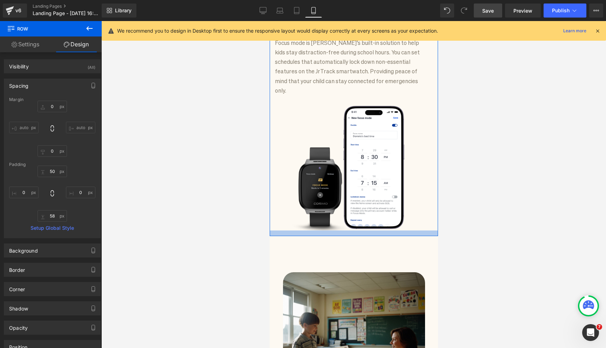
drag, startPoint x: 392, startPoint y: 239, endPoint x: 393, endPoint y: 224, distance: 14.8
click at [393, 230] on div at bounding box center [353, 233] width 168 height 6
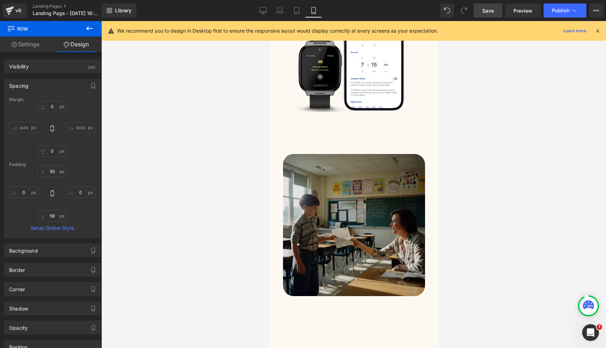
scroll to position [425, 0]
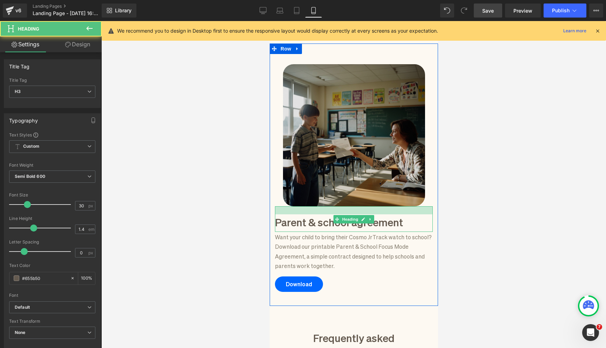
drag, startPoint x: 389, startPoint y: 197, endPoint x: 391, endPoint y: 158, distance: 39.6
click at [391, 158] on div "Image Parent & school agreement Heading Want your child to bring their Cosmo Jr…" at bounding box center [353, 174] width 168 height 262
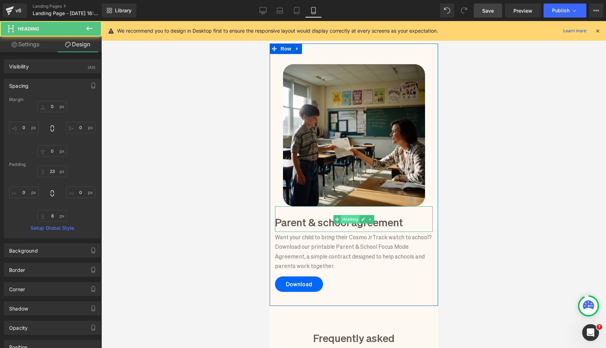
click at [347, 215] on span "Heading" at bounding box center [349, 219] width 19 height 8
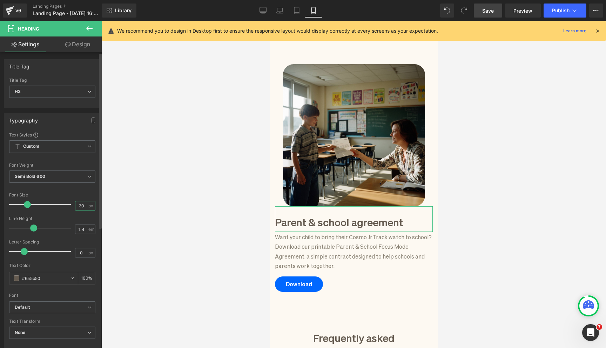
click at [79, 201] on input "30" at bounding box center [81, 205] width 12 height 9
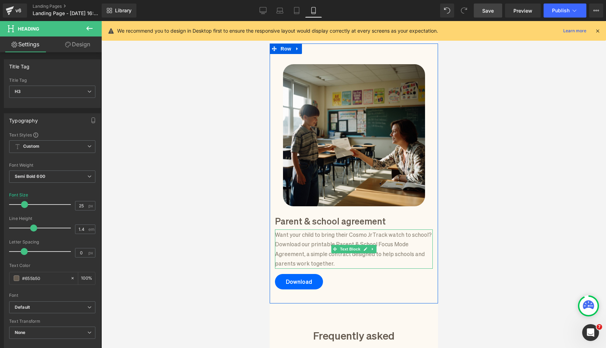
click at [394, 236] on p "Want your child to bring their Cosmo JrTrack watch to school? Download our prin…" at bounding box center [354, 248] width 158 height 38
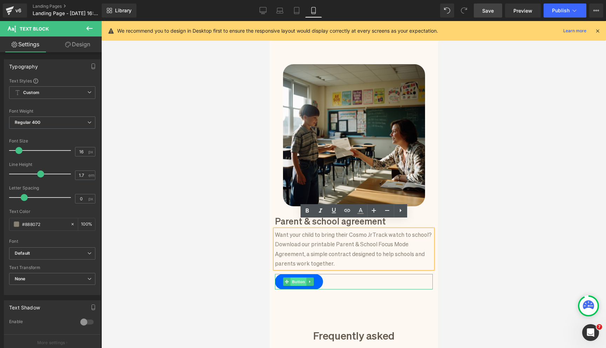
click at [303, 277] on span "Button" at bounding box center [298, 281] width 16 height 8
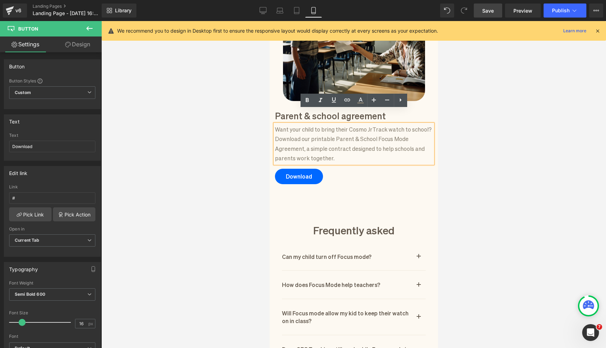
scroll to position [535, 0]
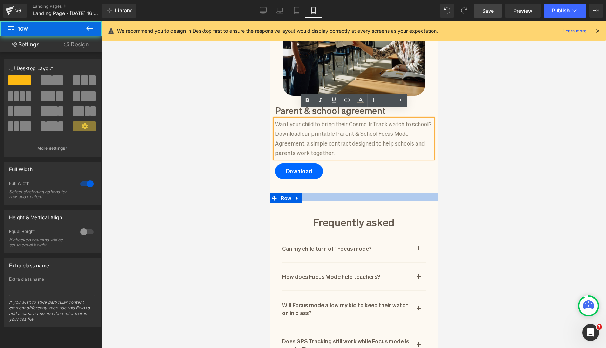
click at [347, 193] on div at bounding box center [353, 197] width 168 height 8
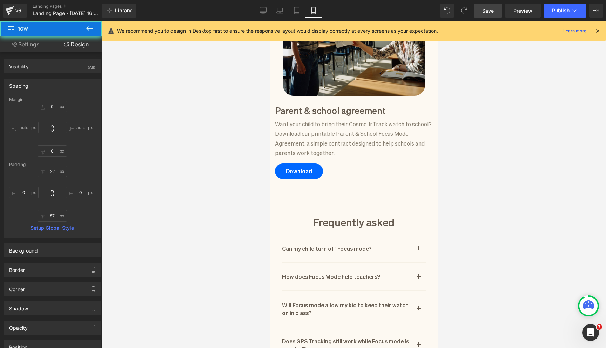
click at [242, 167] on div at bounding box center [353, 184] width 505 height 327
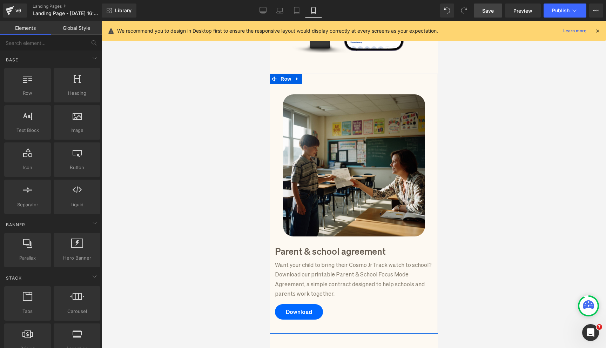
scroll to position [373, 0]
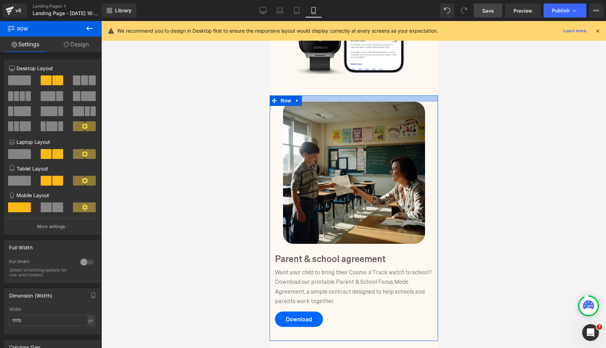
drag, startPoint x: 328, startPoint y: 95, endPoint x: 331, endPoint y: 81, distance: 14.7
click at [331, 81] on div "Focus mode for schools Heading Focus Mode handles the distractions so kids can …" at bounding box center [353, 179] width 168 height 939
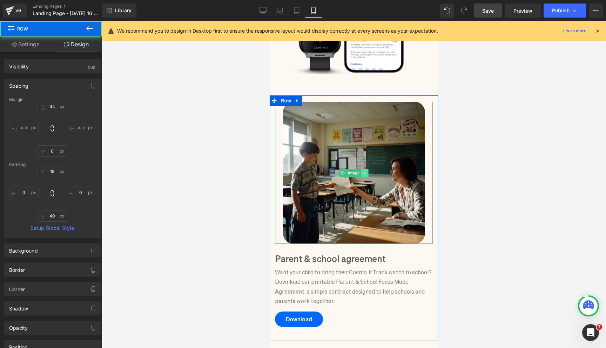
click at [365, 171] on icon at bounding box center [365, 173] width 4 height 4
click at [360, 171] on icon at bounding box center [361, 173] width 4 height 4
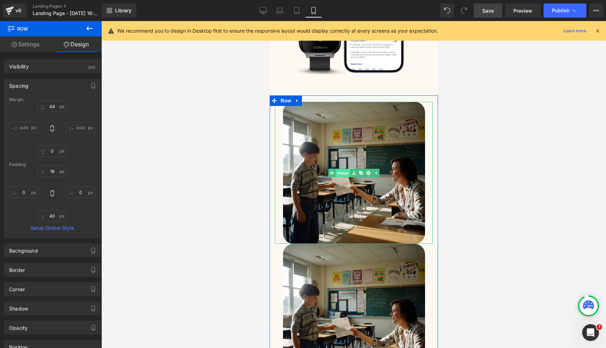
click at [339, 169] on link "Image" at bounding box center [339, 173] width 22 height 8
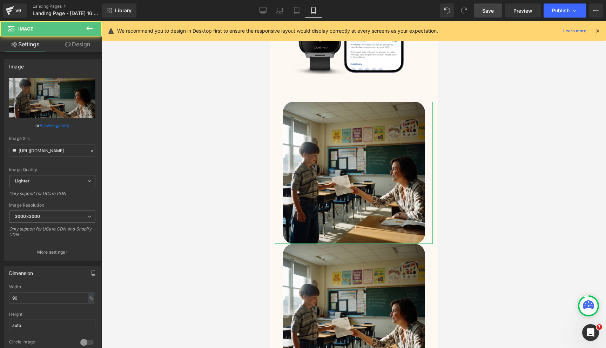
click at [75, 46] on link "Design" at bounding box center [77, 44] width 51 height 16
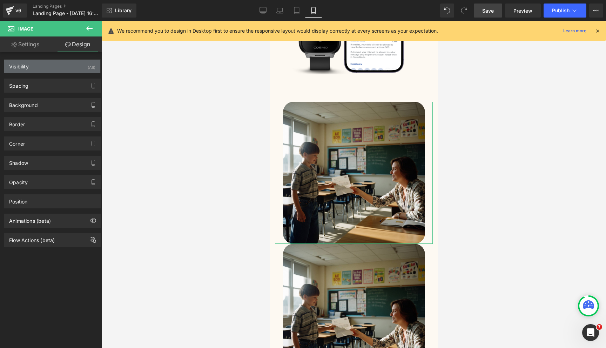
click at [47, 65] on div "Visibility (All)" at bounding box center [52, 66] width 96 height 13
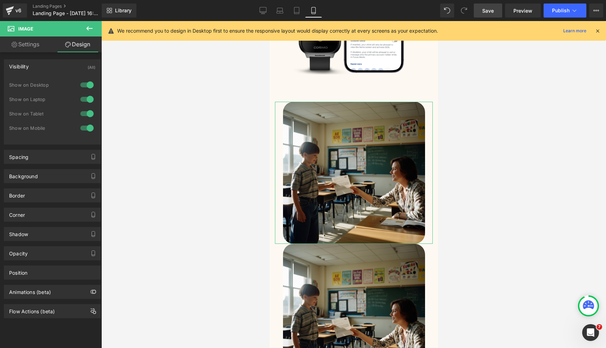
click at [88, 128] on div at bounding box center [87, 127] width 17 height 11
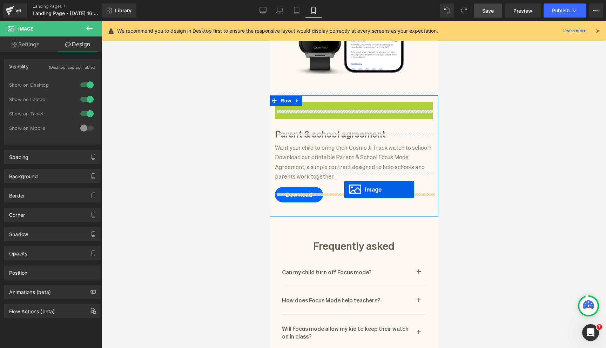
drag, startPoint x: 343, startPoint y: 165, endPoint x: 344, endPoint y: 189, distance: 24.6
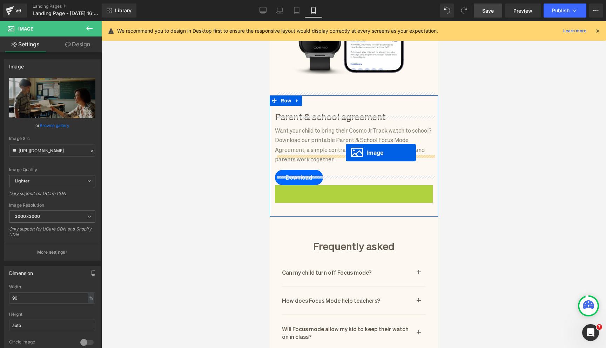
drag, startPoint x: 340, startPoint y: 245, endPoint x: 345, endPoint y: 152, distance: 93.1
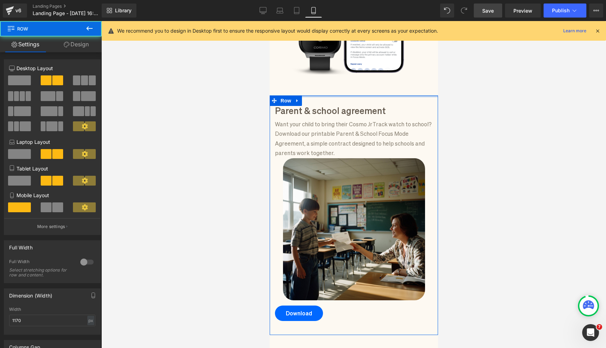
drag, startPoint x: 326, startPoint y: 90, endPoint x: 327, endPoint y: 79, distance: 10.7
click at [327, 79] on div "Focus mode for schools Heading Focus Mode handles the distractions so kids can …" at bounding box center [353, 176] width 168 height 933
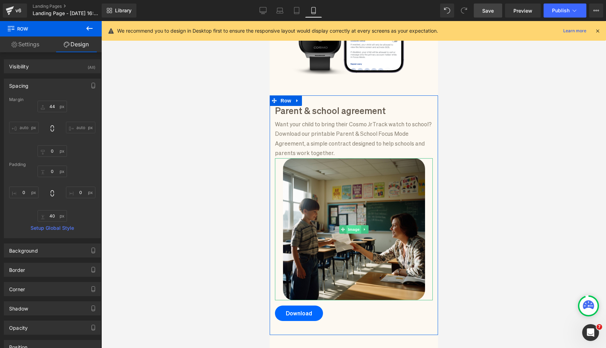
click at [353, 225] on span "Image" at bounding box center [353, 229] width 15 height 8
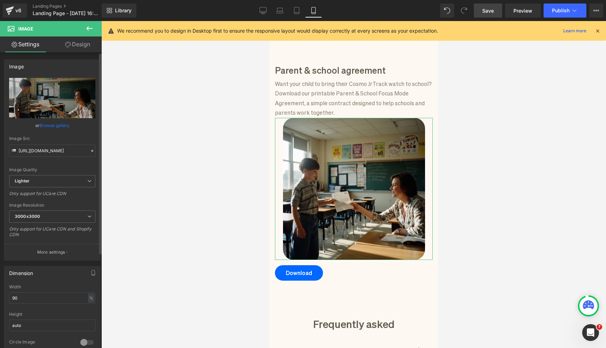
scroll to position [80, 0]
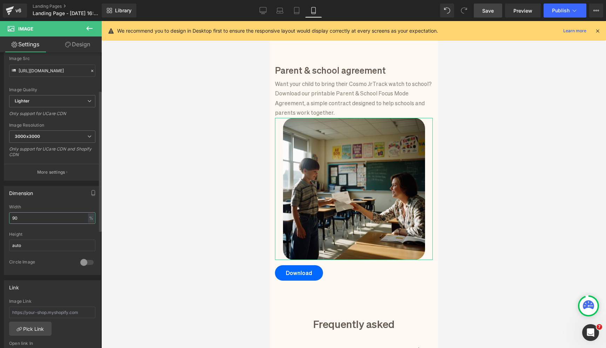
drag, startPoint x: 27, startPoint y: 216, endPoint x: 0, endPoint y: 212, distance: 26.9
click at [0, 212] on div "Dimension 90% Width 90 % % px auto Height auto 0 Circle Image" at bounding box center [52, 228] width 105 height 94
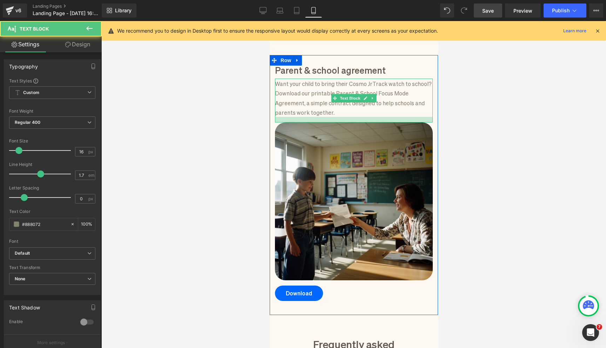
drag, startPoint x: 316, startPoint y: 108, endPoint x: 316, endPoint y: 113, distance: 4.9
click at [316, 117] on div at bounding box center [354, 120] width 158 height 6
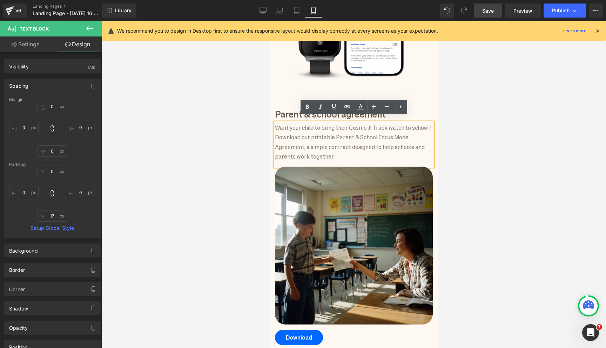
scroll to position [404, 0]
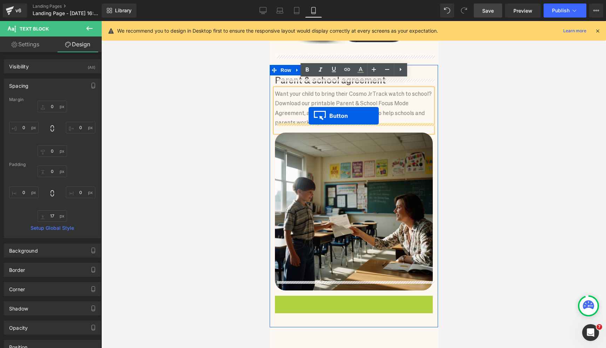
drag, startPoint x: 288, startPoint y: 296, endPoint x: 308, endPoint y: 116, distance: 181.0
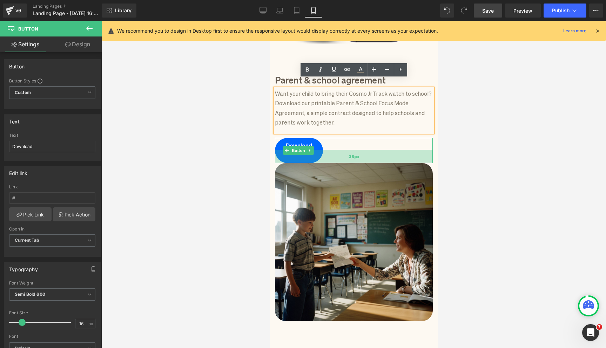
drag, startPoint x: 352, startPoint y: 143, endPoint x: 352, endPoint y: 153, distance: 9.8
click at [352, 153] on div "38px" at bounding box center [354, 156] width 158 height 13
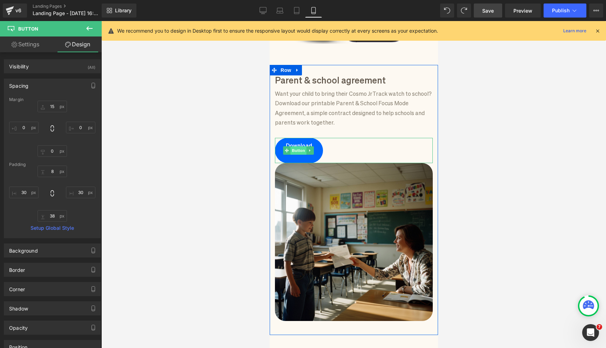
click at [296, 146] on span "Button" at bounding box center [298, 150] width 16 height 8
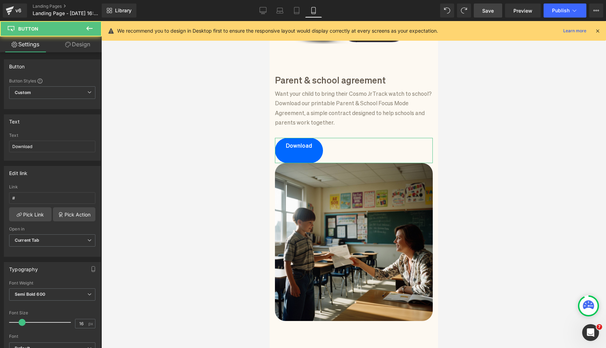
click at [75, 45] on link "Design" at bounding box center [77, 44] width 51 height 16
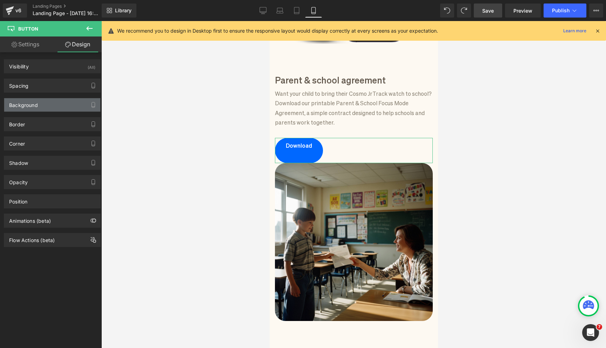
click at [56, 107] on div "Background" at bounding box center [52, 104] width 96 height 13
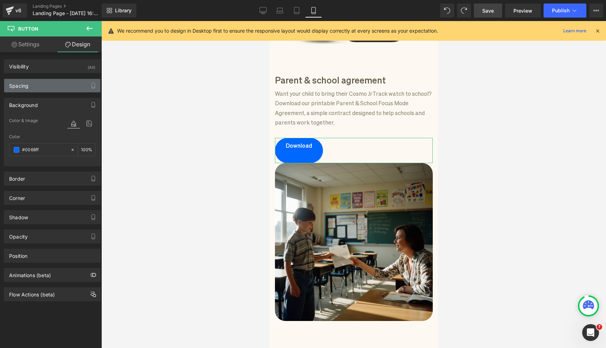
click at [49, 87] on div "Spacing" at bounding box center [52, 85] width 96 height 13
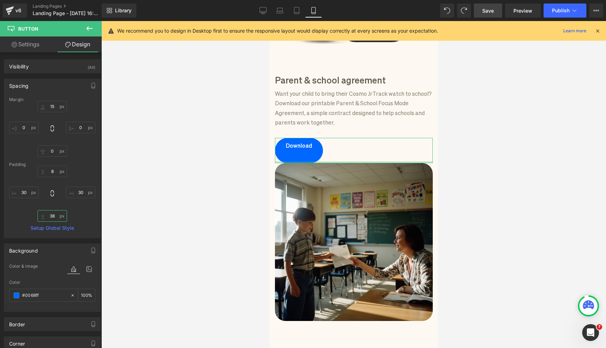
click at [58, 216] on input "text" at bounding box center [52, 216] width 29 height 12
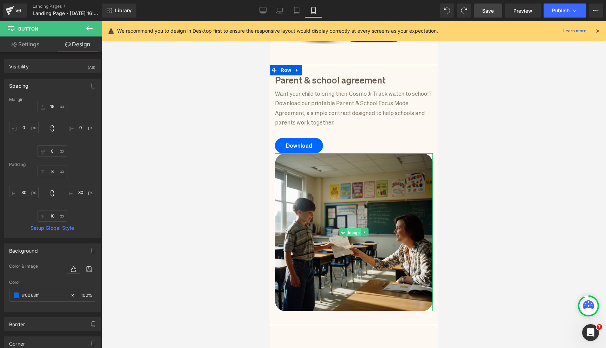
click at [354, 228] on span "Image" at bounding box center [353, 232] width 15 height 8
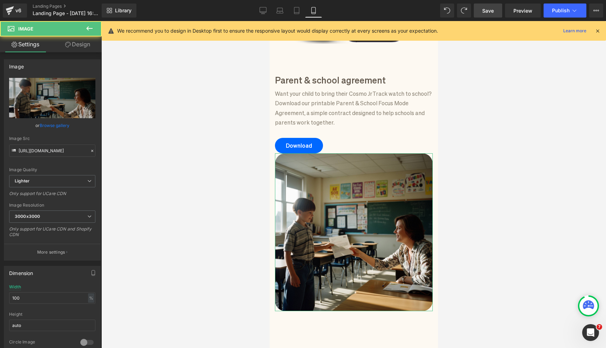
click at [79, 39] on link "Design" at bounding box center [77, 44] width 51 height 16
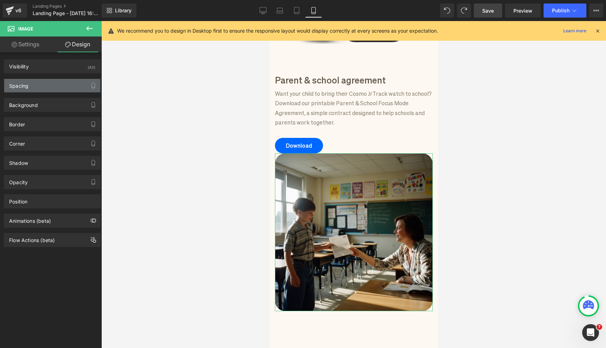
click at [58, 86] on div "Spacing" at bounding box center [52, 85] width 96 height 13
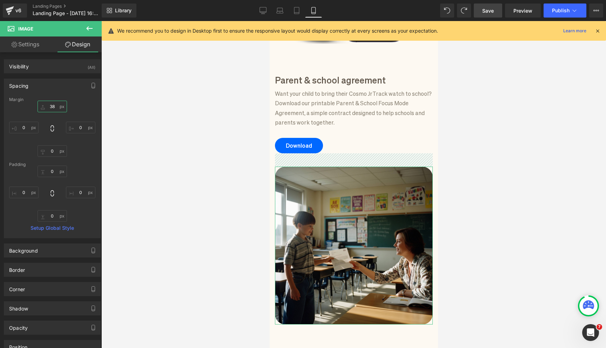
drag, startPoint x: 41, startPoint y: 106, endPoint x: 41, endPoint y: 93, distance: 13.3
click at [41, 93] on div "Spacing Margin 0 0 0 0 Padding 0 0 0 0 Setup Global Style" at bounding box center [52, 159] width 97 height 160
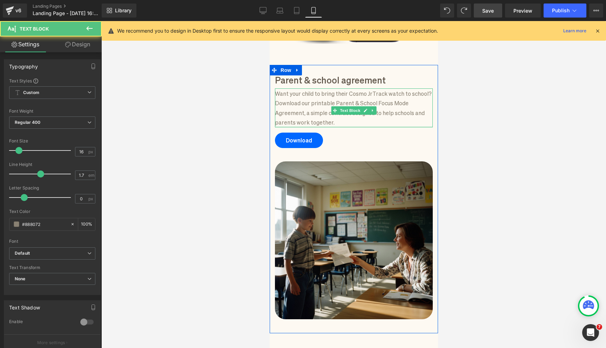
drag, startPoint x: 324, startPoint y: 122, endPoint x: 324, endPoint y: 116, distance: 5.3
click at [324, 116] on div "Want your child to bring their Cosmo JrTrack watch to school? Download our prin…" at bounding box center [354, 107] width 158 height 39
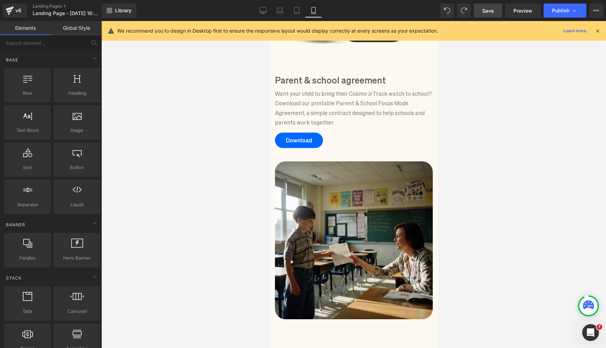
click at [217, 87] on div at bounding box center [353, 184] width 505 height 327
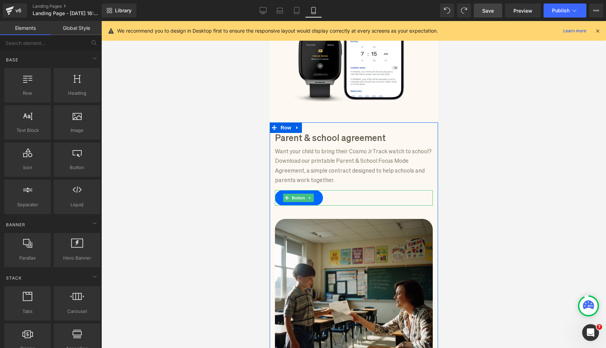
scroll to position [345, 0]
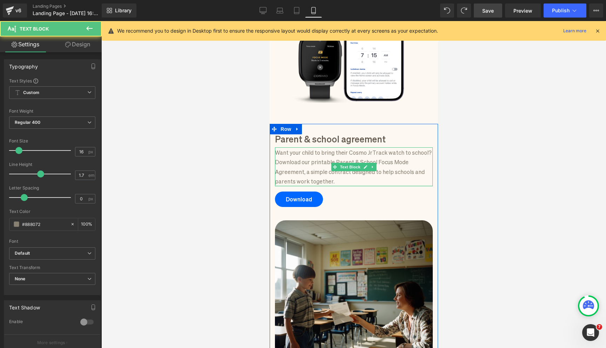
click at [327, 176] on div "Want your child to bring their Cosmo JrTrack watch to school? Download our prin…" at bounding box center [354, 166] width 158 height 39
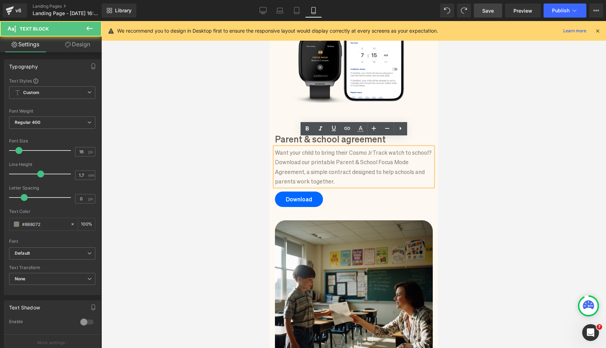
click at [493, 192] on div at bounding box center [353, 184] width 505 height 327
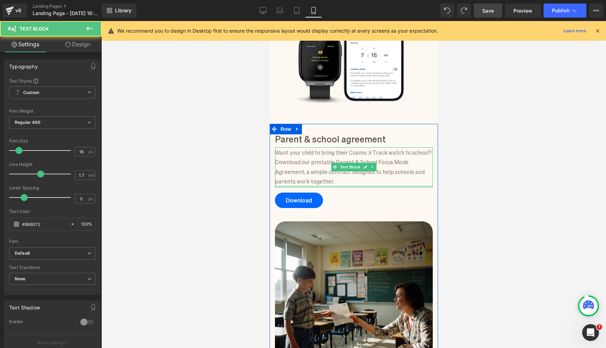
click at [352, 185] on div at bounding box center [354, 186] width 158 height 2
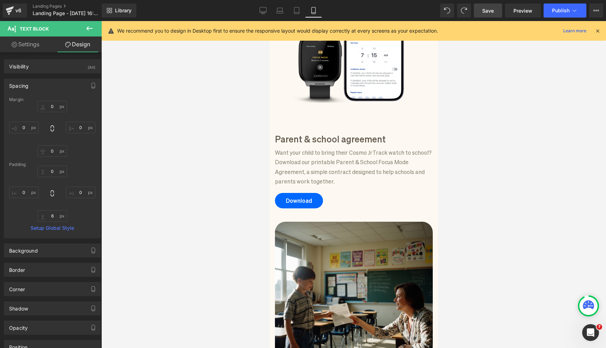
click at [459, 289] on div at bounding box center [353, 184] width 505 height 327
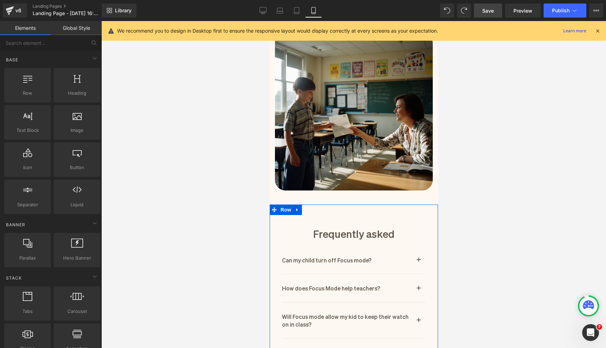
scroll to position [628, 0]
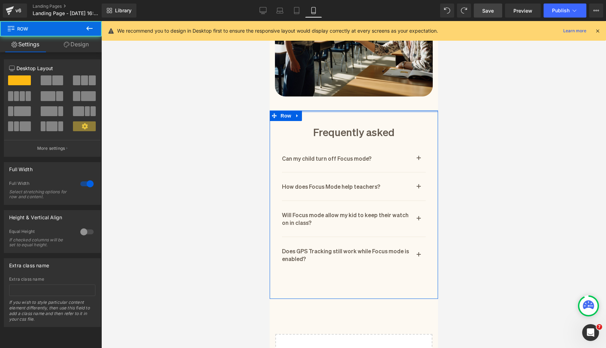
drag, startPoint x: 346, startPoint y: 107, endPoint x: 347, endPoint y: 91, distance: 16.1
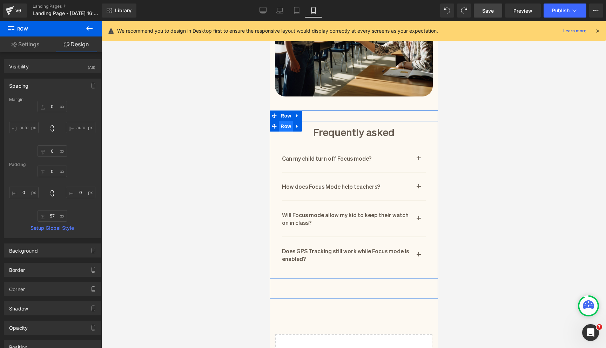
click at [284, 121] on span "Row" at bounding box center [285, 126] width 14 height 11
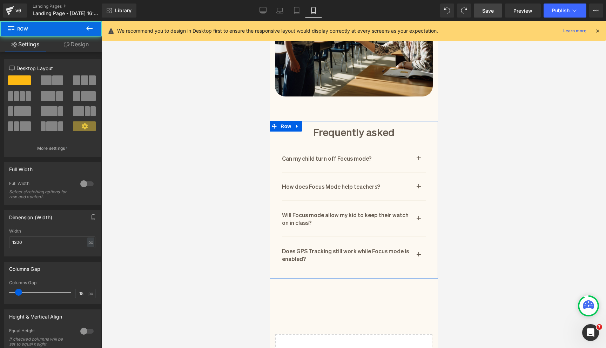
click at [83, 47] on link "Design" at bounding box center [76, 44] width 51 height 16
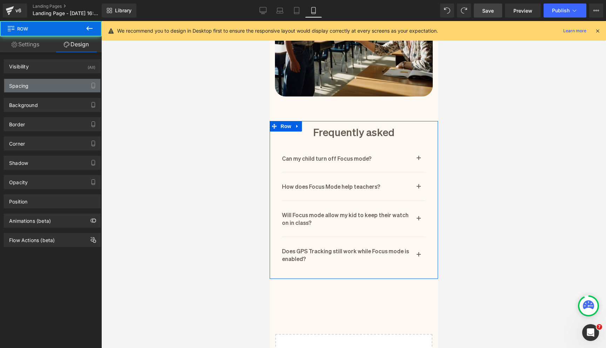
click at [56, 84] on div "Spacing" at bounding box center [52, 85] width 96 height 13
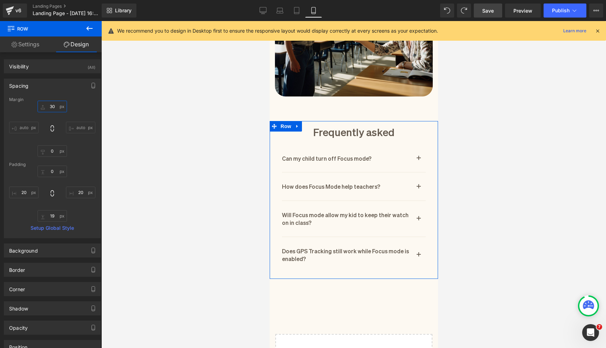
click at [57, 110] on input "30" at bounding box center [52, 107] width 29 height 12
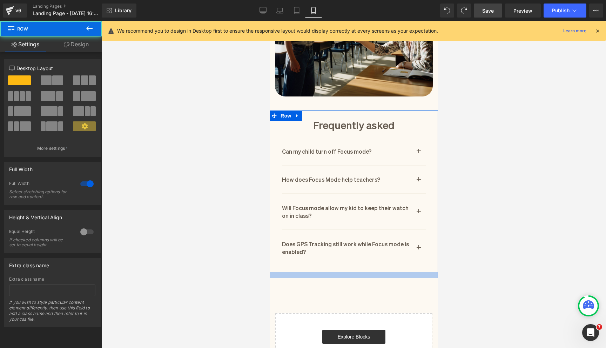
drag, startPoint x: 324, startPoint y: 275, endPoint x: 327, endPoint y: 262, distance: 13.2
click at [327, 272] on div at bounding box center [353, 275] width 168 height 6
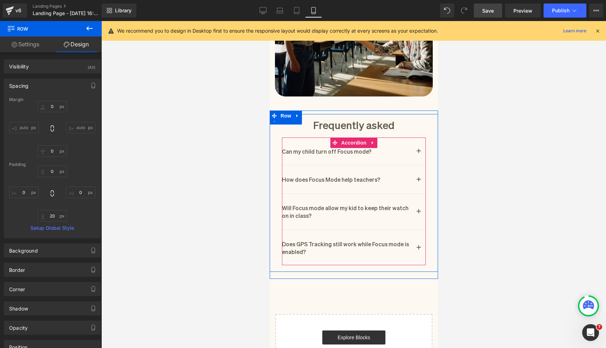
click at [417, 234] on button "button" at bounding box center [418, 247] width 14 height 35
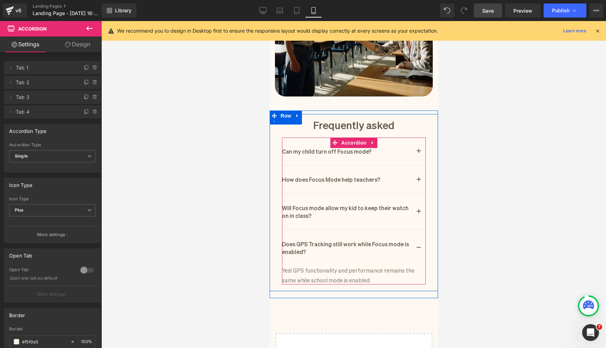
click at [418, 214] on span "button" at bounding box center [418, 214] width 0 height 0
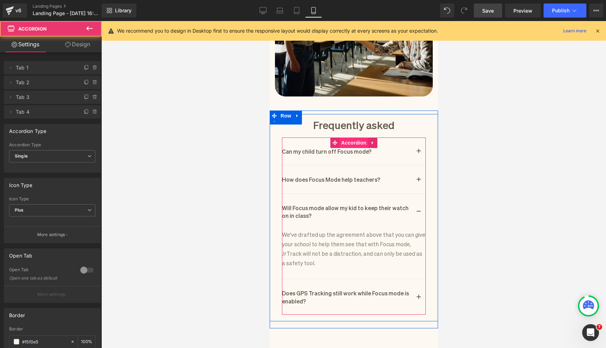
click at [346, 137] on span "Accordion" at bounding box center [353, 142] width 29 height 11
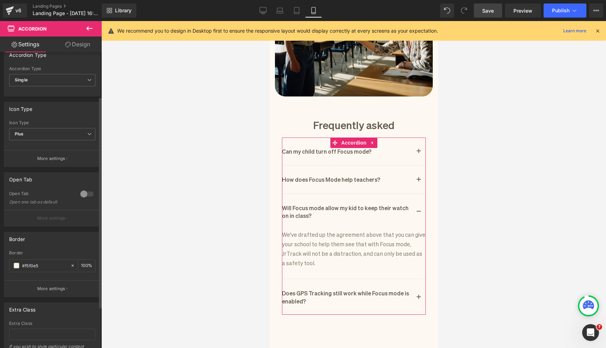
scroll to position [0, 0]
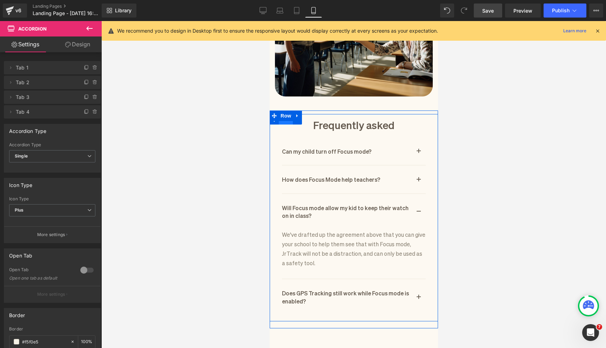
click at [287, 115] on span "Row" at bounding box center [285, 119] width 14 height 11
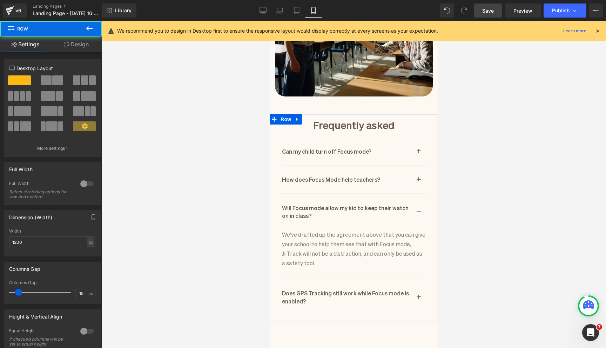
click at [88, 50] on link "Design" at bounding box center [76, 44] width 51 height 16
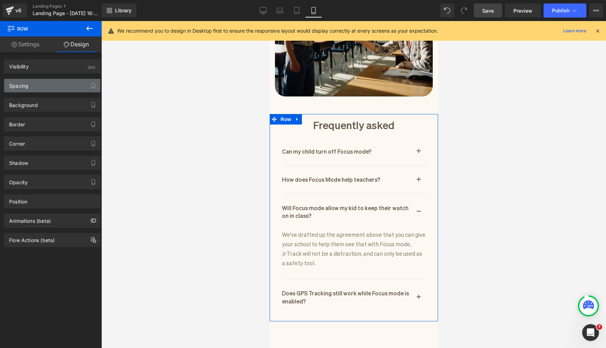
click at [51, 87] on div "Spacing" at bounding box center [52, 85] width 96 height 13
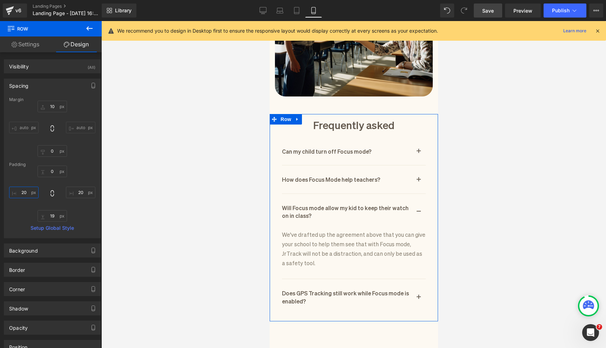
click at [29, 191] on input "20" at bounding box center [23, 193] width 29 height 12
click at [79, 194] on input "20" at bounding box center [80, 193] width 29 height 12
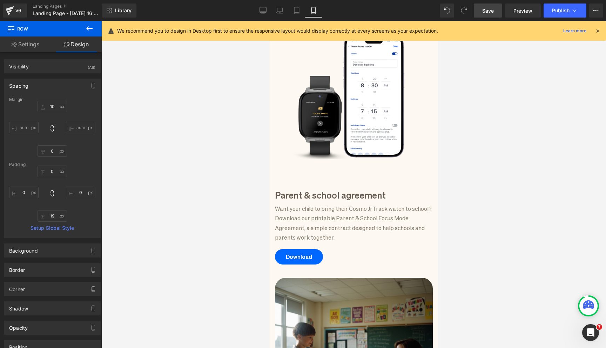
click at [377, 224] on p "Want your child to bring their Cosmo JrTrack watch to school? Download our prin…" at bounding box center [354, 222] width 158 height 38
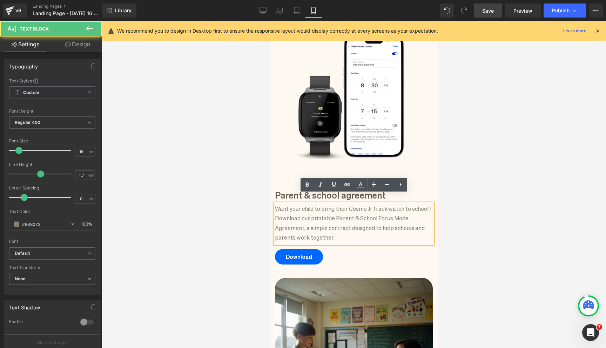
scroll to position [197, 0]
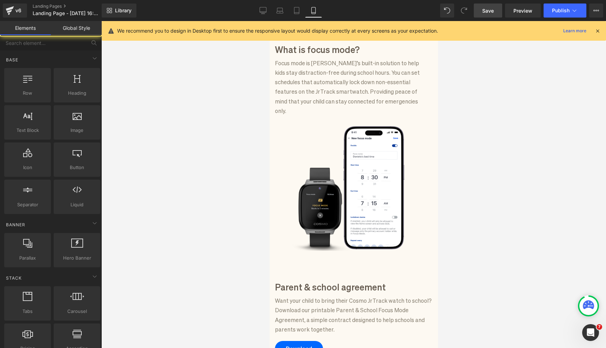
click at [256, 141] on div at bounding box center [353, 184] width 505 height 327
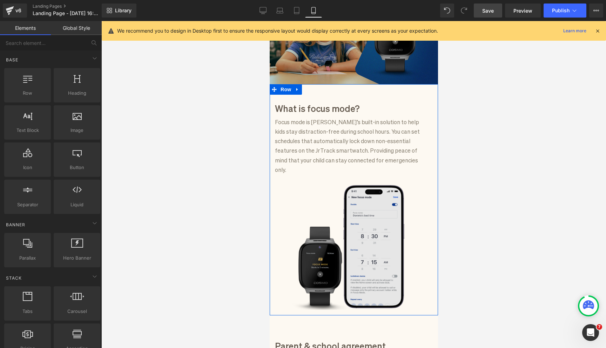
scroll to position [193, 0]
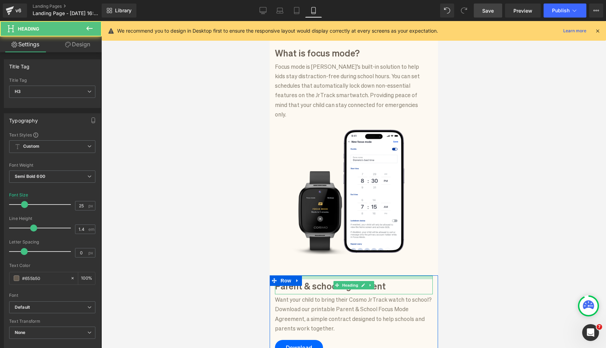
drag, startPoint x: 346, startPoint y: 271, endPoint x: 346, endPoint y: 267, distance: 4.6
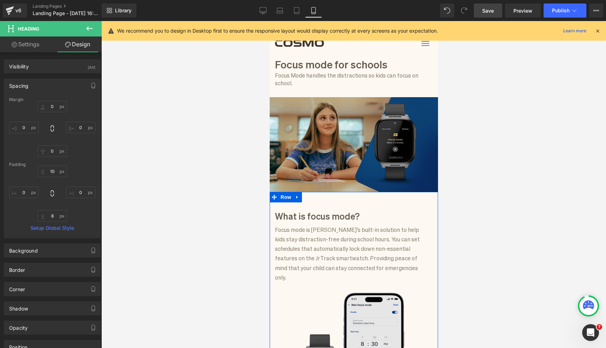
scroll to position [30, 0]
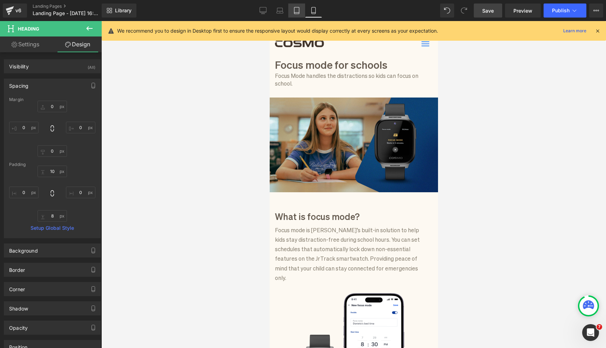
click at [300, 9] on icon at bounding box center [296, 10] width 7 height 7
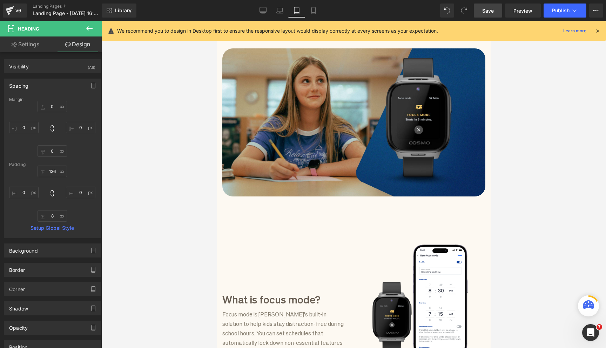
scroll to position [82, 0]
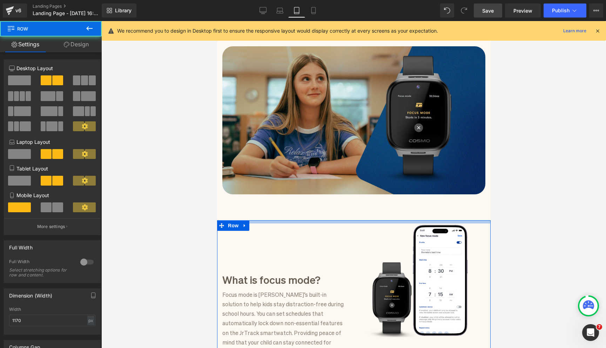
drag, startPoint x: 358, startPoint y: 233, endPoint x: 358, endPoint y: 211, distance: 22.1
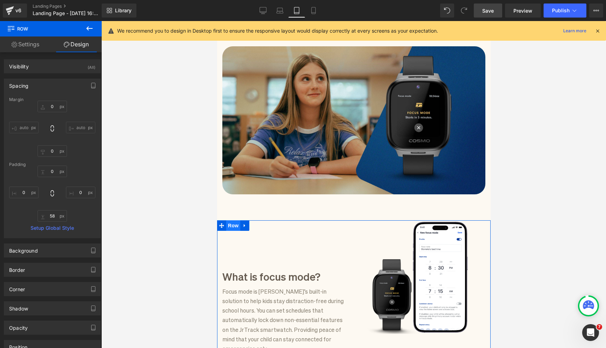
click at [232, 226] on span "Row" at bounding box center [233, 225] width 14 height 11
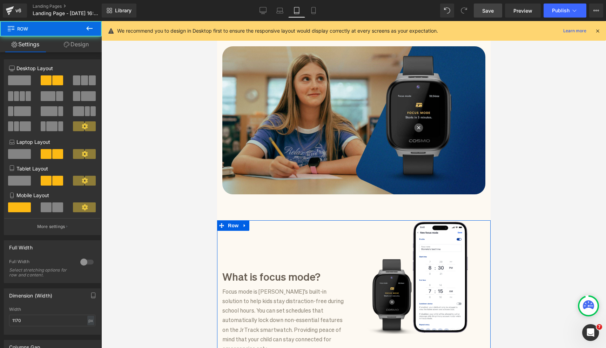
click at [74, 43] on link "Design" at bounding box center [76, 44] width 51 height 16
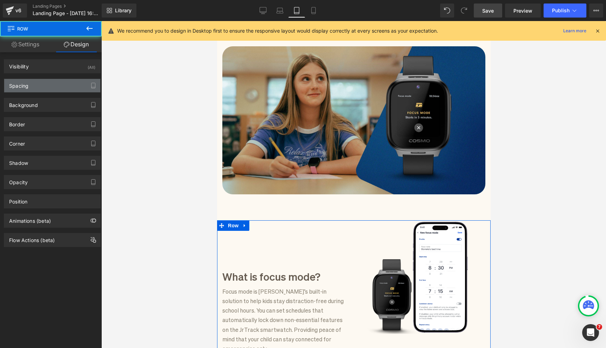
click at [65, 88] on div "Spacing" at bounding box center [52, 85] width 96 height 13
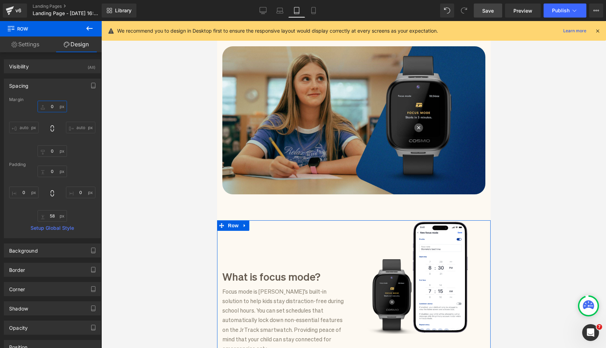
drag, startPoint x: 41, startPoint y: 109, endPoint x: 41, endPoint y: 115, distance: 5.6
click at [41, 115] on div "0 auto 0 auto" at bounding box center [52, 129] width 86 height 56
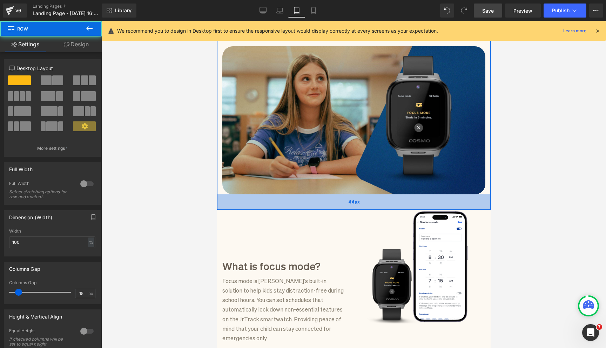
drag, startPoint x: 270, startPoint y: 214, endPoint x: 271, endPoint y: 203, distance: 10.2
click at [271, 203] on div "44px" at bounding box center [353, 201] width 273 height 15
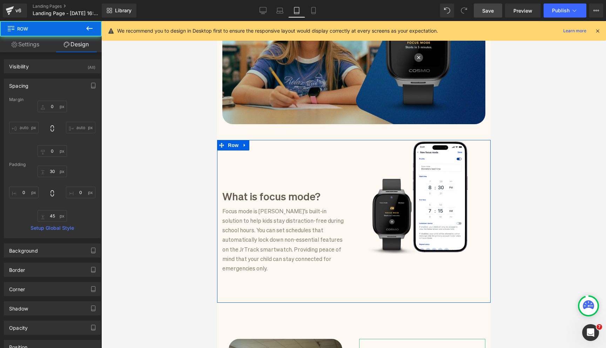
scroll to position [167, 0]
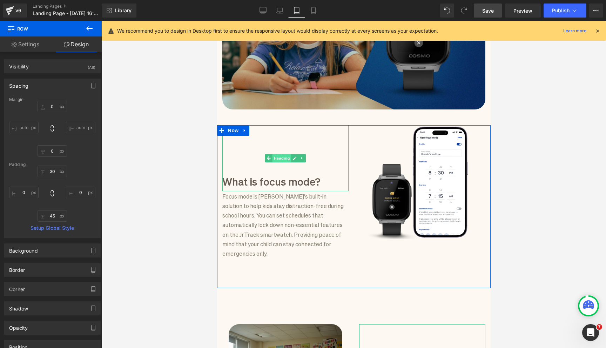
click at [276, 157] on span "Heading" at bounding box center [281, 158] width 19 height 8
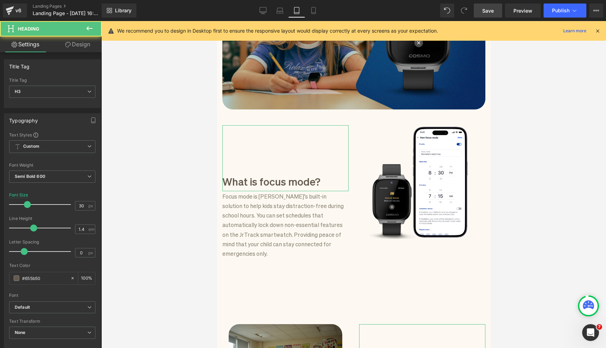
click at [84, 47] on link "Design" at bounding box center [77, 44] width 51 height 16
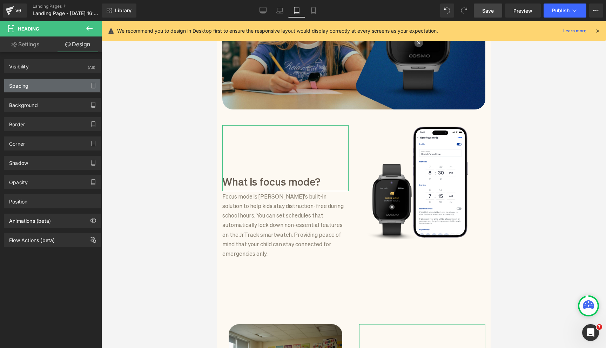
click at [54, 82] on div "Spacing" at bounding box center [52, 85] width 96 height 13
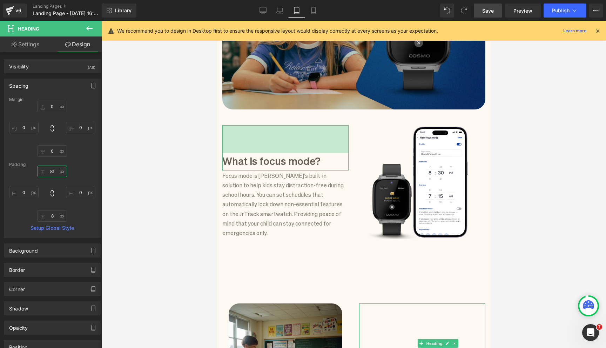
drag, startPoint x: 42, startPoint y: 173, endPoint x: 44, endPoint y: 192, distance: 19.7
click at [44, 192] on div "138 0 8 0" at bounding box center [52, 193] width 86 height 56
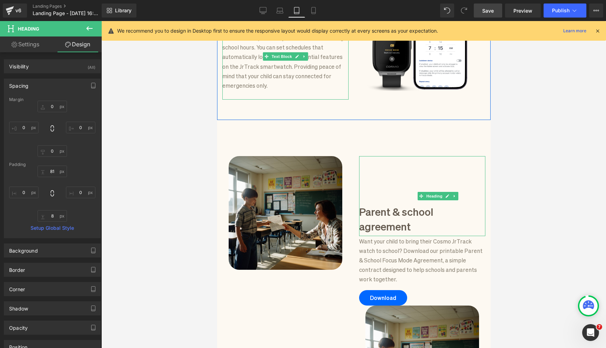
scroll to position [330, 0]
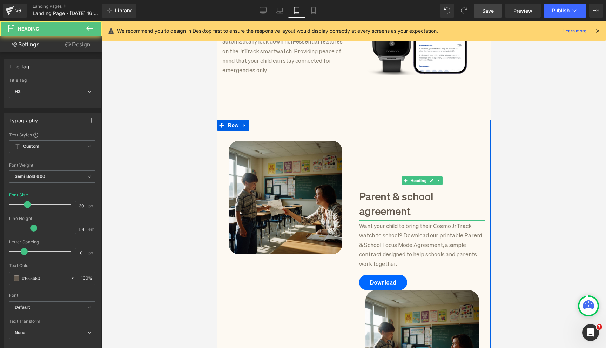
click at [404, 141] on div "Parent & school agreement" at bounding box center [422, 181] width 126 height 80
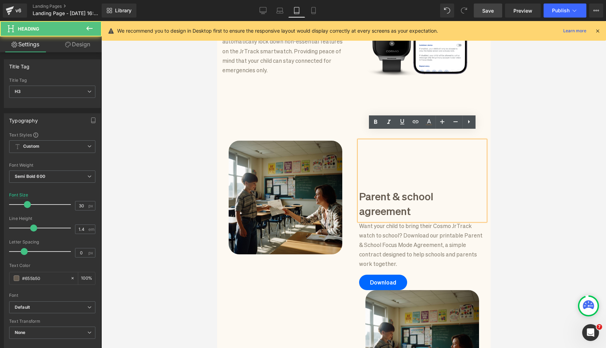
click at [359, 120] on div "Image Parent & school agreement Heading Want your child to bring their Cosmo Jr…" at bounding box center [353, 269] width 273 height 298
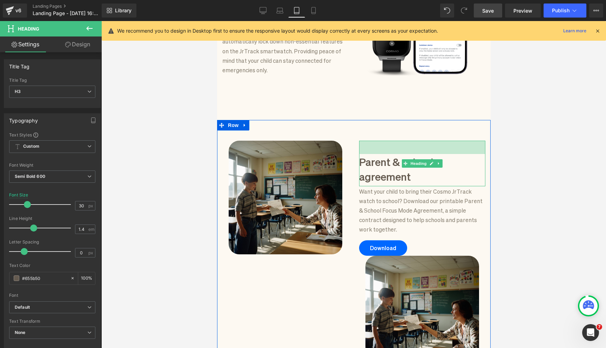
drag, startPoint x: 373, startPoint y: 131, endPoint x: 375, endPoint y: 97, distance: 34.4
click at [375, 97] on div "Focus mode for schools Heading Focus Mode handles the distractions so kids can …" at bounding box center [353, 232] width 273 height 974
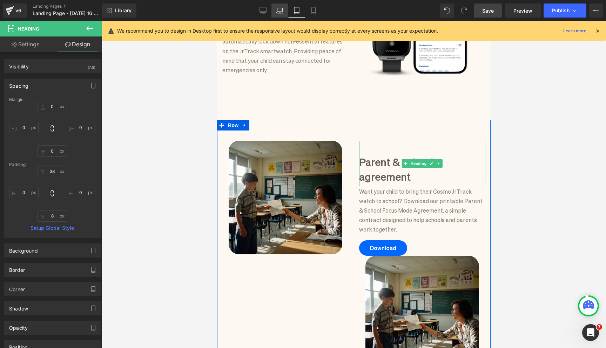
click at [276, 13] on link "Laptop" at bounding box center [279, 11] width 17 height 14
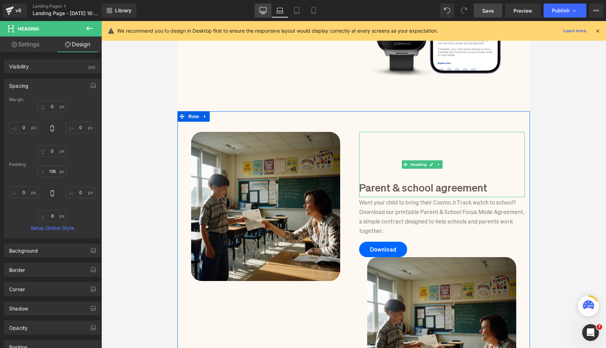
click at [263, 13] on icon at bounding box center [262, 10] width 7 height 7
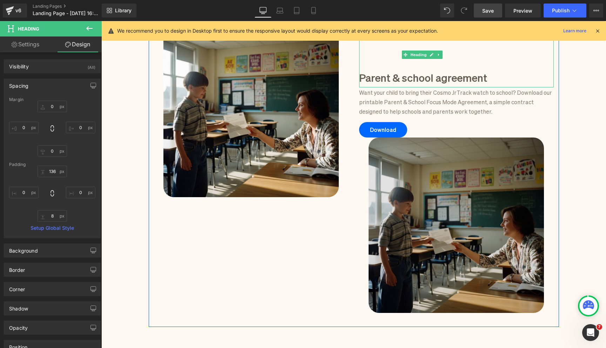
click at [430, 212] on img at bounding box center [455, 224] width 175 height 175
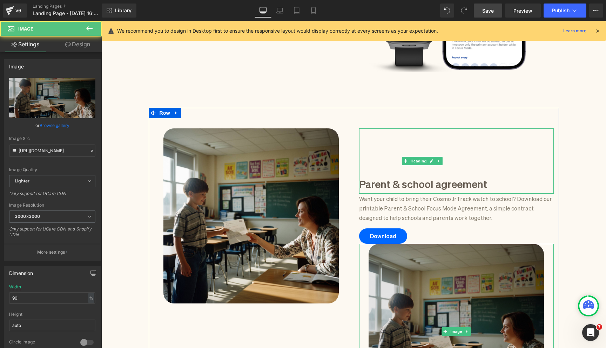
scroll to position [502, 0]
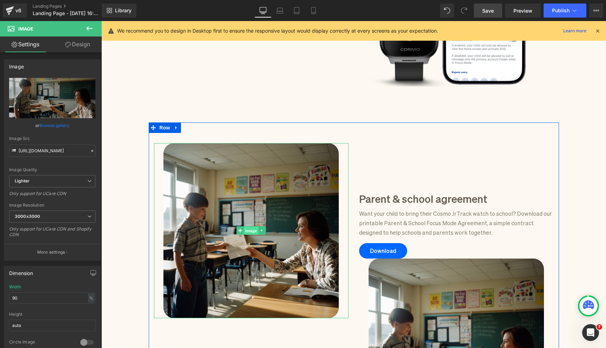
click at [249, 228] on span "Image" at bounding box center [251, 230] width 15 height 8
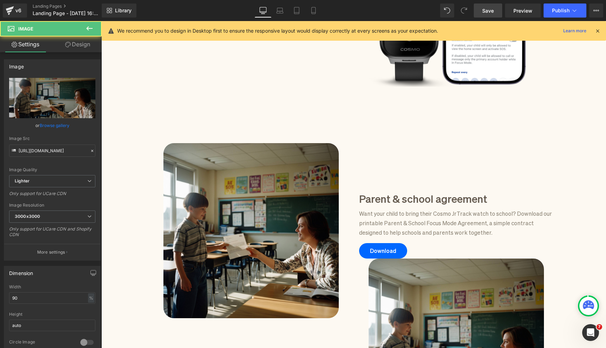
click at [88, 46] on link "Design" at bounding box center [77, 44] width 51 height 16
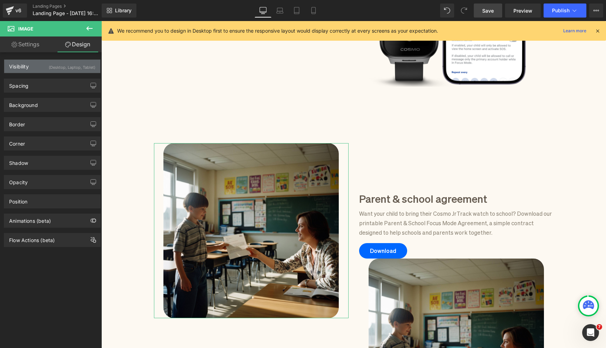
click at [60, 66] on div "(Desktop, Laptop, Tablet)" at bounding box center [72, 66] width 47 height 12
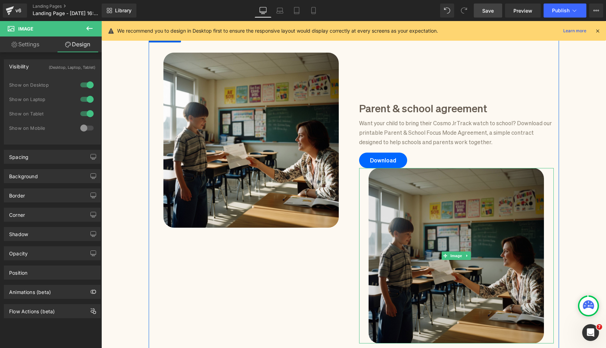
scroll to position [602, 0]
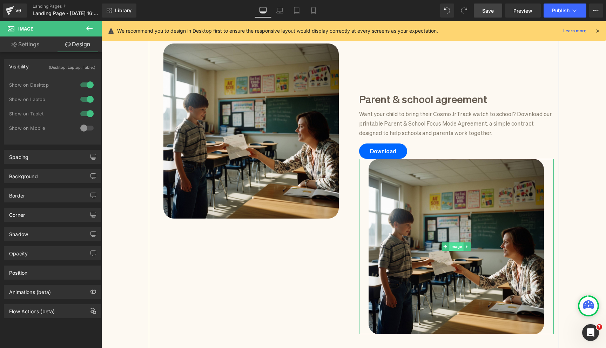
click at [456, 246] on span "Image" at bounding box center [456, 246] width 15 height 8
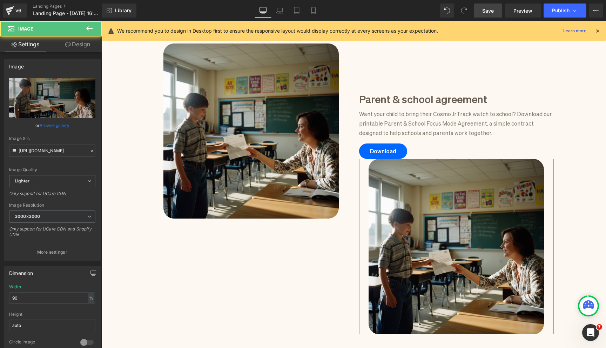
click at [82, 40] on link "Design" at bounding box center [77, 44] width 51 height 16
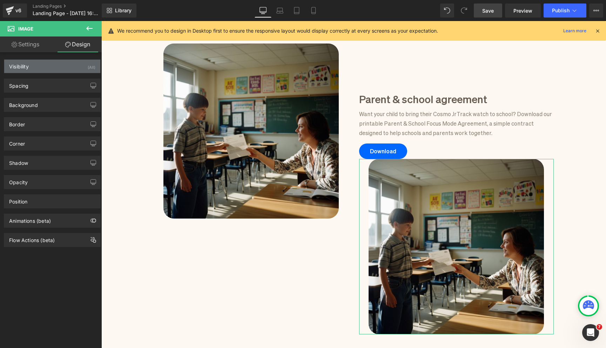
click at [59, 71] on div "Visibility (All)" at bounding box center [52, 66] width 96 height 13
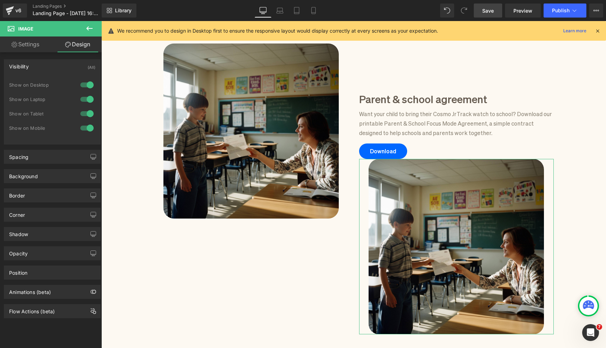
click at [88, 111] on div at bounding box center [87, 113] width 17 height 11
click at [88, 100] on div at bounding box center [87, 99] width 17 height 11
click at [88, 84] on div at bounding box center [87, 84] width 17 height 11
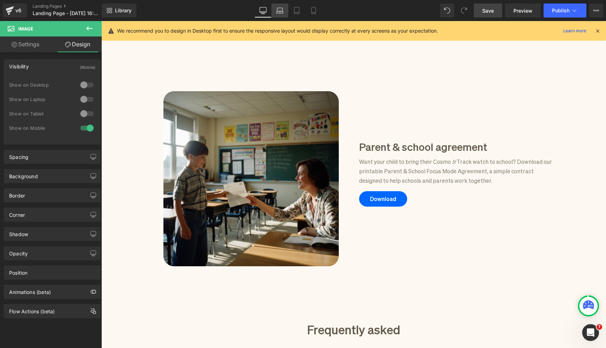
click at [283, 7] on icon at bounding box center [279, 10] width 7 height 7
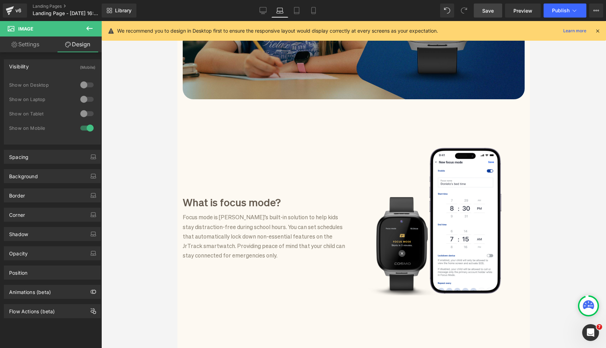
scroll to position [279, 0]
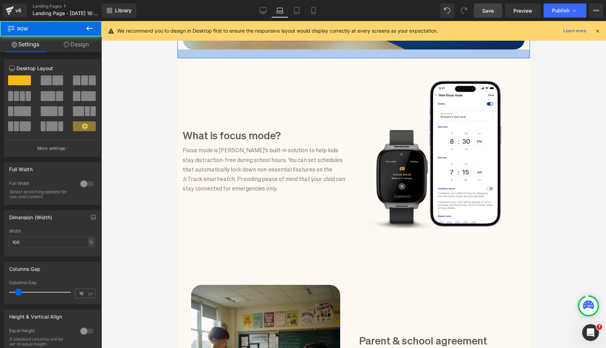
drag, startPoint x: 399, startPoint y: 74, endPoint x: 400, endPoint y: 57, distance: 17.2
click at [400, 57] on div at bounding box center [353, 53] width 352 height 9
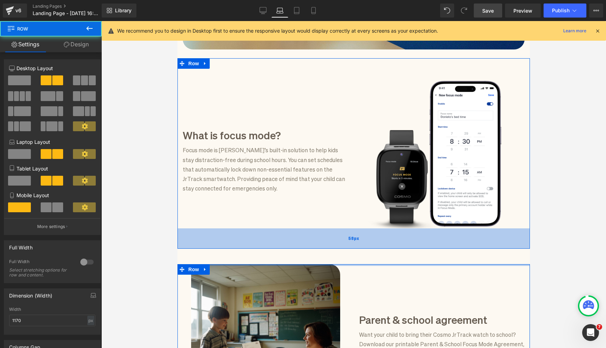
drag, startPoint x: 356, startPoint y: 272, endPoint x: 356, endPoint y: 236, distance: 36.8
click at [356, 237] on div "Focus mode for schools Heading Focus Mode handles the distractions so kids can …" at bounding box center [353, 284] width 352 height 958
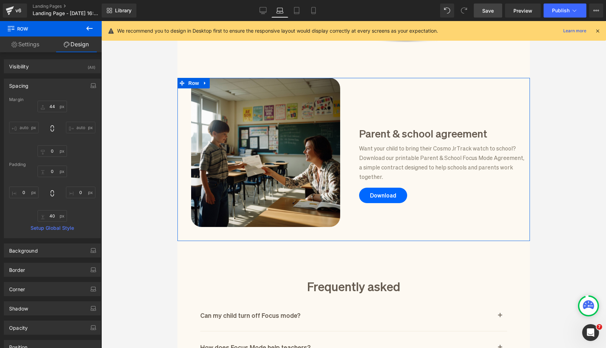
scroll to position [580, 0]
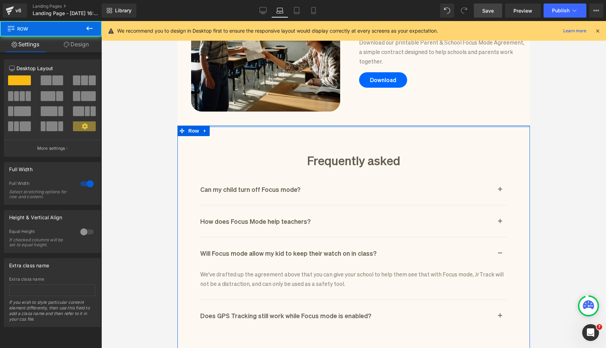
drag, startPoint x: 334, startPoint y: 132, endPoint x: 334, endPoint y: 120, distance: 12.6
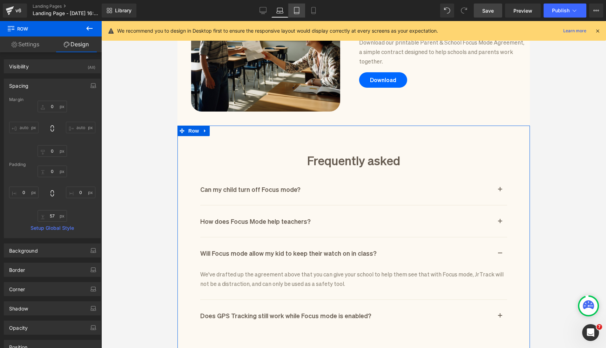
click at [300, 15] on link "Tablet" at bounding box center [296, 11] width 17 height 14
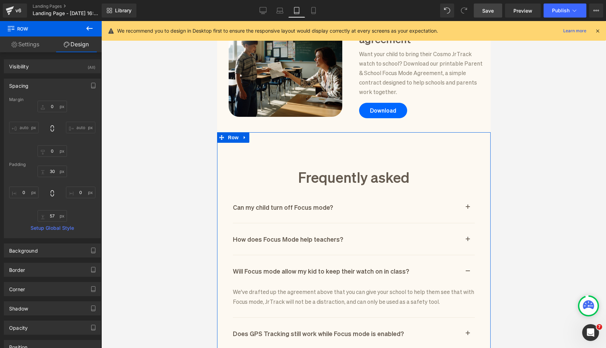
scroll to position [466, 0]
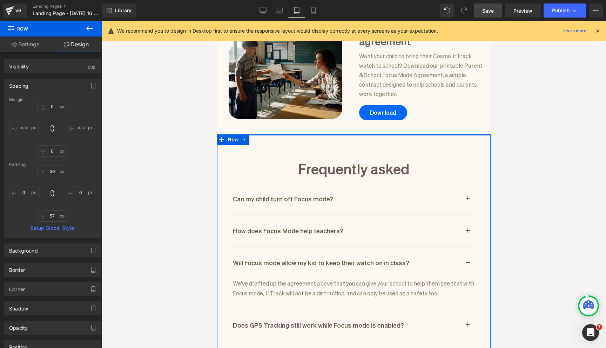
drag, startPoint x: 349, startPoint y: 123, endPoint x: 349, endPoint y: 113, distance: 10.2
click at [349, 113] on div "Focus mode for schools Heading Focus Mode handles the distractions so kids can …" at bounding box center [353, 35] width 273 height 850
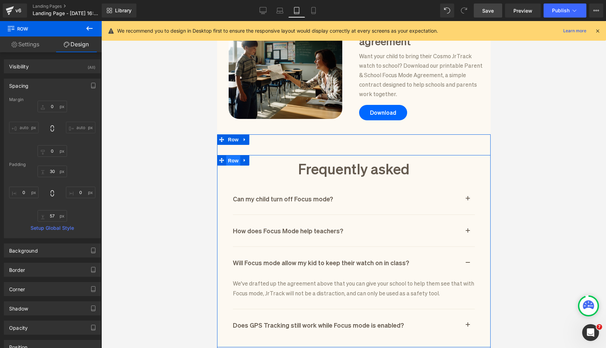
click at [234, 155] on span "Row" at bounding box center [233, 160] width 14 height 11
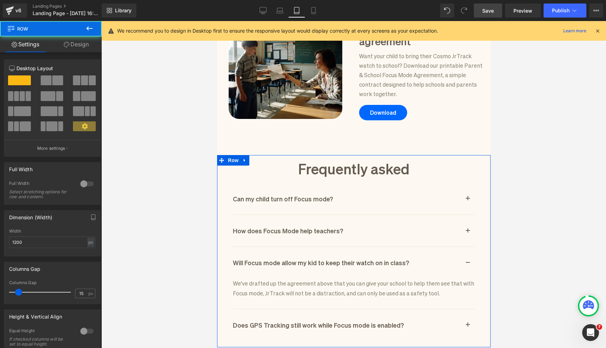
click at [83, 48] on link "Design" at bounding box center [76, 44] width 51 height 16
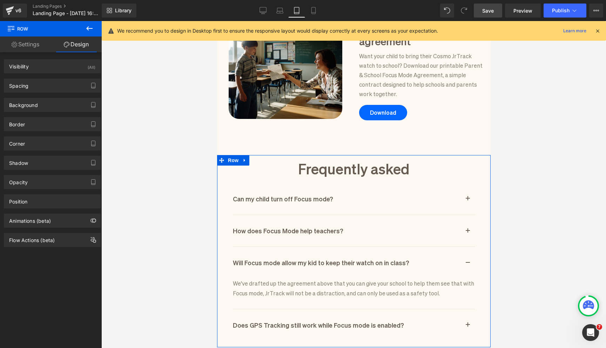
click at [55, 93] on div "Background Color & Image color Color transparent 0 % Image Replace Image Upload…" at bounding box center [52, 102] width 105 height 19
click at [55, 90] on div "Spacing" at bounding box center [52, 85] width 96 height 13
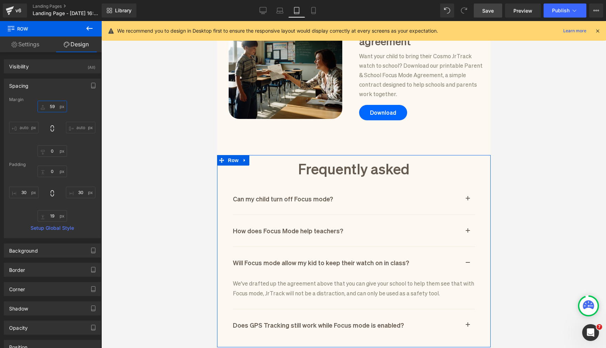
click at [53, 106] on input "59" at bounding box center [52, 107] width 29 height 12
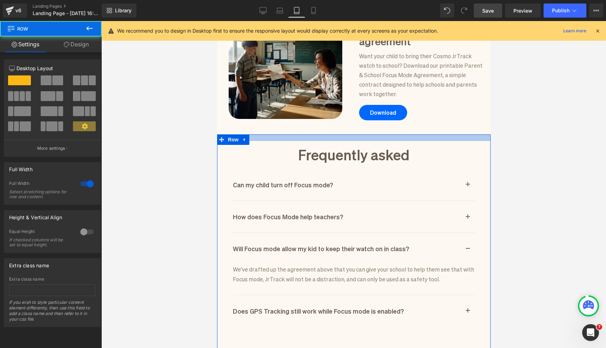
drag, startPoint x: 309, startPoint y: 125, endPoint x: 310, endPoint y: 136, distance: 11.6
click at [310, 136] on div at bounding box center [353, 137] width 273 height 7
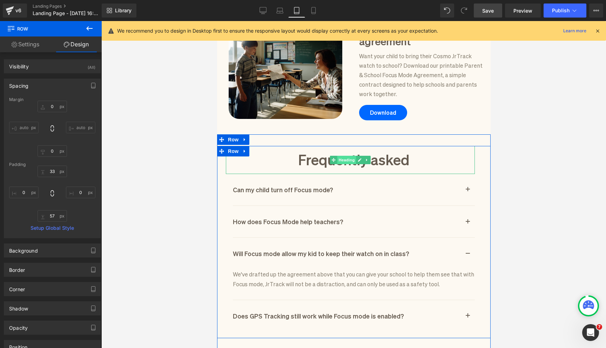
click at [351, 156] on span "Heading" at bounding box center [346, 160] width 19 height 8
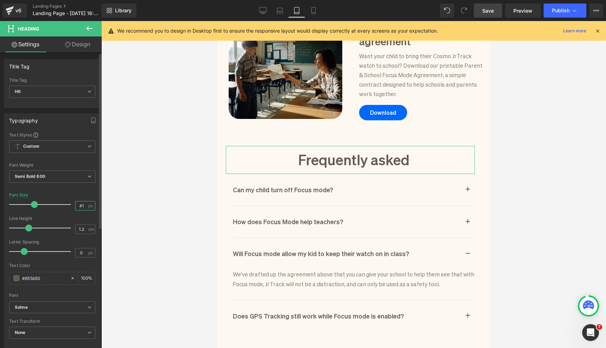
click at [80, 207] on input "41" at bounding box center [81, 205] width 12 height 9
click at [78, 206] on input "40" at bounding box center [81, 205] width 12 height 9
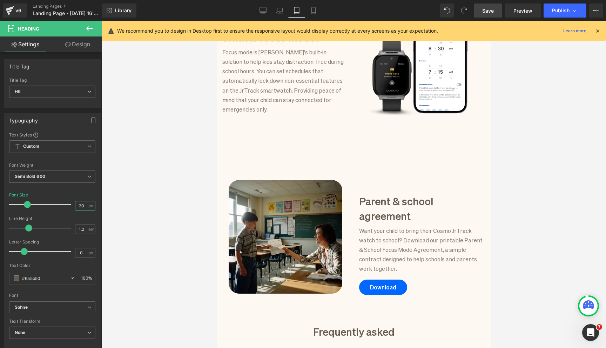
scroll to position [297, 0]
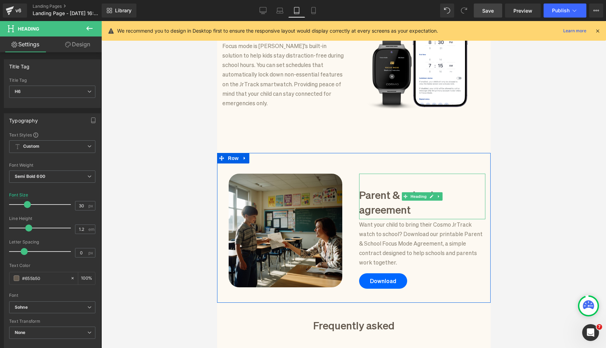
click at [410, 191] on h3 "Parent & school agreement" at bounding box center [422, 201] width 126 height 29
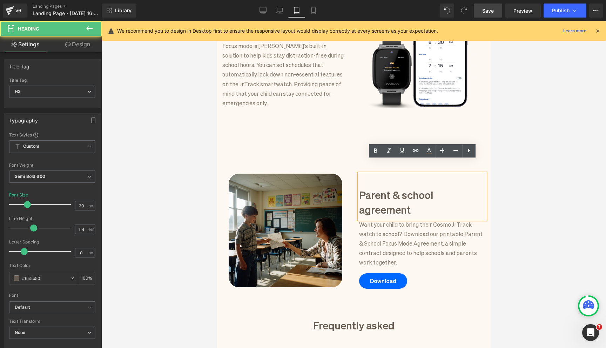
scroll to position [391, 0]
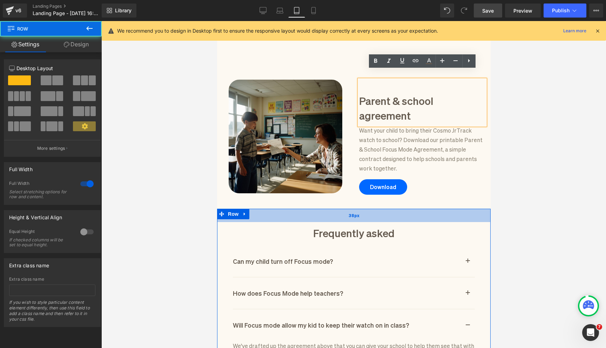
click at [363, 209] on div "38px" at bounding box center [353, 215] width 273 height 13
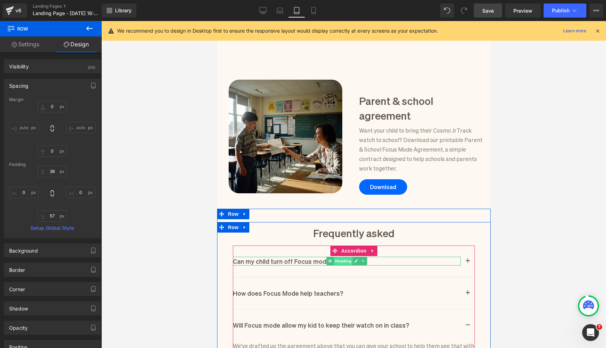
scroll to position [498, 0]
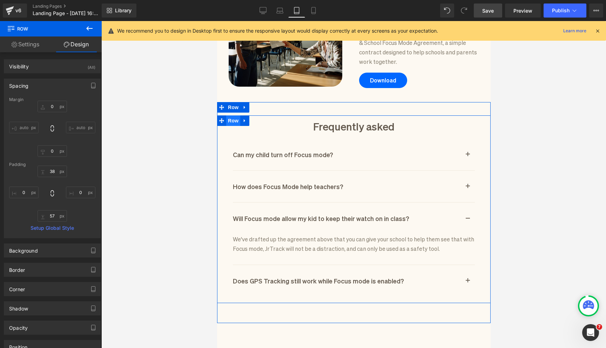
click at [230, 115] on span "Row" at bounding box center [233, 120] width 14 height 11
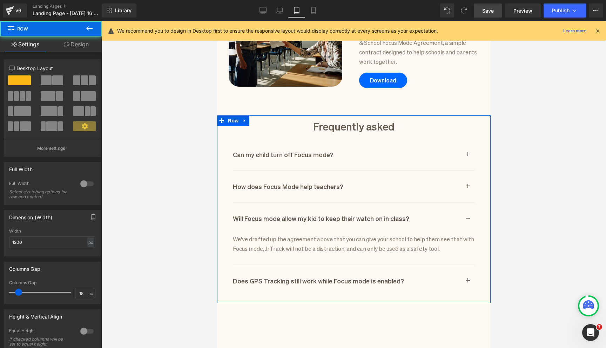
click at [78, 50] on link "Design" at bounding box center [76, 44] width 51 height 16
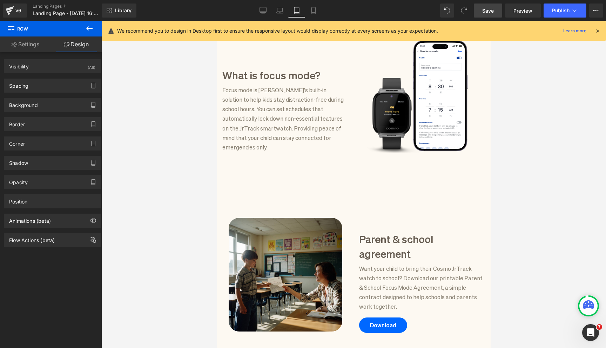
scroll to position [254, 0]
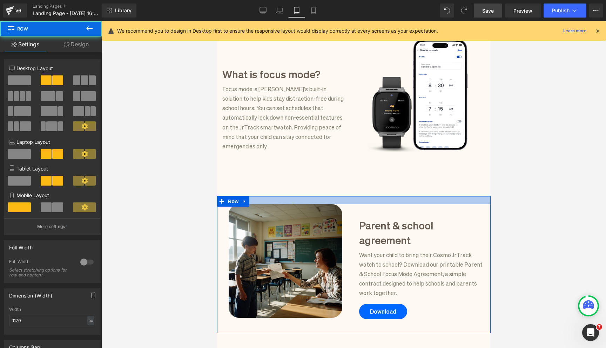
drag, startPoint x: 289, startPoint y: 195, endPoint x: 289, endPoint y: 180, distance: 14.7
click at [289, 180] on div "Focus mode for schools Heading Focus Mode handles the distractions so kids can …" at bounding box center [353, 234] width 273 height 825
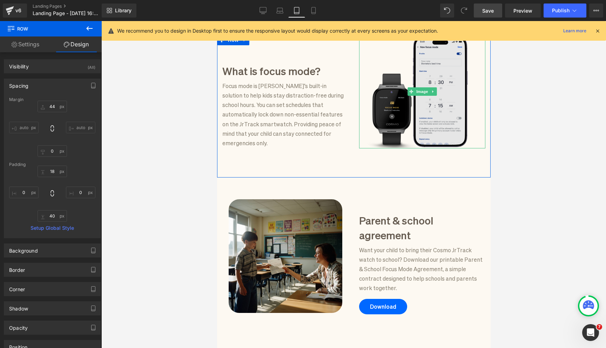
scroll to position [0, 0]
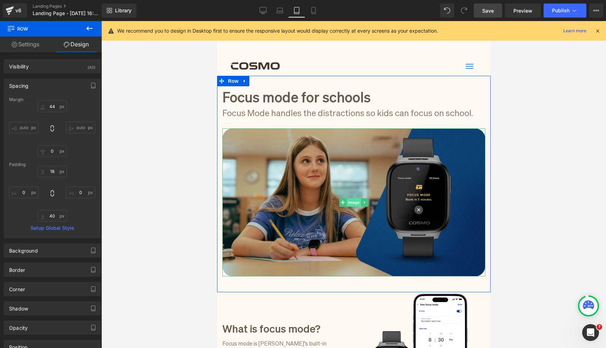
click at [350, 201] on span "Image" at bounding box center [353, 202] width 15 height 8
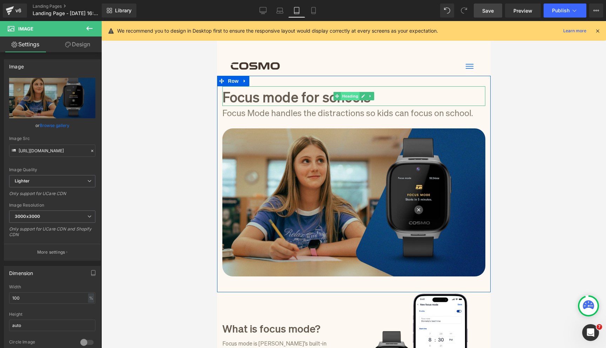
click at [345, 94] on span "Heading" at bounding box center [349, 96] width 19 height 8
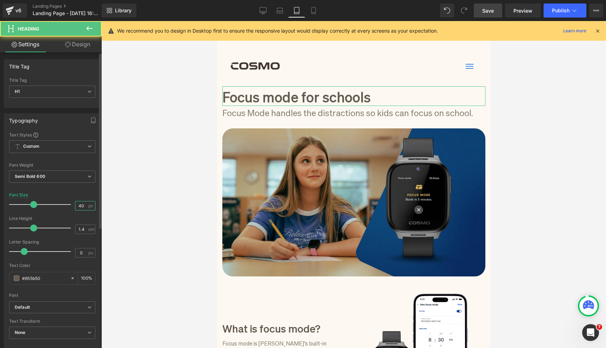
click at [80, 204] on input "40" at bounding box center [81, 205] width 12 height 9
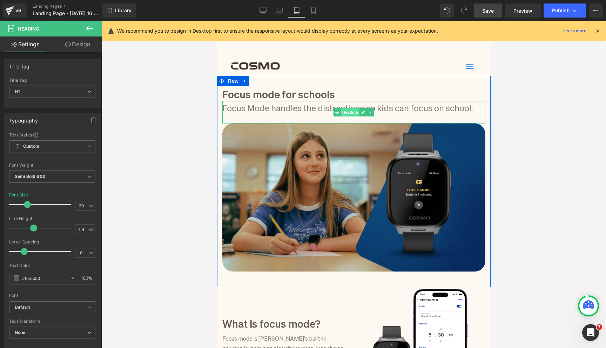
click at [351, 113] on span "Heading" at bounding box center [349, 112] width 19 height 8
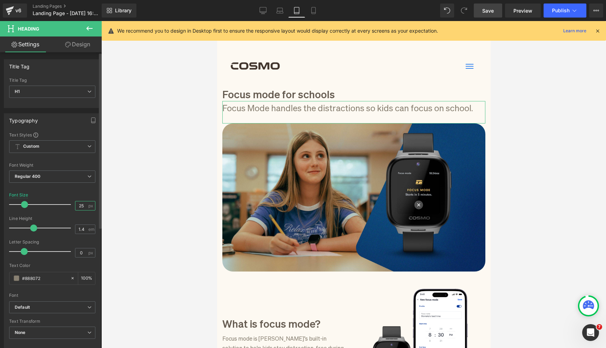
drag, startPoint x: 81, startPoint y: 206, endPoint x: 73, endPoint y: 206, distance: 8.4
click at [75, 206] on input "25" at bounding box center [81, 205] width 12 height 9
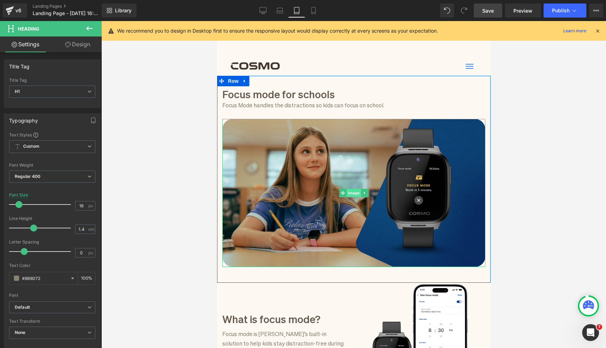
click at [351, 193] on span "Image" at bounding box center [353, 193] width 15 height 8
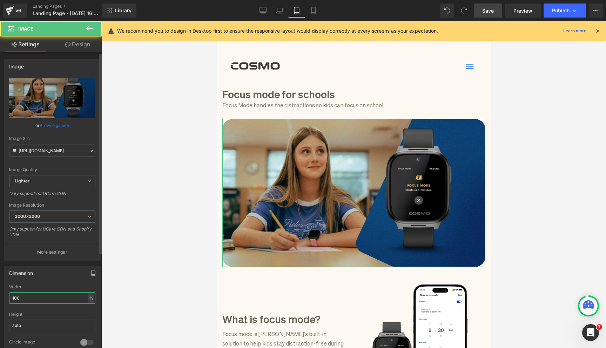
drag, startPoint x: 43, startPoint y: 296, endPoint x: 0, endPoint y: 292, distance: 43.4
click at [0, 293] on div "Dimension 100% Width 100 % % px auto Height auto 0 Circle Image" at bounding box center [52, 308] width 105 height 94
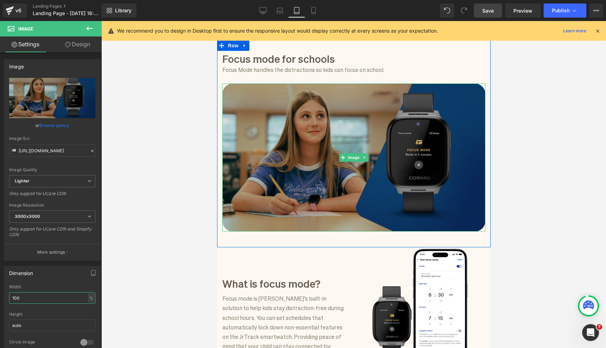
scroll to position [61, 0]
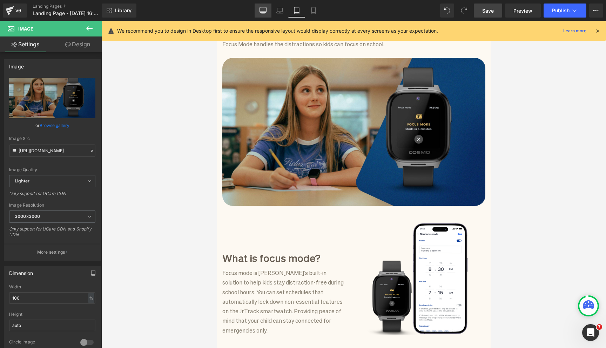
click at [259, 14] on link "Desktop" at bounding box center [263, 11] width 17 height 14
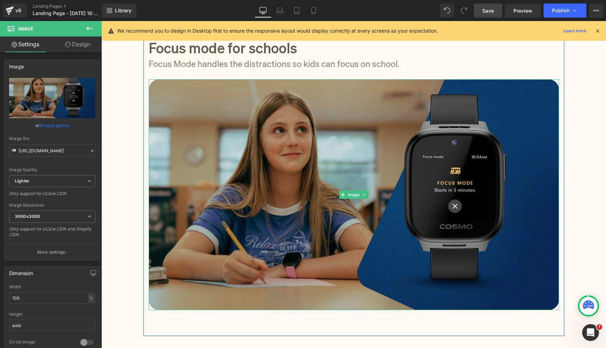
scroll to position [234, 0]
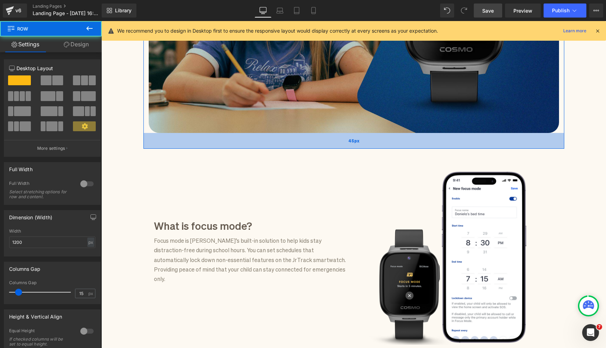
drag, startPoint x: 403, startPoint y: 156, endPoint x: 405, endPoint y: 146, distance: 10.3
click at [405, 146] on div "45px" at bounding box center [353, 141] width 421 height 16
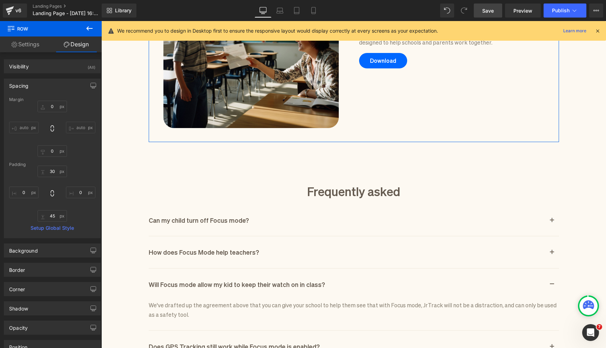
scroll to position [864, 0]
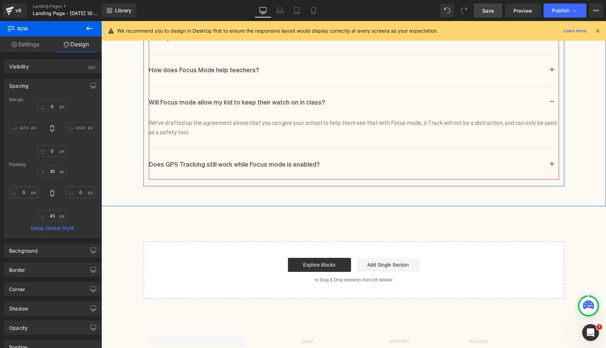
click at [549, 103] on button "button" at bounding box center [552, 101] width 14 height 31
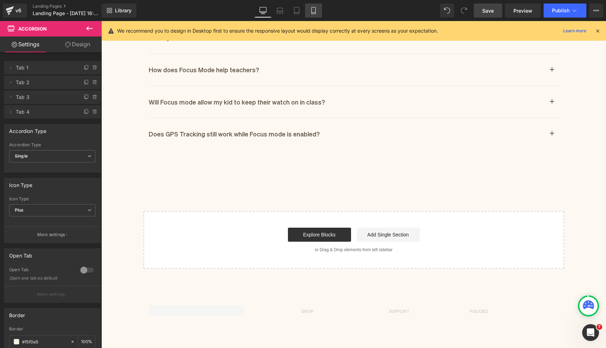
click at [313, 8] on icon at bounding box center [313, 10] width 7 height 7
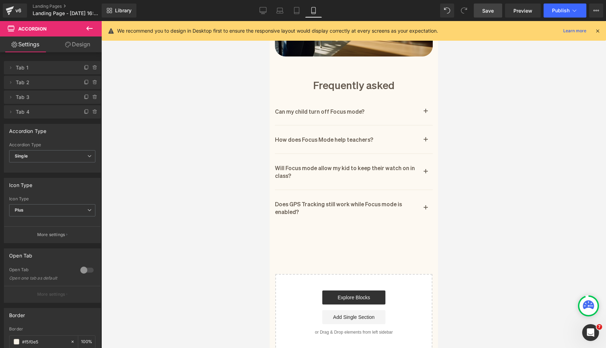
scroll to position [564, 0]
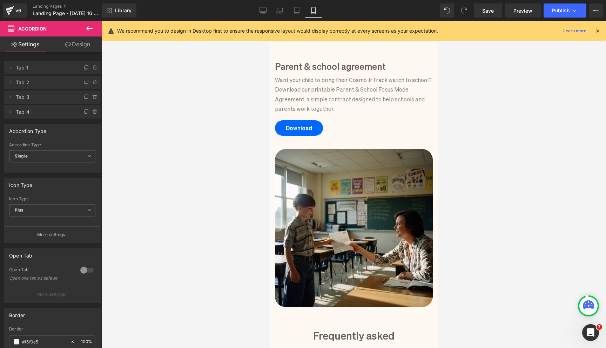
scroll to position [475, 0]
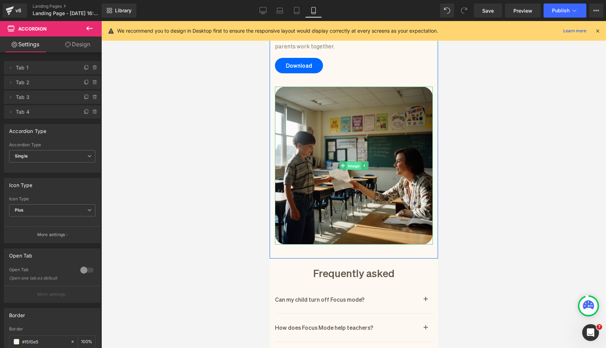
click at [356, 162] on span "Image" at bounding box center [353, 166] width 15 height 8
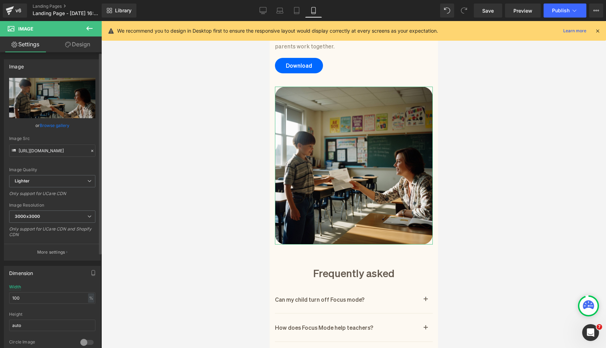
click at [61, 125] on link "Browse gallery" at bounding box center [55, 125] width 30 height 12
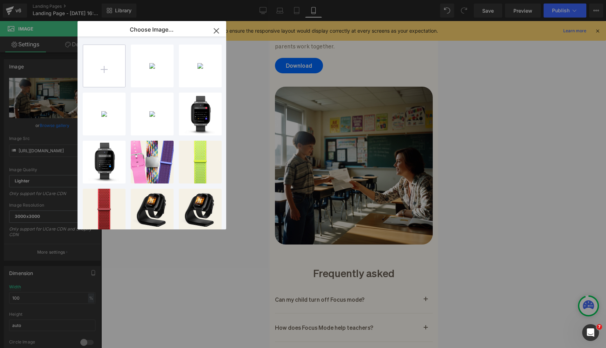
click at [106, 69] on input "file" at bounding box center [104, 66] width 42 height 42
type input "C:\fakepath\Gemini_Generated_Image_dvgjnydvgjnydvgj.jpeg"
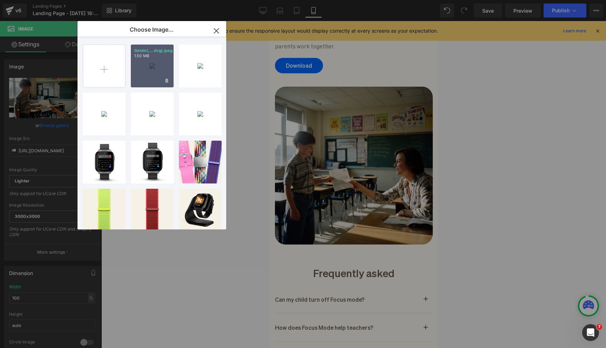
click at [145, 67] on div "Gemini_...dvgj.jpeg 1.50 MB" at bounding box center [152, 66] width 43 height 43
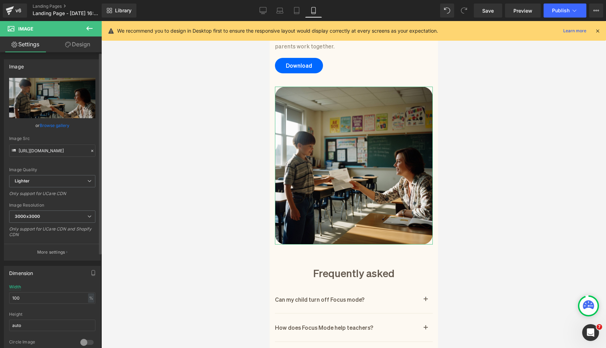
click at [66, 125] on link "Browse gallery" at bounding box center [55, 125] width 30 height 12
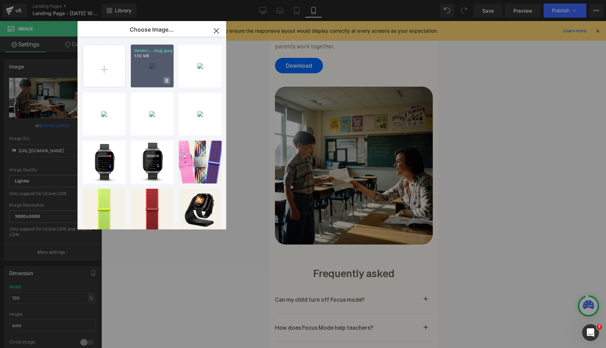
click at [168, 80] on icon at bounding box center [166, 81] width 2 height 4
click at [147, 64] on div "Delete image? Yes No" at bounding box center [152, 66] width 43 height 43
type input "[URL][DOMAIN_NAME]"
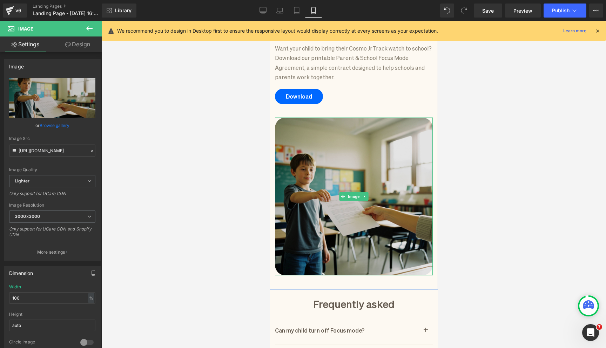
scroll to position [442, 0]
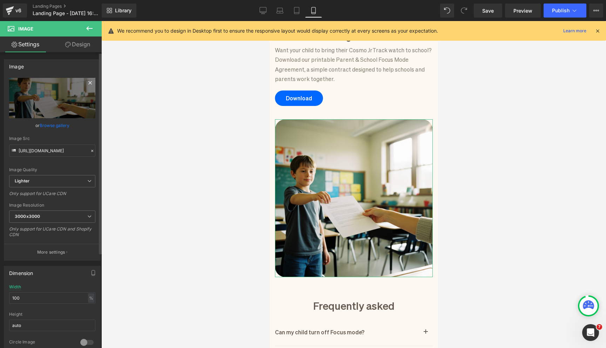
click at [88, 82] on icon at bounding box center [90, 83] width 8 height 8
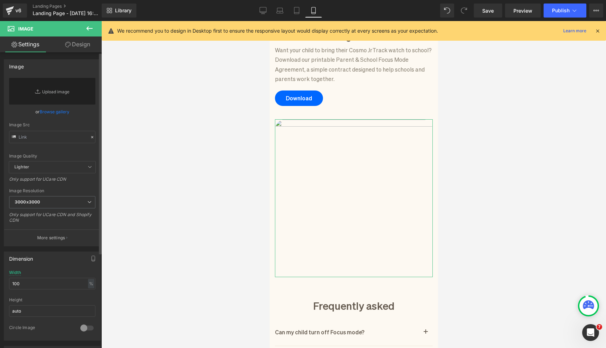
click at [52, 112] on link "Browse gallery" at bounding box center [55, 112] width 30 height 12
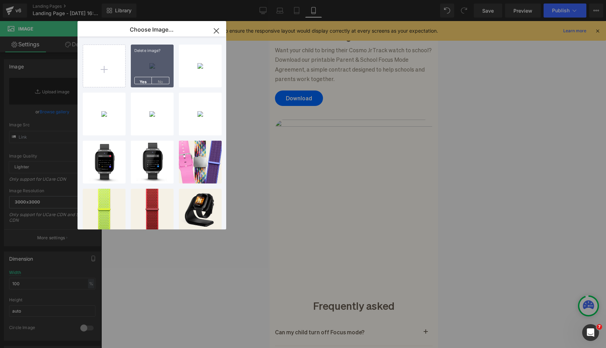
click at [158, 56] on div "Delete image? Yes No" at bounding box center [152, 66] width 43 height 43
type input "[URL][DOMAIN_NAME]"
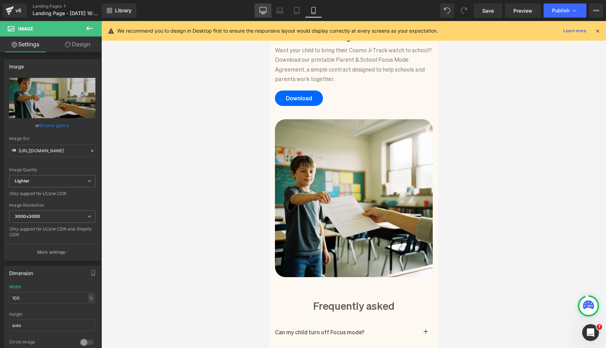
click at [263, 13] on icon at bounding box center [262, 10] width 7 height 7
type input "90"
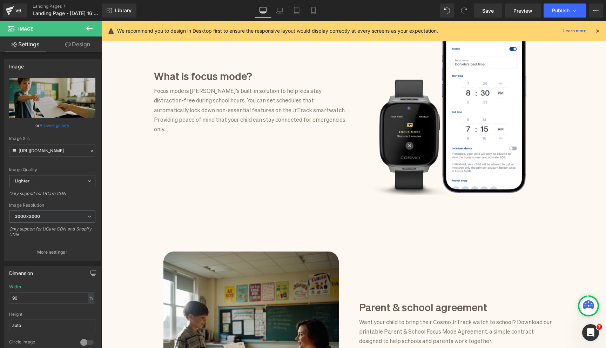
scroll to position [605, 0]
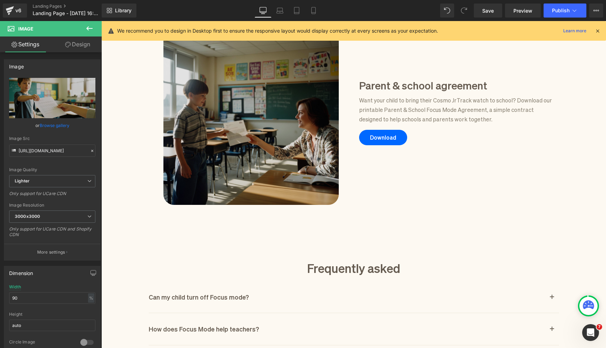
click at [248, 117] on div "Image" at bounding box center [251, 117] width 195 height 175
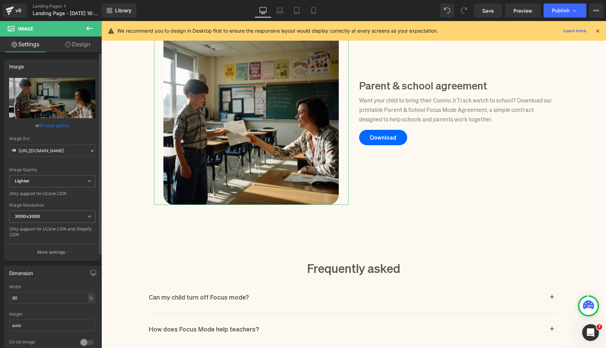
click at [63, 125] on link "Browse gallery" at bounding box center [55, 125] width 30 height 12
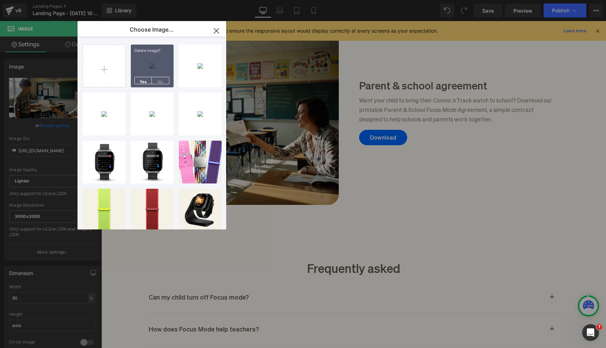
click at [148, 55] on div "Delete image? Yes No" at bounding box center [152, 66] width 43 height 43
type input "[URL][DOMAIN_NAME]"
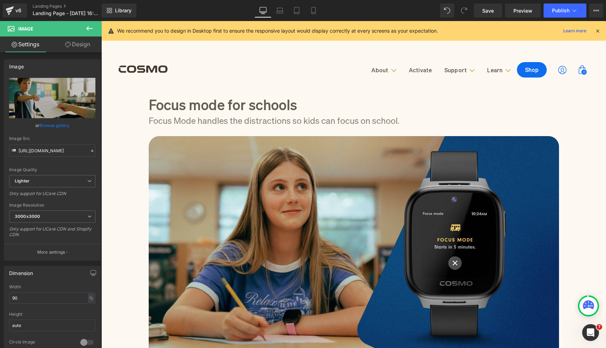
scroll to position [423, 0]
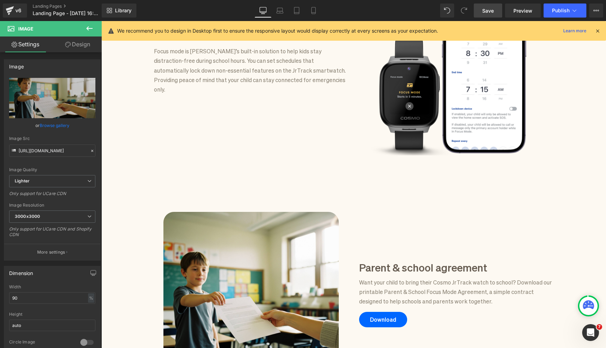
click at [491, 13] on span "Save" at bounding box center [488, 10] width 12 height 7
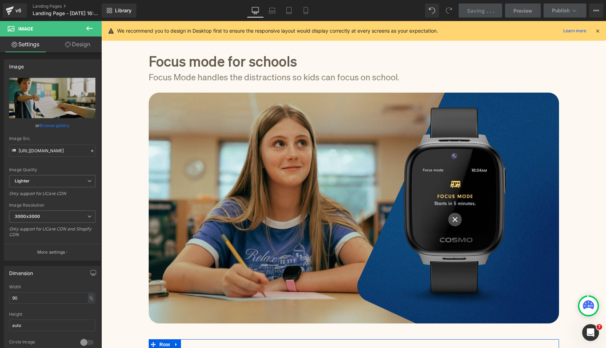
scroll to position [0, 0]
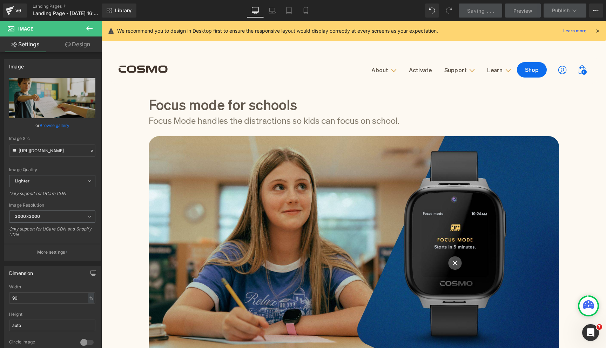
click at [597, 28] on icon at bounding box center [597, 31] width 6 height 6
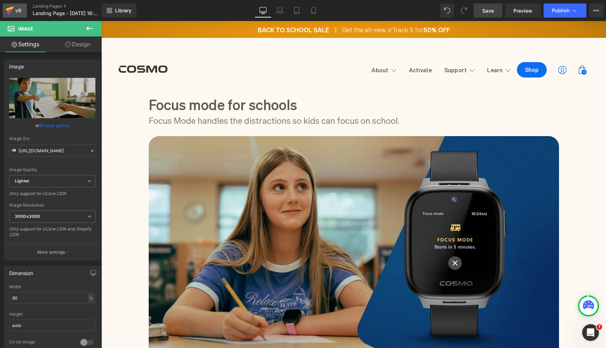
click at [18, 10] on div "v6" at bounding box center [18, 10] width 9 height 9
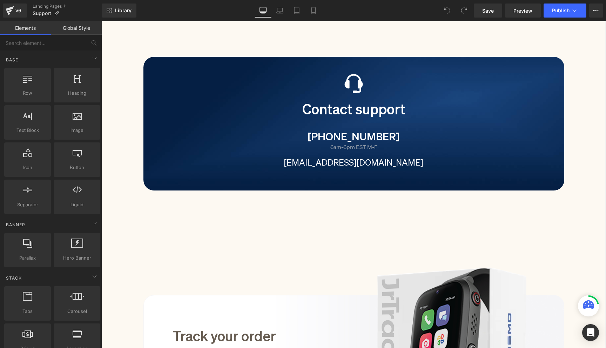
scroll to position [453, 0]
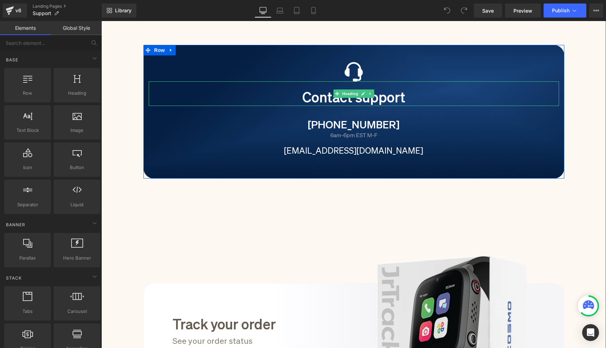
click at [282, 102] on h1 "Contact support" at bounding box center [354, 96] width 410 height 20
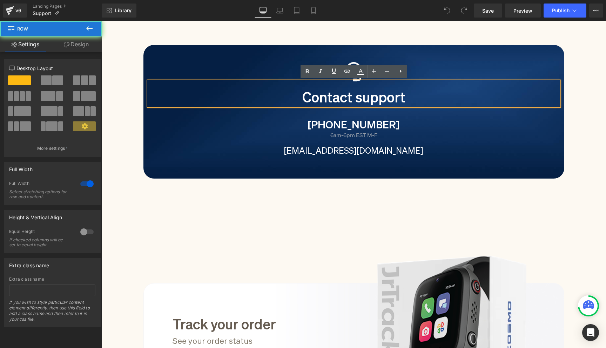
click at [122, 61] on div "Image User guide Heading Start here for everything you need to know about your …" at bounding box center [353, 343] width 505 height 1180
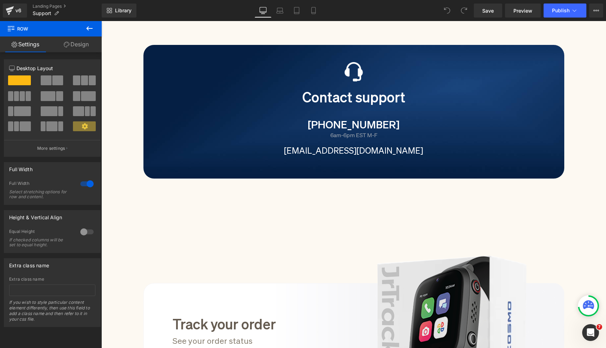
scroll to position [0, 0]
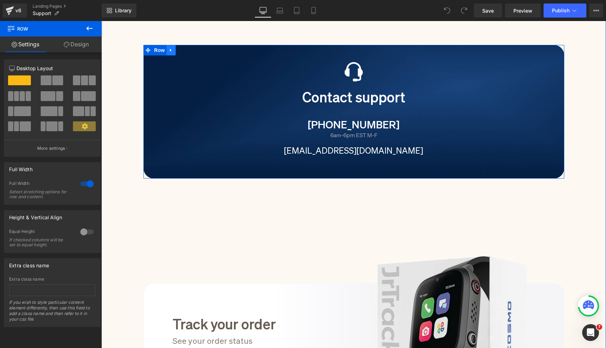
click at [174, 50] on link at bounding box center [171, 50] width 9 height 11
click at [173, 54] on link at bounding box center [171, 50] width 9 height 11
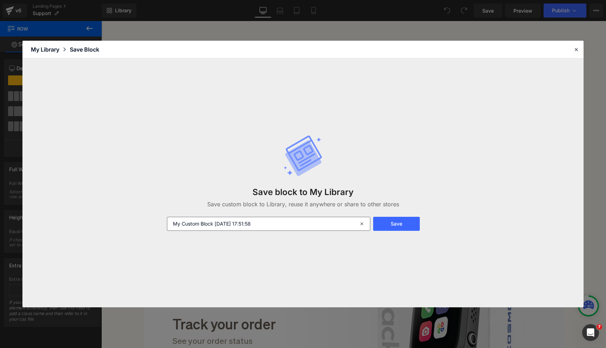
click at [249, 225] on input "My Custom Block 2025-08-20 17:51:58" at bounding box center [268, 224] width 203 height 14
type input "Support block"
click at [408, 223] on button "Save" at bounding box center [396, 224] width 47 height 14
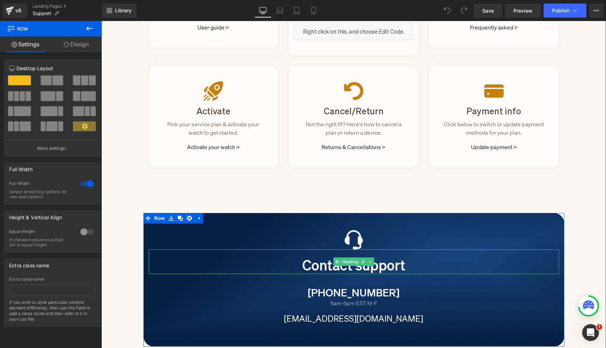
scroll to position [259, 0]
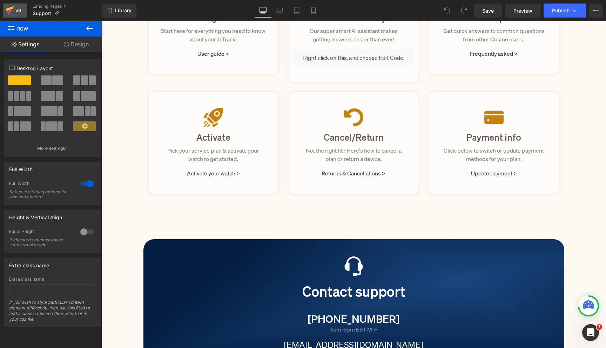
click at [15, 8] on div "v6" at bounding box center [18, 10] width 9 height 9
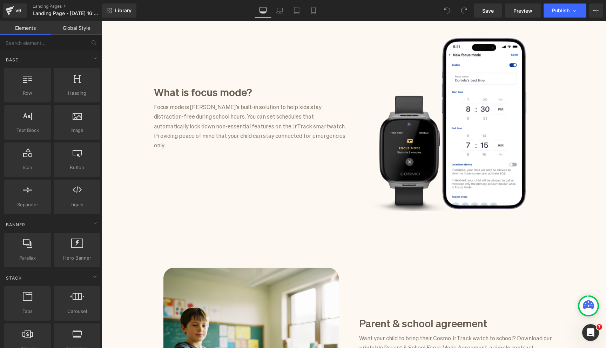
scroll to position [345, 0]
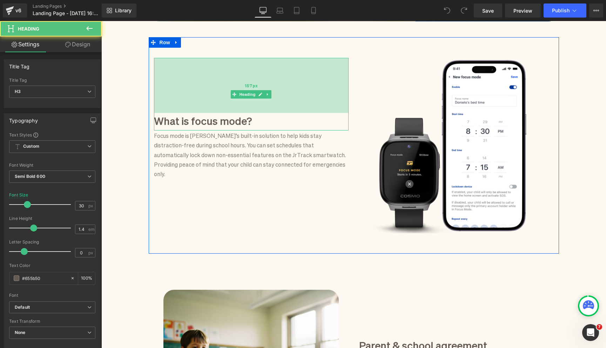
drag, startPoint x: 225, startPoint y: 59, endPoint x: 225, endPoint y: 66, distance: 6.7
click at [225, 66] on div "157px" at bounding box center [251, 85] width 195 height 55
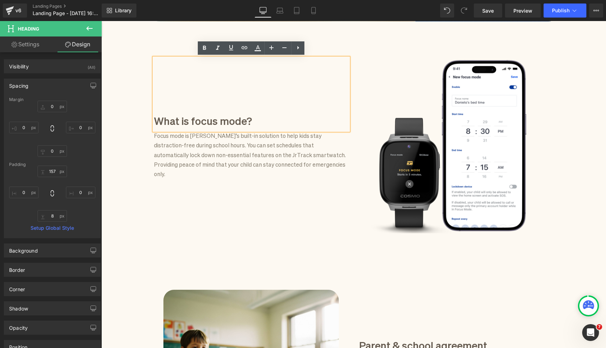
click at [126, 92] on div "Focus mode for schools Heading Focus Mode handles the distractions so kids can …" at bounding box center [353, 262] width 505 height 1049
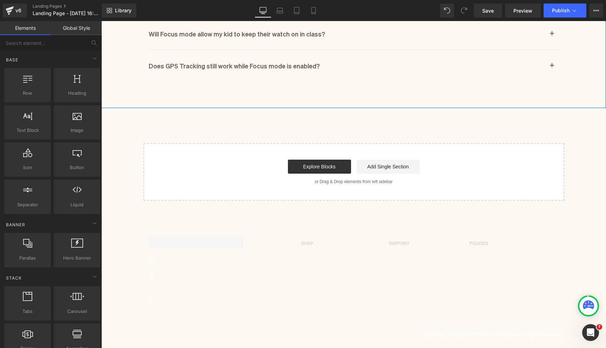
scroll to position [939, 0]
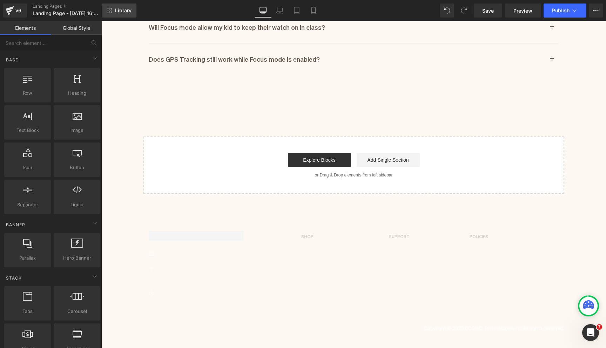
click at [131, 4] on link "Library" at bounding box center [119, 11] width 35 height 14
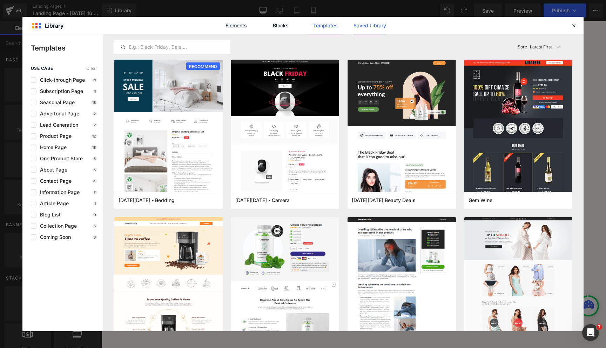
click at [0, 0] on link "Saved Library" at bounding box center [0, 0] width 0 height 0
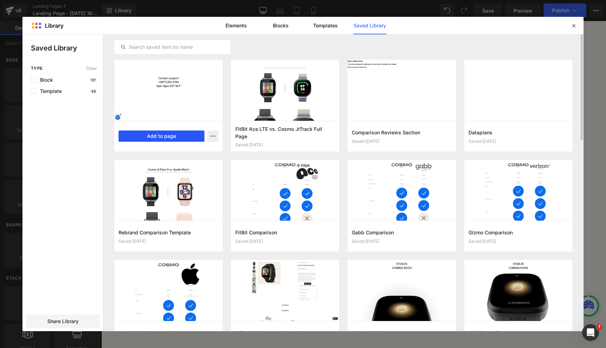
click at [189, 136] on button "Add to page" at bounding box center [162, 135] width 86 height 11
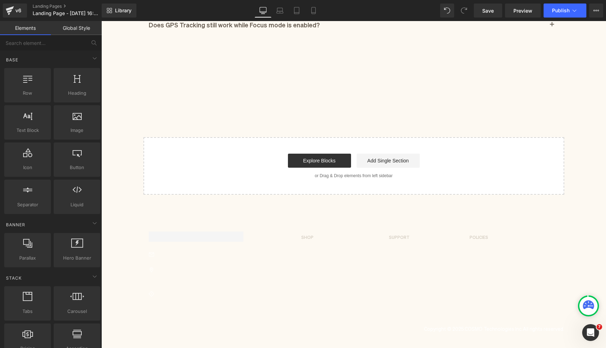
scroll to position [974, 0]
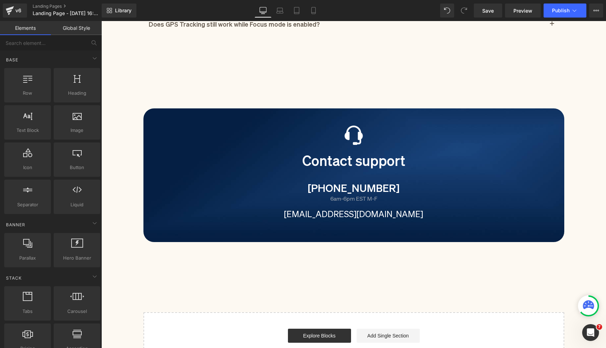
click at [159, 110] on div "Image Contact support Heading 1 (877) 215-4741 Heading 6am-6pm EST M-F Heading …" at bounding box center [353, 175] width 421 height 134
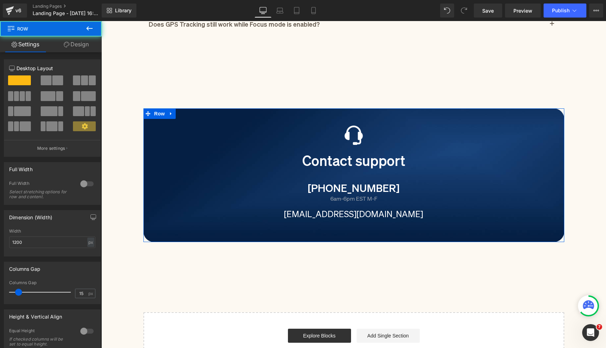
click at [80, 42] on link "Design" at bounding box center [76, 44] width 51 height 16
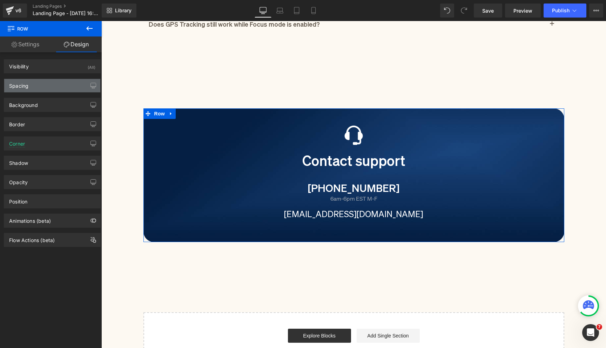
click at [58, 86] on div "Spacing" at bounding box center [52, 85] width 96 height 13
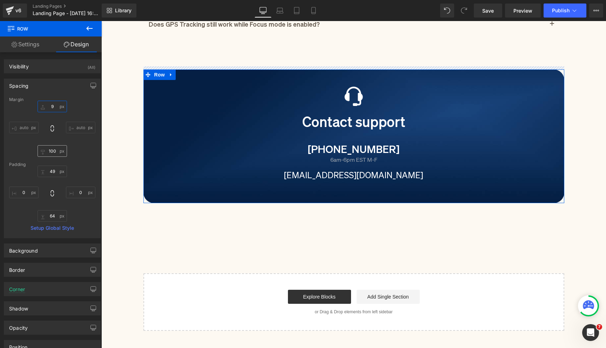
type input "9"
drag, startPoint x: 41, startPoint y: 108, endPoint x: 59, endPoint y: 147, distance: 42.8
click at [59, 147] on div "9px 9 auto auto 100px 100 auto auto" at bounding box center [52, 129] width 86 height 56
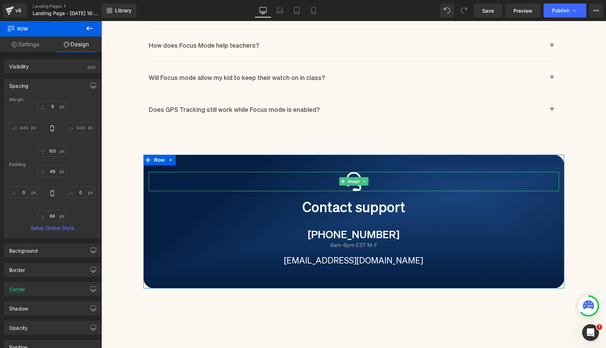
scroll to position [922, 0]
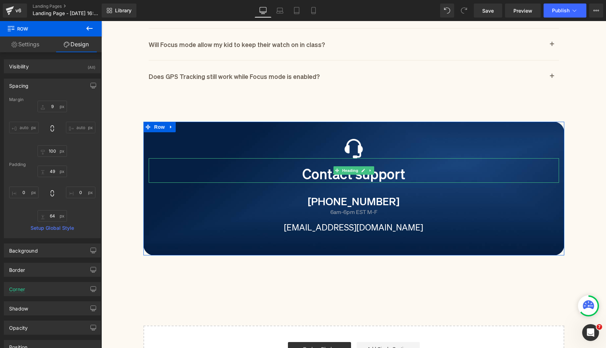
click at [308, 174] on h1 "Contact support" at bounding box center [354, 173] width 410 height 20
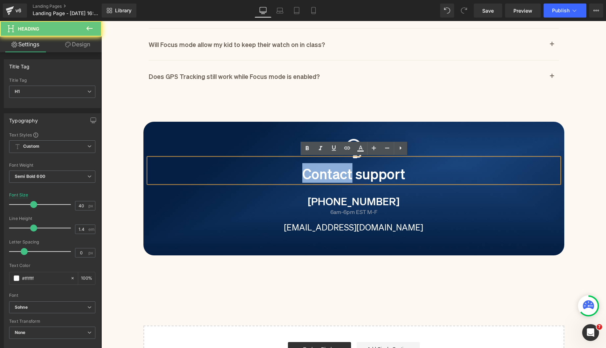
click at [308, 174] on h1 "Contact support" at bounding box center [354, 173] width 410 height 20
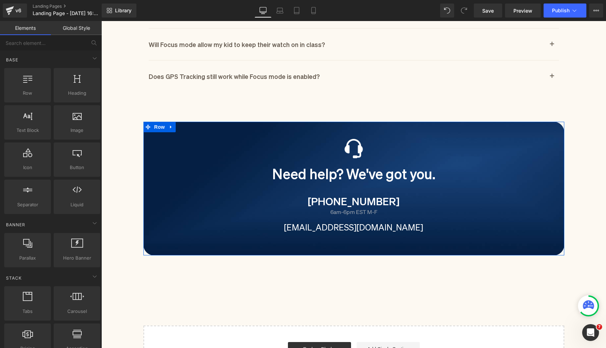
click at [390, 173] on h1 "Need help? We've got you." at bounding box center [354, 173] width 410 height 20
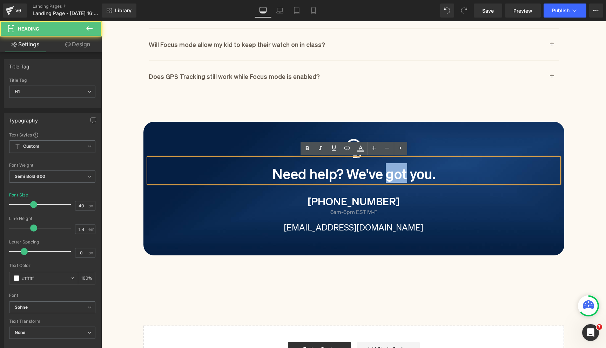
click at [390, 173] on h1 "Need help? We've got you." at bounding box center [354, 173] width 410 height 20
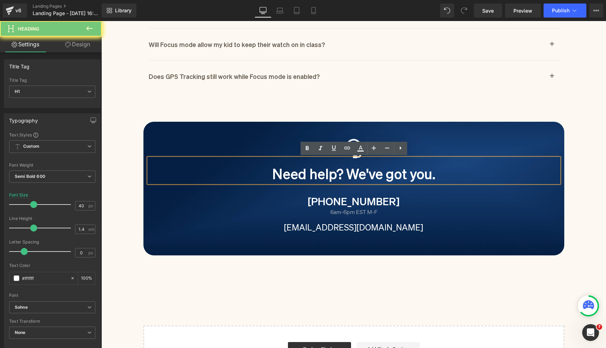
click at [422, 183] on div "Need help? We've got you." at bounding box center [354, 170] width 410 height 25
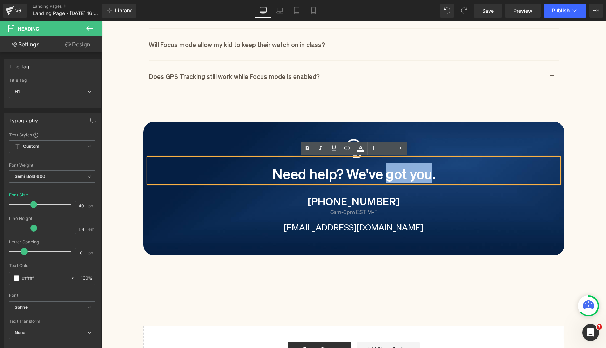
drag, startPoint x: 433, startPoint y: 176, endPoint x: 386, endPoint y: 175, distance: 46.3
click at [386, 176] on h1 "Need help? We've got you." at bounding box center [354, 173] width 410 height 20
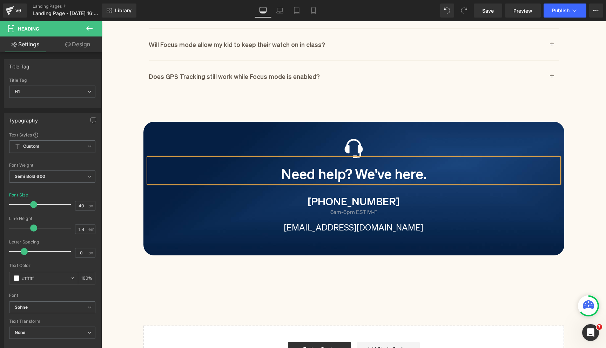
click at [383, 171] on h1 "Need help? We've here." at bounding box center [354, 173] width 410 height 20
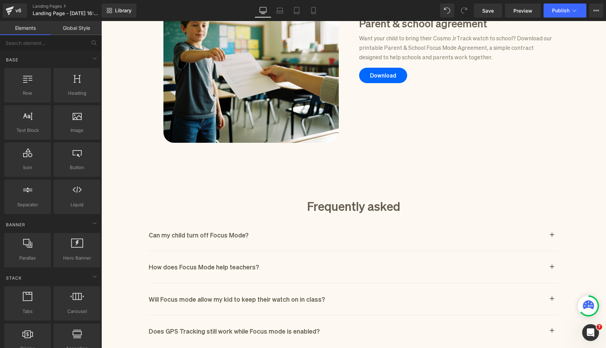
scroll to position [957, 0]
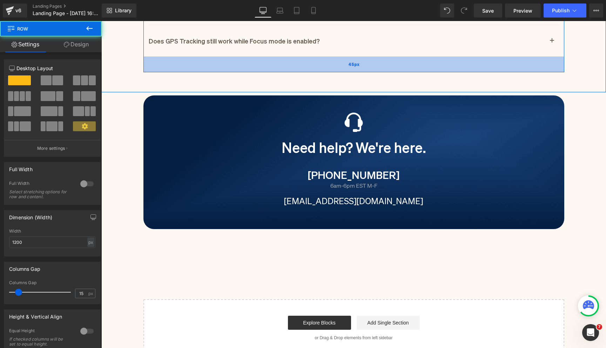
drag, startPoint x: 413, startPoint y: 62, endPoint x: 413, endPoint y: 71, distance: 9.1
click at [413, 71] on div "45px" at bounding box center [353, 64] width 421 height 16
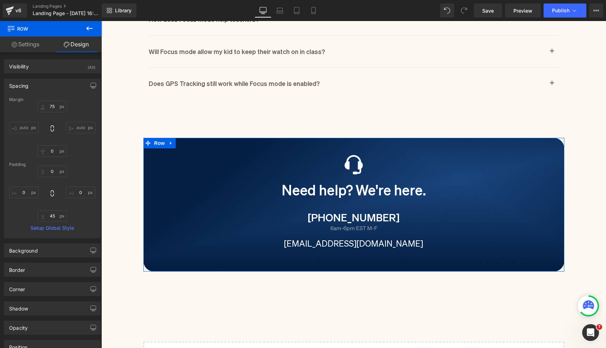
scroll to position [909, 0]
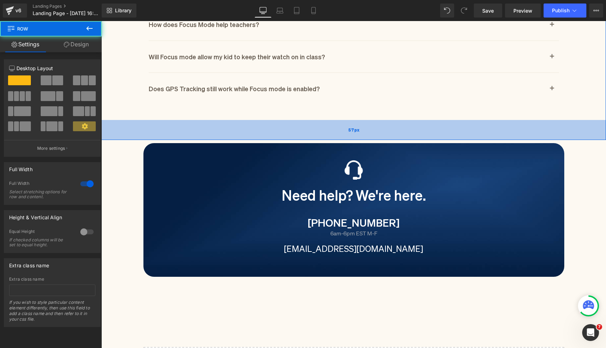
click at [556, 126] on div "57px" at bounding box center [353, 130] width 505 height 20
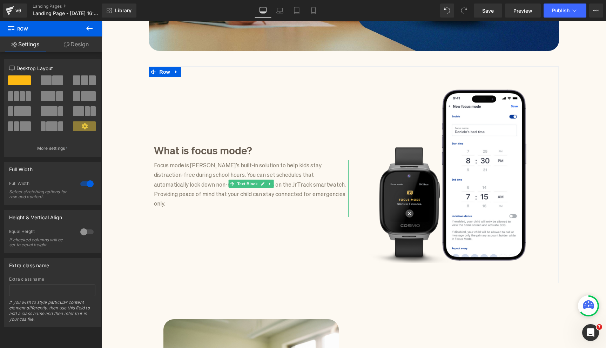
scroll to position [312, 0]
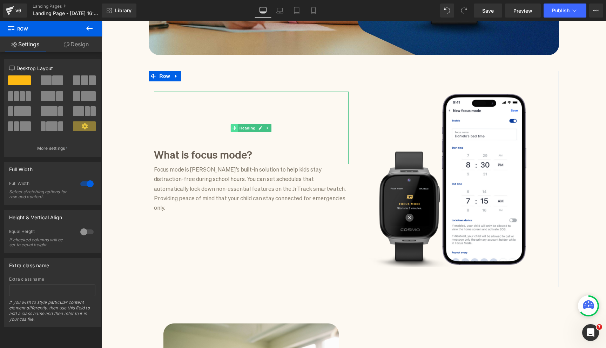
click at [234, 130] on span at bounding box center [234, 128] width 7 height 8
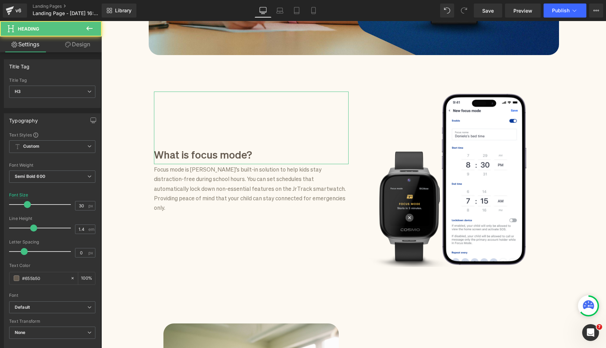
click at [91, 44] on link "Design" at bounding box center [77, 44] width 51 height 16
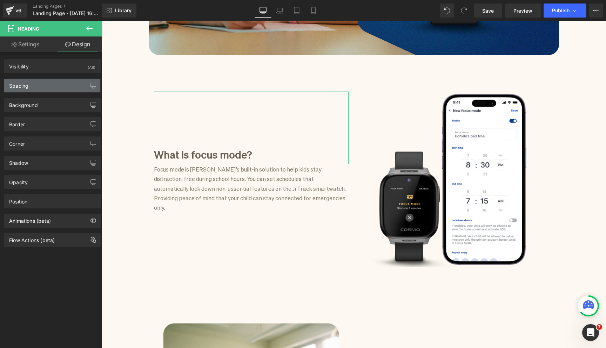
click at [53, 84] on div "Spacing" at bounding box center [52, 85] width 96 height 13
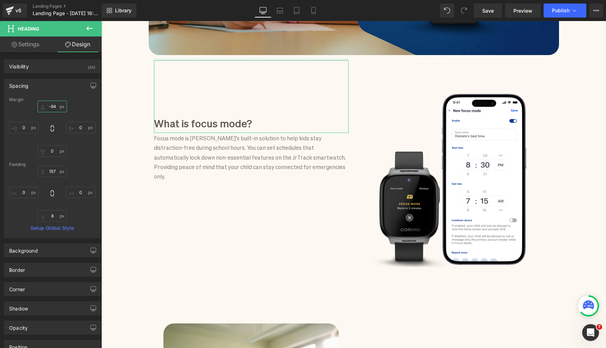
drag, startPoint x: 40, startPoint y: 108, endPoint x: 51, endPoint y: 141, distance: 34.9
click at [51, 141] on div "-94px -94 0px 0 0px 0 0px 0" at bounding box center [52, 129] width 86 height 56
click at [58, 109] on input "-94" at bounding box center [52, 107] width 29 height 12
type input "0"
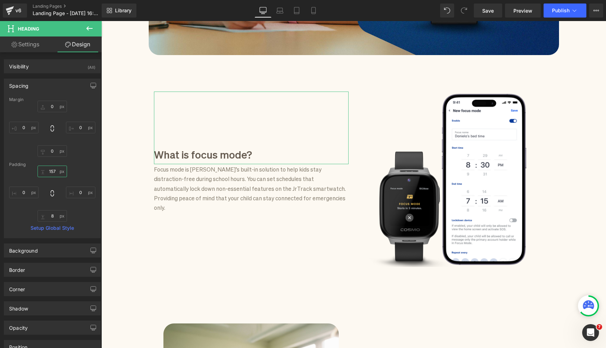
click at [53, 170] on input "157" at bounding box center [52, 171] width 29 height 12
type input "0"
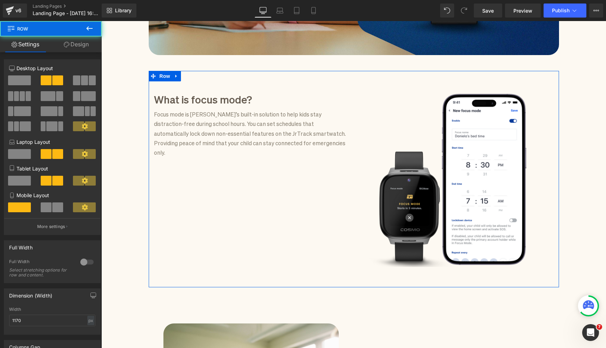
click at [152, 130] on div "What is focus mode? Heading Focus mode is Cosmo’s built-in solution to help kid…" at bounding box center [251, 129] width 205 height 75
click at [83, 43] on link "Design" at bounding box center [76, 44] width 51 height 16
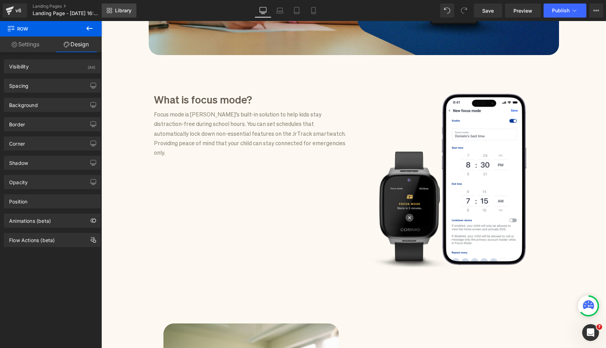
click at [119, 13] on span "Library" at bounding box center [123, 10] width 16 height 6
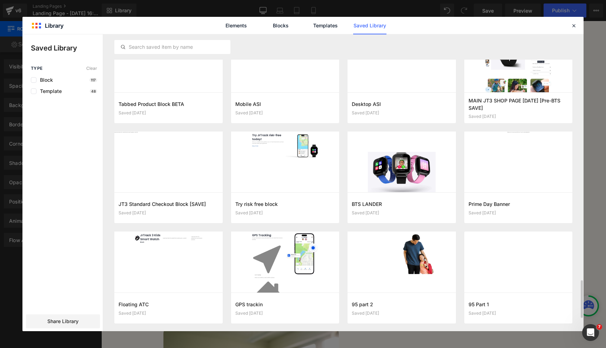
scroll to position [1980, 0]
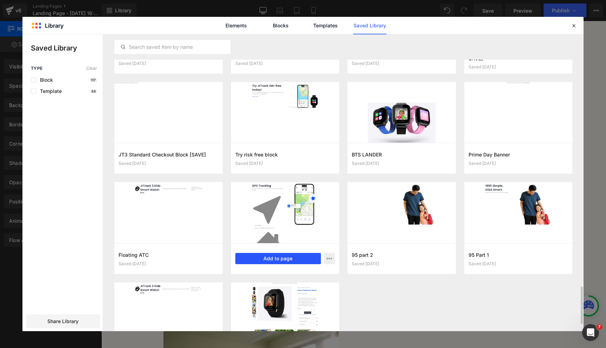
click at [280, 263] on button "Add to page" at bounding box center [278, 258] width 86 height 11
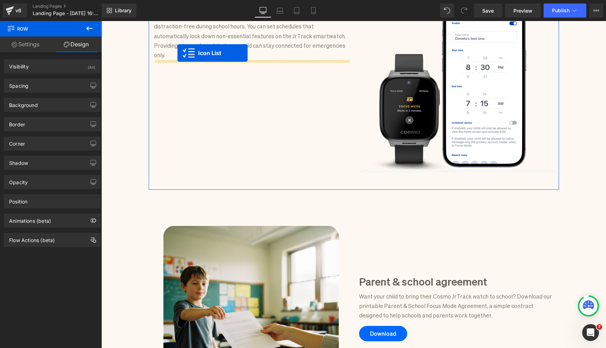
scroll to position [408, 0]
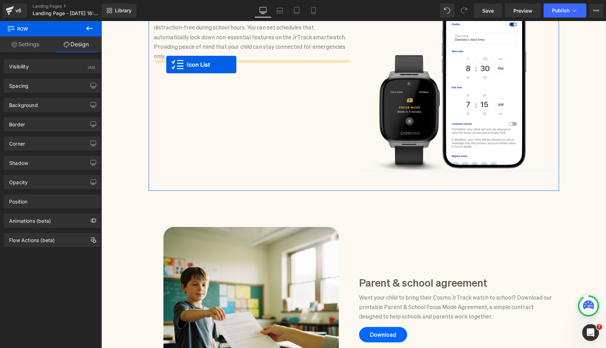
drag, startPoint x: 231, startPoint y: 87, endPoint x: 166, endPoint y: 65, distance: 69.0
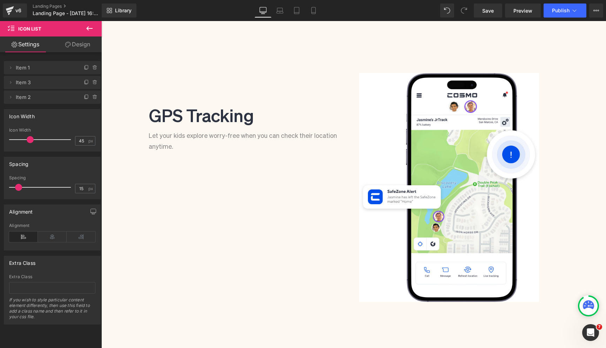
scroll to position [1216, 0]
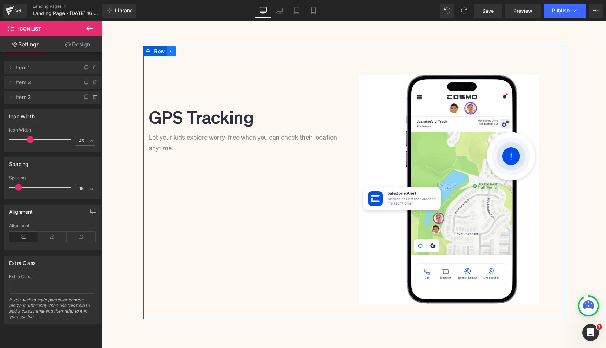
click at [174, 46] on link at bounding box center [171, 51] width 9 height 11
click at [188, 46] on link at bounding box center [189, 51] width 9 height 11
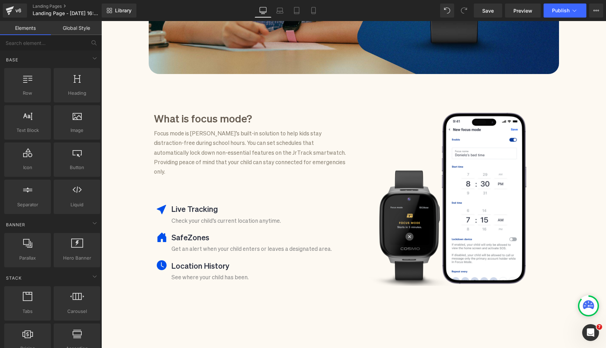
scroll to position [240, 0]
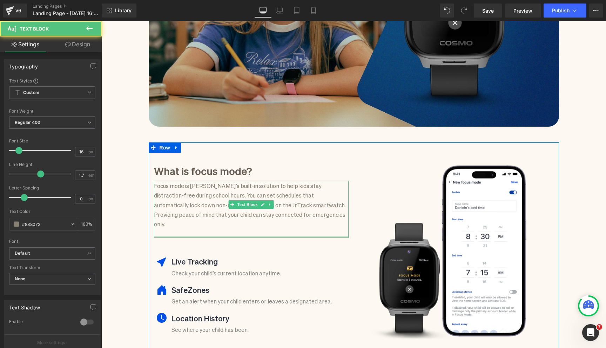
drag, startPoint x: 211, startPoint y: 226, endPoint x: 211, endPoint y: 221, distance: 5.3
click at [211, 221] on div "Focus mode is Cosmo’s built-in solution to help kids stay distraction-free duri…" at bounding box center [251, 209] width 195 height 57
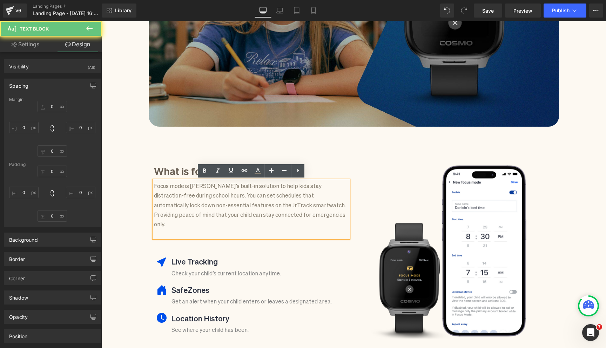
type input "0"
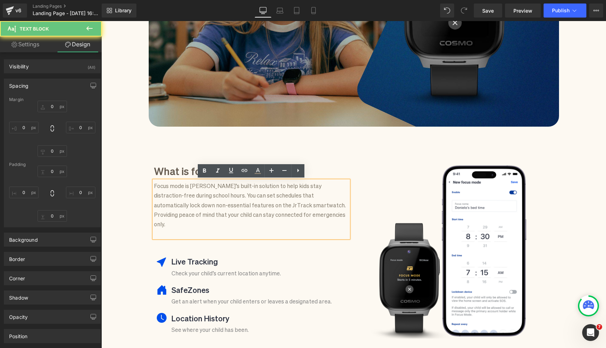
type input "8"
type input "0"
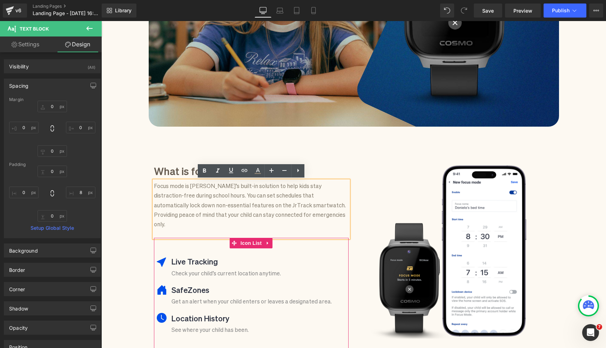
click at [192, 256] on strong "Live Tracking" at bounding box center [194, 261] width 46 height 10
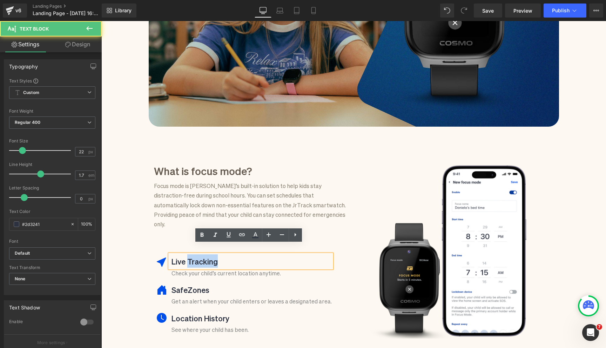
click at [192, 256] on strong "Live Tracking" at bounding box center [194, 261] width 46 height 10
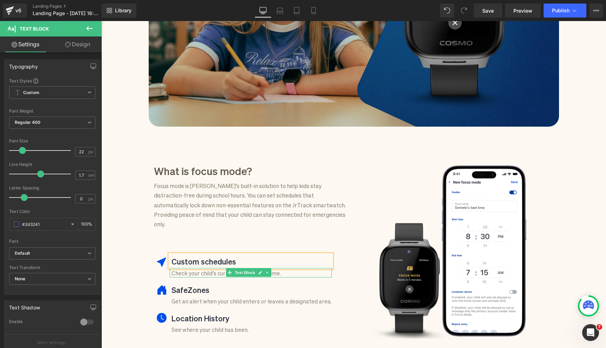
click at [211, 268] on p "Check your child’s current location anytime." at bounding box center [251, 272] width 160 height 9
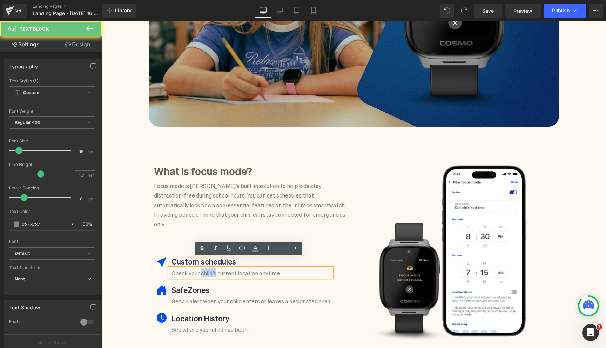
click at [211, 268] on p "Check your child’s current location anytime." at bounding box center [251, 272] width 160 height 9
paste div
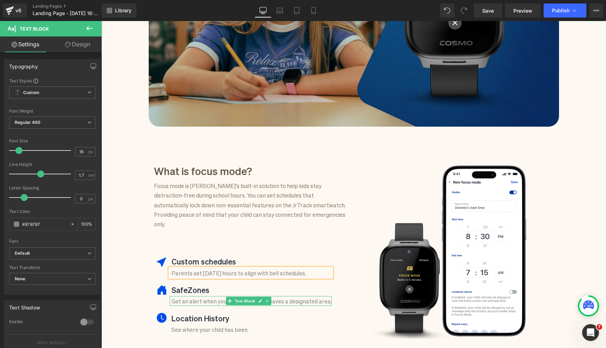
click at [205, 296] on p "Get an alert when your child enters or leaves a designated area." at bounding box center [251, 300] width 160 height 9
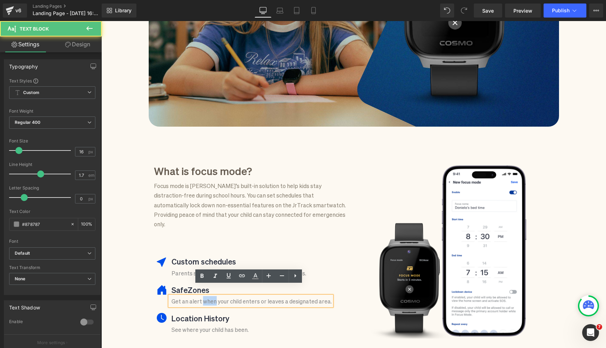
click at [205, 296] on p "Get an alert when your child enters or leaves a designated area." at bounding box center [251, 300] width 160 height 9
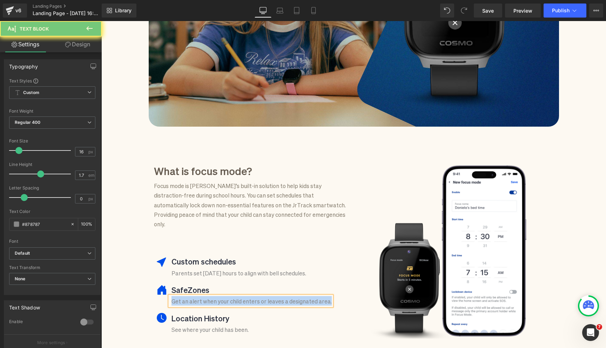
click at [205, 296] on p "Get an alert when your child enters or leaves a designated area." at bounding box center [251, 300] width 160 height 9
paste div
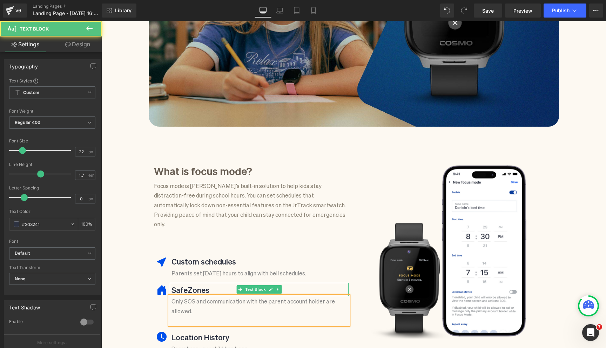
click at [191, 284] on strong "SafeZones" at bounding box center [190, 289] width 38 height 10
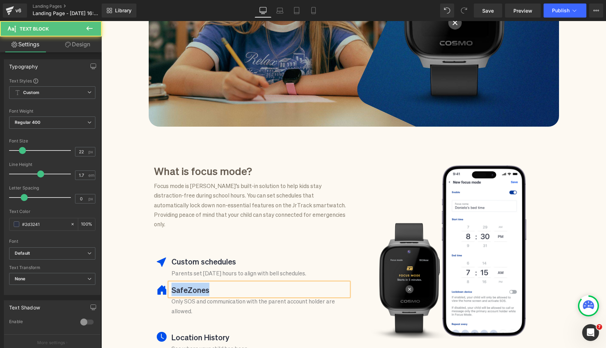
click at [191, 284] on strong "SafeZones" at bounding box center [190, 289] width 38 height 10
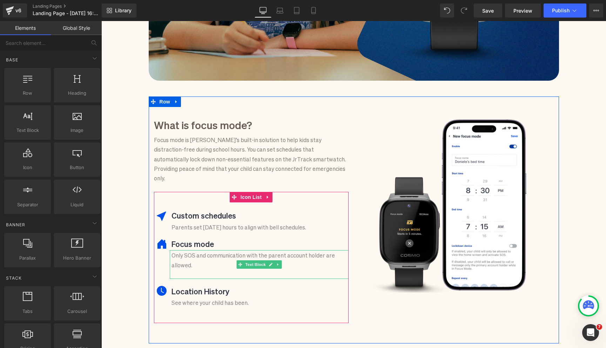
scroll to position [292, 0]
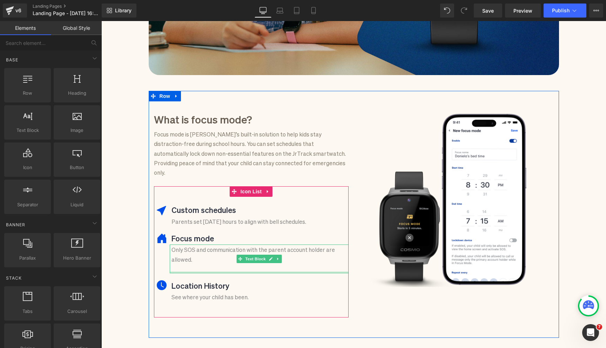
click at [192, 264] on p at bounding box center [259, 268] width 177 height 9
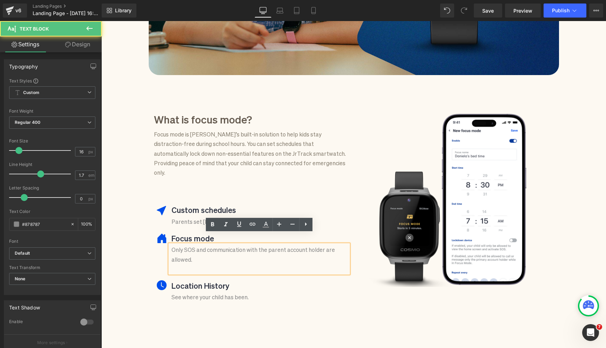
click at [192, 264] on p at bounding box center [259, 268] width 177 height 9
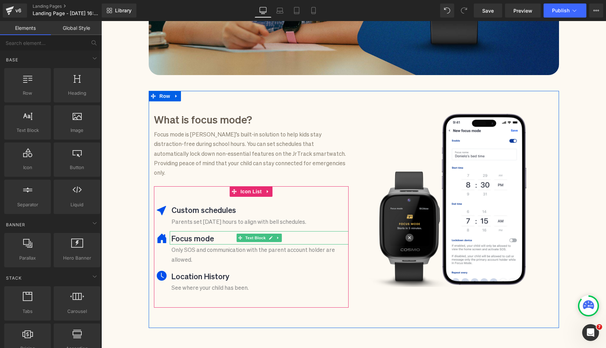
click at [173, 232] on strong "Focus mode" at bounding box center [192, 237] width 42 height 10
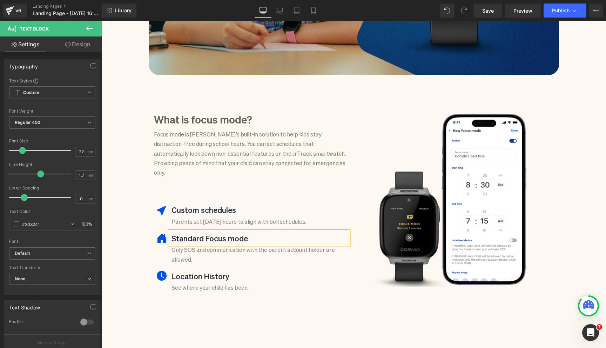
click at [231, 232] on strong "Standard Focus mode" at bounding box center [209, 237] width 76 height 10
click at [195, 117] on h3 "What is focus mode?" at bounding box center [251, 118] width 195 height 15
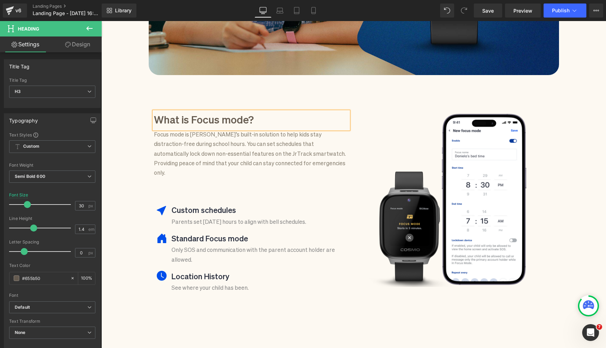
click at [230, 120] on h3 "What is Focus mode?" at bounding box center [251, 118] width 195 height 15
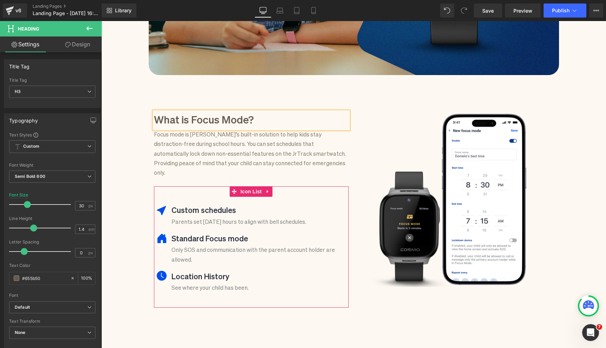
click at [232, 232] on strong "Standard Focus mode" at bounding box center [209, 237] width 76 height 10
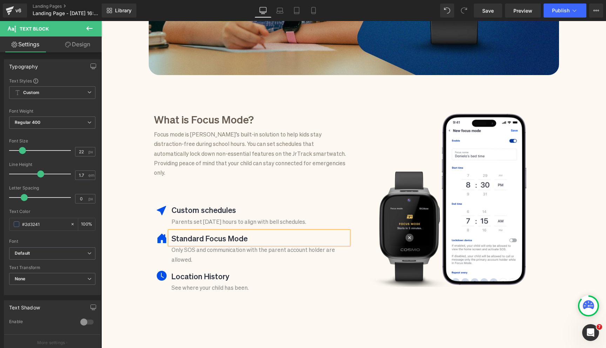
click at [155, 248] on div "Standard Focus Mode Text Block Only SOS and communication with the parent accou…" at bounding box center [251, 247] width 195 height 33
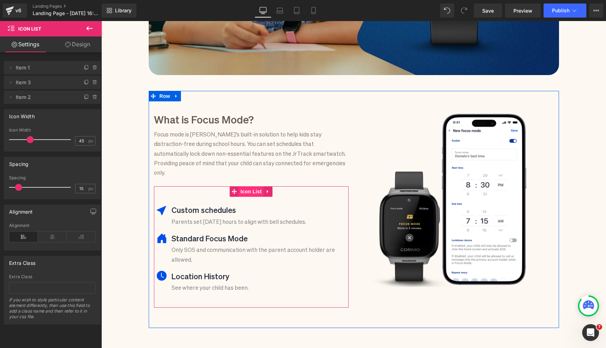
click at [254, 186] on span "Icon List" at bounding box center [251, 191] width 25 height 11
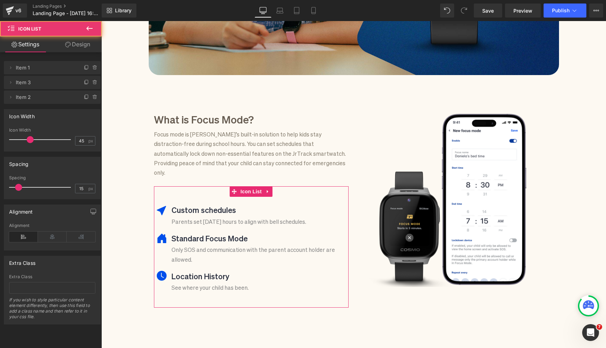
click at [84, 77] on div at bounding box center [91, 80] width 18 height 8
click at [84, 80] on icon at bounding box center [87, 83] width 6 height 6
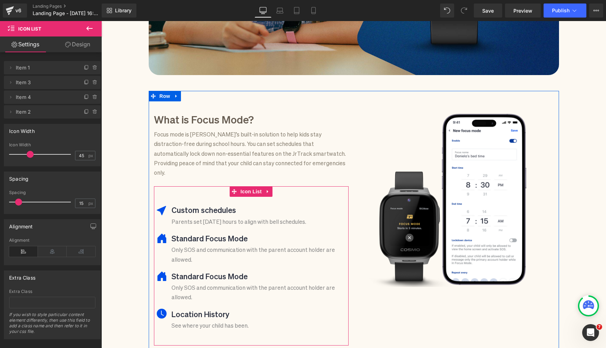
click at [182, 270] on strong "Standard Focus Mode" at bounding box center [209, 275] width 76 height 10
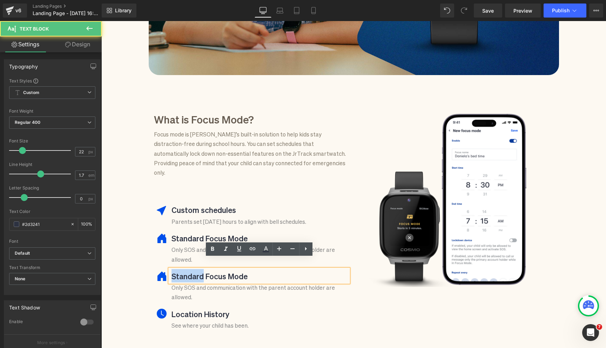
click at [182, 270] on strong "Standard Focus Mode" at bounding box center [209, 275] width 76 height 10
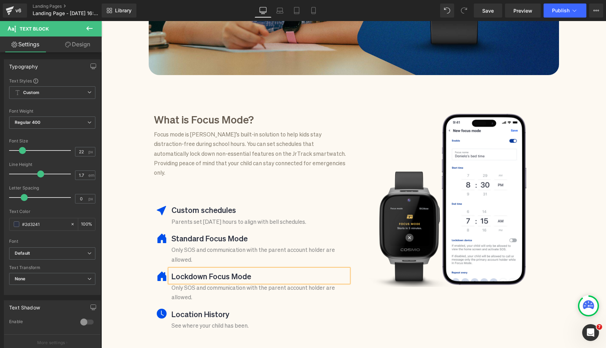
click at [224, 270] on strong "Lockdown Focus Mode" at bounding box center [211, 275] width 80 height 10
click at [197, 308] on strong "Location History" at bounding box center [200, 313] width 58 height 10
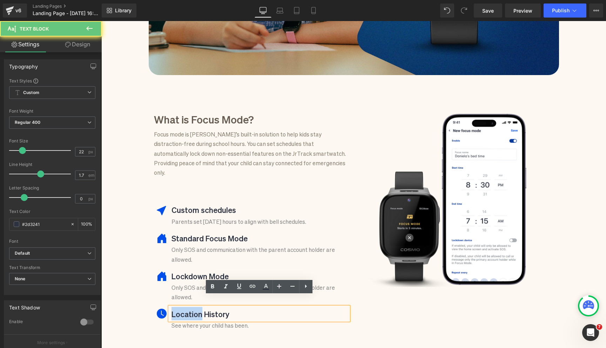
click at [197, 308] on strong "Location History" at bounding box center [200, 313] width 58 height 10
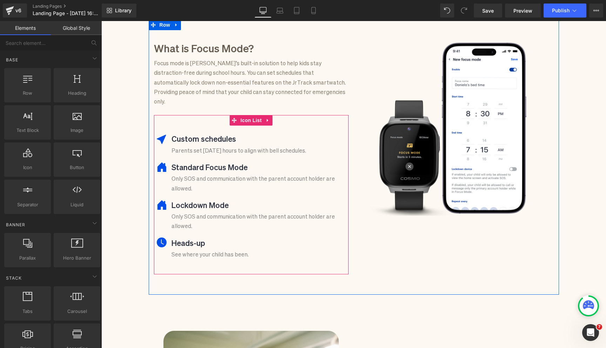
scroll to position [367, 0]
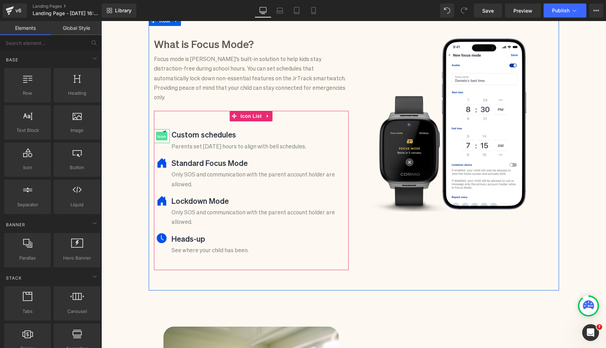
click at [162, 132] on span "Icon" at bounding box center [161, 136] width 11 height 8
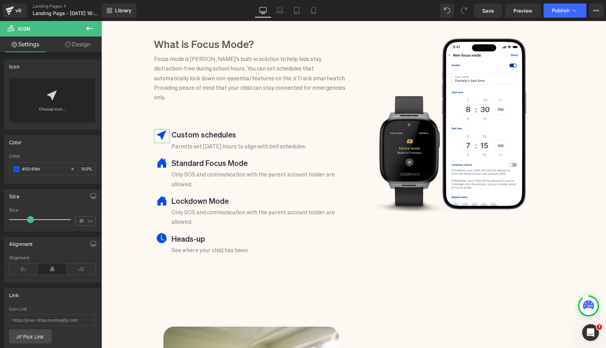
click at [47, 104] on link at bounding box center [52, 92] width 11 height 28
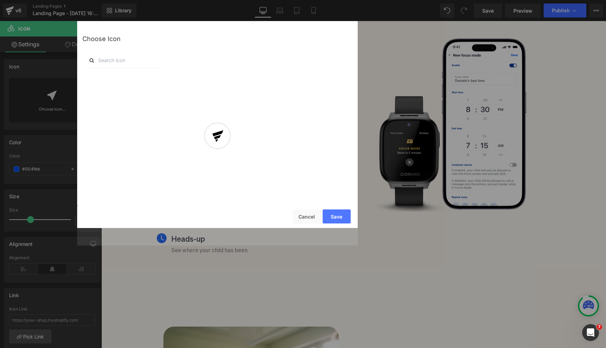
click at [119, 60] on div at bounding box center [217, 142] width 280 height 207
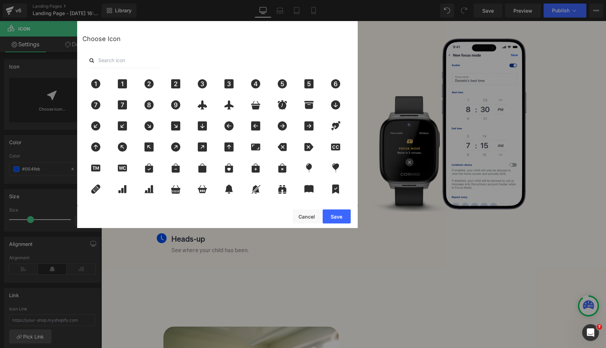
click at [117, 61] on input "text" at bounding box center [124, 60] width 70 height 15
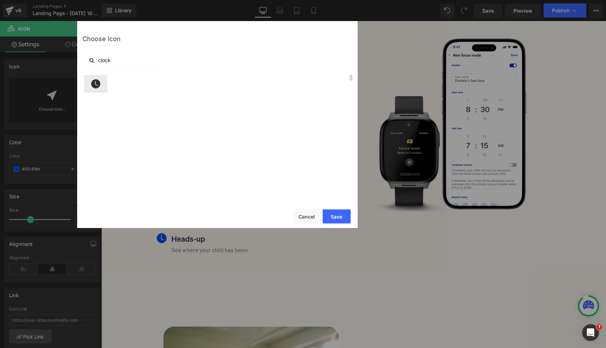
type input "clock"
click at [98, 84] on icon at bounding box center [95, 83] width 9 height 9
click at [329, 214] on button "Save" at bounding box center [337, 216] width 28 height 14
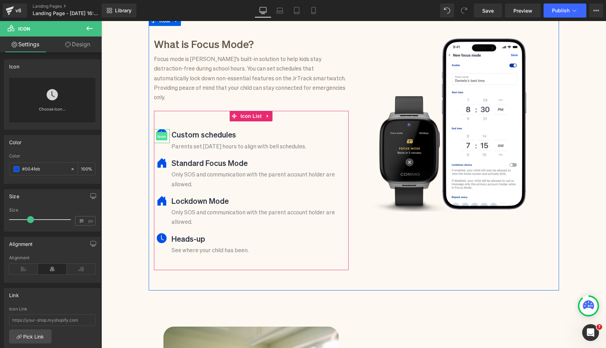
click at [162, 132] on span "Icon" at bounding box center [161, 136] width 11 height 8
click at [163, 236] on span "Icon" at bounding box center [161, 240] width 11 height 8
click at [160, 132] on span "Icon" at bounding box center [161, 136] width 11 height 8
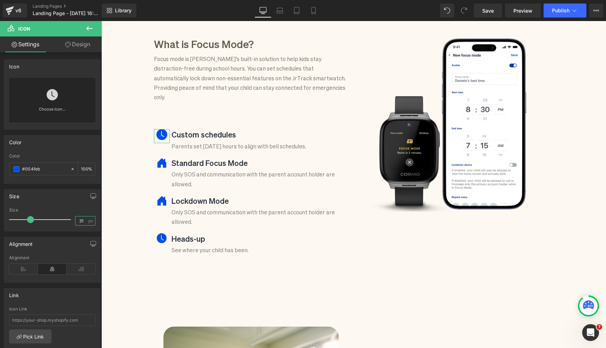
click at [79, 222] on input "31" at bounding box center [81, 220] width 12 height 9
type input "28"
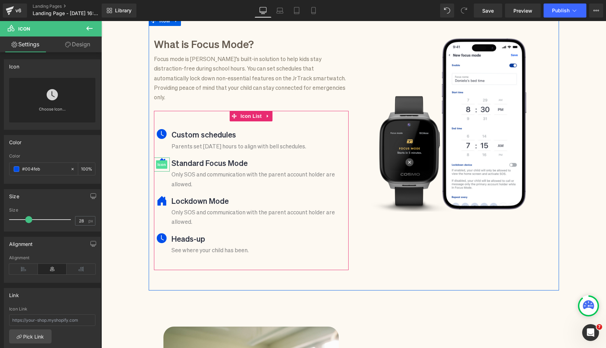
click at [163, 160] on span "Icon" at bounding box center [161, 164] width 11 height 8
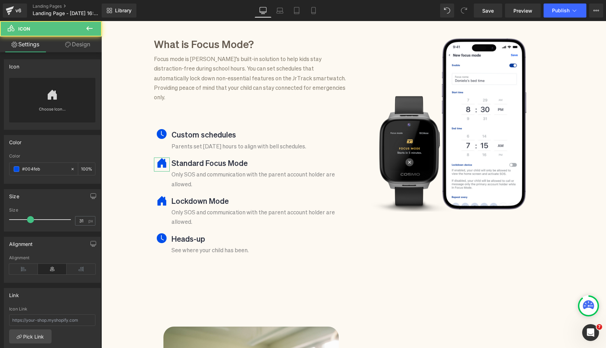
click at [50, 111] on link "Choose Icon..." at bounding box center [52, 114] width 86 height 16
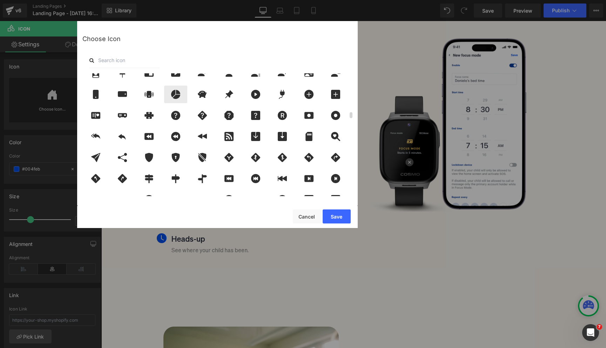
scroll to position [820, 0]
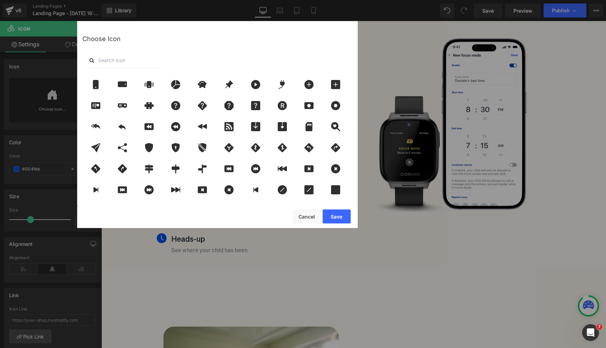
click at [111, 63] on input "text" at bounding box center [124, 60] width 70 height 15
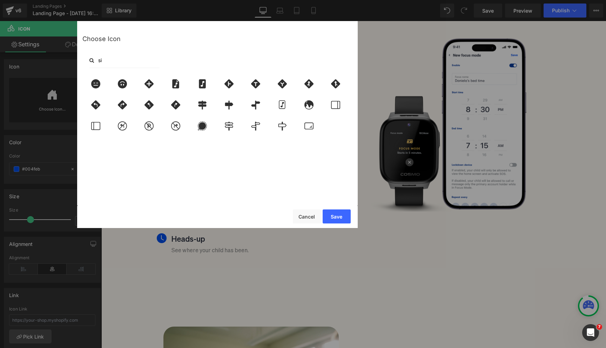
scroll to position [0, 0]
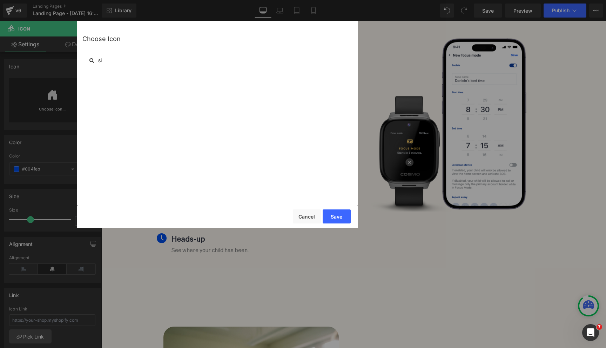
type input "s"
type input "q"
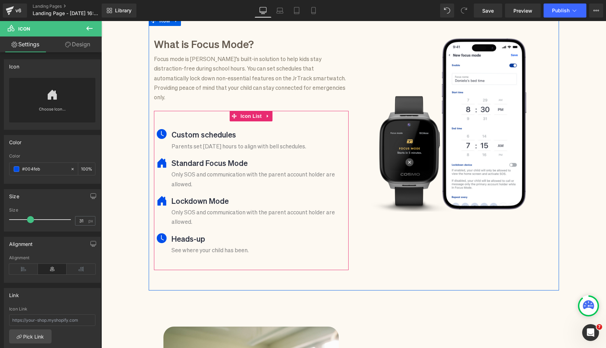
click at [160, 198] on span "Icon" at bounding box center [161, 202] width 11 height 8
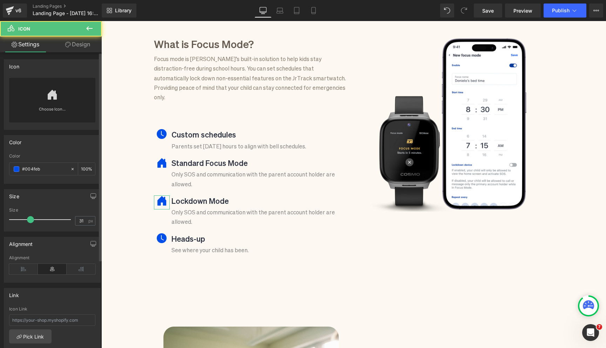
click at [51, 96] on icon at bounding box center [52, 95] width 9 height 10
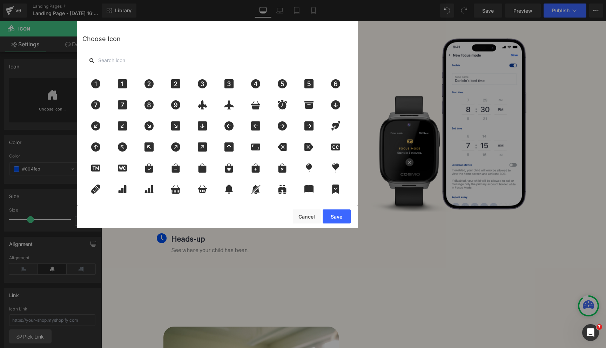
click at [148, 62] on input "text" at bounding box center [124, 60] width 70 height 15
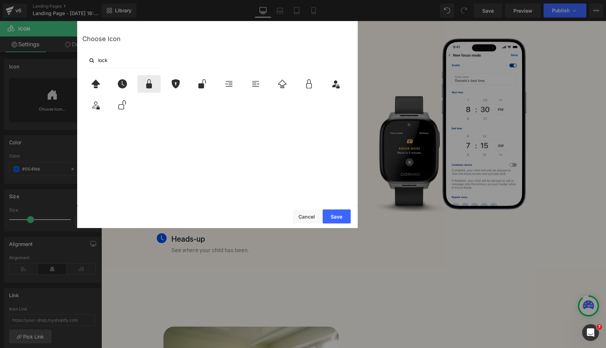
type input "lock"
click at [151, 86] on icon at bounding box center [149, 83] width 6 height 9
click at [337, 213] on button "Save" at bounding box center [337, 216] width 28 height 14
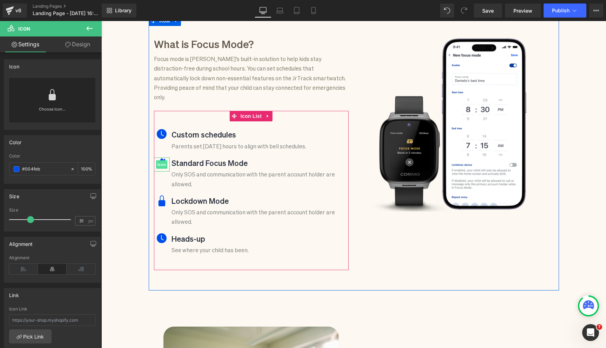
click at [164, 160] on span "Icon" at bounding box center [161, 164] width 11 height 8
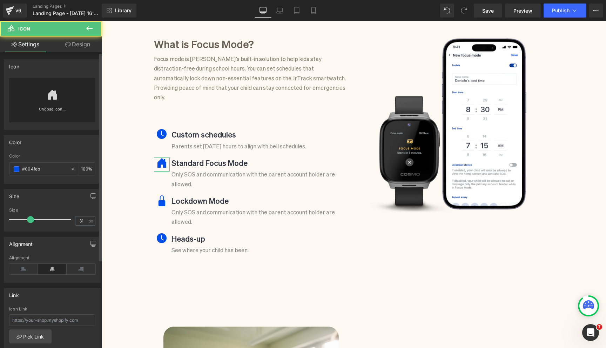
click at [60, 113] on link "Choose Icon..." at bounding box center [52, 114] width 86 height 16
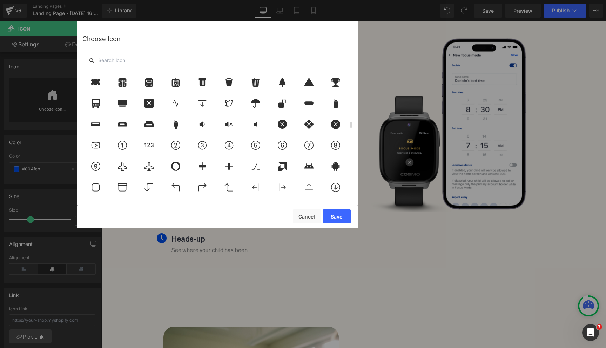
scroll to position [1012, 0]
click at [106, 57] on input "text" at bounding box center [124, 60] width 70 height 15
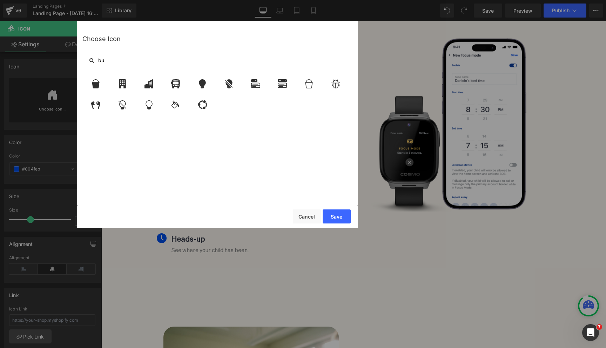
type input "b"
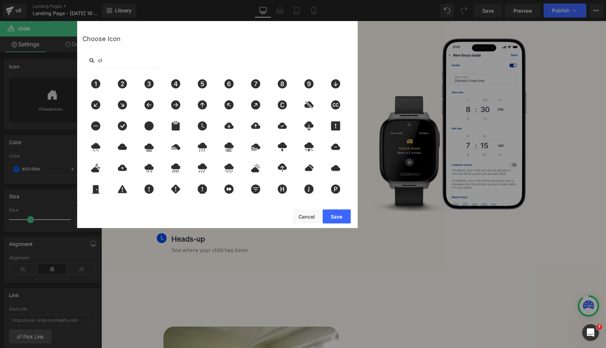
type input "c"
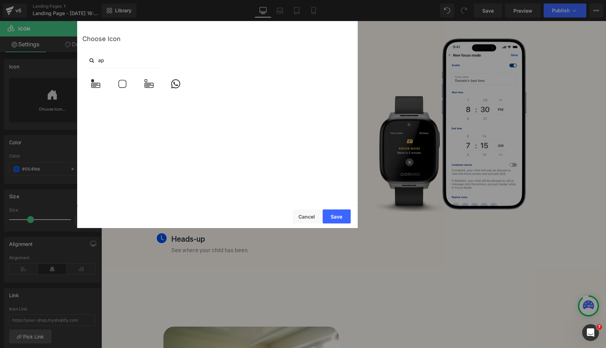
type input "a"
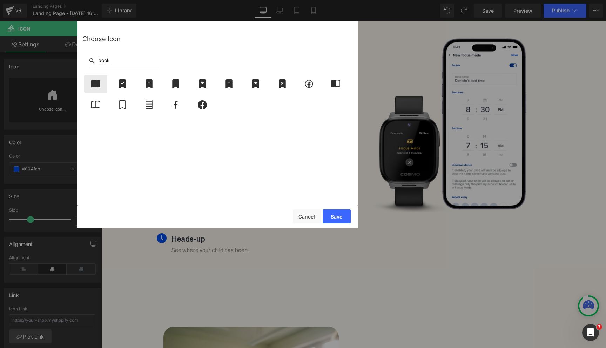
type input "book"
click at [94, 83] on icon at bounding box center [95, 83] width 9 height 7
click at [332, 213] on button "Save" at bounding box center [337, 216] width 28 height 14
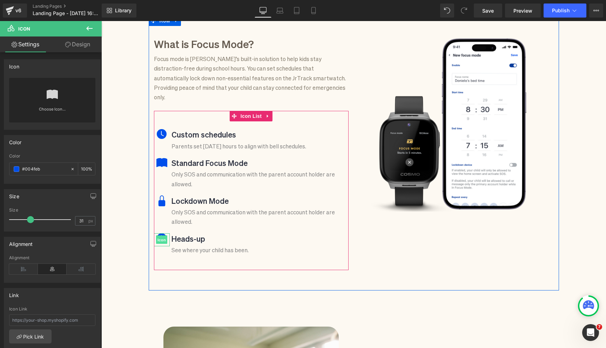
click at [165, 236] on span "Icon" at bounding box center [161, 240] width 11 height 8
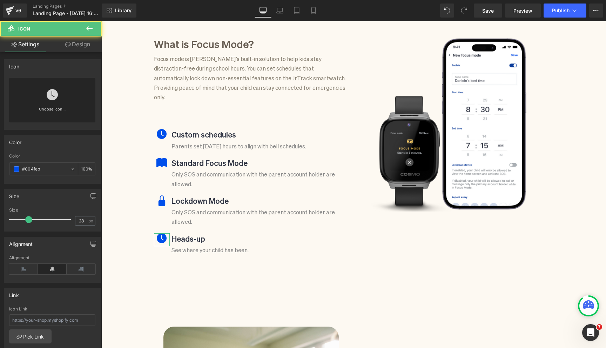
click at [50, 94] on icon at bounding box center [52, 94] width 11 height 11
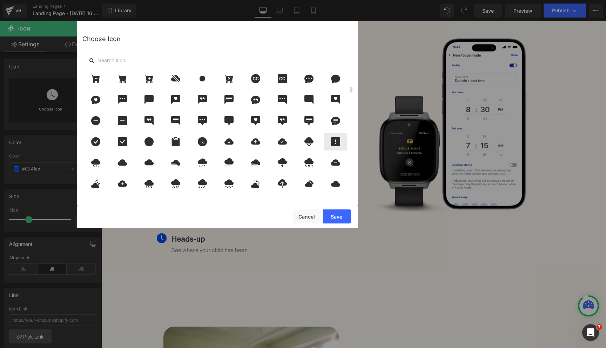
scroll to position [271, 0]
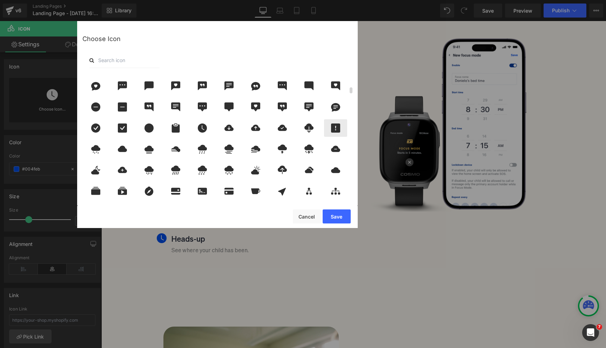
click at [333, 129] on icon at bounding box center [335, 127] width 9 height 9
click at [338, 212] on button "Save" at bounding box center [337, 216] width 28 height 14
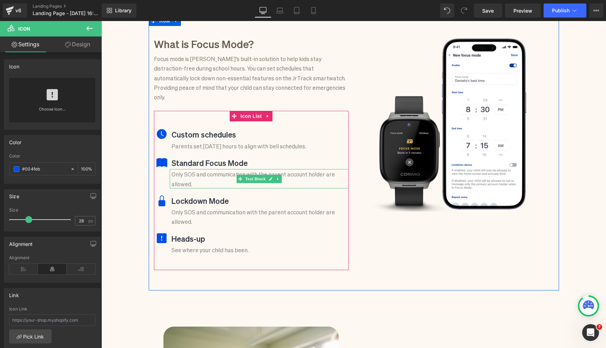
click at [192, 169] on p "Only SOS and communication with the parent account holder are allowed." at bounding box center [259, 178] width 177 height 19
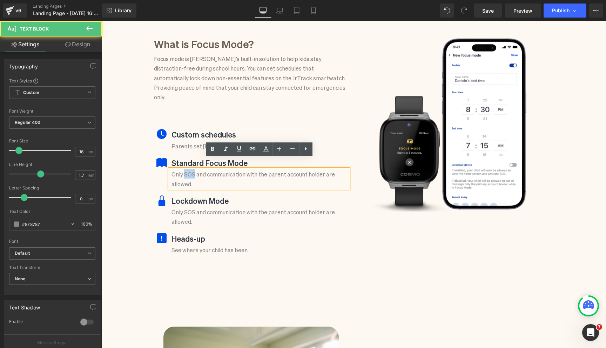
click at [192, 169] on p "Only SOS and communication with the parent account holder are allowed." at bounding box center [259, 178] width 177 height 19
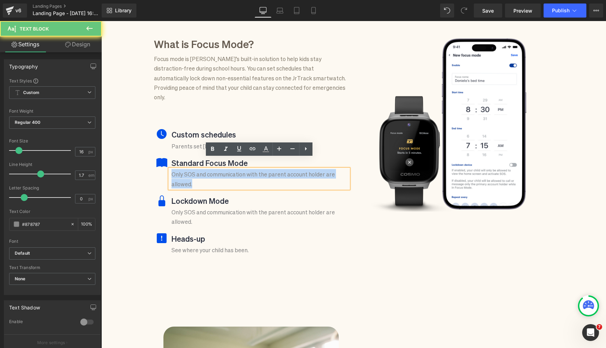
click at [192, 169] on p "Only SOS and communication with the parent account holder are allowed." at bounding box center [259, 178] width 177 height 19
paste div
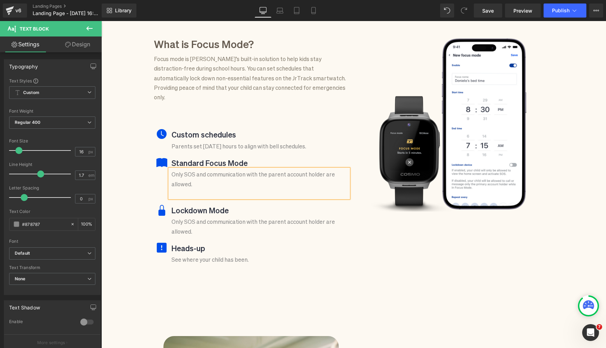
click at [201, 174] on p "Only SOS and communication with the parent account holder are allowed." at bounding box center [259, 178] width 177 height 19
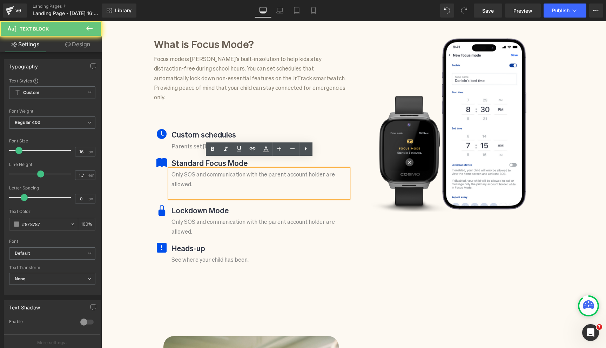
click at [276, 169] on p "Only SOS and communication with the parent account holder are allowed." at bounding box center [259, 178] width 177 height 19
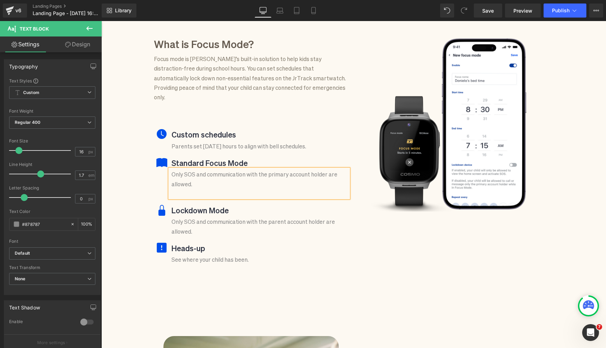
click at [325, 169] on p "Only SOS and communication with the primary account holder are allowed." at bounding box center [259, 178] width 177 height 19
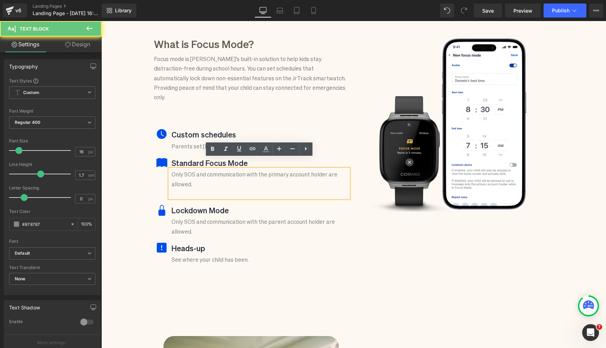
click at [325, 169] on p "Only SOS and communication with the primary account holder are allowed." at bounding box center [259, 178] width 177 height 19
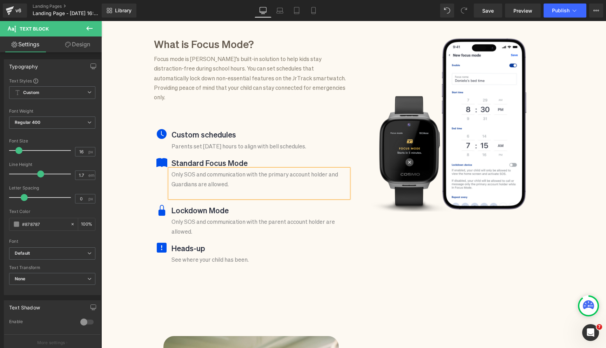
click at [303, 222] on p "Only SOS and communication with the parent account holder are allowed." at bounding box center [259, 225] width 177 height 19
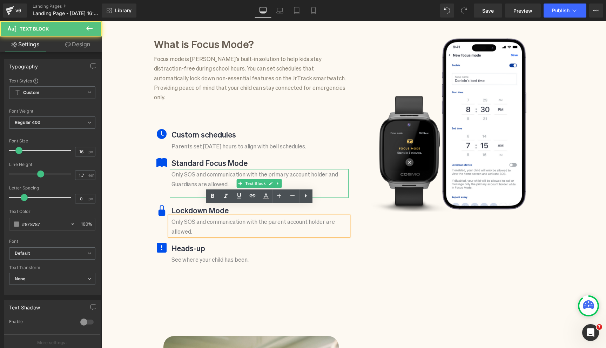
click at [199, 175] on p "Only SOS and communication with the primary account holder and Guardians are al…" at bounding box center [259, 178] width 177 height 19
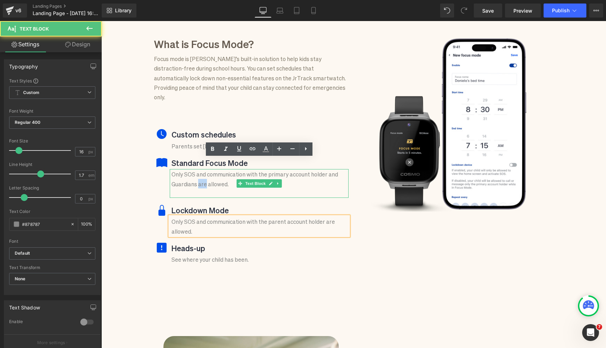
click at [199, 175] on p "Only SOS and communication with the primary account holder and Guardians are al…" at bounding box center [259, 178] width 177 height 19
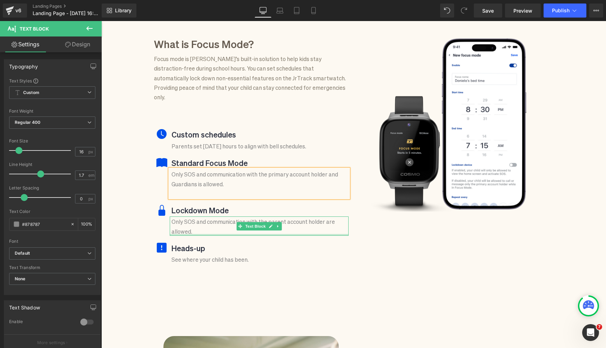
click at [227, 223] on div "Only SOS and communication with the parent account holder are allowed. Text Blo…" at bounding box center [259, 225] width 179 height 19
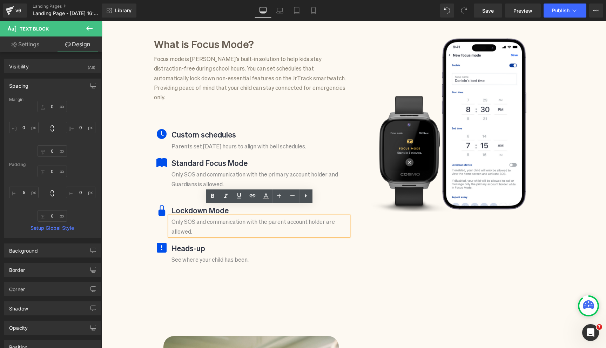
click at [178, 188] on ul "Icon Custom schedules Text Block Parents set school-day hours to align with bel…" at bounding box center [251, 198] width 195 height 142
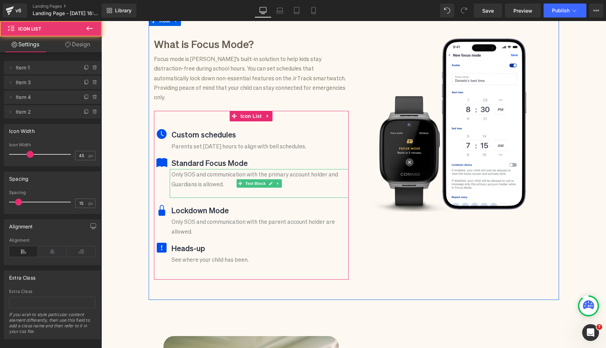
click at [181, 188] on p at bounding box center [259, 192] width 177 height 9
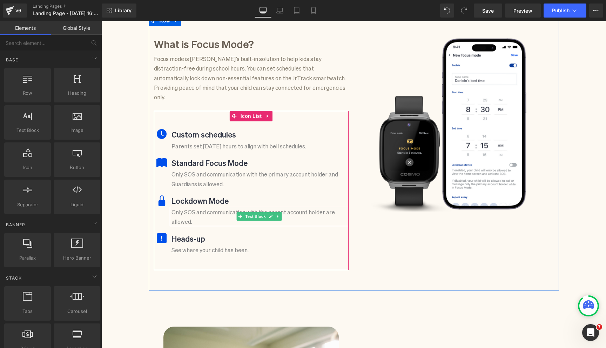
click at [187, 207] on p "Only SOS and communication with the parent account holder are allowed." at bounding box center [259, 216] width 177 height 19
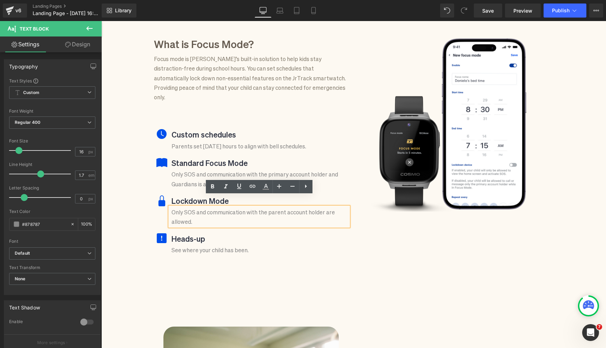
click at [208, 207] on p "Only SOS and communication with the parent account holder are allowed." at bounding box center [259, 216] width 177 height 19
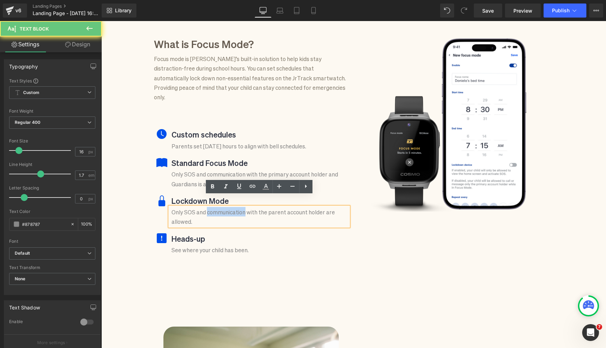
click at [208, 207] on p "Only SOS and communication with the parent account holder are allowed." at bounding box center [259, 216] width 177 height 19
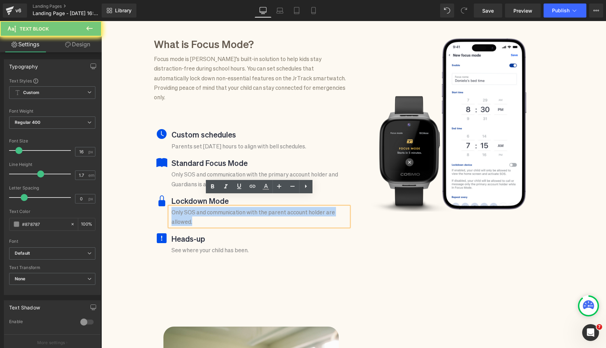
paste div
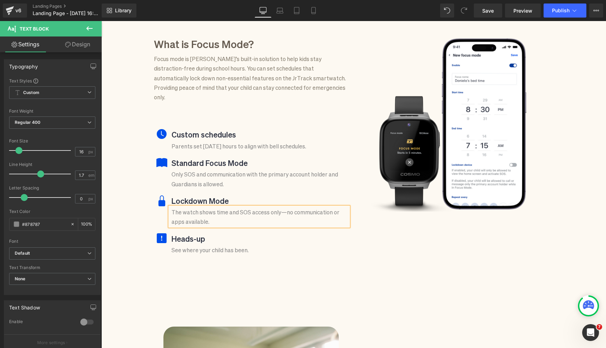
click at [215, 207] on p "The watch shows time and SOS access only—no communication or apps available." at bounding box center [259, 216] width 177 height 19
click at [196, 207] on p "The watch shows time and SOS access only—no communication or apps available." at bounding box center [259, 216] width 177 height 19
click at [250, 207] on p "The watch only shows time and SOS access only—no communication or apps availabl…" at bounding box center [259, 216] width 177 height 19
click at [308, 207] on p "The watch only shows time and allows SOS access only—no communication or apps a…" at bounding box center [259, 216] width 177 height 19
click at [282, 207] on p "The watch only shows time and allows SOS access only—no communication or apps a…" at bounding box center [259, 216] width 177 height 19
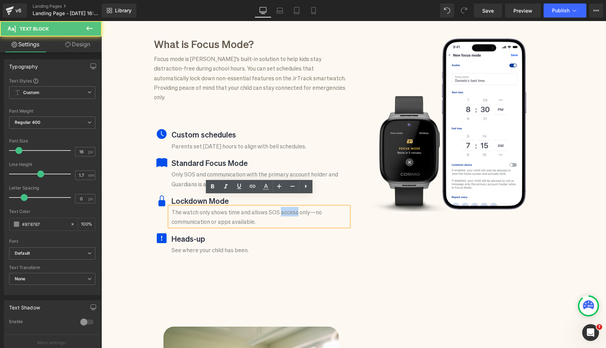
click at [282, 207] on p "The watch only shows time and allows SOS access only—no communication or apps a…" at bounding box center [259, 216] width 177 height 19
click at [295, 207] on p "The watch only shows time and allows SOS mode. only—no communication or apps av…" at bounding box center [259, 216] width 177 height 19
drag, startPoint x: 314, startPoint y: 203, endPoint x: 296, endPoint y: 203, distance: 17.5
click at [296, 207] on p "The watch only shows time and allows SOS mode. only—no communication or apps av…" at bounding box center [259, 216] width 177 height 19
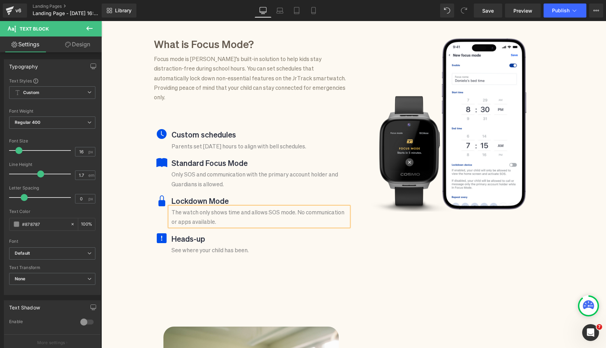
click at [263, 209] on p "The watch only shows time and allows SOS mode. No communication or apps availab…" at bounding box center [259, 216] width 177 height 19
click at [344, 231] on p "Heads-up" at bounding box center [259, 237] width 177 height 13
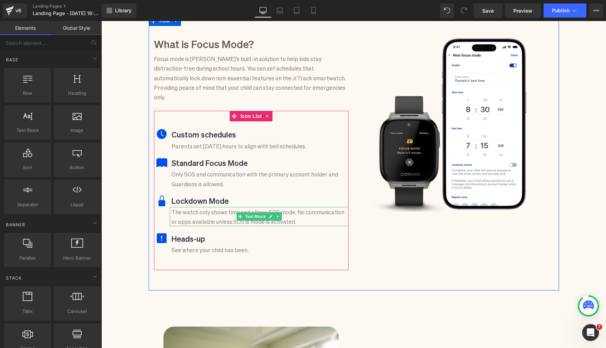
click at [296, 207] on p "The watch only shows time and allows SOS mode. No communication or apps availab…" at bounding box center [259, 216] width 177 height 19
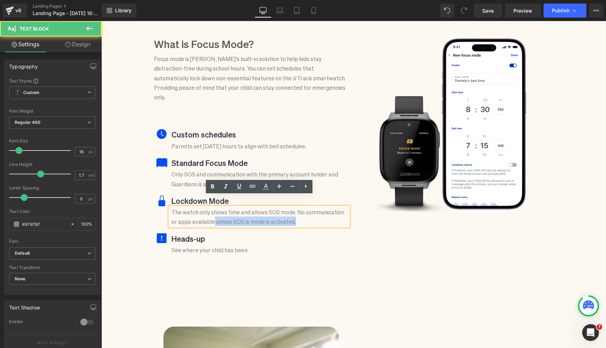
drag, startPoint x: 212, startPoint y: 211, endPoint x: 316, endPoint y: 210, distance: 103.1
click at [316, 210] on p "The watch only shows time and allows SOS mode. No communication or apps availab…" at bounding box center [259, 216] width 177 height 19
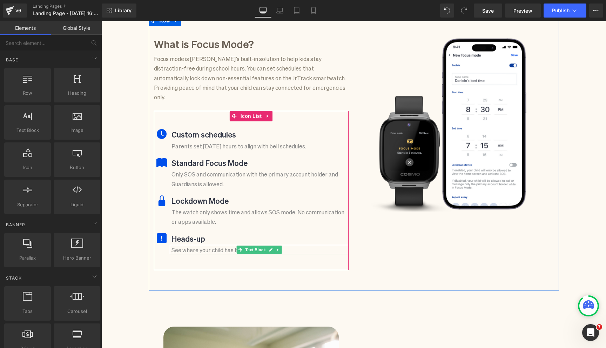
click at [237, 245] on span at bounding box center [239, 249] width 7 height 8
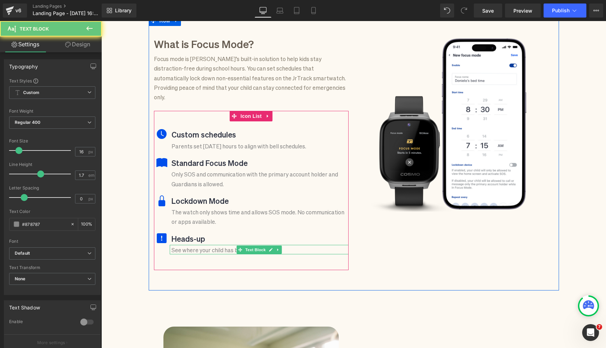
click at [224, 245] on p "See where your child has been." at bounding box center [259, 249] width 177 height 9
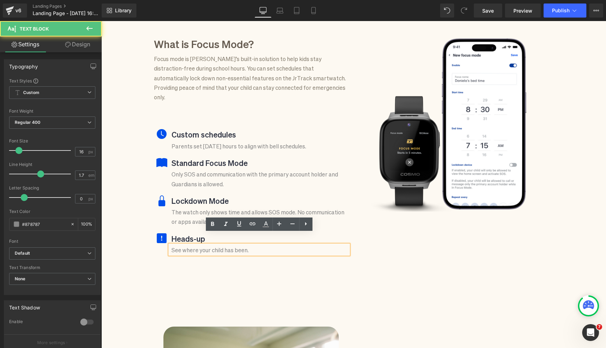
click at [208, 245] on p "See where your child has been." at bounding box center [259, 249] width 177 height 9
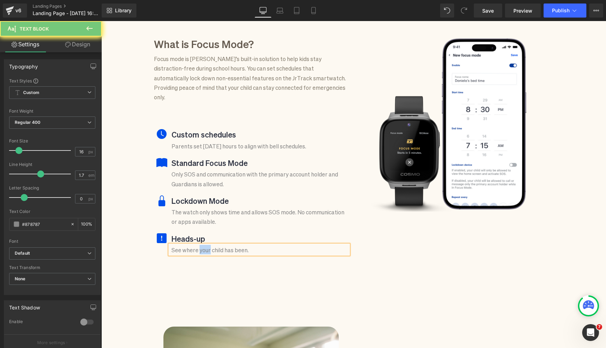
paste div
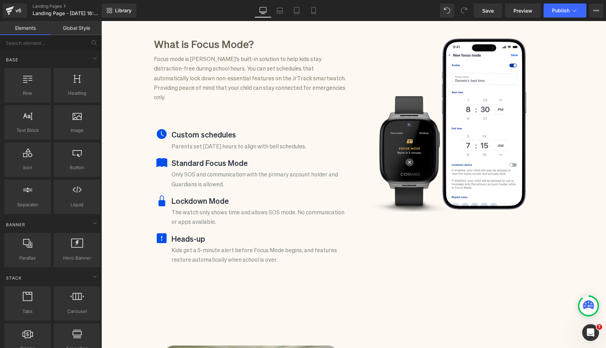
click at [182, 251] on p "Kids get a 5-minute alert before Focus Mode begins, and features restore automa…" at bounding box center [259, 254] width 177 height 19
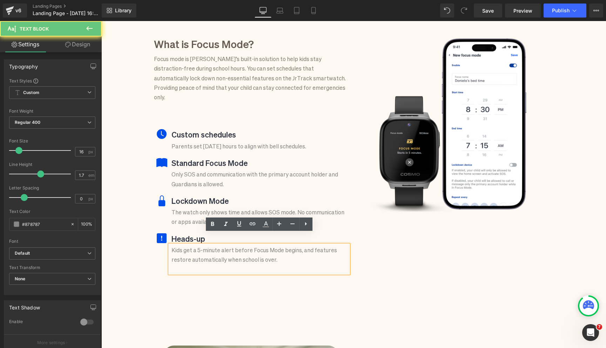
click at [182, 252] on p "Kids get a 5-minute alert before Focus Mode begins, and features restore automa…" at bounding box center [259, 254] width 177 height 19
click at [182, 264] on p at bounding box center [259, 268] width 177 height 9
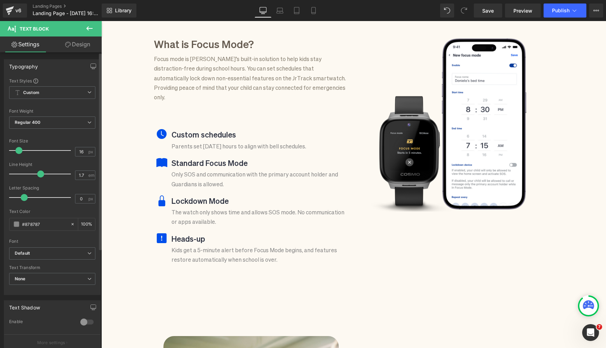
click at [97, 235] on div "Text Styles Custom Custom Setup Global Style Custom Setup Global Style Thin 100…" at bounding box center [52, 186] width 96 height 217
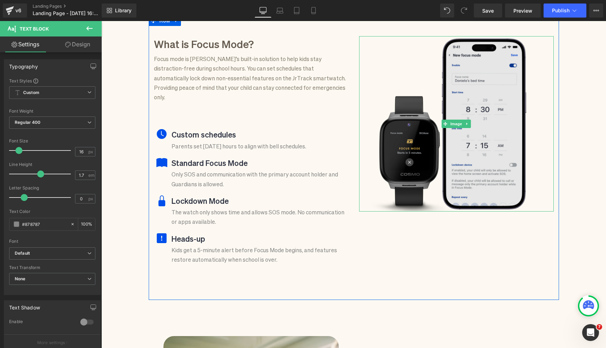
scroll to position [340, 0]
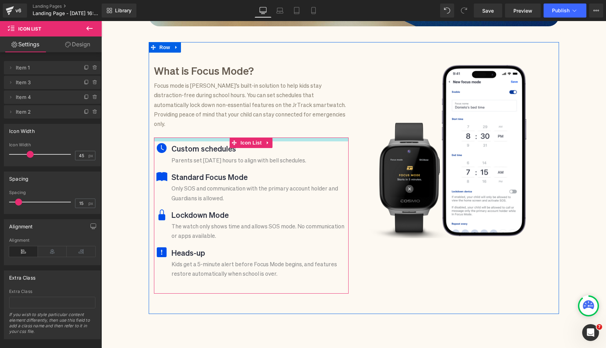
drag, startPoint x: 182, startPoint y: 133, endPoint x: 183, endPoint y: 120, distance: 12.6
click at [183, 120] on div "What is Focus Mode? Heading Focus mode is Cosmo’s built-in solution to help kid…" at bounding box center [251, 178] width 205 height 231
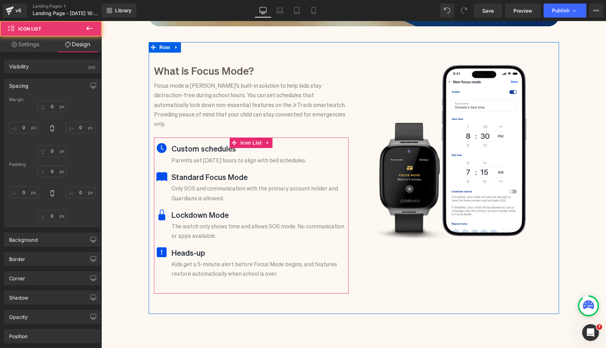
type input "0"
type input "11"
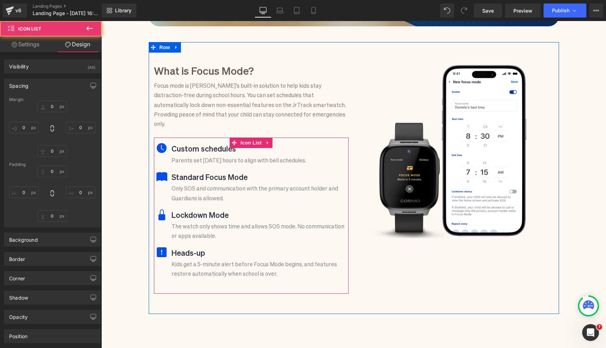
type input "0"
type input "30"
type input "0"
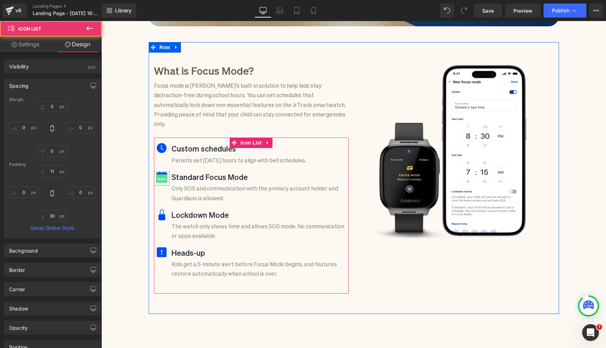
click at [160, 175] on span "Icon" at bounding box center [161, 179] width 11 height 8
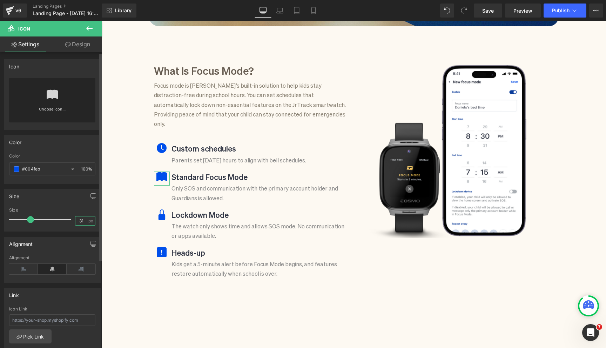
click at [80, 221] on input "31" at bounding box center [81, 220] width 12 height 9
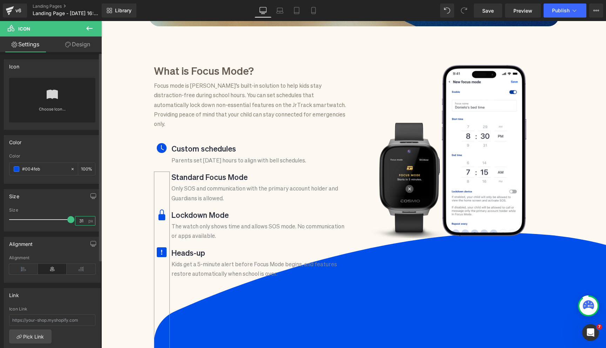
type input "3"
type input "28"
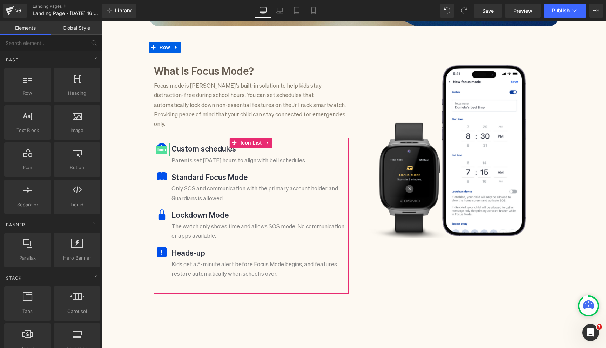
click at [159, 146] on span "Icon" at bounding box center [161, 150] width 11 height 8
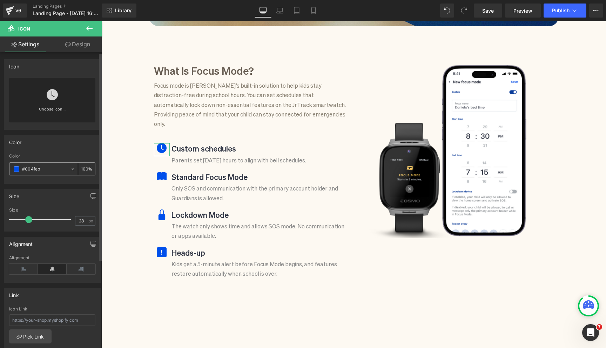
click at [42, 170] on input "#004feb" at bounding box center [44, 169] width 45 height 8
type input "#0"
type input "0"
type input "#006"
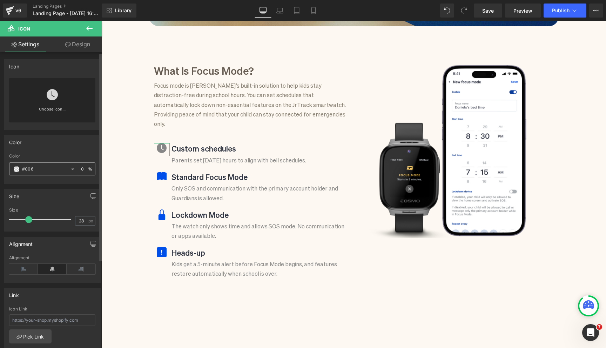
type input "100"
type input "#0068"
type input "53"
type input "#0068f"
type input "0"
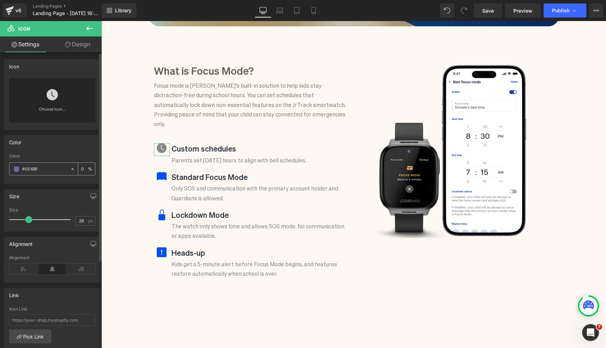
type input "#0068ff"
type input "100"
click at [101, 21] on div at bounding box center [101, 21] width 0 height 0
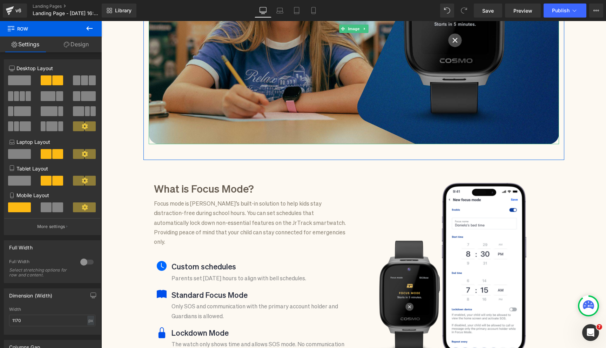
scroll to position [229, 0]
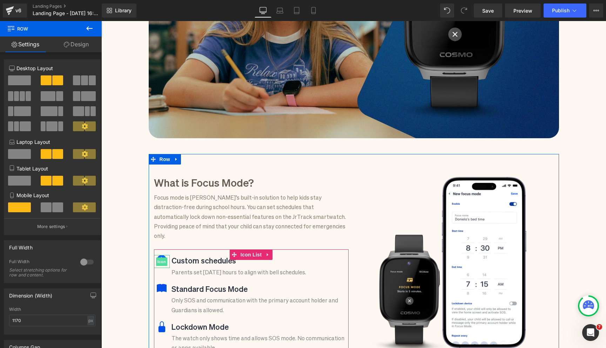
click at [164, 257] on span "Icon" at bounding box center [161, 261] width 11 height 8
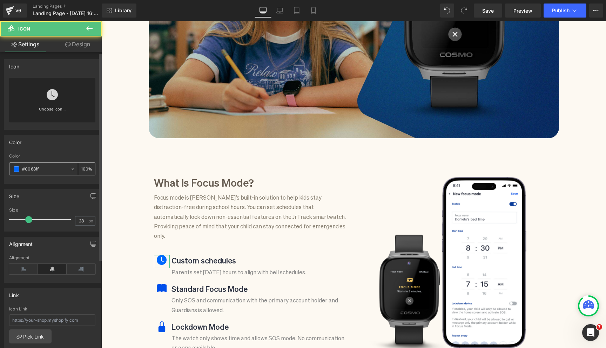
click at [36, 169] on input "#0068ff" at bounding box center [44, 169] width 45 height 8
type input "#c"
type input "0"
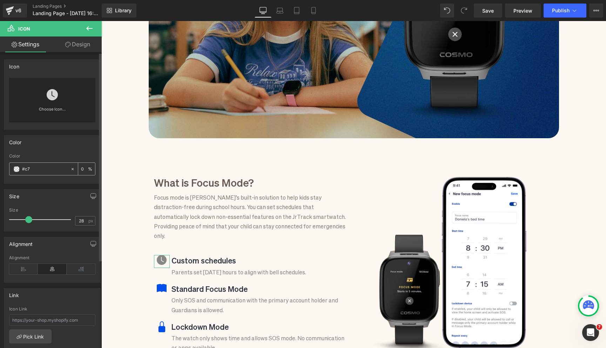
type input "#c78"
type input "100"
type input "#c780"
type input "0"
type input "#c7800c"
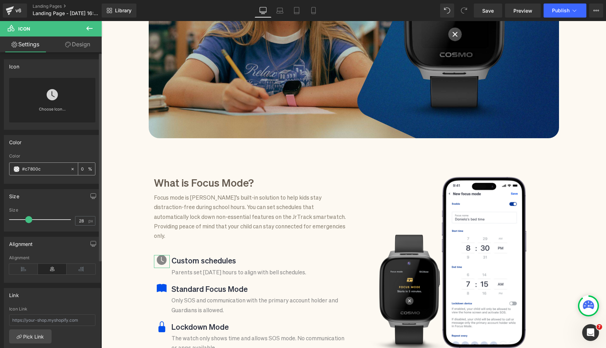
type input "100"
click at [36, 170] on input "#c7800c" at bounding box center [44, 169] width 45 height 8
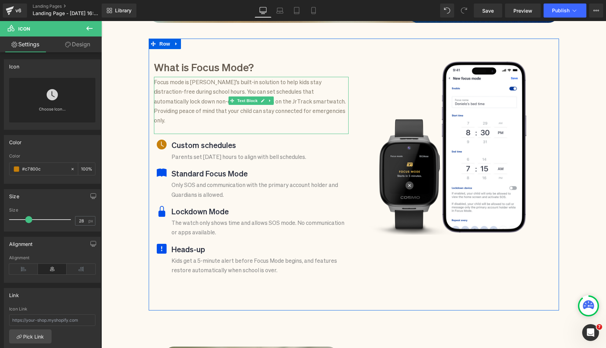
scroll to position [360, 0]
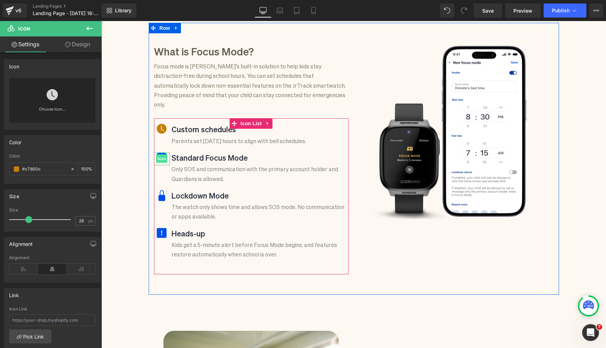
click at [159, 154] on span "Icon" at bounding box center [161, 158] width 11 height 8
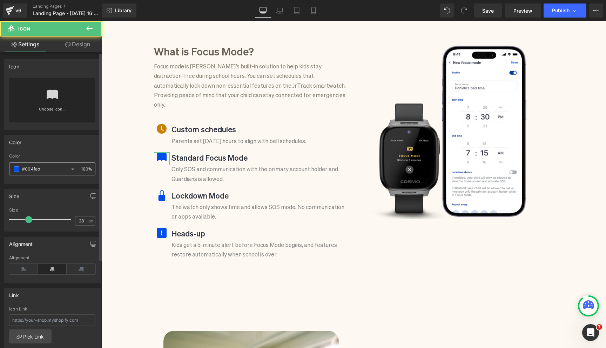
click at [32, 170] on input "#004feb" at bounding box center [44, 169] width 45 height 8
paste input "c7800c"
type input "#c7800c"
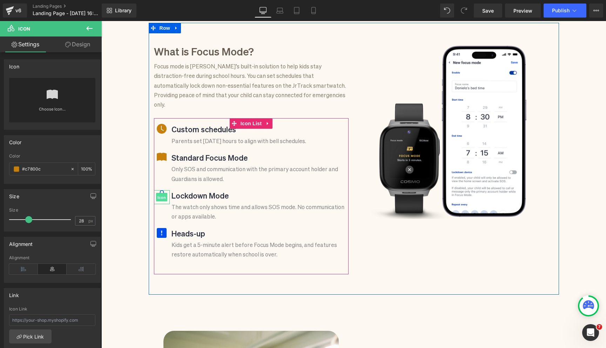
click at [161, 193] on span "Icon" at bounding box center [161, 197] width 11 height 8
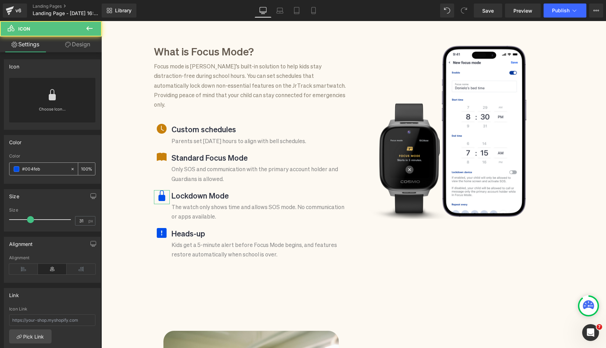
click at [36, 169] on input "#004feb" at bounding box center [44, 169] width 45 height 8
paste input "c7800c"
type input "#c7800c"
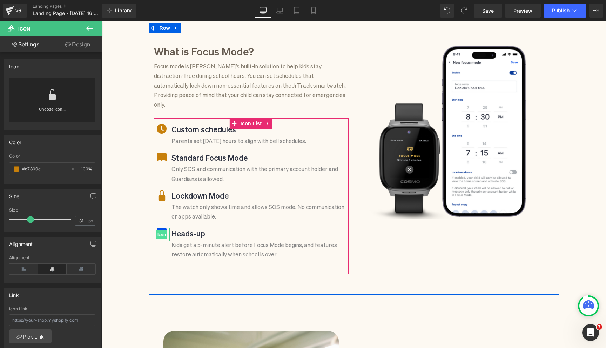
click at [162, 230] on span "Icon" at bounding box center [161, 234] width 11 height 8
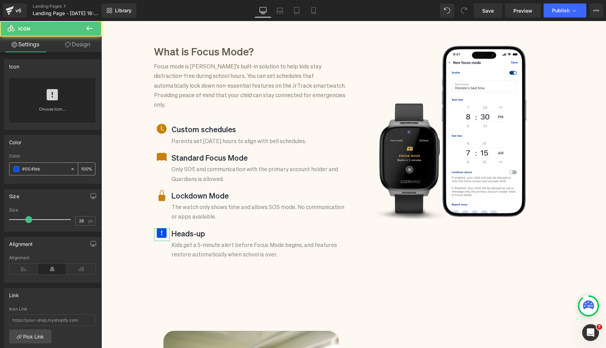
click at [34, 168] on input "#004feb" at bounding box center [44, 169] width 45 height 8
paste input "c7800c"
type input "#c7800c"
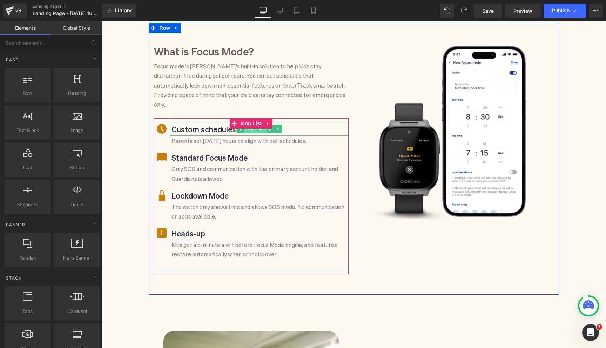
click at [253, 124] on span "Text Block" at bounding box center [255, 128] width 23 height 8
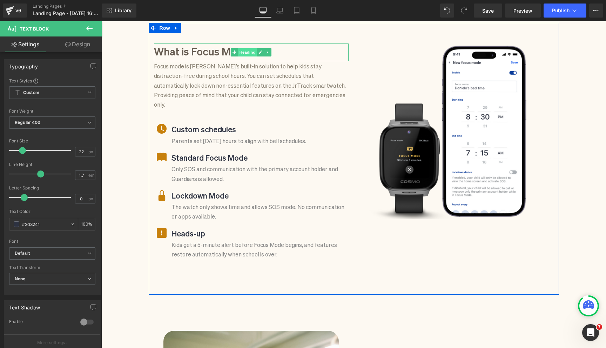
click at [252, 50] on span "Heading" at bounding box center [247, 52] width 19 height 8
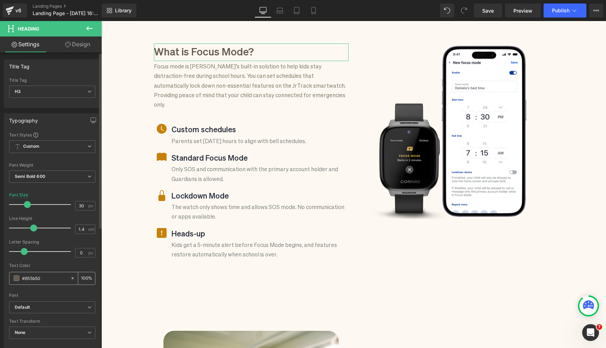
click at [33, 277] on input "#655b50" at bounding box center [44, 278] width 45 height 8
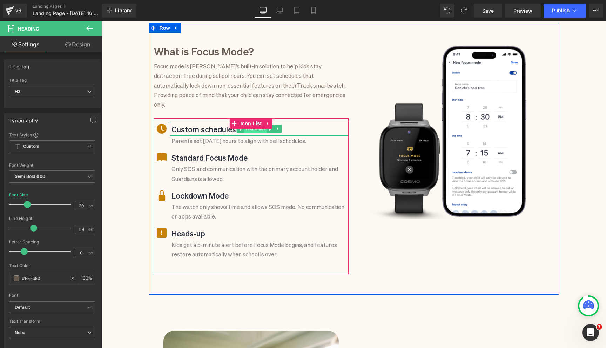
click at [244, 124] on span "Text Block" at bounding box center [255, 128] width 23 height 8
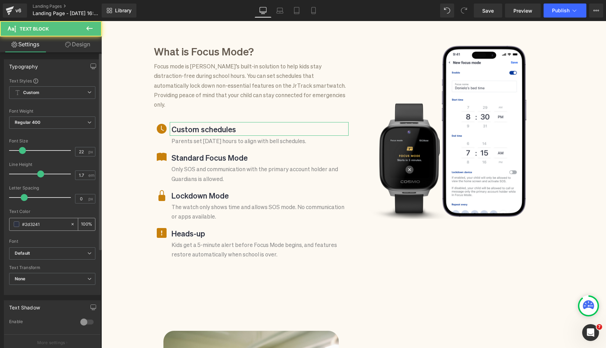
click at [33, 226] on input "#2d3241" at bounding box center [44, 224] width 45 height 8
paste input "655b50"
type input "#655b50"
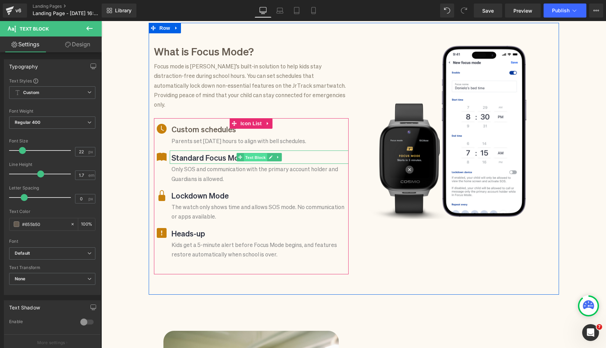
click at [249, 153] on span "Text Block" at bounding box center [255, 157] width 23 height 8
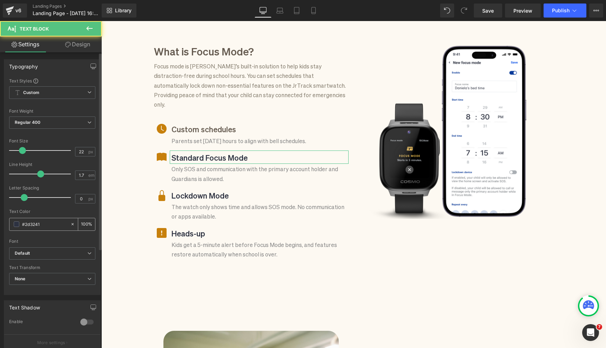
click at [35, 225] on input "#2d3241" at bounding box center [44, 224] width 45 height 8
paste input "655b50"
type input "#655b50"
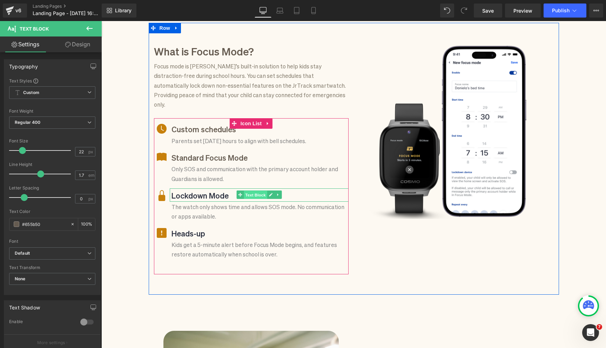
click at [248, 191] on span "Text Block" at bounding box center [255, 195] width 23 height 8
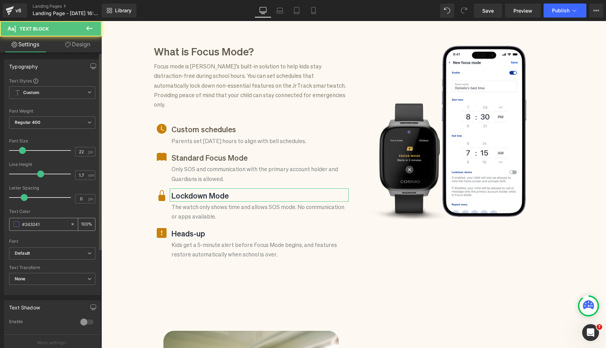
click at [33, 223] on input "#2d3241" at bounding box center [44, 224] width 45 height 8
paste input "655b50"
type input "#655b50"
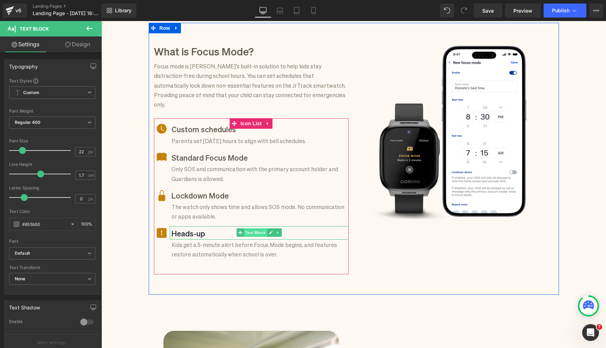
click at [252, 228] on span "Text Block" at bounding box center [255, 232] width 23 height 8
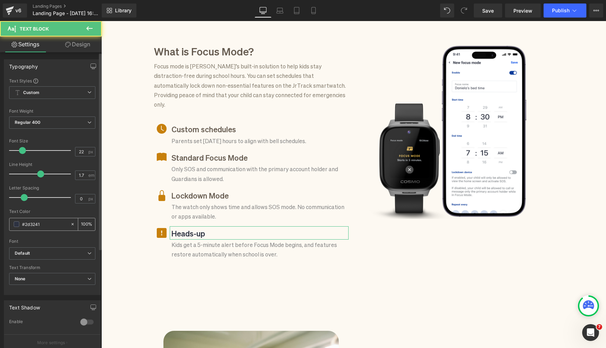
click at [35, 223] on input "#2d3241" at bounding box center [44, 224] width 45 height 8
paste input "655b50"
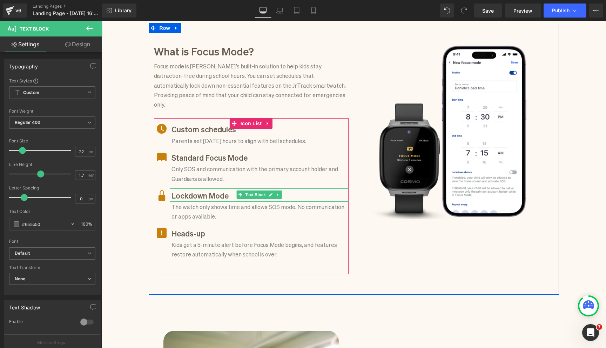
type input "#655b50"
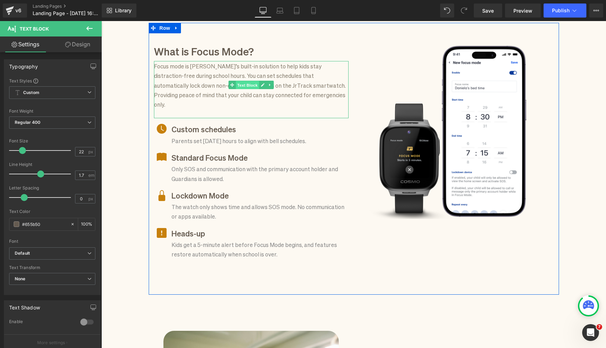
click at [239, 82] on span "Text Block" at bounding box center [247, 85] width 23 height 8
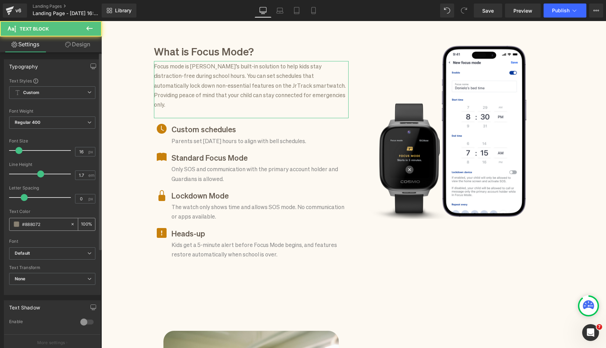
click at [35, 225] on input "#888072" at bounding box center [44, 224] width 45 height 8
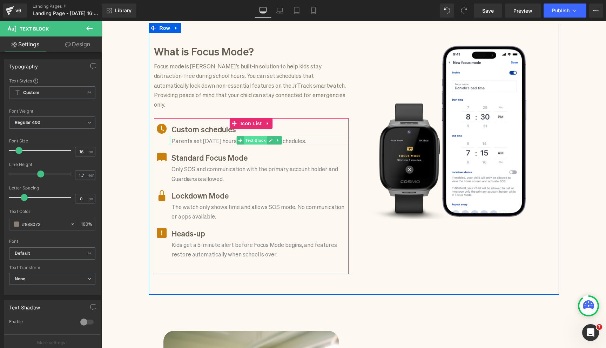
click at [253, 136] on span "Text Block" at bounding box center [255, 140] width 23 height 8
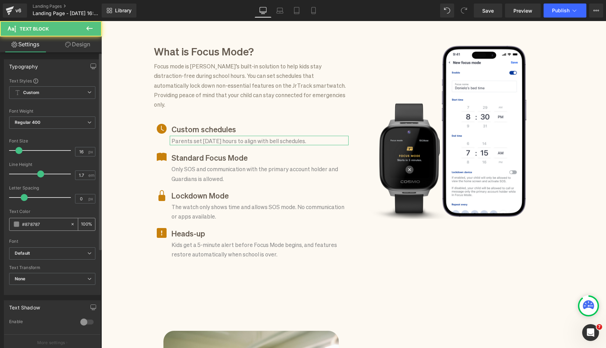
click at [43, 224] on input "#878787" at bounding box center [44, 224] width 45 height 8
paste input "88072"
type input "#888072"
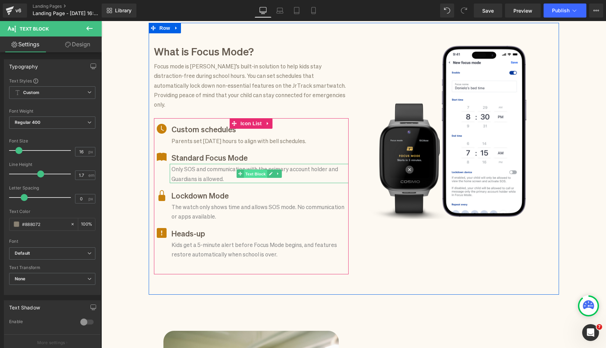
click at [248, 169] on span "Text Block" at bounding box center [255, 173] width 23 height 8
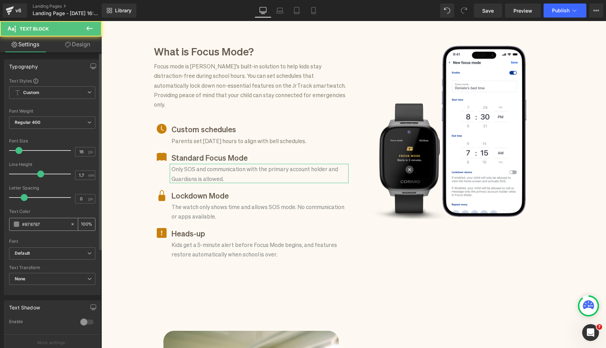
click at [35, 225] on input "#878787" at bounding box center [44, 224] width 45 height 8
paste input "88072"
type input "#888072"
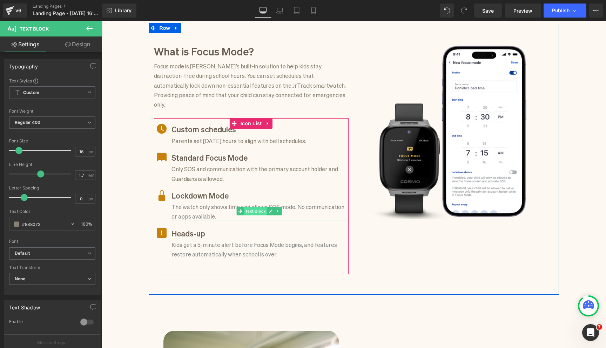
click at [252, 207] on span "Text Block" at bounding box center [255, 211] width 23 height 8
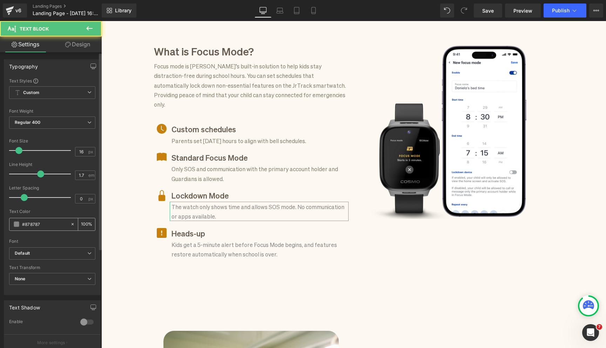
click at [36, 225] on input "#878787" at bounding box center [44, 224] width 45 height 8
paste input "88072"
type input "#888072"
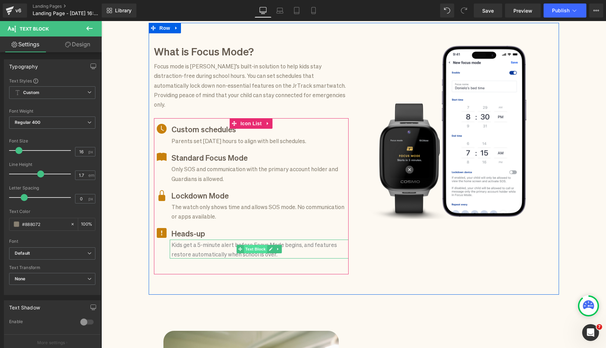
click at [249, 245] on span "Text Block" at bounding box center [255, 249] width 23 height 8
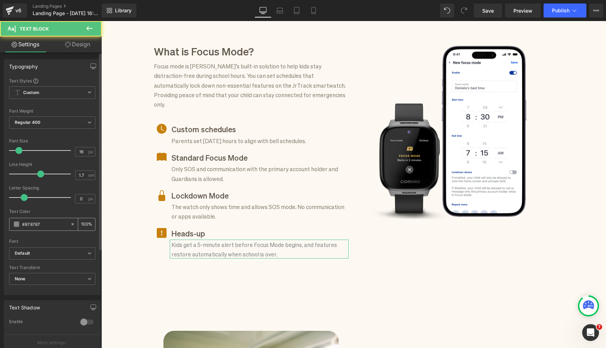
click at [39, 225] on input "#878787" at bounding box center [44, 224] width 45 height 8
paste input "88072"
type input "#888072"
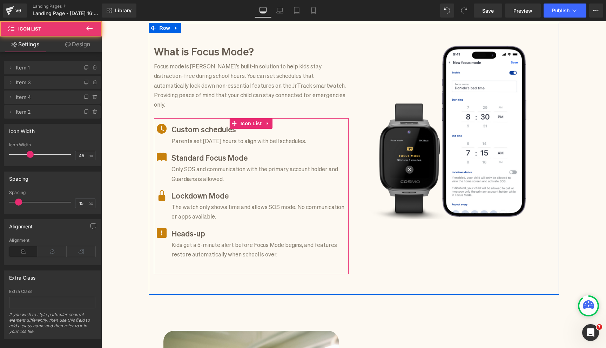
click at [199, 136] on ul "Icon Custom schedules Text Block Parents set school-day hours to align with bel…" at bounding box center [251, 193] width 195 height 142
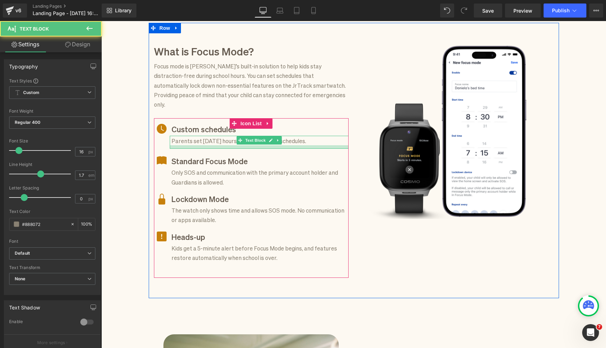
drag, startPoint x: 198, startPoint y: 134, endPoint x: 180, endPoint y: 138, distance: 19.0
click at [198, 145] on div at bounding box center [259, 147] width 179 height 4
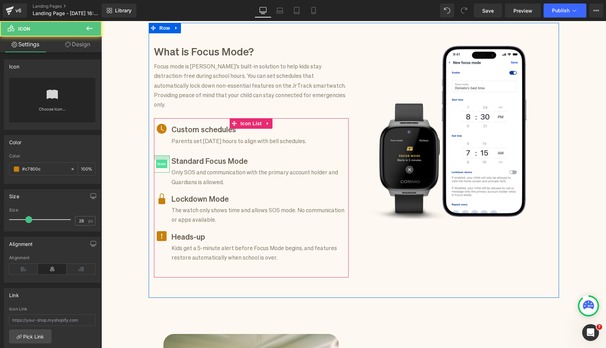
drag, startPoint x: 162, startPoint y: 146, endPoint x: 162, endPoint y: 150, distance: 4.6
click at [162, 155] on div "Icon" at bounding box center [162, 163] width 16 height 17
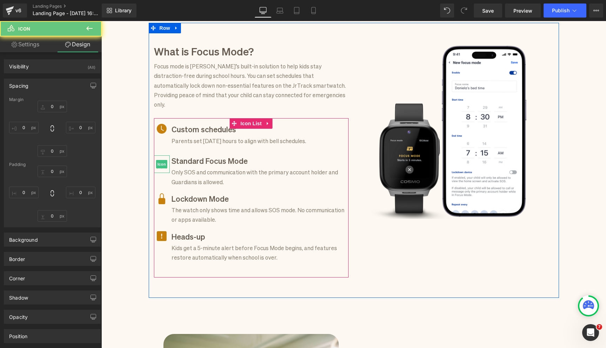
type input "5"
type input "0"
type input "13"
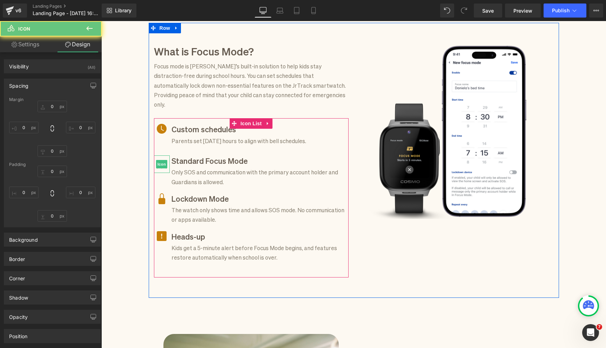
type input "0"
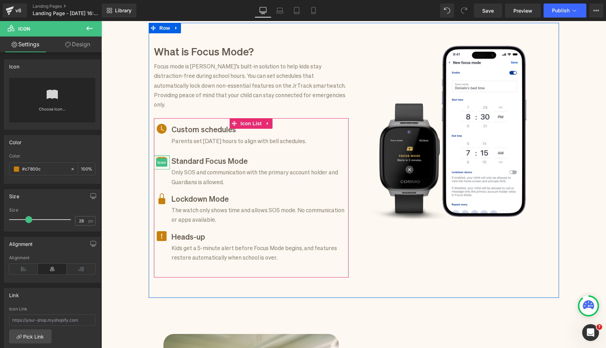
drag, startPoint x: 161, startPoint y: 147, endPoint x: 162, endPoint y: 143, distance: 3.7
click at [162, 154] on span "Icon" at bounding box center [162, 162] width 16 height 16
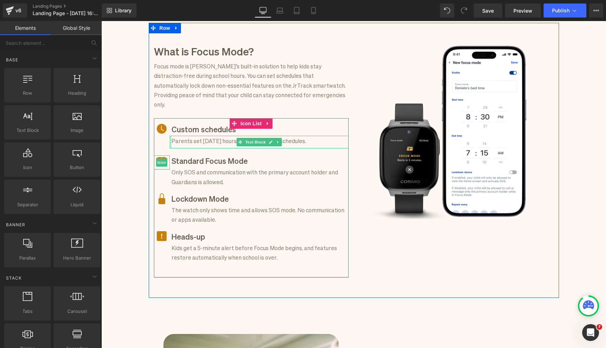
click at [171, 136] on div at bounding box center [171, 142] width 2 height 13
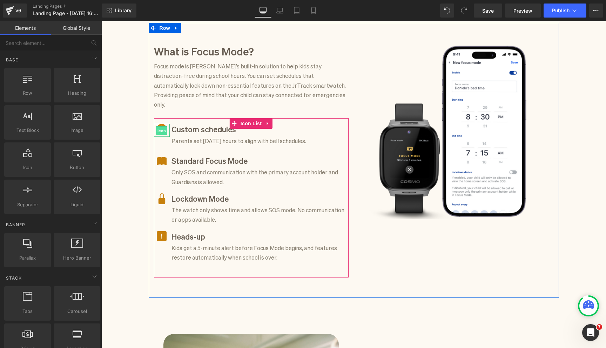
click at [161, 127] on span "Icon" at bounding box center [161, 131] width 11 height 8
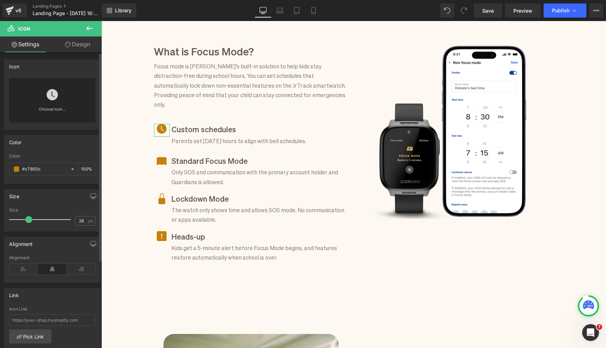
click at [53, 100] on icon at bounding box center [52, 94] width 11 height 11
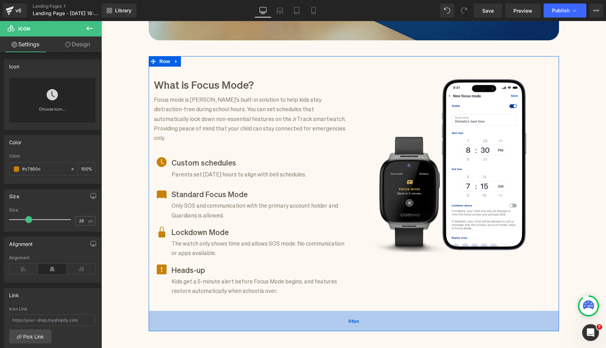
scroll to position [320, 0]
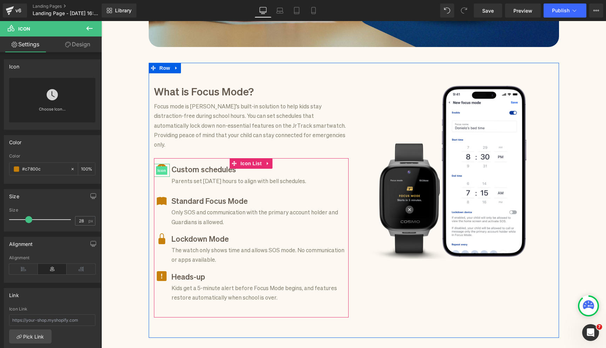
click at [162, 166] on span "Icon" at bounding box center [161, 170] width 11 height 8
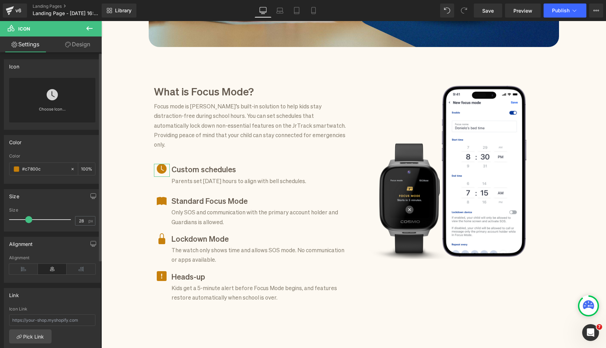
click at [51, 106] on link "Choose Icon..." at bounding box center [52, 114] width 86 height 16
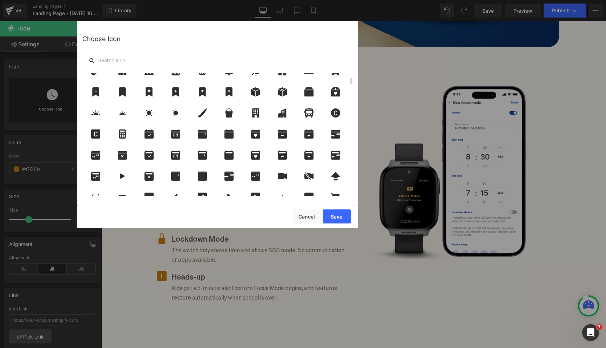
scroll to position [124, 0]
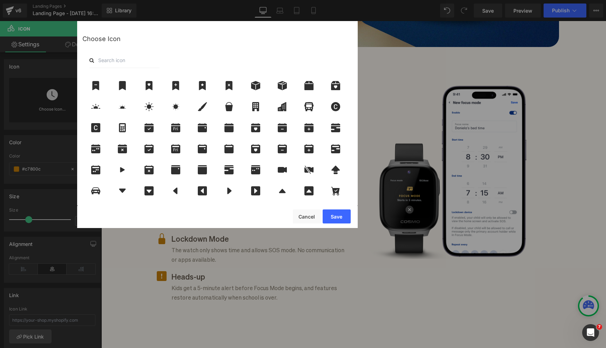
click at [104, 61] on input "text" at bounding box center [124, 60] width 70 height 15
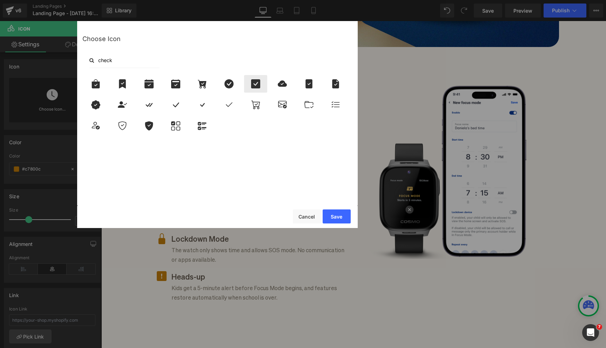
type input "check"
click at [256, 88] on div at bounding box center [255, 84] width 23 height 18
click at [334, 214] on button "Save" at bounding box center [337, 216] width 28 height 14
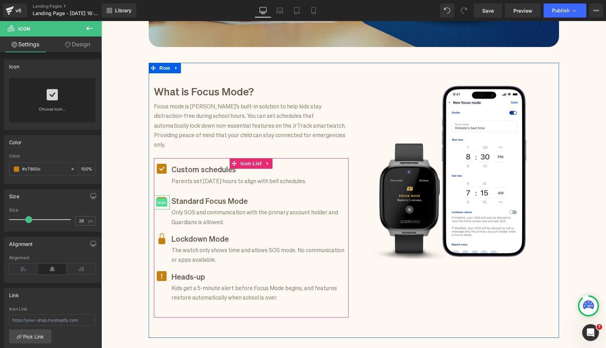
click at [161, 198] on span "Icon" at bounding box center [161, 202] width 11 height 8
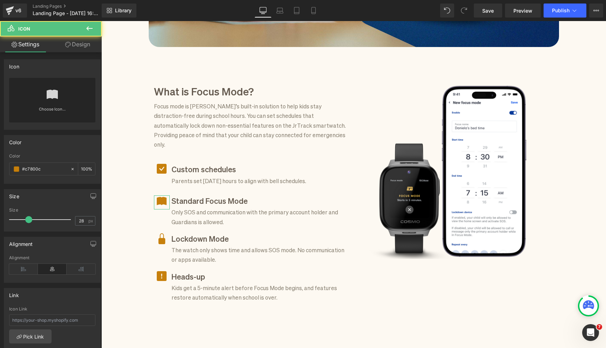
click at [55, 102] on link at bounding box center [52, 92] width 11 height 28
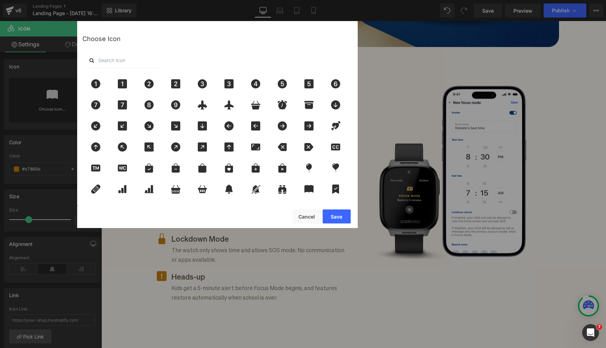
click at [117, 58] on input "text" at bounding box center [124, 60] width 70 height 15
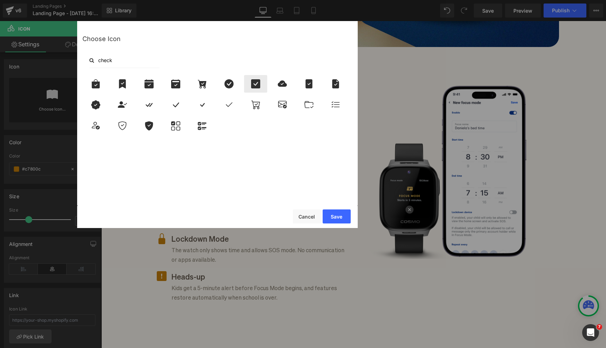
type input "check"
click at [258, 84] on icon at bounding box center [255, 83] width 9 height 9
click at [336, 216] on button "Save" at bounding box center [337, 216] width 28 height 14
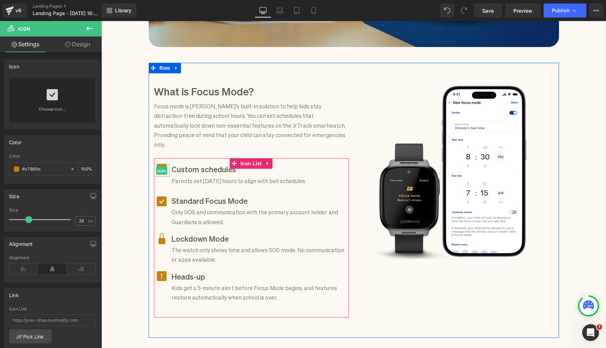
click at [160, 167] on span "Icon" at bounding box center [161, 171] width 11 height 8
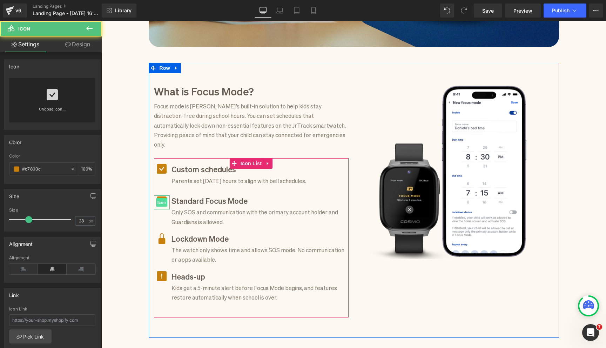
click at [162, 198] on span "Icon" at bounding box center [161, 202] width 11 height 8
click at [162, 236] on span "Icon" at bounding box center [161, 240] width 11 height 8
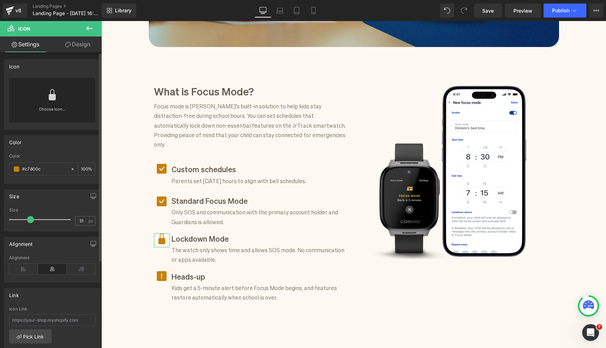
click at [48, 106] on link at bounding box center [52, 92] width 11 height 28
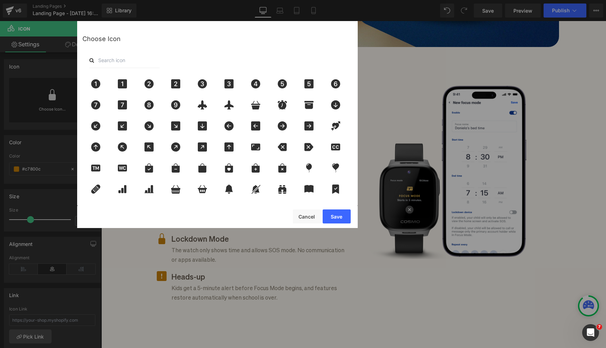
click at [111, 59] on input "text" at bounding box center [124, 60] width 70 height 15
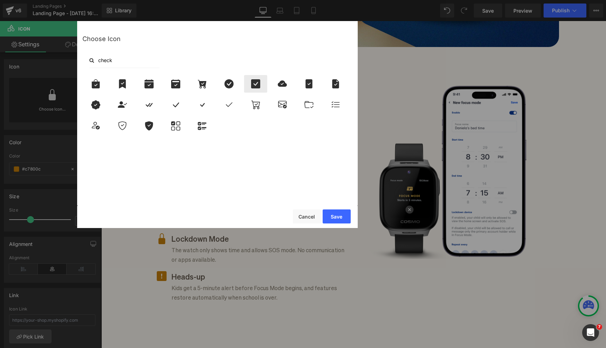
type input "check"
click at [256, 83] on icon at bounding box center [255, 83] width 9 height 9
click at [334, 218] on button "Save" at bounding box center [337, 216] width 28 height 14
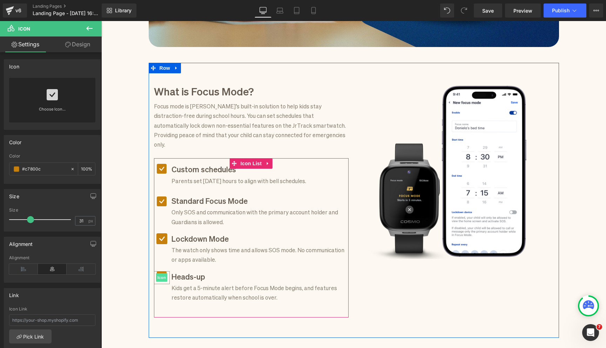
click at [162, 273] on span "Icon" at bounding box center [161, 277] width 11 height 8
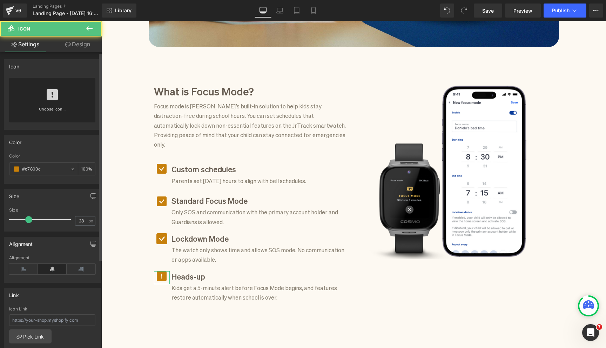
click at [44, 99] on div "Choose Icon..." at bounding box center [52, 100] width 86 height 45
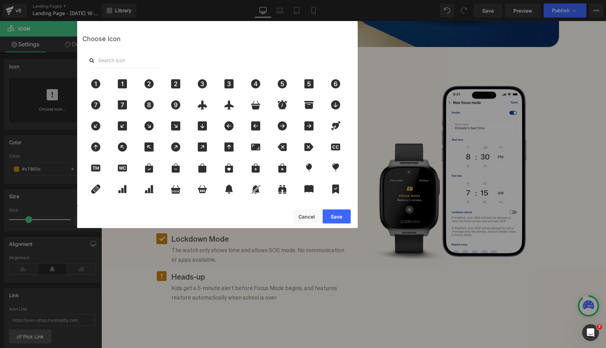
click at [117, 62] on input "text" at bounding box center [124, 60] width 70 height 15
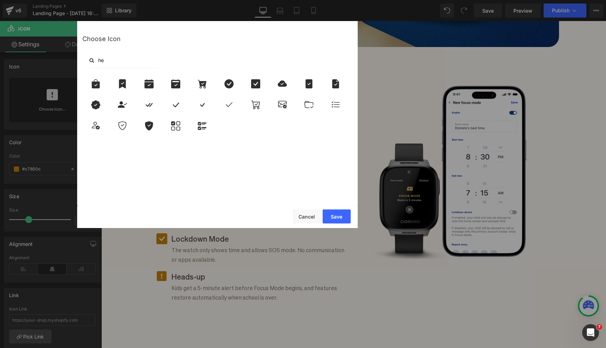
type input "h"
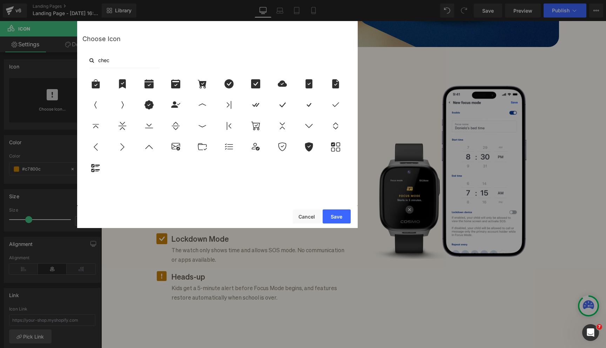
type input "check"
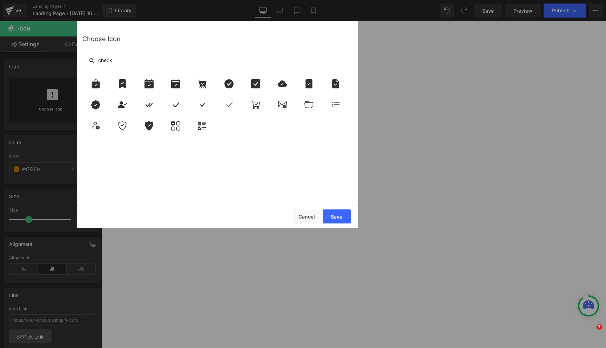
click at [262, 85] on icon at bounding box center [255, 83] width 15 height 9
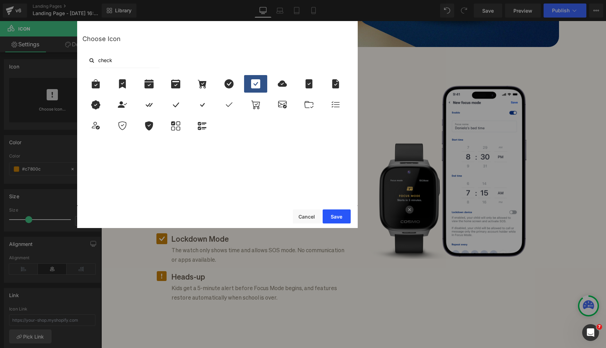
click at [336, 216] on button "Save" at bounding box center [337, 216] width 28 height 14
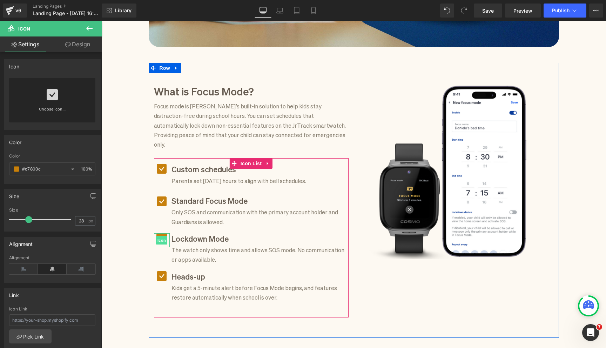
click at [163, 236] on span "Icon" at bounding box center [161, 240] width 11 height 8
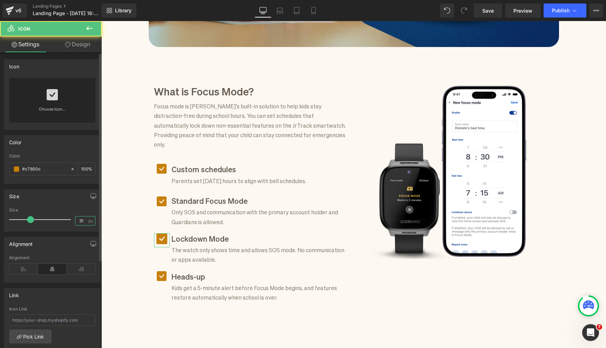
click at [78, 222] on input "31" at bounding box center [81, 220] width 12 height 9
type input "28"
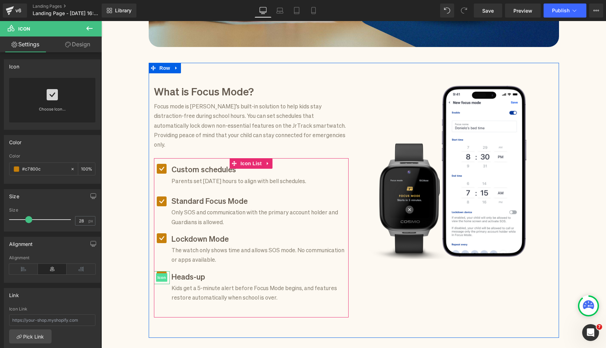
click at [161, 273] on span "Icon" at bounding box center [161, 277] width 11 height 8
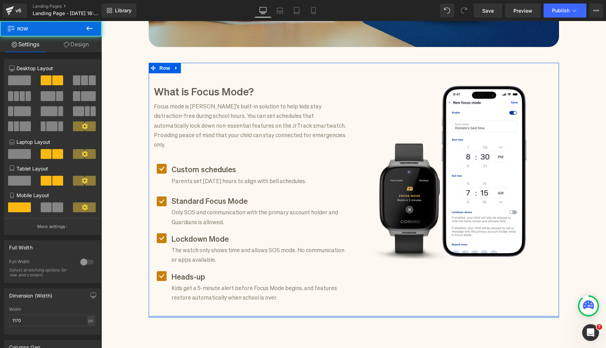
drag, startPoint x: 325, startPoint y: 322, endPoint x: 325, endPoint y: 297, distance: 25.2
click at [325, 297] on div "What is Focus Mode? Heading Focus mode is [PERSON_NAME]’s built-in solution to …" at bounding box center [354, 190] width 410 height 255
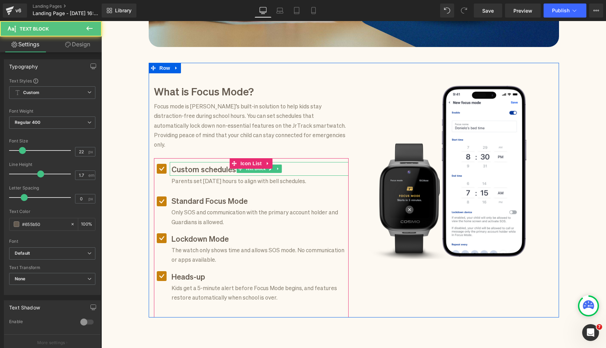
click at [178, 162] on div "Custom schedules Text Block" at bounding box center [259, 168] width 179 height 13
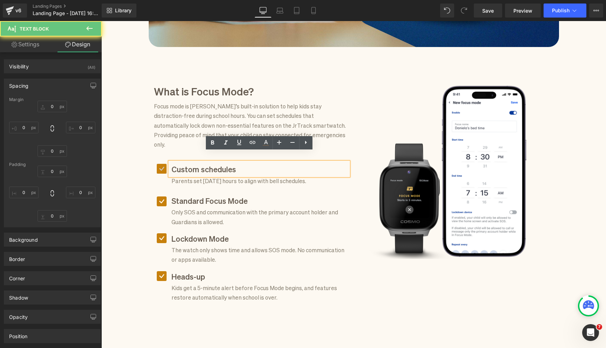
type input "0"
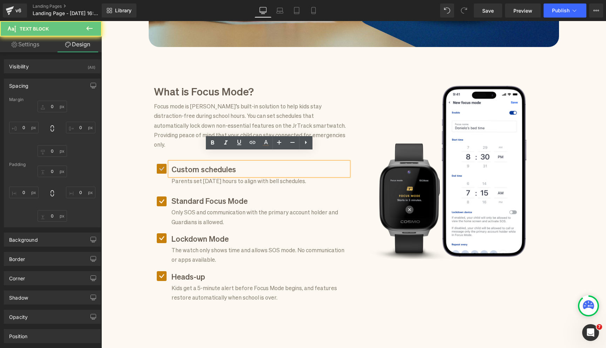
type input "0"
type input "5"
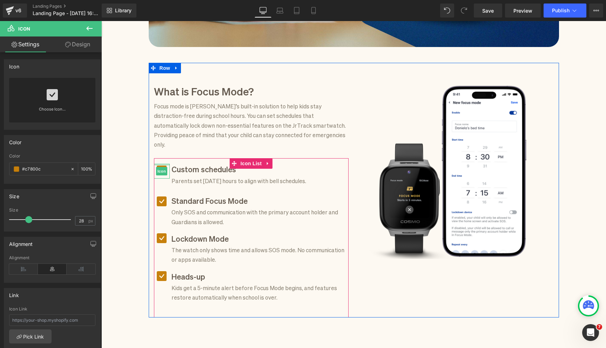
click at [161, 164] on div "Icon" at bounding box center [162, 171] width 16 height 15
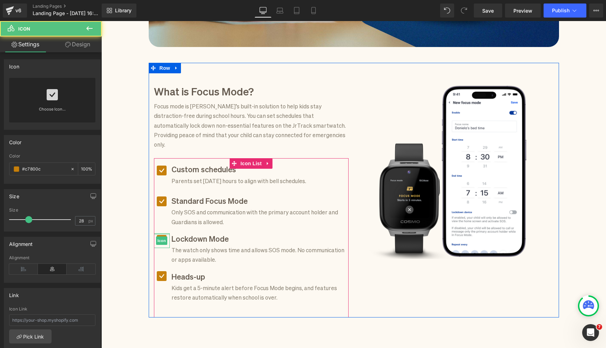
click at [162, 233] on div at bounding box center [162, 234] width 16 height 2
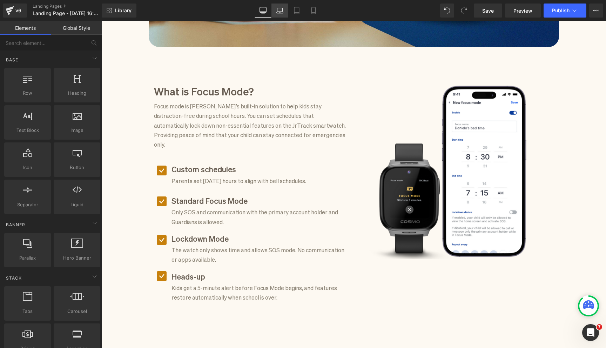
click at [277, 14] on link "Laptop" at bounding box center [279, 11] width 17 height 14
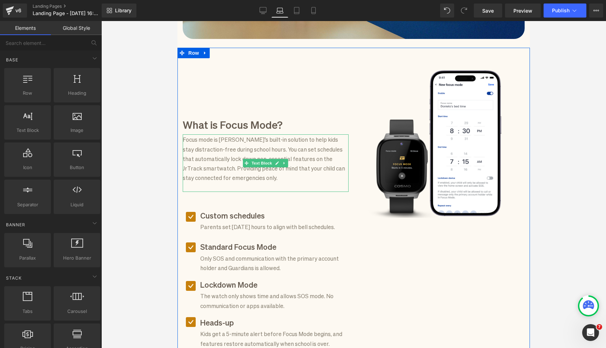
scroll to position [250, 0]
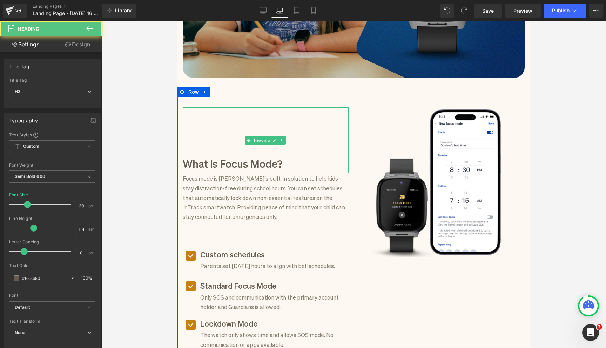
click at [247, 109] on div "What is Focus Mode? Heading" at bounding box center [266, 140] width 166 height 66
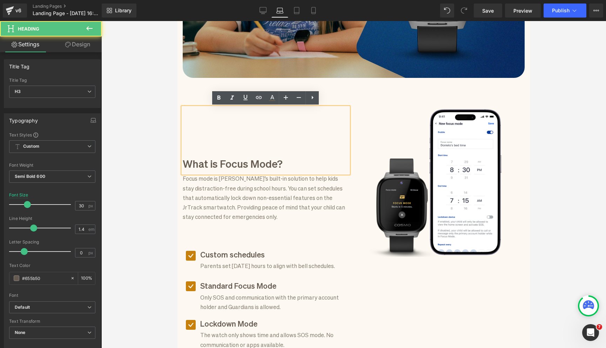
click at [175, 110] on div at bounding box center [353, 184] width 505 height 327
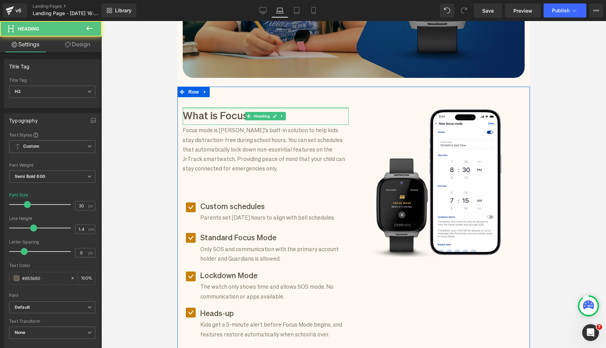
drag, startPoint x: 204, startPoint y: 108, endPoint x: 218, endPoint y: 58, distance: 52.4
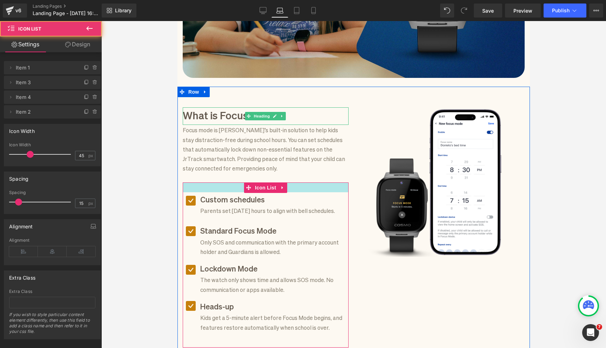
drag, startPoint x: 217, startPoint y: 185, endPoint x: 217, endPoint y: 178, distance: 6.7
click at [217, 178] on div "What is Focus Mode? Heading Focus mode is [PERSON_NAME]’s built-in solution to …" at bounding box center [265, 227] width 176 height 240
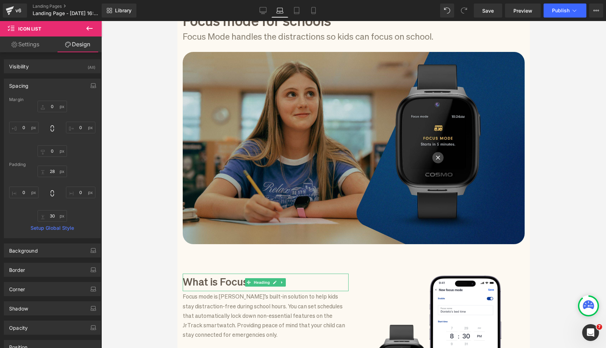
scroll to position [79, 0]
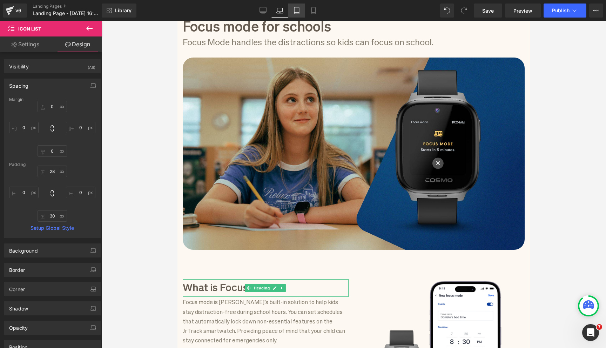
click at [302, 15] on link "Tablet" at bounding box center [296, 11] width 17 height 14
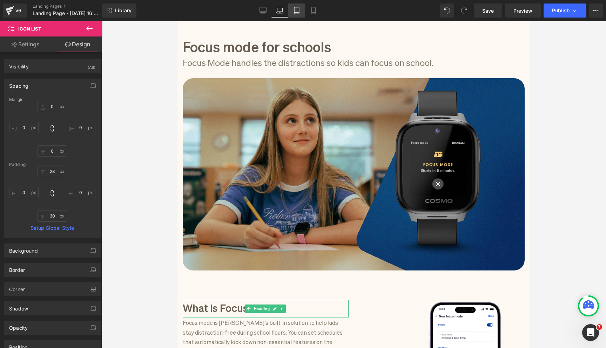
type input "0"
type input "32"
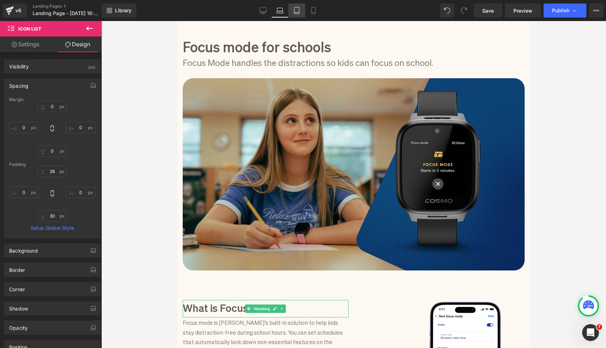
type input "0"
type input "30"
type input "0"
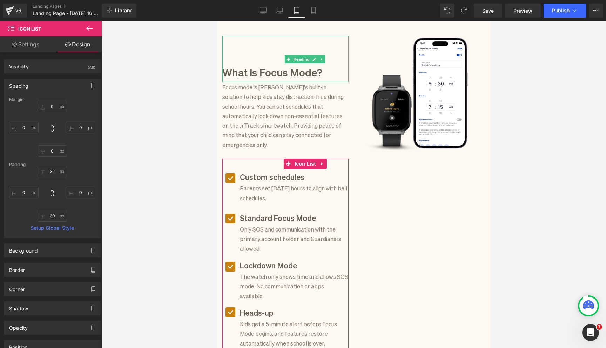
scroll to position [170, 0]
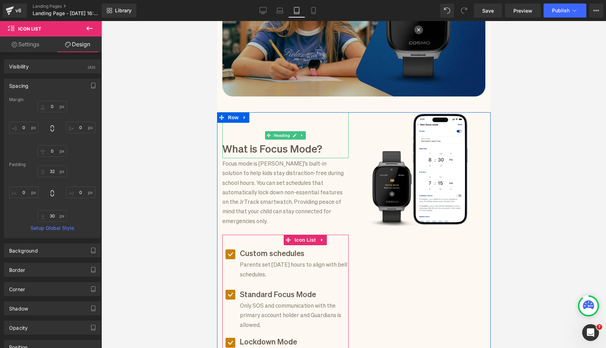
click at [282, 116] on div "What is Focus Mode?" at bounding box center [285, 135] width 126 height 46
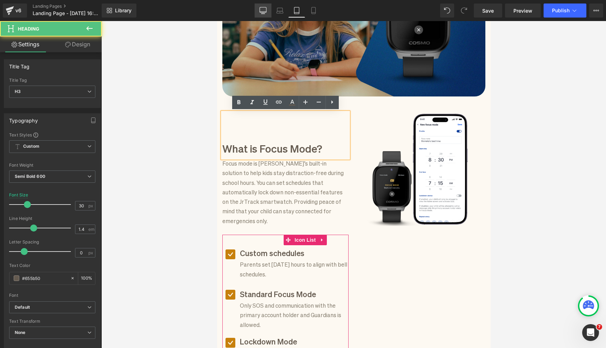
click at [258, 9] on link "Desktop" at bounding box center [263, 11] width 17 height 14
type input "100"
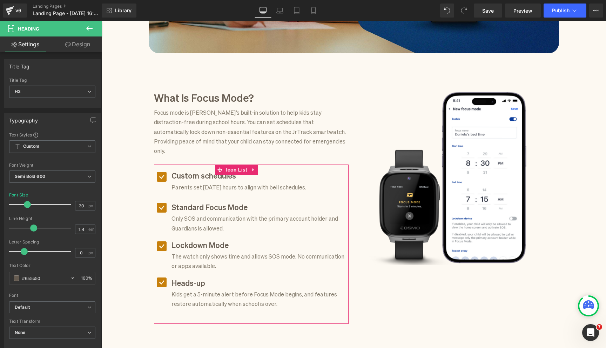
scroll to position [325, 0]
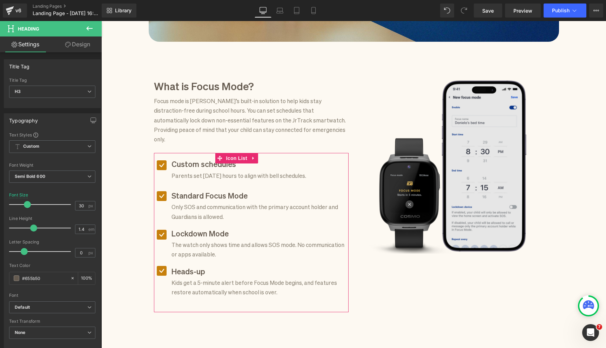
click at [460, 187] on img at bounding box center [455, 165] width 175 height 175
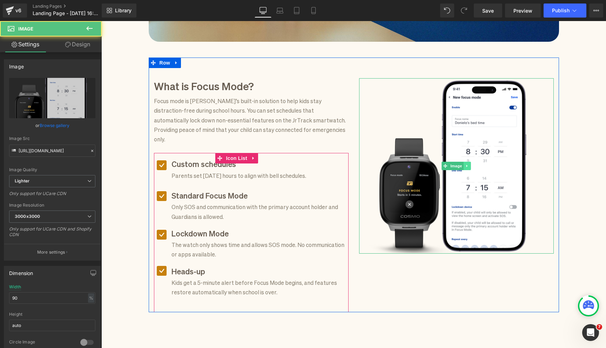
click at [468, 162] on link at bounding box center [467, 166] width 7 height 8
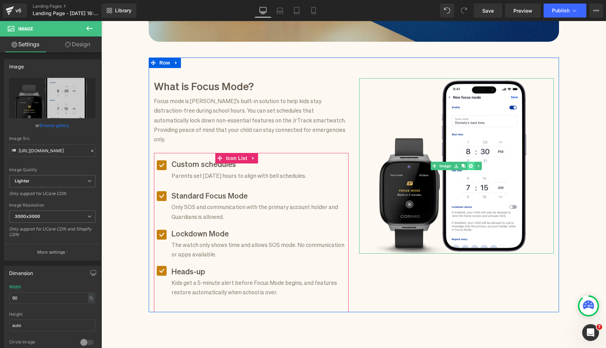
click at [469, 166] on icon at bounding box center [471, 166] width 4 height 4
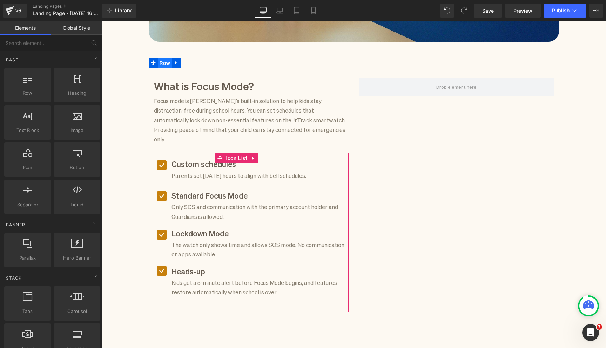
click at [165, 61] on span "Row" at bounding box center [165, 63] width 14 height 11
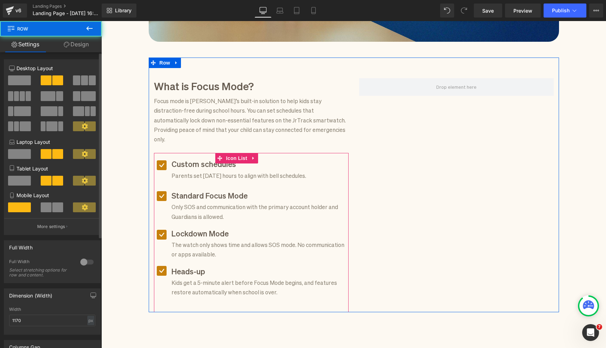
click at [24, 84] on span at bounding box center [19, 80] width 23 height 10
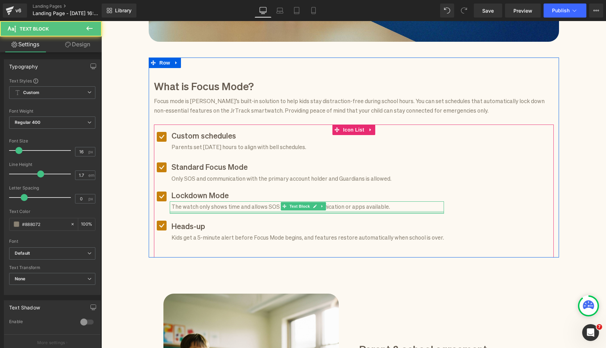
click at [202, 211] on div at bounding box center [307, 212] width 274 height 2
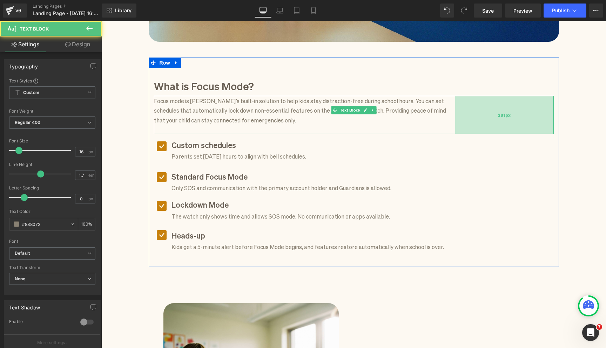
drag, startPoint x: 552, startPoint y: 104, endPoint x: 456, endPoint y: 107, distance: 95.8
click at [456, 107] on div "281px" at bounding box center [504, 115] width 99 height 38
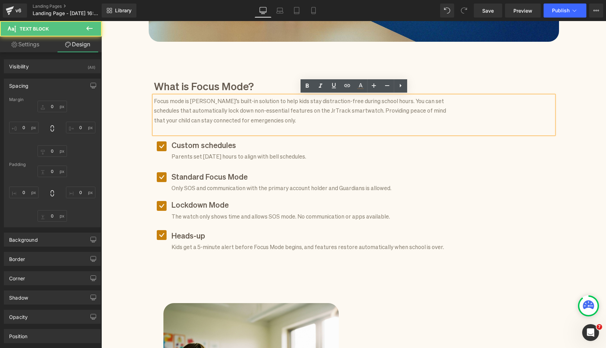
type input "0"
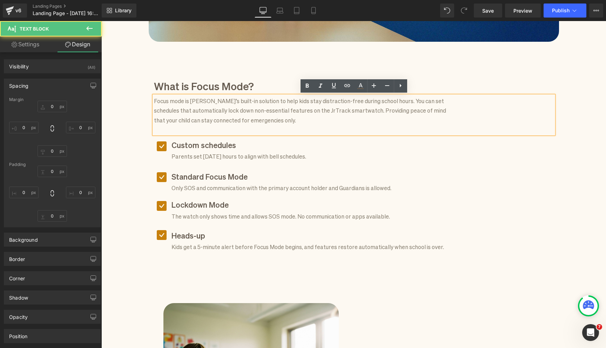
type input "281"
type input "0"
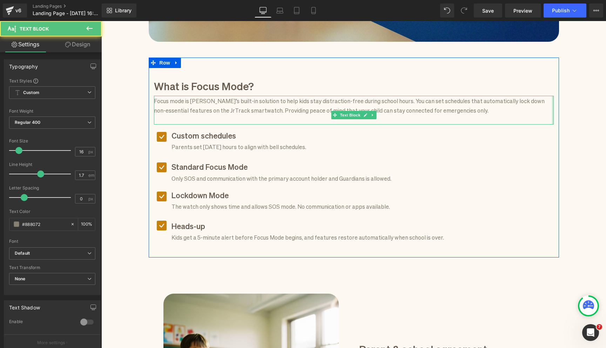
drag, startPoint x: 466, startPoint y: 105, endPoint x: 563, endPoint y: 105, distance: 96.8
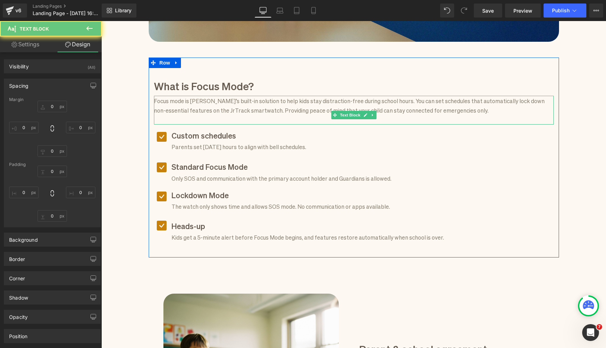
type input "0"
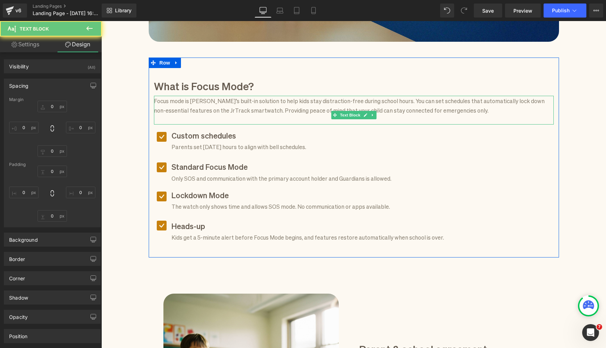
type input "5"
type input "0"
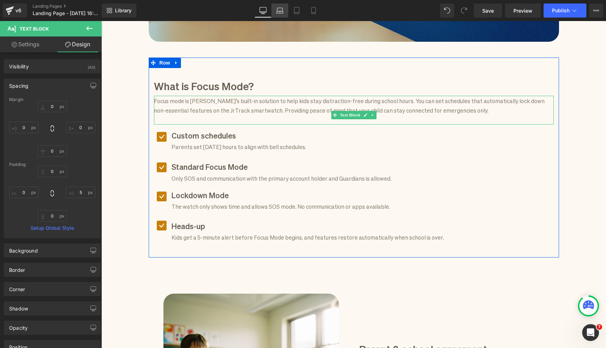
click at [278, 12] on icon at bounding box center [279, 10] width 7 height 7
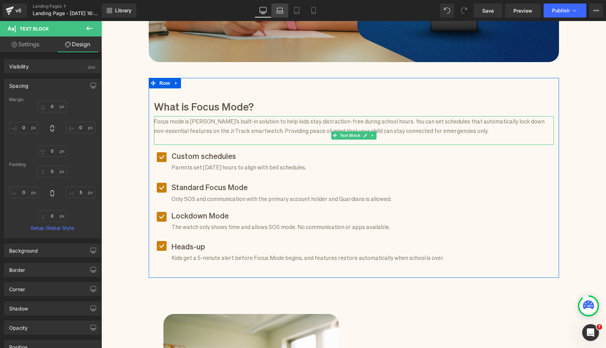
type input "0"
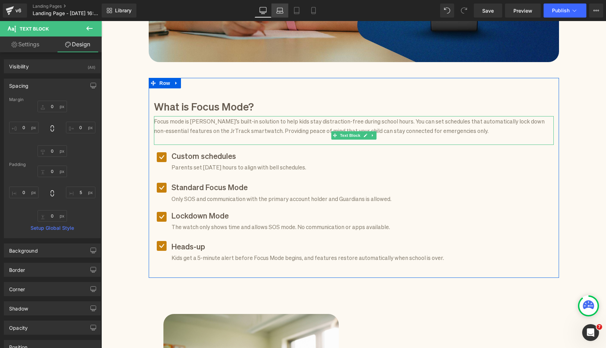
type input "5"
type input "0"
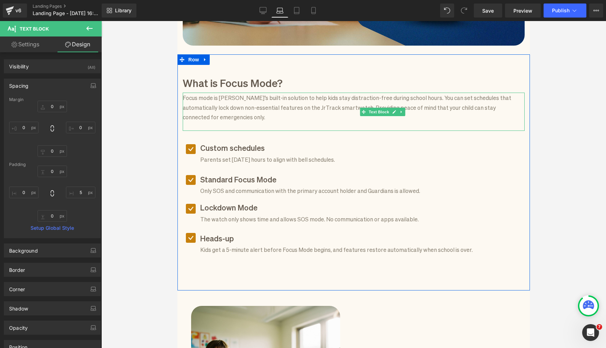
scroll to position [279, 0]
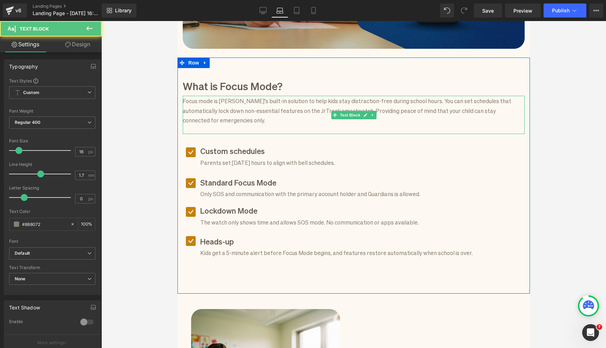
click at [218, 131] on p at bounding box center [353, 128] width 340 height 9
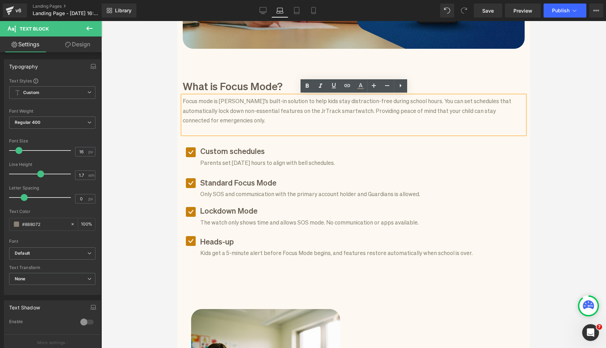
click at [219, 102] on p "Focus mode is [PERSON_NAME]’s built-in solution to help kids stay distraction-f…" at bounding box center [353, 110] width 340 height 29
drag, startPoint x: 317, startPoint y: 113, endPoint x: 302, endPoint y: 113, distance: 15.1
click at [302, 113] on p "Focus mode is [PERSON_NAME]’s built-in solution to help kids stay distraction-f…" at bounding box center [353, 110] width 340 height 29
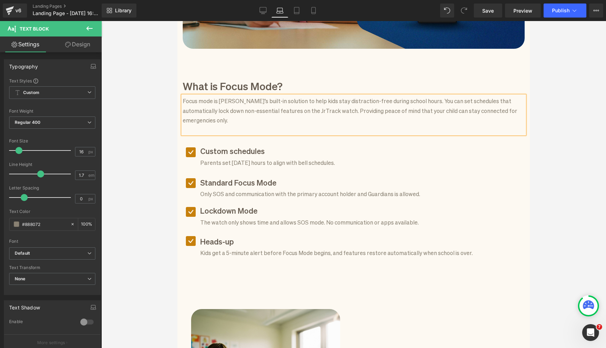
click at [322, 113] on p "Focus mode is [PERSON_NAME]’s built-in solution to help kids stay distraction-f…" at bounding box center [353, 110] width 340 height 29
click at [319, 113] on p "Focus mode is [PERSON_NAME]’s built-in solution to help kids stay distraction-f…" at bounding box center [353, 110] width 340 height 29
click at [334, 112] on p "Focus mode is [PERSON_NAME]’s built-in solution to help kids stay distraction-f…" at bounding box center [353, 110] width 340 height 29
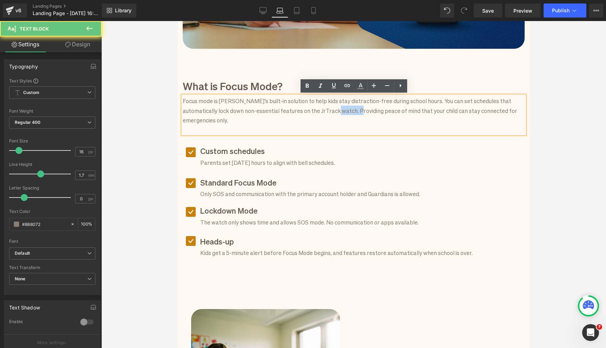
click at [334, 112] on p "Focus mode is [PERSON_NAME]’s built-in solution to help kids stay distraction-f…" at bounding box center [353, 110] width 340 height 29
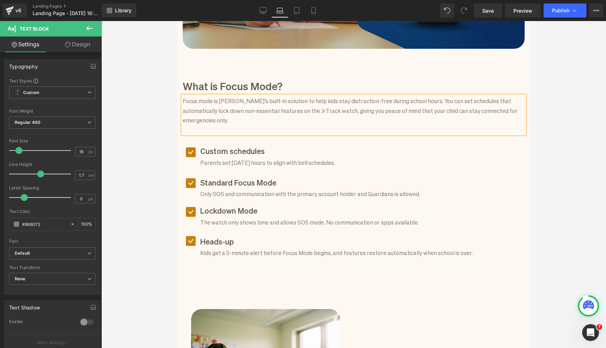
click at [549, 152] on div at bounding box center [353, 184] width 505 height 327
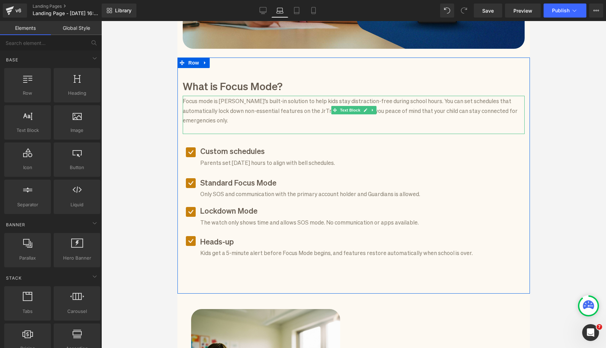
click at [388, 124] on p at bounding box center [353, 128] width 340 height 9
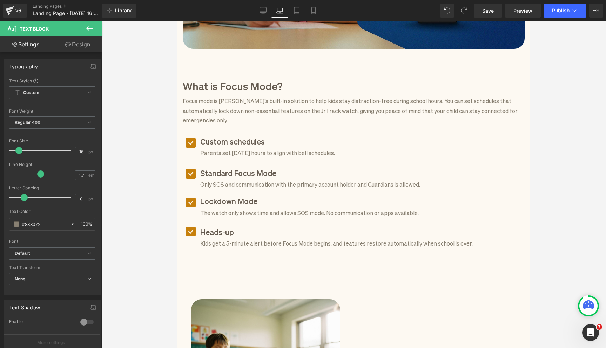
click at [534, 112] on div at bounding box center [353, 184] width 505 height 327
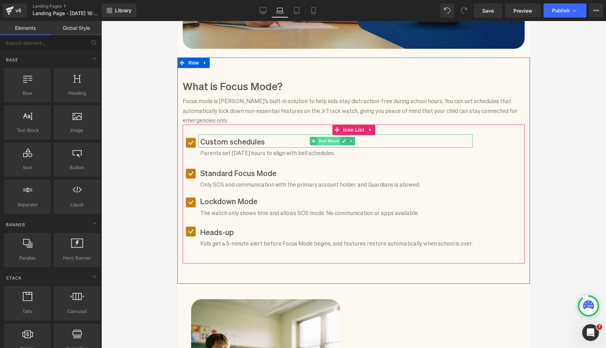
click at [320, 137] on span "Text Block" at bounding box center [328, 141] width 23 height 8
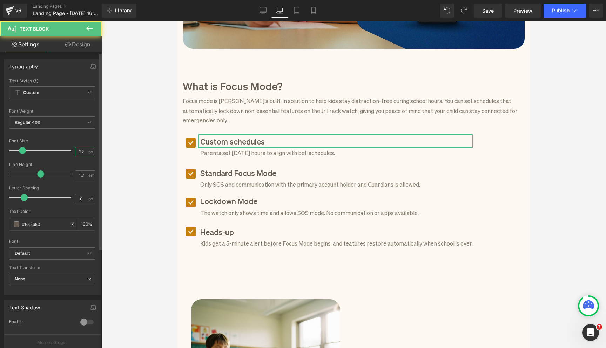
click at [82, 154] on input "22" at bounding box center [81, 151] width 12 height 9
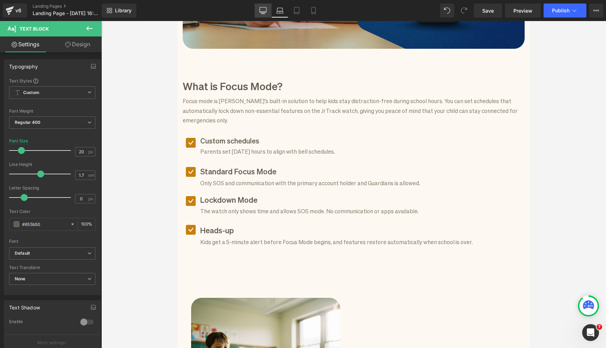
click at [262, 9] on icon at bounding box center [262, 10] width 7 height 7
type input "22"
type input "100"
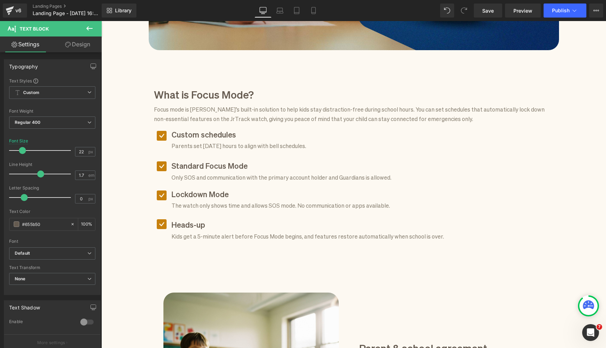
scroll to position [319, 0]
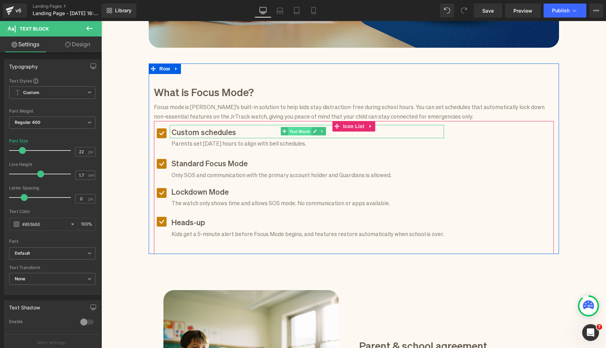
click at [296, 133] on span "Text Block" at bounding box center [299, 131] width 23 height 8
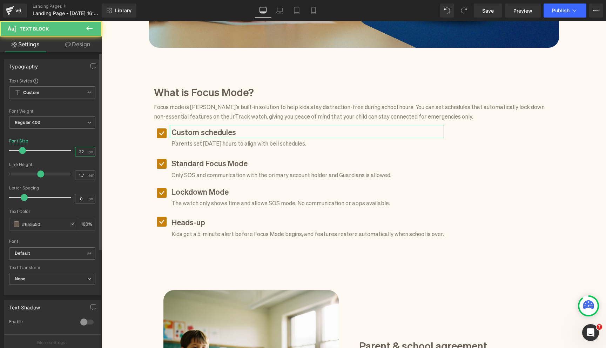
click at [84, 150] on input "22" at bounding box center [81, 151] width 12 height 9
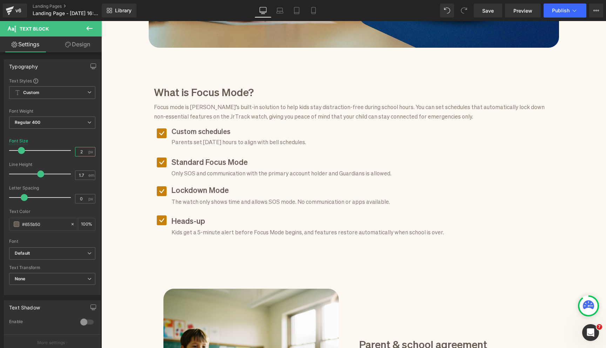
type input "22"
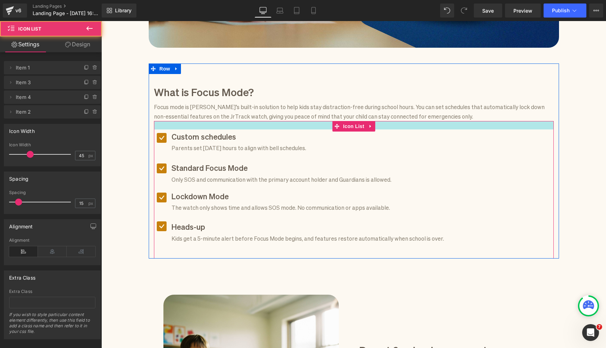
drag, startPoint x: 228, startPoint y: 121, endPoint x: 228, endPoint y: 126, distance: 4.6
click at [228, 126] on div at bounding box center [354, 125] width 400 height 8
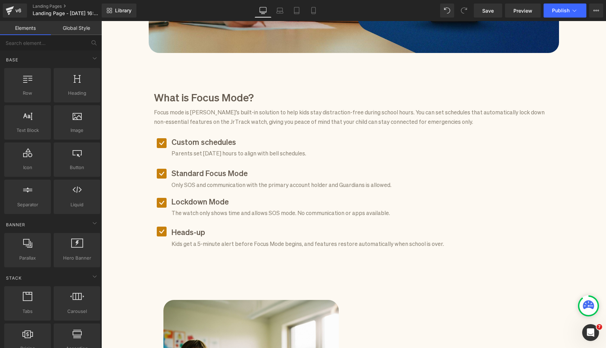
scroll to position [277, 0]
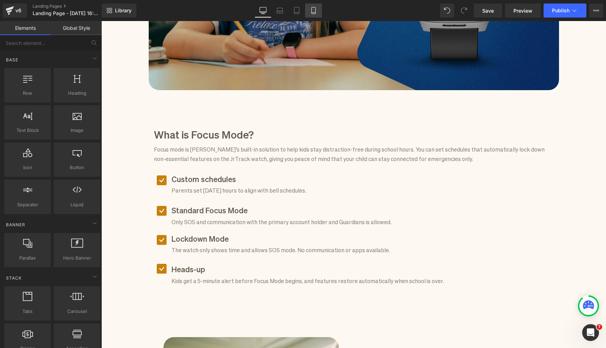
click at [313, 6] on link "Mobile" at bounding box center [313, 11] width 17 height 14
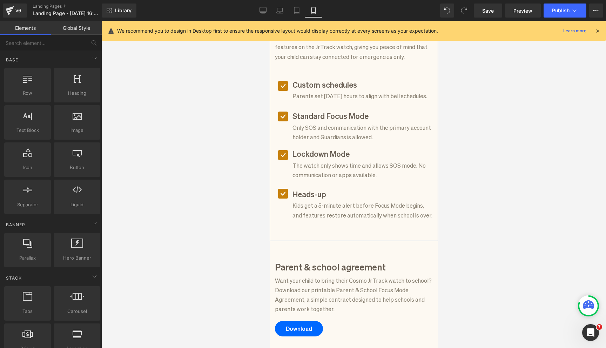
scroll to position [246, 0]
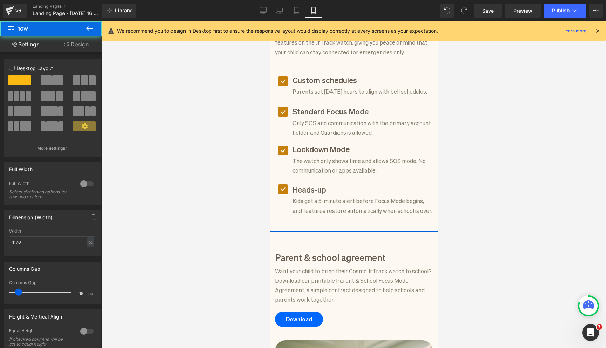
drag, startPoint x: 343, startPoint y: 239, endPoint x: 343, endPoint y: 232, distance: 7.0
click at [343, 231] on div "What is Focus Mode? Heading Focus mode is [PERSON_NAME]’s built-in solution to …" at bounding box center [353, 103] width 168 height 255
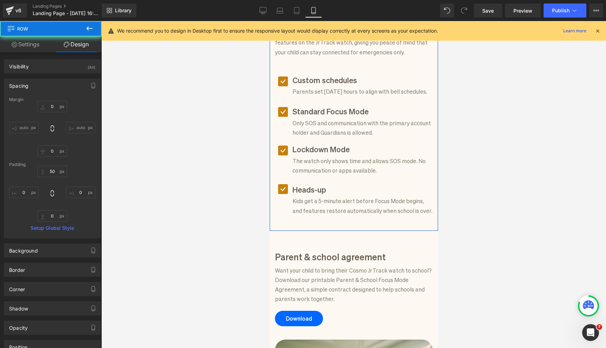
scroll to position [372, 0]
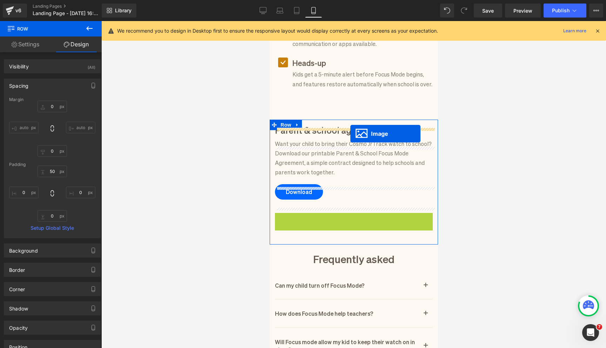
drag, startPoint x: 341, startPoint y: 300, endPoint x: 350, endPoint y: 134, distance: 166.8
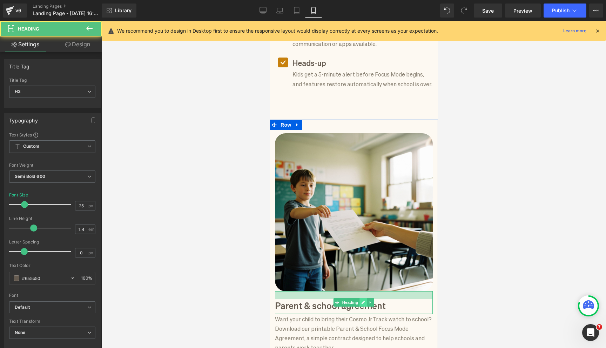
drag, startPoint x: 359, startPoint y: 300, endPoint x: 359, endPoint y: 308, distance: 8.4
click at [359, 308] on div "Parent & school agreement Heading" at bounding box center [354, 302] width 158 height 23
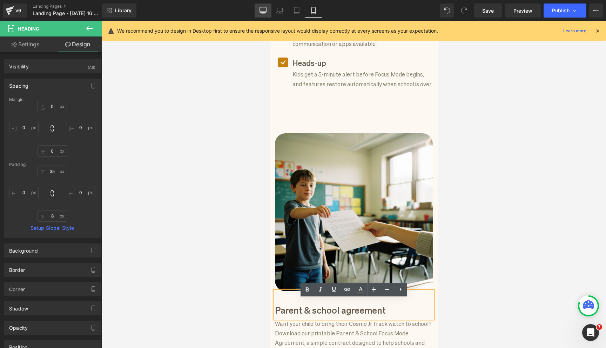
click at [263, 11] on icon at bounding box center [262, 10] width 7 height 7
type input "0"
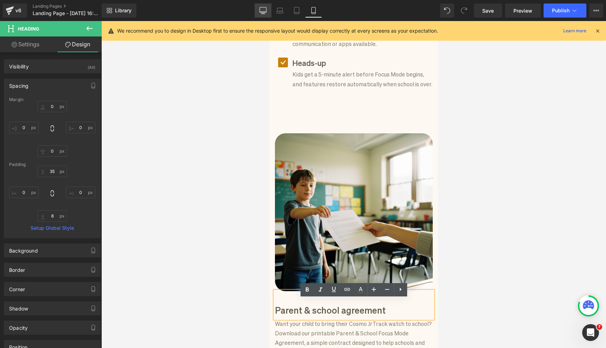
type input "136"
type input "0"
type input "8"
type input "0"
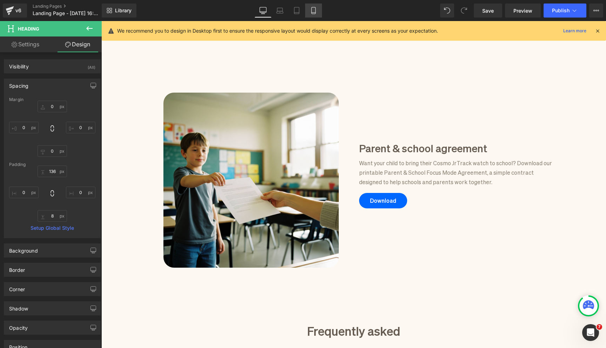
click at [313, 13] on icon at bounding box center [313, 10] width 7 height 7
type input "0"
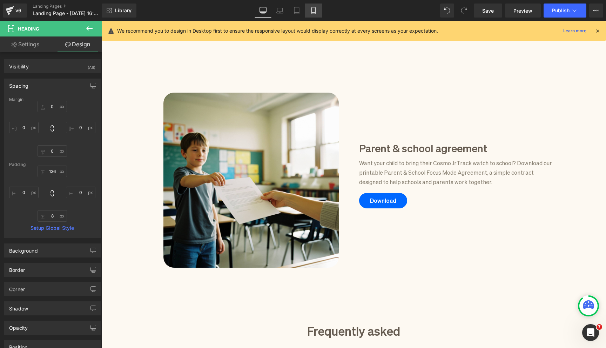
type input "35"
type input "0"
type input "8"
type input "0"
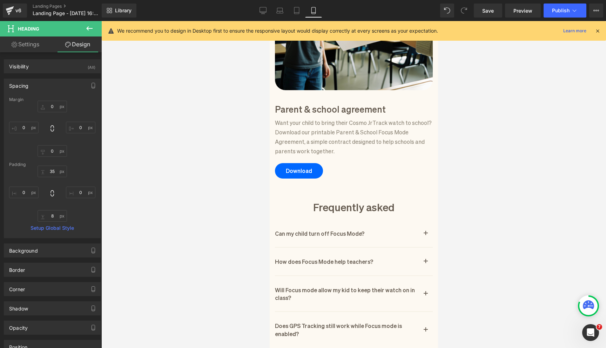
scroll to position [581, 0]
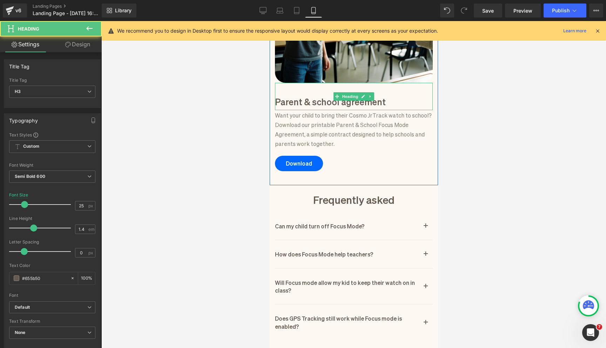
click at [331, 96] on div "Parent & school agreement" at bounding box center [354, 96] width 158 height 27
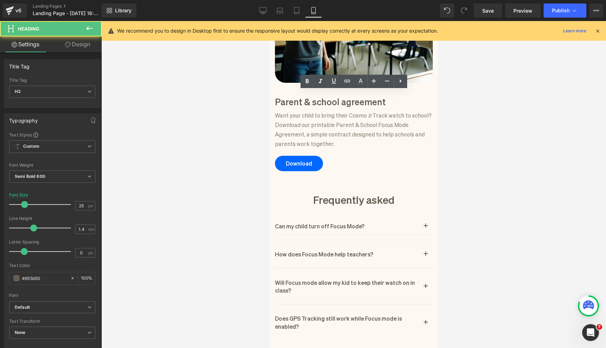
click at [252, 96] on div at bounding box center [353, 184] width 505 height 327
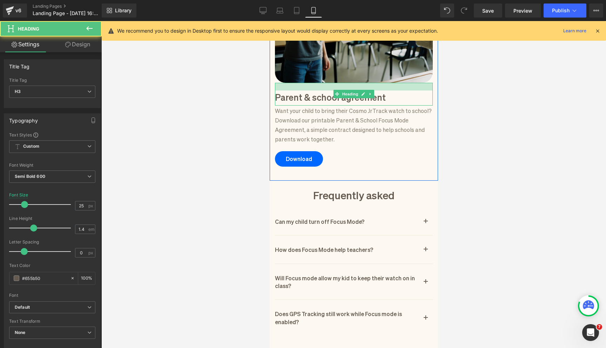
drag, startPoint x: 316, startPoint y: 92, endPoint x: 316, endPoint y: 87, distance: 4.6
click at [316, 87] on div "Image Parent & school agreement Heading Want your child to bring their Cosmo Jr…" at bounding box center [353, 39] width 168 height 255
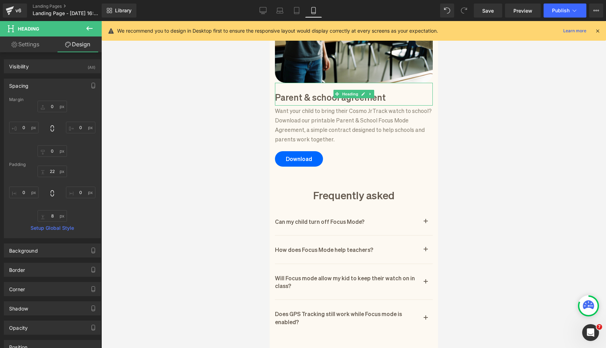
click at [245, 92] on div at bounding box center [353, 184] width 505 height 327
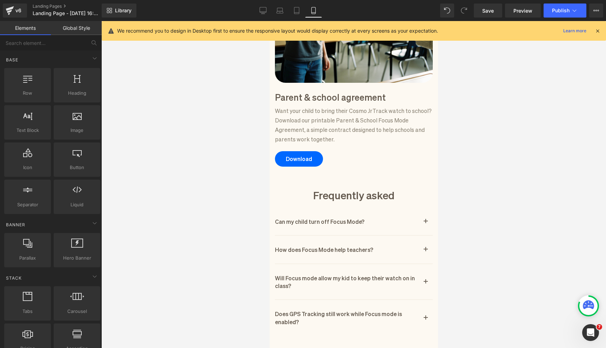
click at [440, 155] on div at bounding box center [353, 184] width 505 height 327
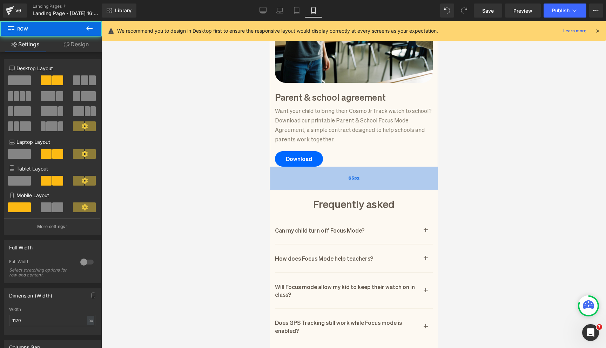
drag, startPoint x: 362, startPoint y: 186, endPoint x: 533, endPoint y: 206, distance: 172.3
click at [362, 189] on div "65px" at bounding box center [353, 178] width 168 height 23
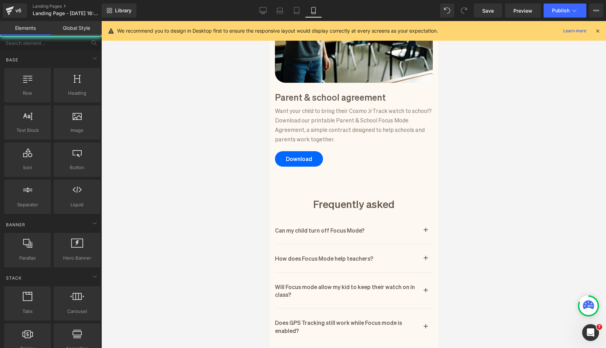
click at [258, 184] on div at bounding box center [353, 184] width 505 height 327
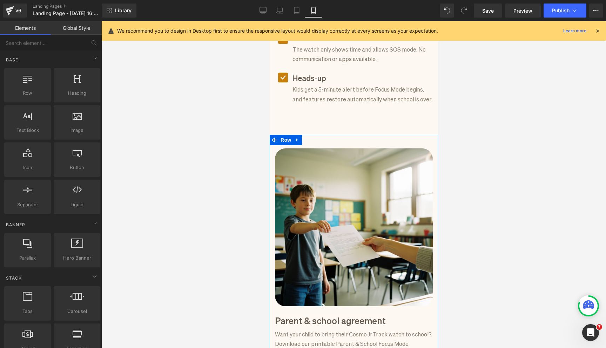
scroll to position [356, 0]
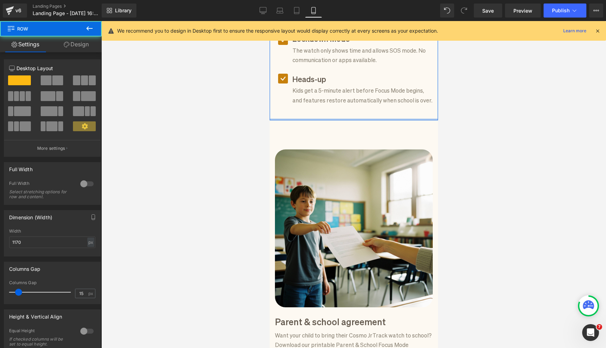
drag, startPoint x: 310, startPoint y: 126, endPoint x: 310, endPoint y: 120, distance: 6.3
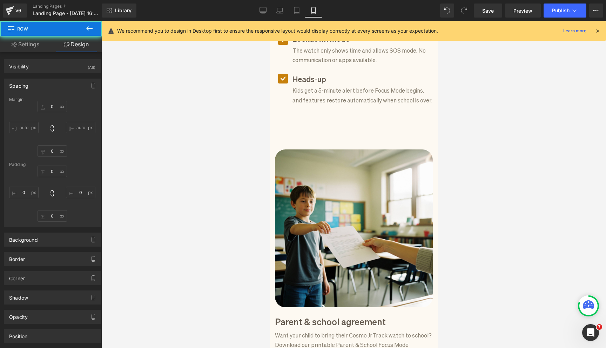
type input "0"
type input "50"
type input "0"
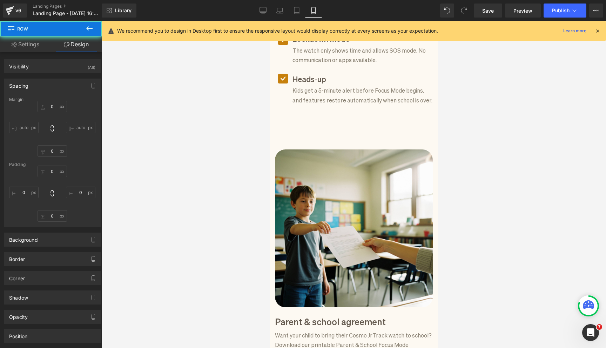
type input "0"
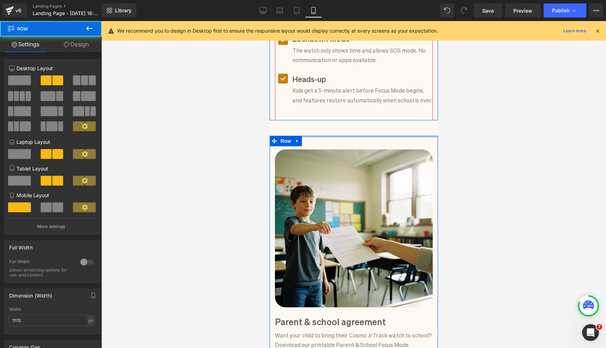
drag, startPoint x: 322, startPoint y: 144, endPoint x: 322, endPoint y: 125, distance: 19.3
click at [322, 125] on div "Focus mode for schools Heading Focus Mode handles the distractions so kids can …" at bounding box center [353, 292] width 168 height 1130
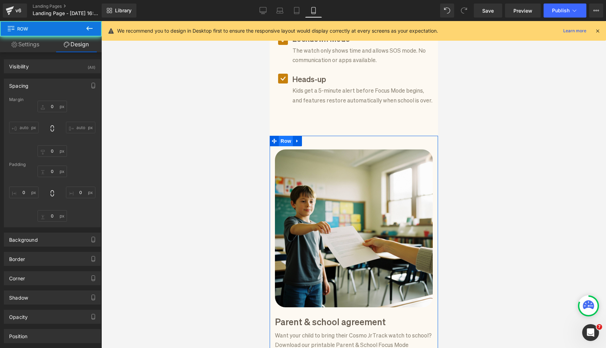
type input "44"
type input "0"
type input "65"
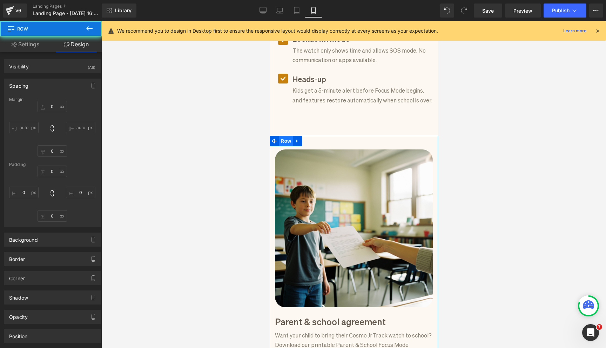
type input "0"
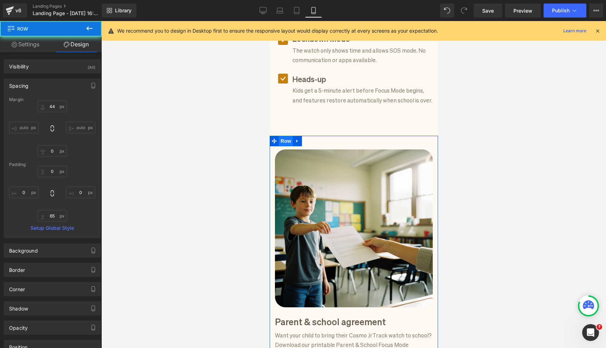
click at [284, 146] on span "Row" at bounding box center [285, 141] width 14 height 11
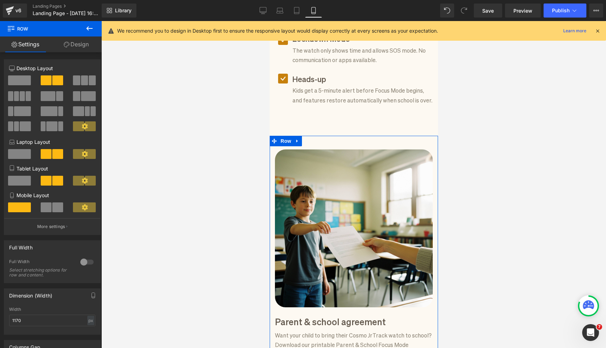
click at [86, 48] on link "Design" at bounding box center [76, 44] width 51 height 16
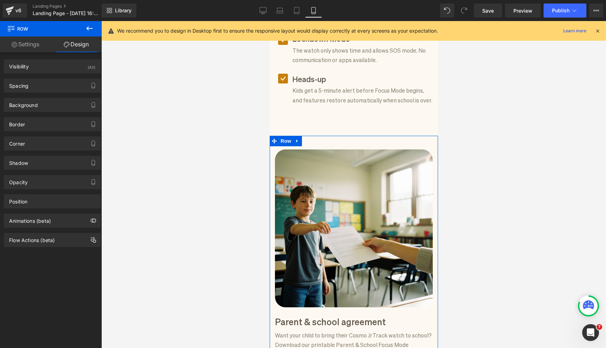
type input "44"
type input "0"
type input "65"
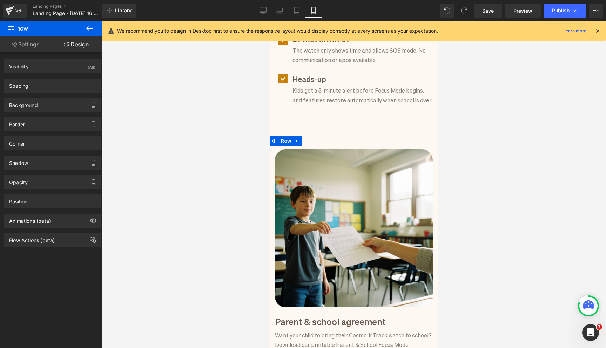
type input "0"
click at [67, 77] on div "Spacing [GEOGRAPHIC_DATA] 44px 44 auto auto 0px 0 auto auto [GEOGRAPHIC_DATA] 0…" at bounding box center [52, 82] width 105 height 19
click at [64, 86] on div "Spacing" at bounding box center [52, 85] width 96 height 13
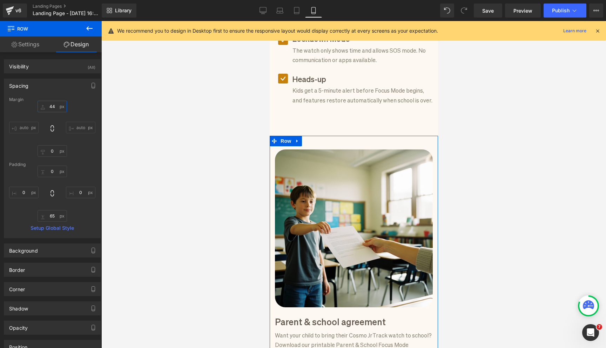
click at [55, 107] on input "44" at bounding box center [52, 107] width 29 height 12
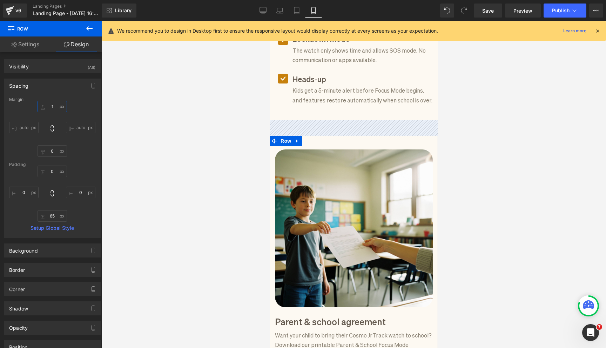
type input "10"
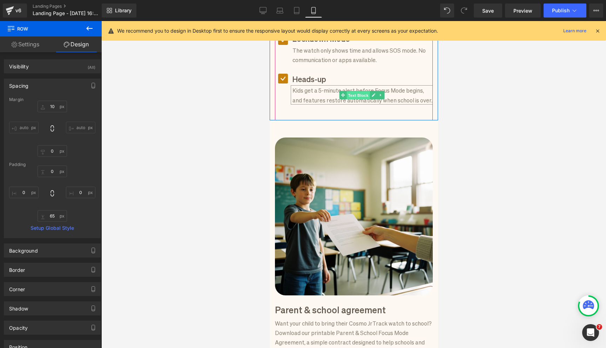
click at [355, 99] on span "Text Block" at bounding box center [357, 95] width 23 height 8
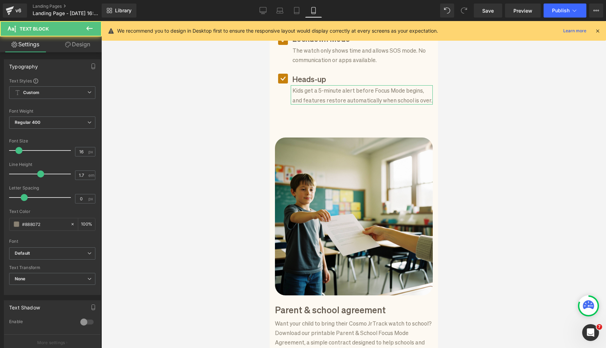
click at [77, 46] on link "Design" at bounding box center [77, 44] width 51 height 16
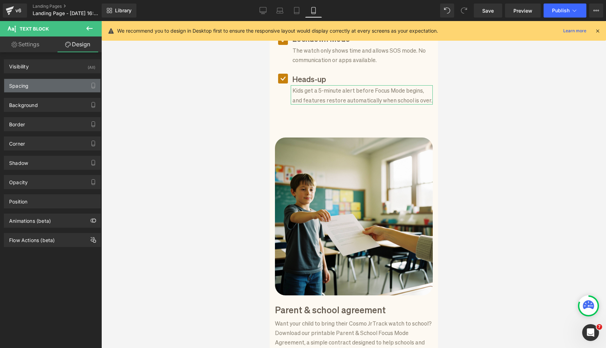
click at [62, 89] on div "Spacing" at bounding box center [52, 85] width 96 height 13
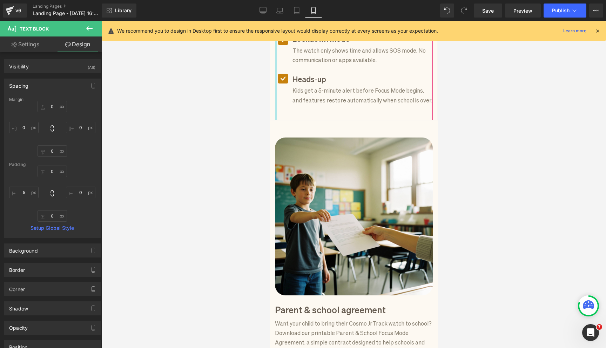
click at [275, 120] on div at bounding box center [276, 33] width 2 height 174
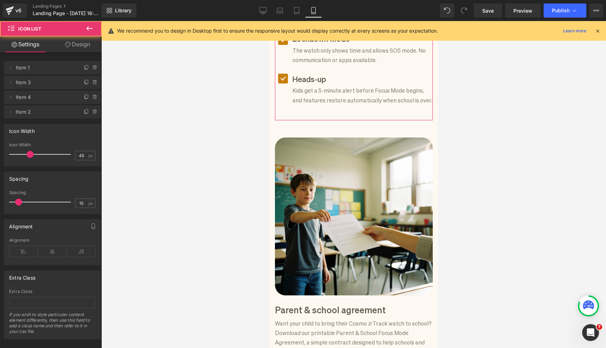
click at [62, 47] on link "Design" at bounding box center [77, 44] width 51 height 16
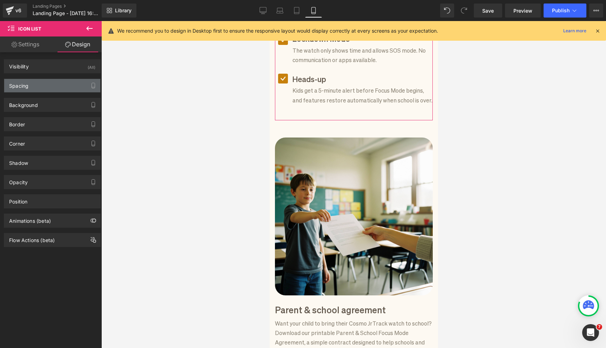
click at [53, 85] on div "Spacing" at bounding box center [52, 85] width 96 height 13
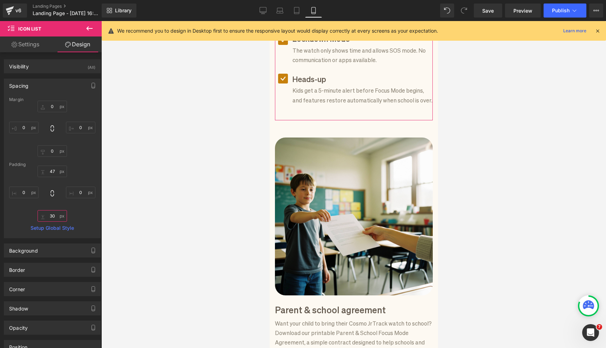
click at [57, 214] on input "30" at bounding box center [52, 216] width 29 height 12
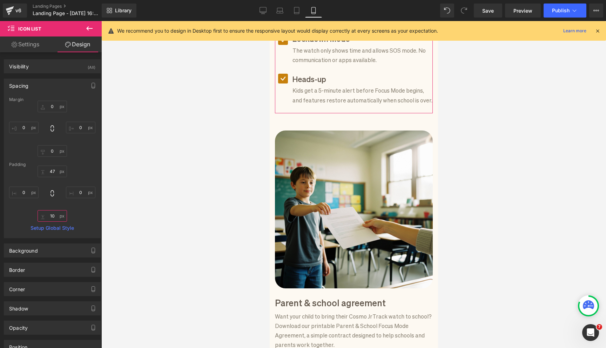
type input "1"
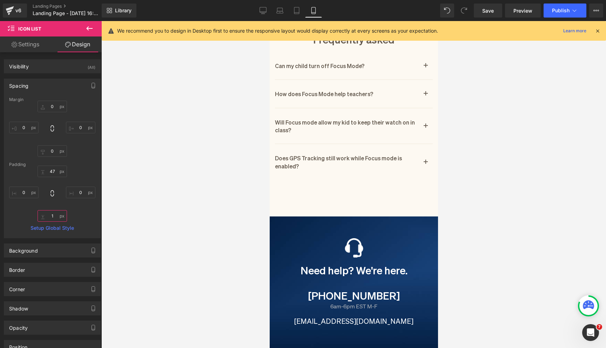
scroll to position [788, 0]
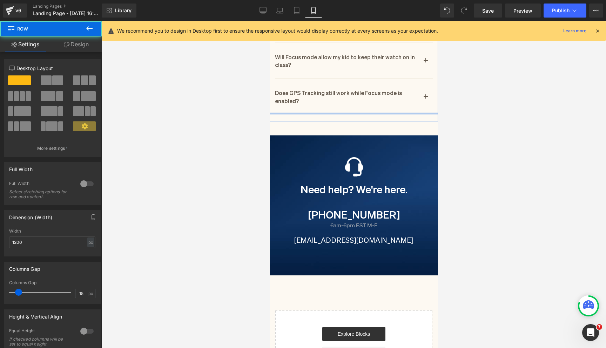
drag, startPoint x: 344, startPoint y: 126, endPoint x: 349, endPoint y: 115, distance: 12.2
click at [349, 114] on div "Frequently asked Heading Can my child turn off Focus Mode? Heading No. Only par…" at bounding box center [353, 38] width 168 height 151
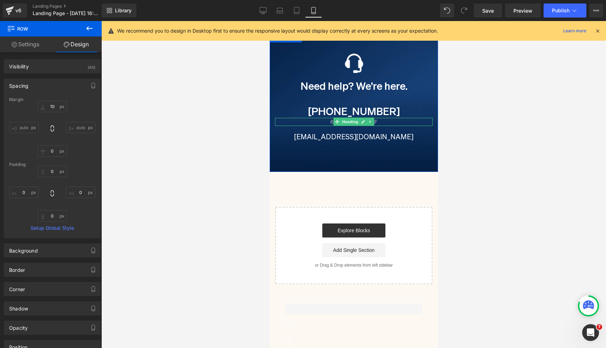
scroll to position [948, 0]
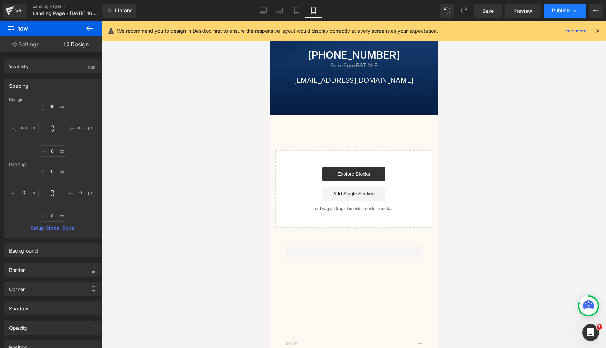
click at [555, 12] on span "Publish" at bounding box center [561, 11] width 18 height 6
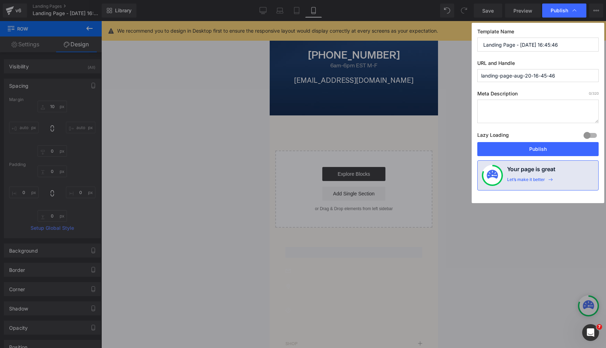
click at [534, 46] on input "Landing Page - [DATE] 16:45:46" at bounding box center [537, 45] width 121 height 14
type input "Focus Mode for School"
click at [521, 75] on input "landing-page-aug-20-16-45-46" at bounding box center [537, 75] width 121 height 13
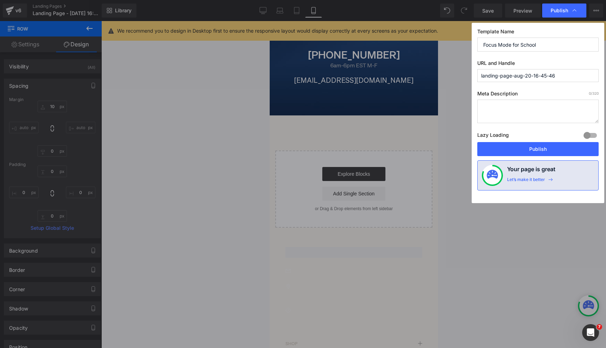
click at [521, 75] on input "landing-page-aug-20-16-45-46" at bounding box center [537, 75] width 121 height 13
type input "focus-mode"
click at [521, 107] on textarea at bounding box center [537, 111] width 121 height 23
type textarea "l"
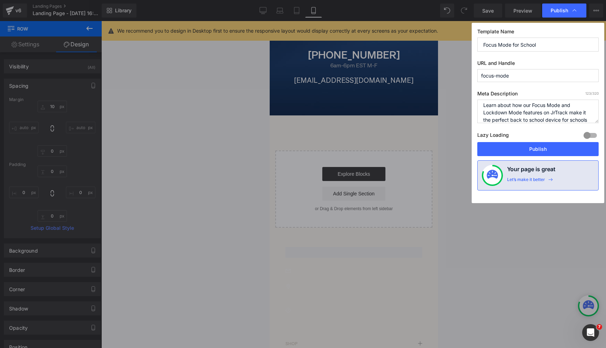
scroll to position [10, 0]
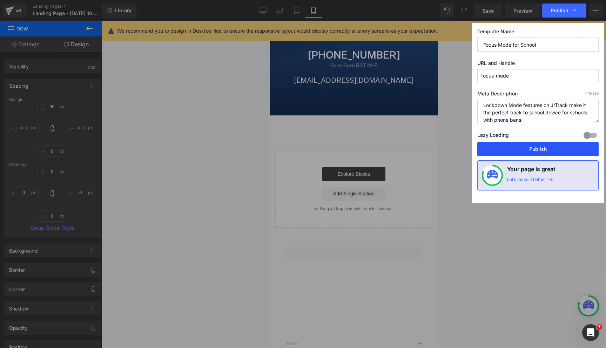
type textarea "Learn about how our Focus Mode and Lockdown Mode features on JrTrack make it th…"
click at [511, 148] on button "Publish" at bounding box center [537, 149] width 121 height 14
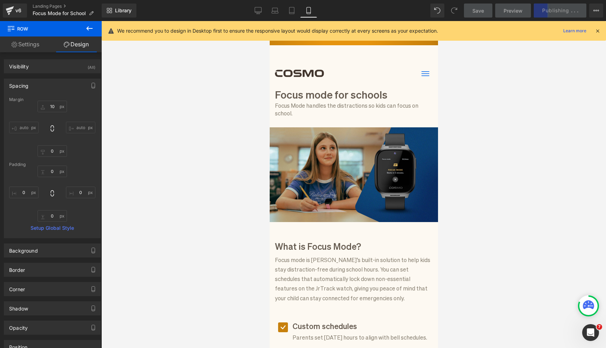
click at [598, 28] on icon at bounding box center [597, 31] width 6 height 6
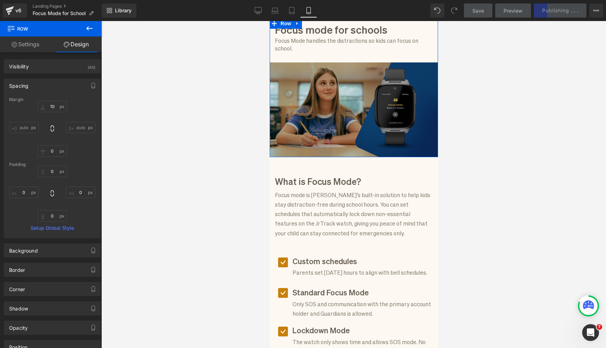
scroll to position [144, 0]
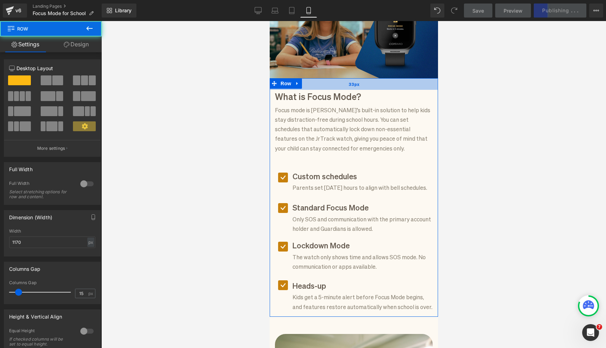
drag, startPoint x: 333, startPoint y: 86, endPoint x: 333, endPoint y: 80, distance: 6.0
click at [333, 80] on div "33px" at bounding box center [353, 84] width 168 height 12
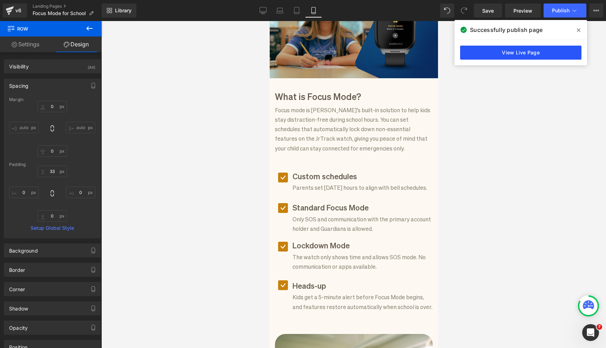
click at [515, 56] on link "View Live Page" at bounding box center [520, 53] width 121 height 14
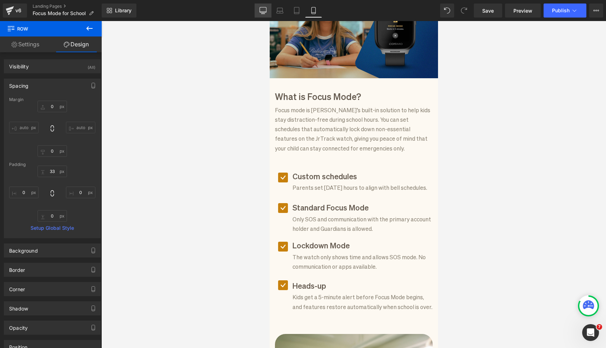
click at [264, 11] on icon at bounding box center [262, 10] width 7 height 7
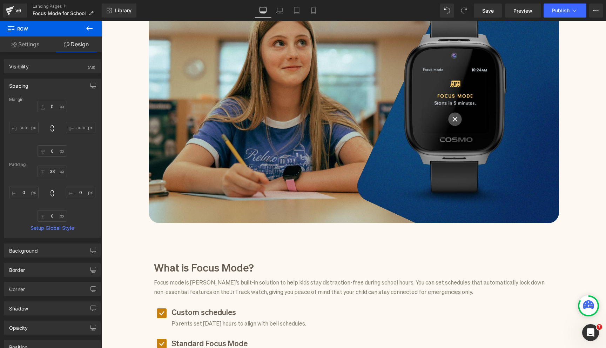
type input "0"
type input "59"
type input "0"
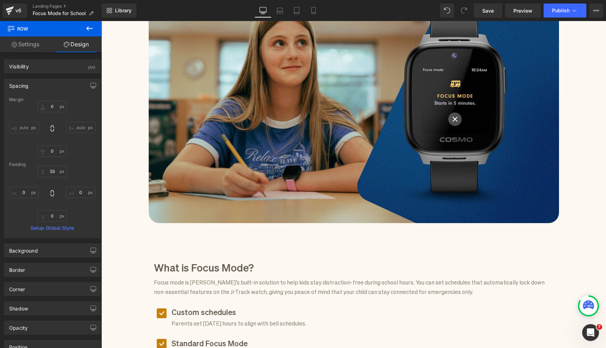
type input "0"
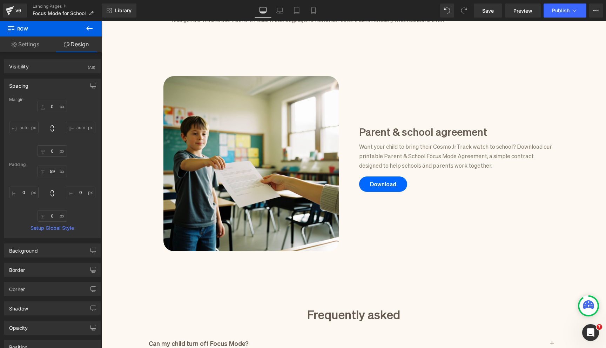
scroll to position [550, 0]
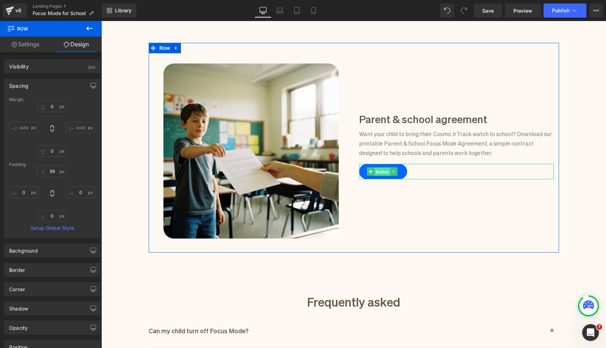
click at [384, 172] on span "Button" at bounding box center [382, 171] width 16 height 8
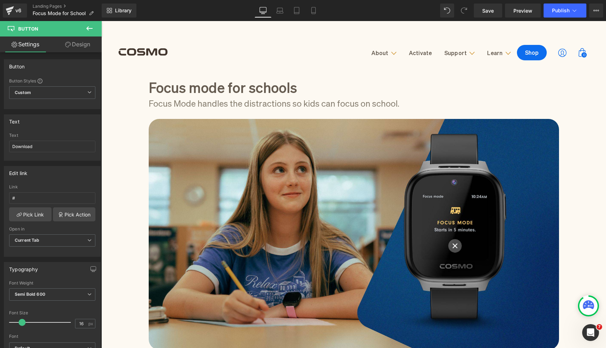
scroll to position [0, 0]
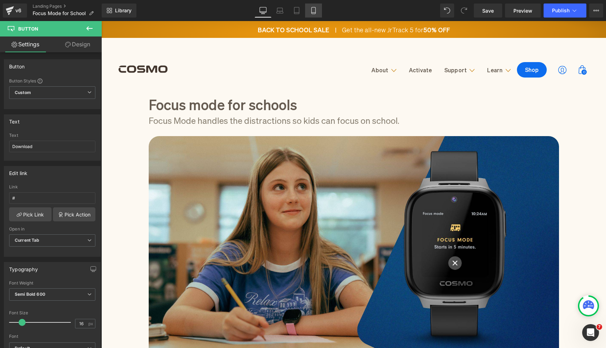
click at [309, 9] on link "Mobile" at bounding box center [313, 11] width 17 height 14
type input "100"
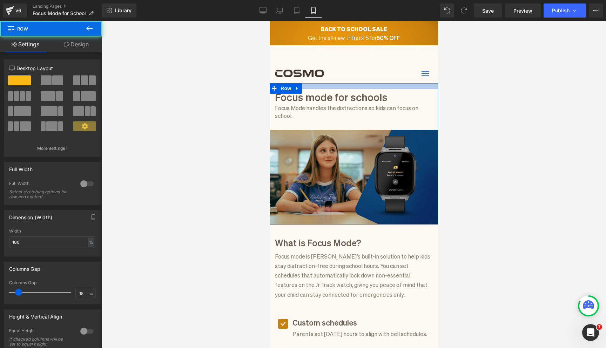
click at [307, 88] on div at bounding box center [353, 86] width 168 height 6
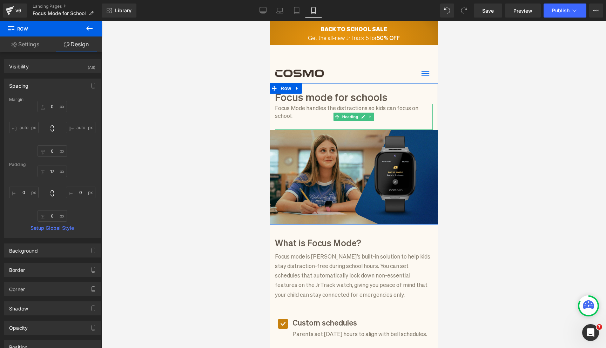
click at [319, 109] on h1 "Focus Mode handles the distractions so kids can focus on school." at bounding box center [354, 112] width 158 height 16
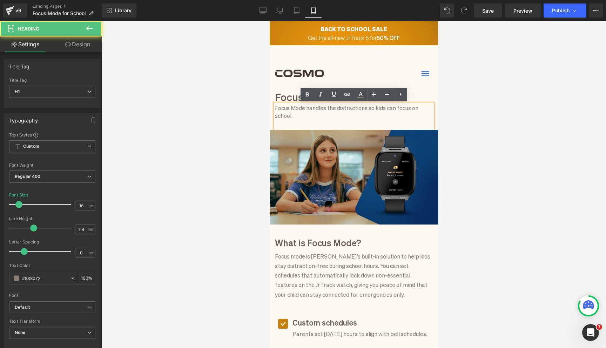
click at [366, 110] on h1 "Focus Mode handles the distractions so kids can focus on school." at bounding box center [354, 112] width 158 height 16
drag, startPoint x: 336, startPoint y: 109, endPoint x: 308, endPoint y: 109, distance: 28.0
click at [308, 109] on h1 "Focus Mode handles the distractions so kids can focus on school." at bounding box center [354, 112] width 158 height 16
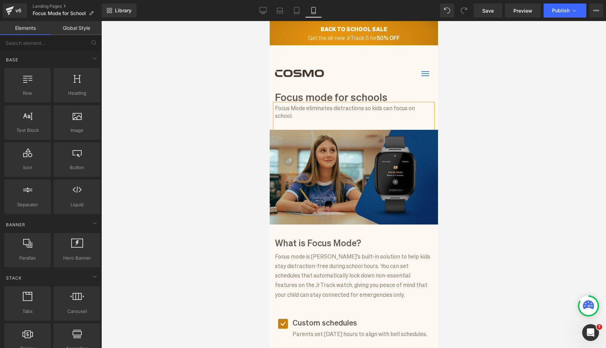
click at [488, 130] on div at bounding box center [353, 184] width 505 height 327
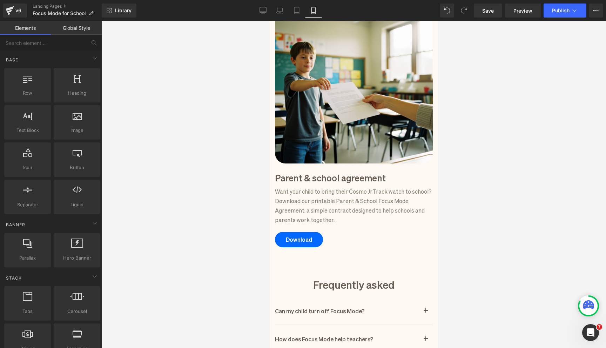
scroll to position [559, 0]
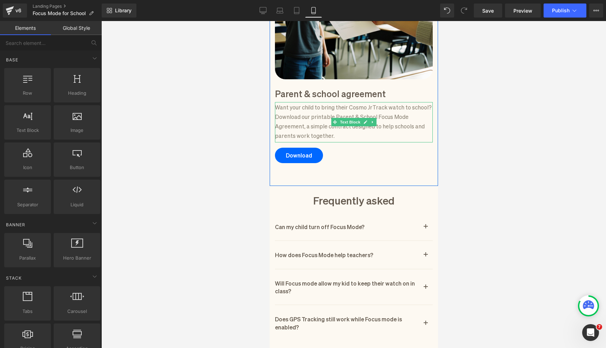
click at [316, 138] on p "Want your child to bring their Cosmo JrTrack watch to school? Download our prin…" at bounding box center [354, 121] width 158 height 38
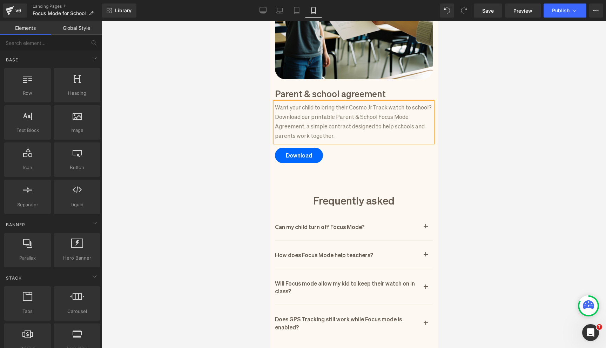
click at [482, 168] on div at bounding box center [353, 184] width 505 height 327
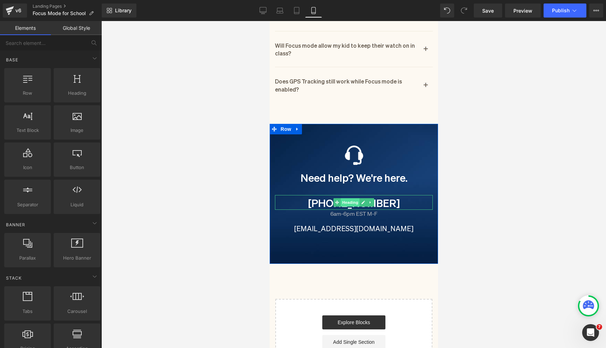
scroll to position [802, 0]
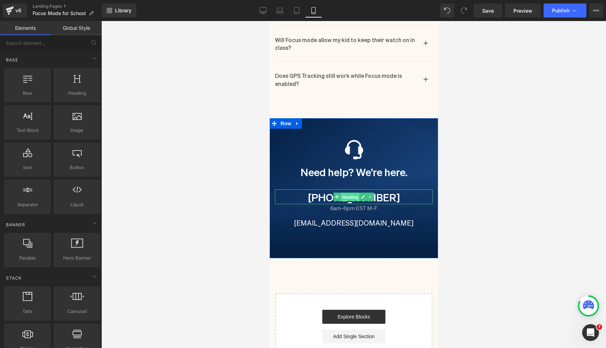
click at [354, 201] on span "Heading" at bounding box center [349, 197] width 19 height 8
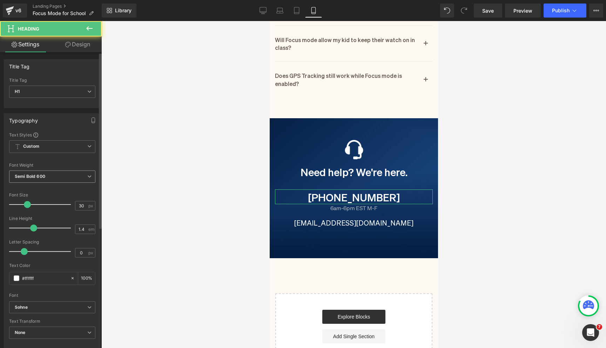
scroll to position [92, 0]
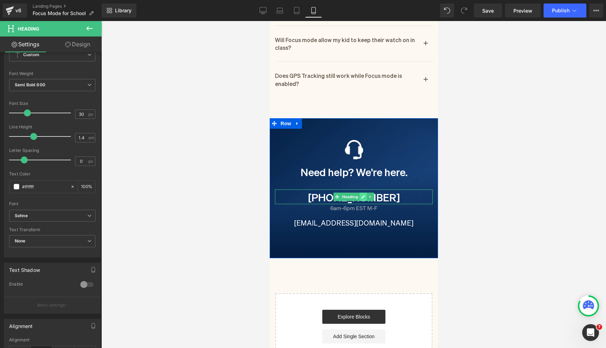
click at [363, 198] on icon at bounding box center [363, 197] width 4 height 4
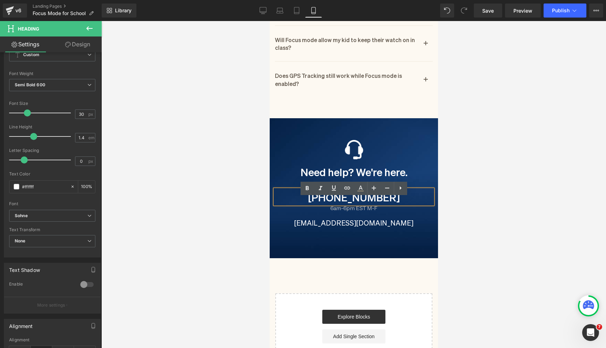
click at [351, 204] on h1 "[PHONE_NUMBER]" at bounding box center [354, 196] width 158 height 15
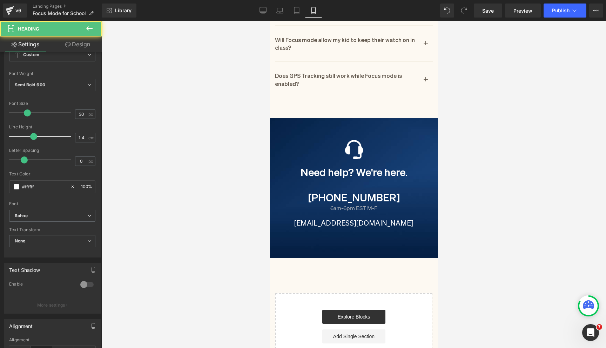
click at [472, 228] on div at bounding box center [353, 184] width 505 height 327
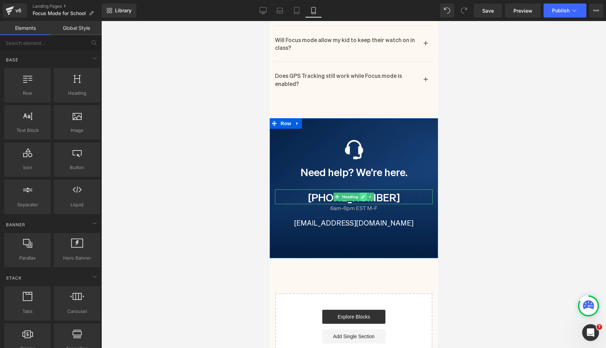
click at [361, 199] on icon at bounding box center [363, 197] width 4 height 4
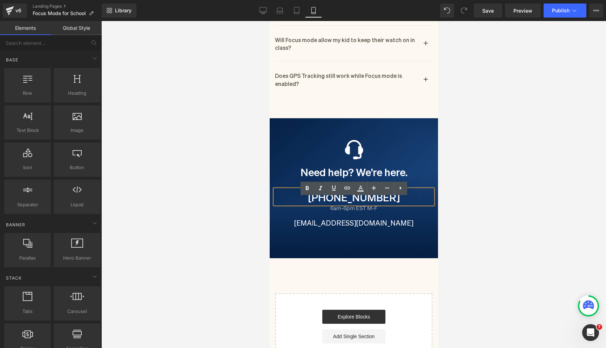
click at [350, 204] on h1 "[PHONE_NUMBER]" at bounding box center [354, 196] width 158 height 15
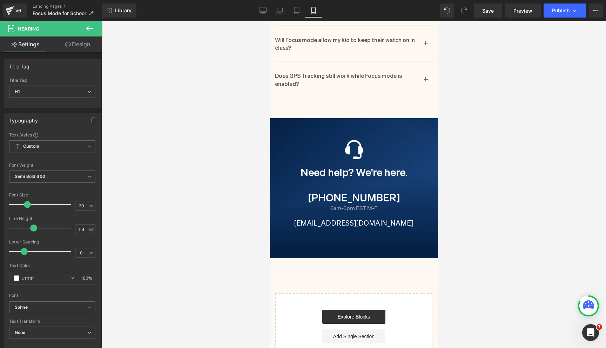
click at [487, 209] on div at bounding box center [353, 184] width 505 height 327
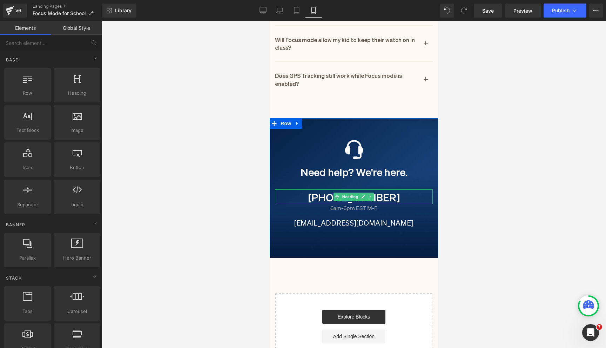
click at [397, 204] on h1 "[PHONE_NUMBER]" at bounding box center [354, 196] width 158 height 15
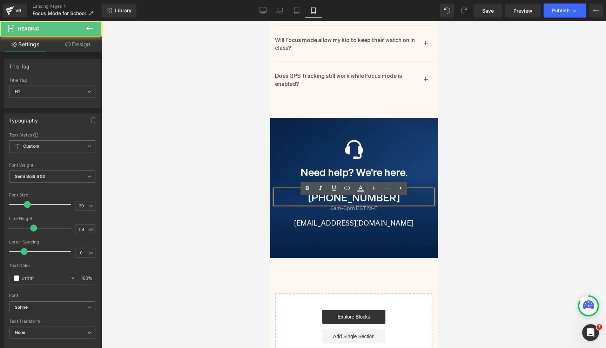
click at [385, 204] on h1 "[PHONE_NUMBER]" at bounding box center [354, 196] width 158 height 15
click at [347, 204] on h1 "[PHONE_NUMBER]" at bounding box center [354, 196] width 158 height 15
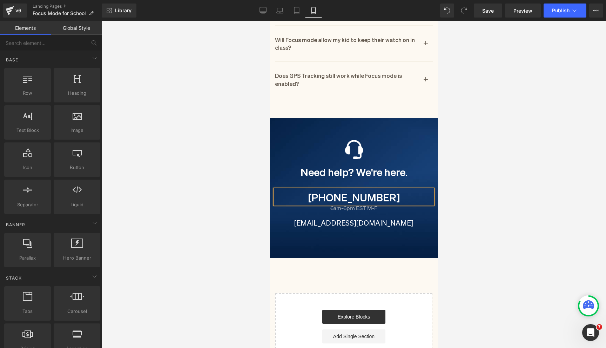
click at [476, 211] on div at bounding box center [353, 184] width 505 height 327
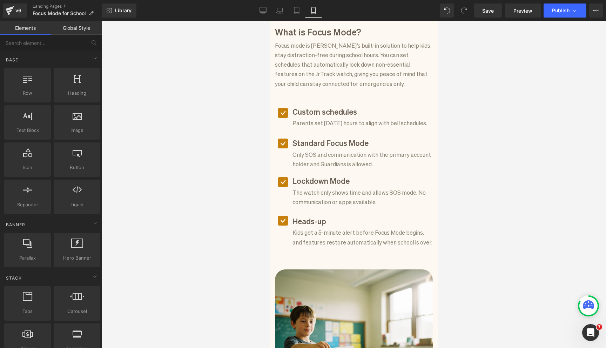
scroll to position [0, 0]
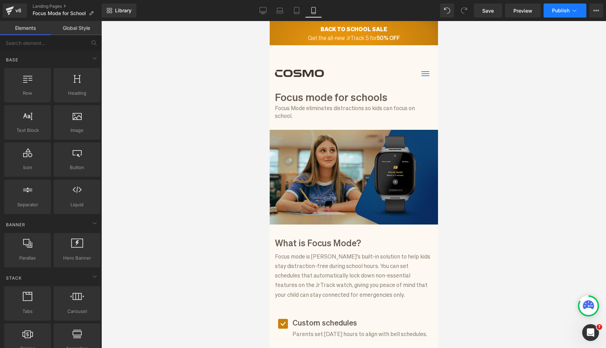
click at [560, 15] on button "Publish" at bounding box center [564, 11] width 43 height 14
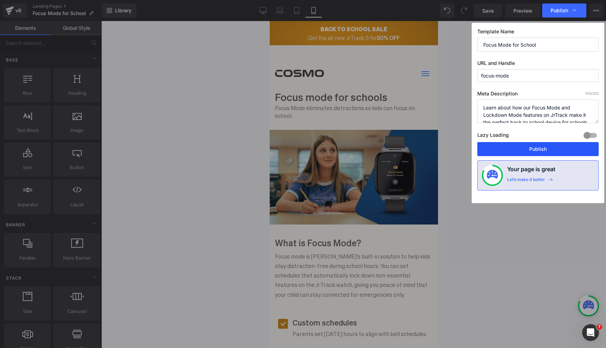
click at [516, 149] on button "Publish" at bounding box center [537, 149] width 121 height 14
